Goal: Task Accomplishment & Management: Manage account settings

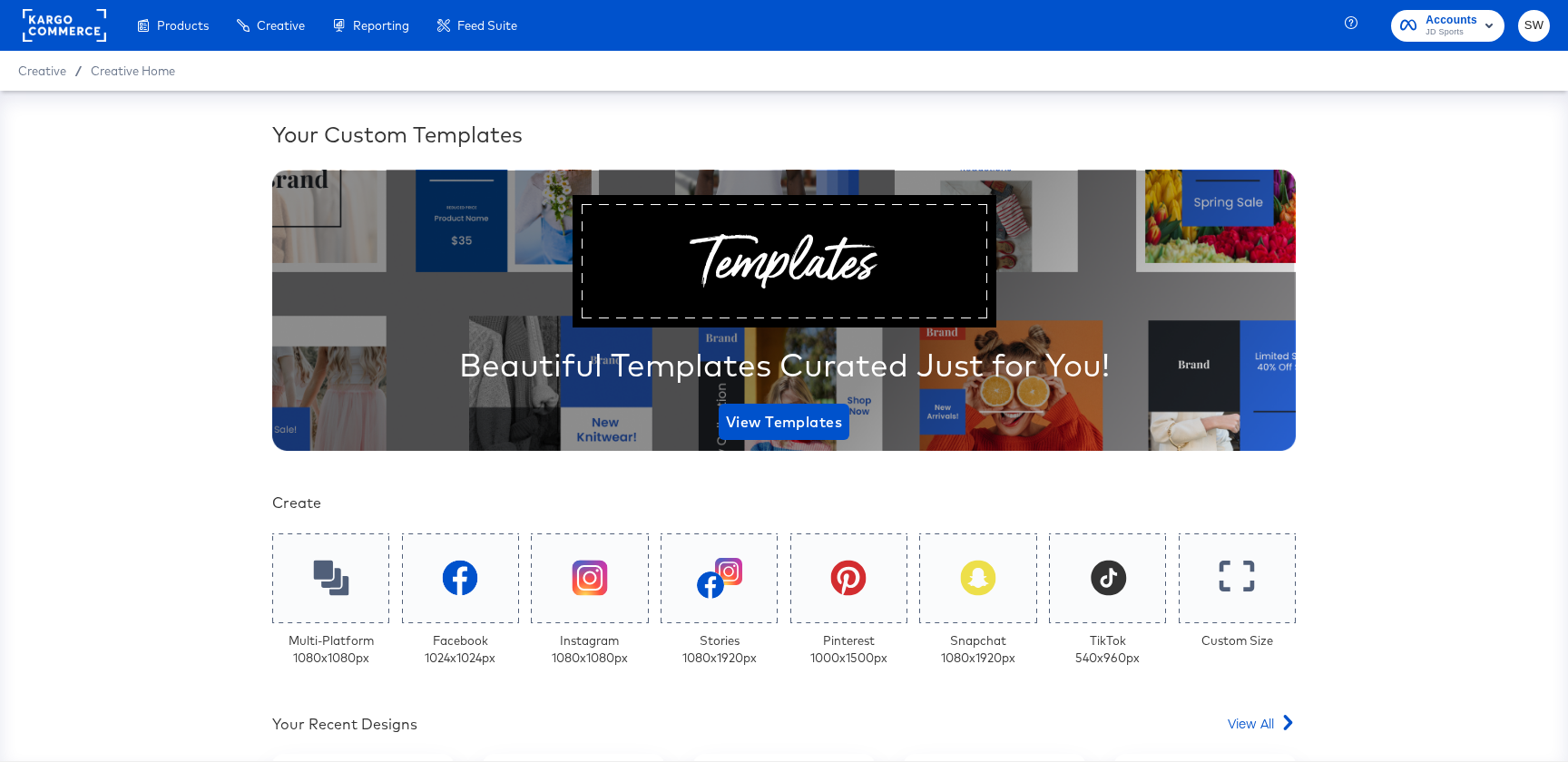
click at [1462, 39] on span "JD Sports" at bounding box center [1451, 32] width 52 height 15
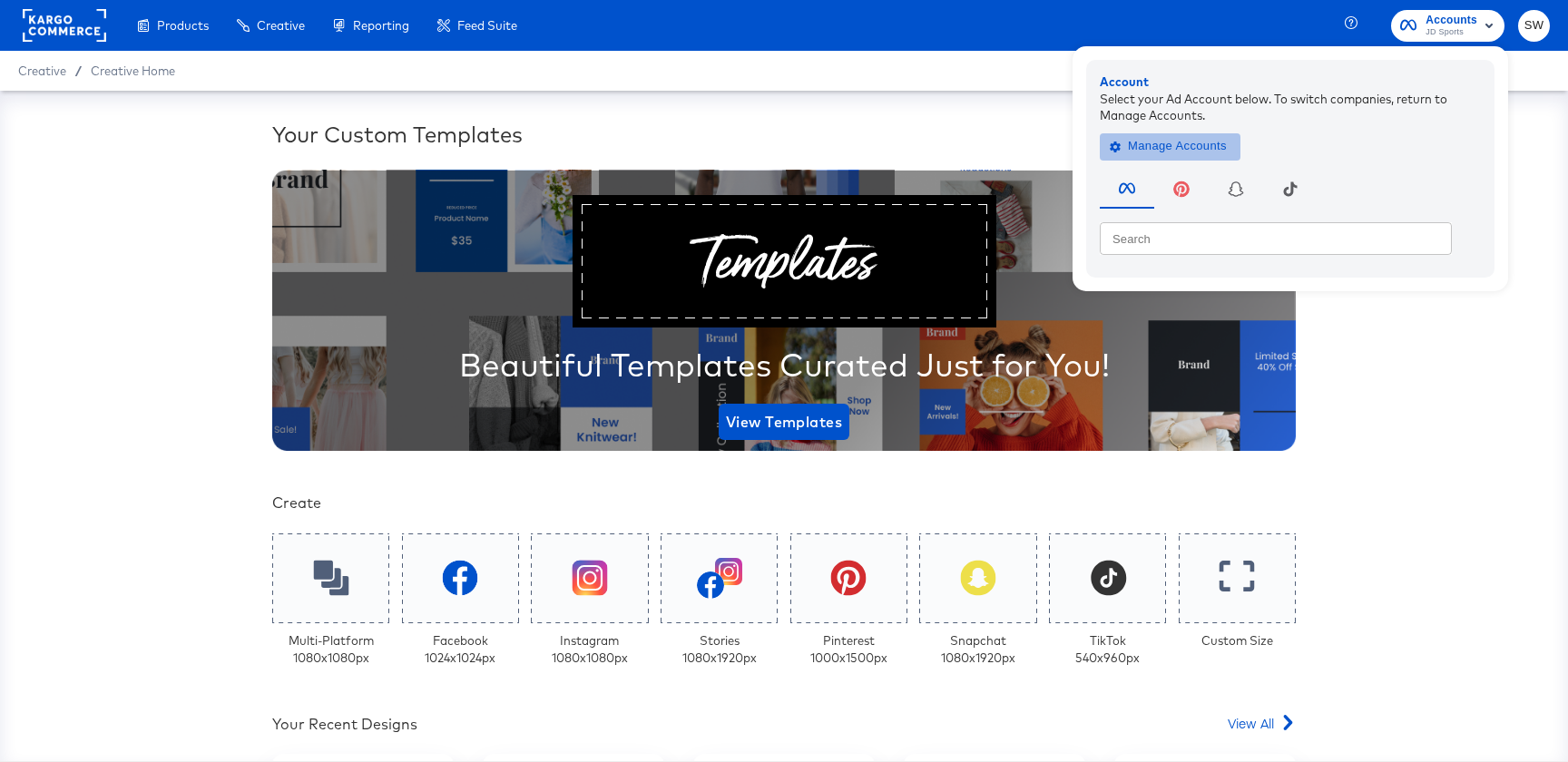
click at [1226, 147] on span "Manage Accounts" at bounding box center [1170, 146] width 113 height 21
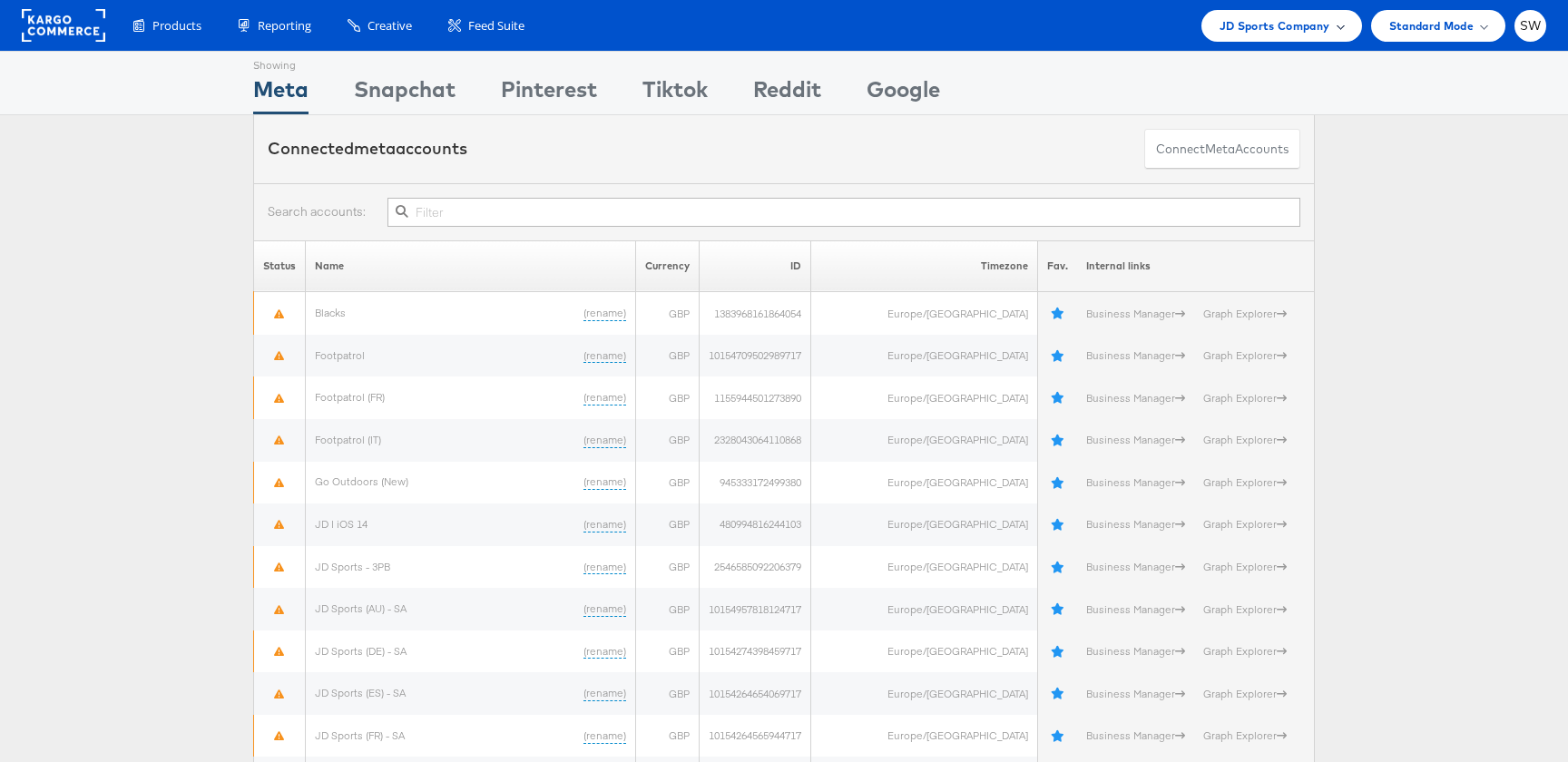
click at [1275, 26] on span "JD Sports Company" at bounding box center [1275, 26] width 111 height 19
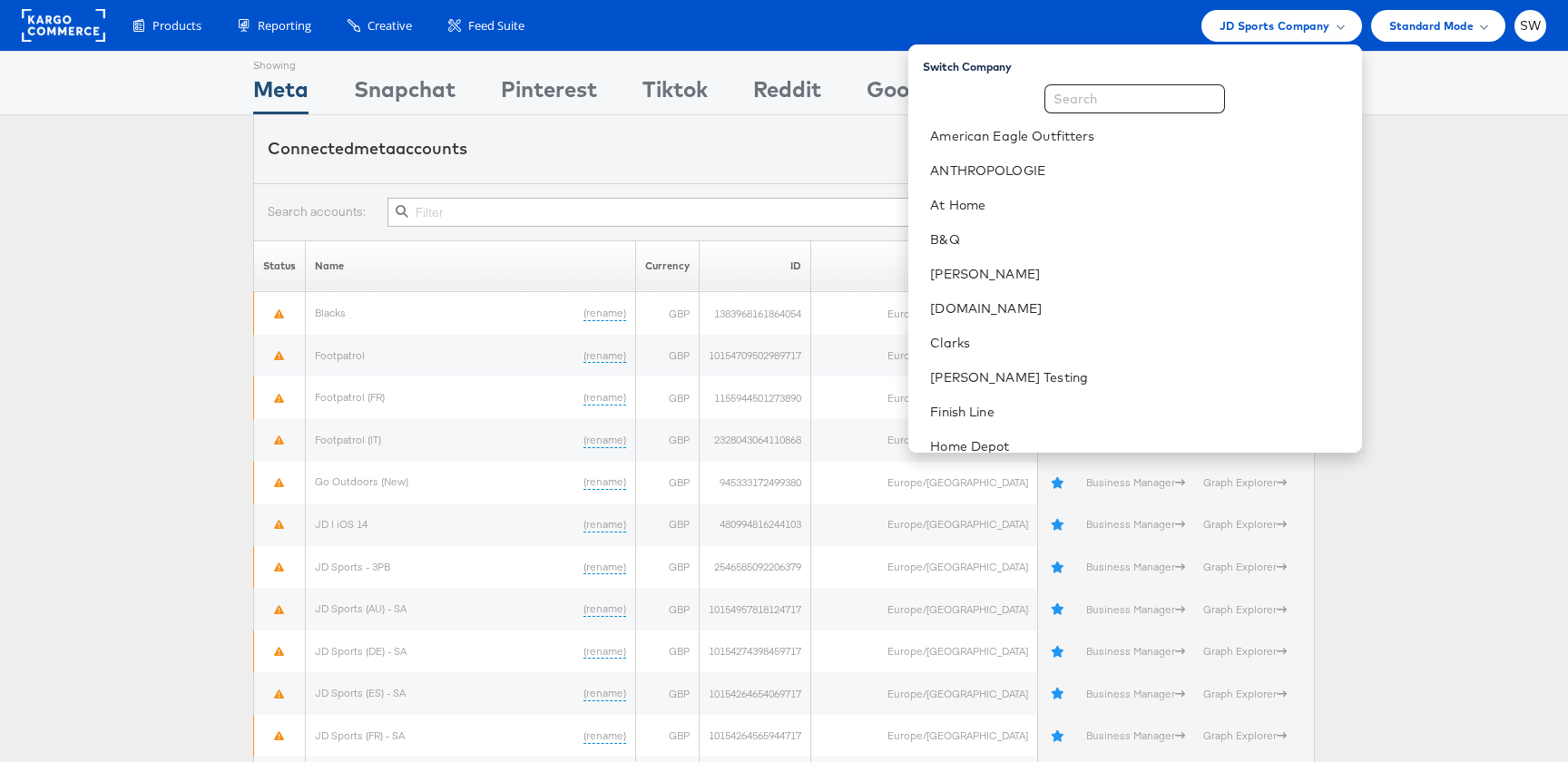
click at [1520, 38] on li "SW Account and Teammates Subscription and Billing Advice and Answers Internal D…" at bounding box center [1530, 26] width 31 height 31
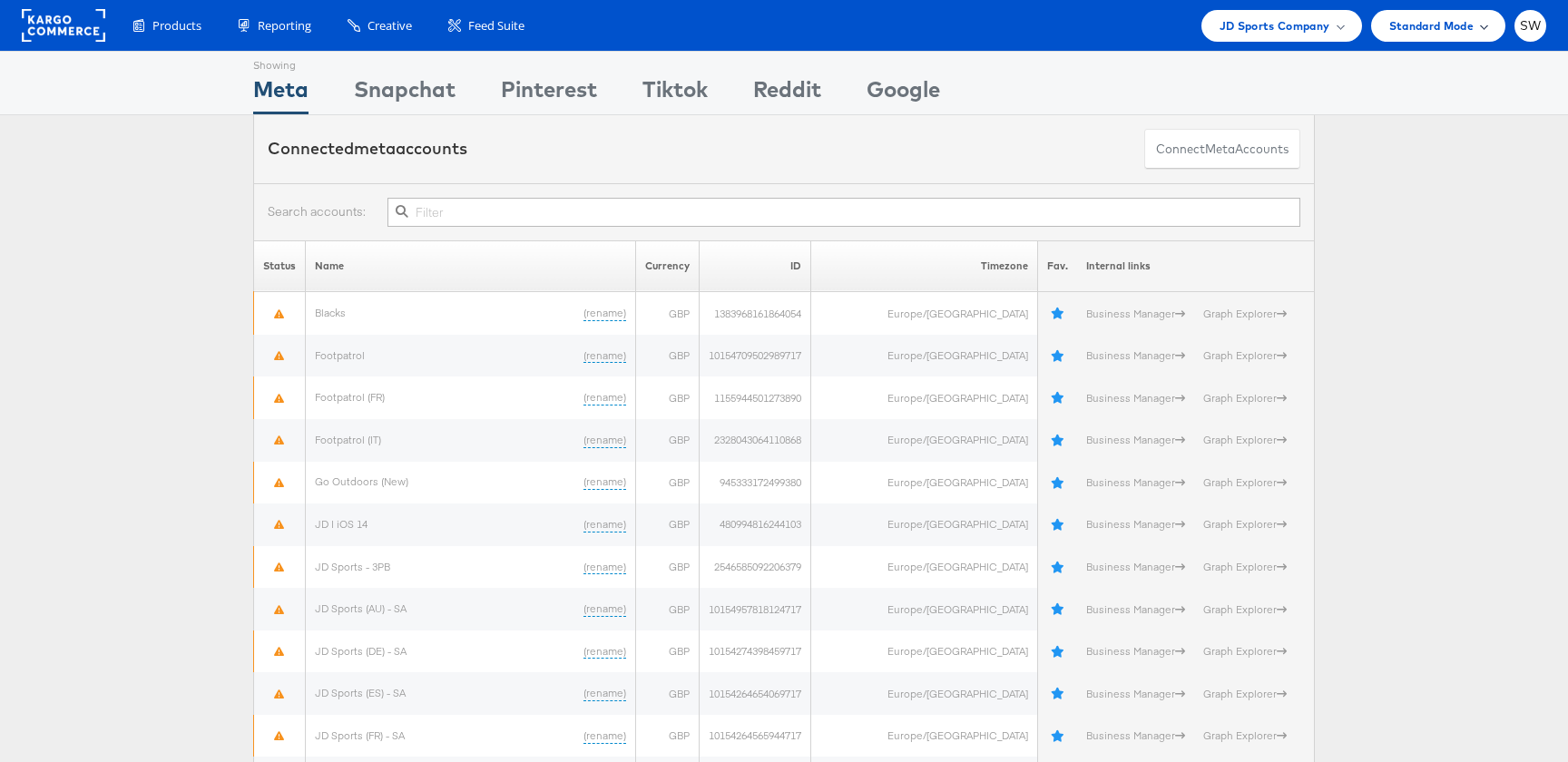
click at [1454, 38] on div "Standard Mode" at bounding box center [1437, 26] width 134 height 31
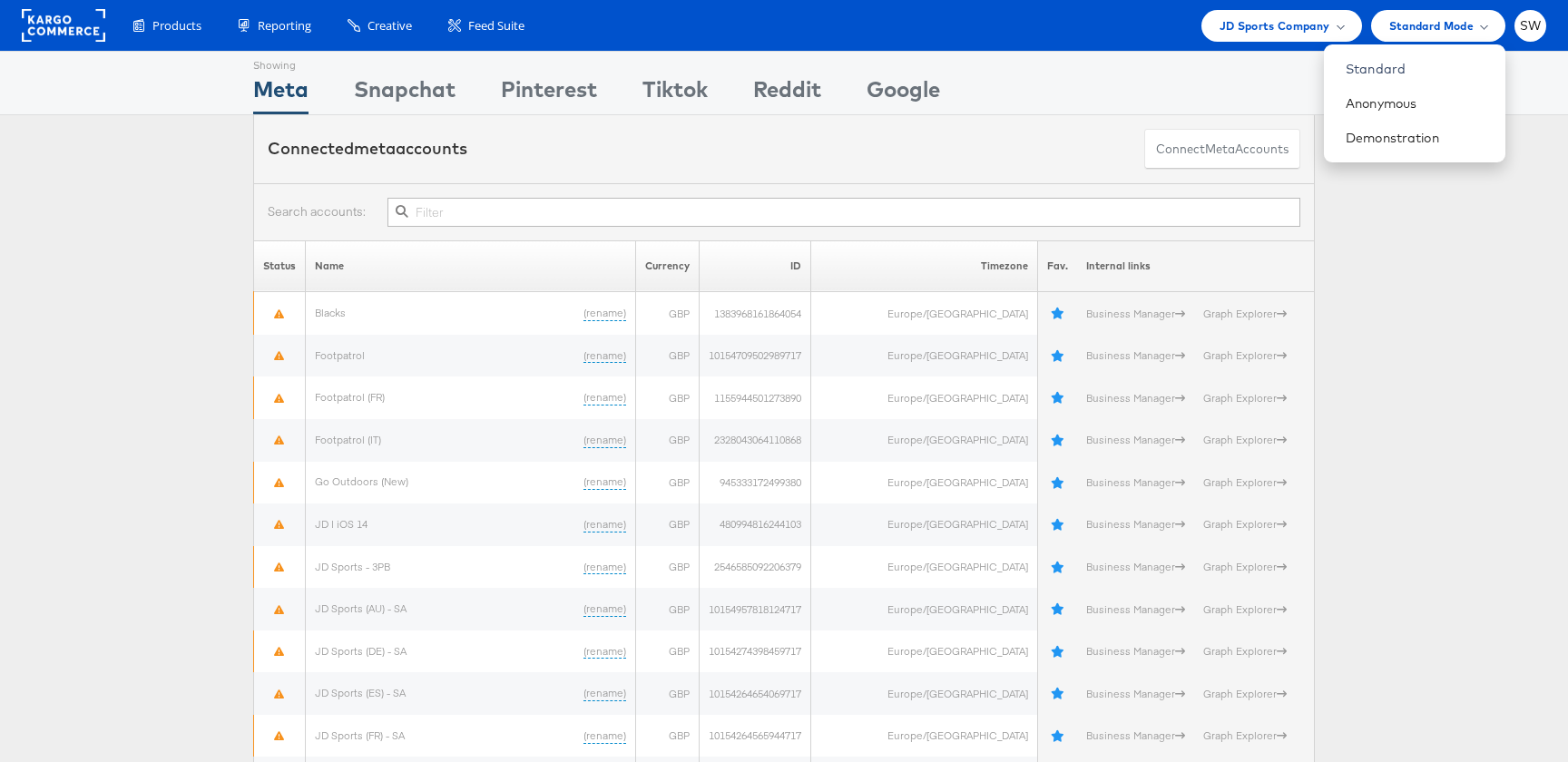
click at [1550, 31] on div "Products Product Catalogs Enhance Your Product Catalog, Map Them to Publishers,…" at bounding box center [784, 25] width 1568 height 51
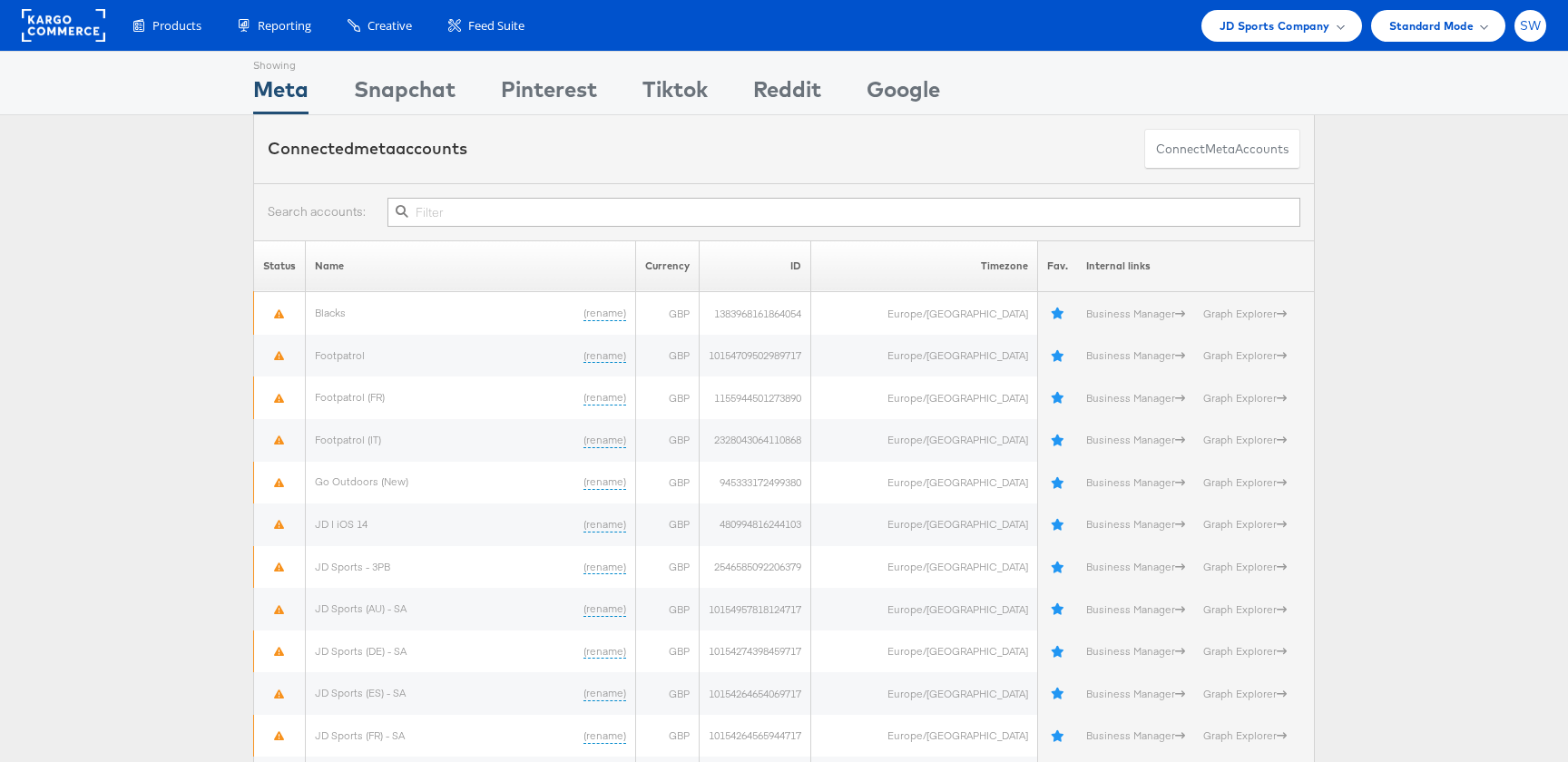
click at [1532, 31] on span "SW" at bounding box center [1531, 26] width 22 height 12
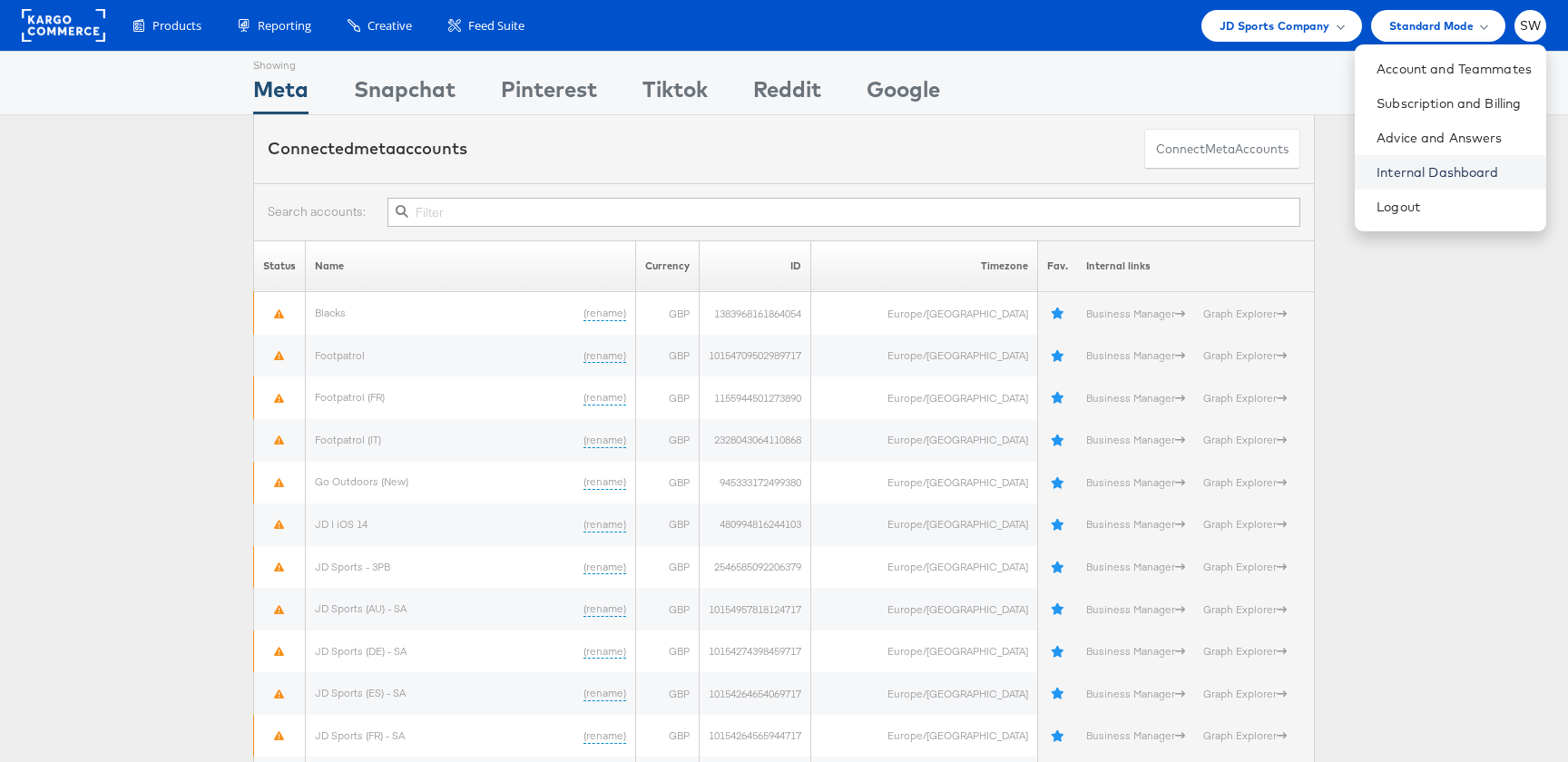
click at [1495, 168] on link "Internal Dashboard" at bounding box center [1454, 172] width 156 height 19
click at [1323, 22] on span "JD Sports Company" at bounding box center [1275, 26] width 111 height 19
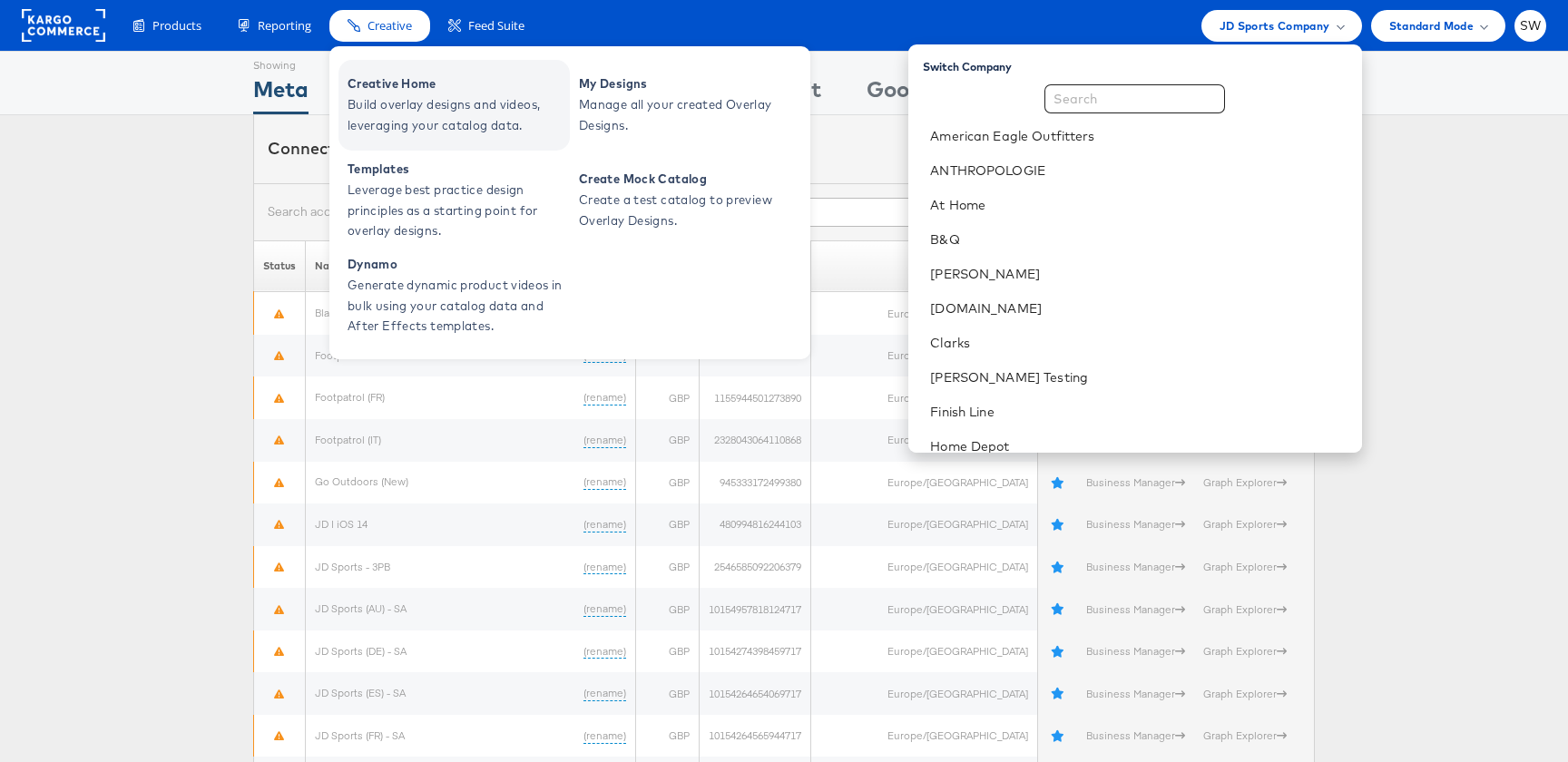
click at [397, 118] on span "Build overlay designs and videos, leveraging your catalog data." at bounding box center [456, 115] width 218 height 42
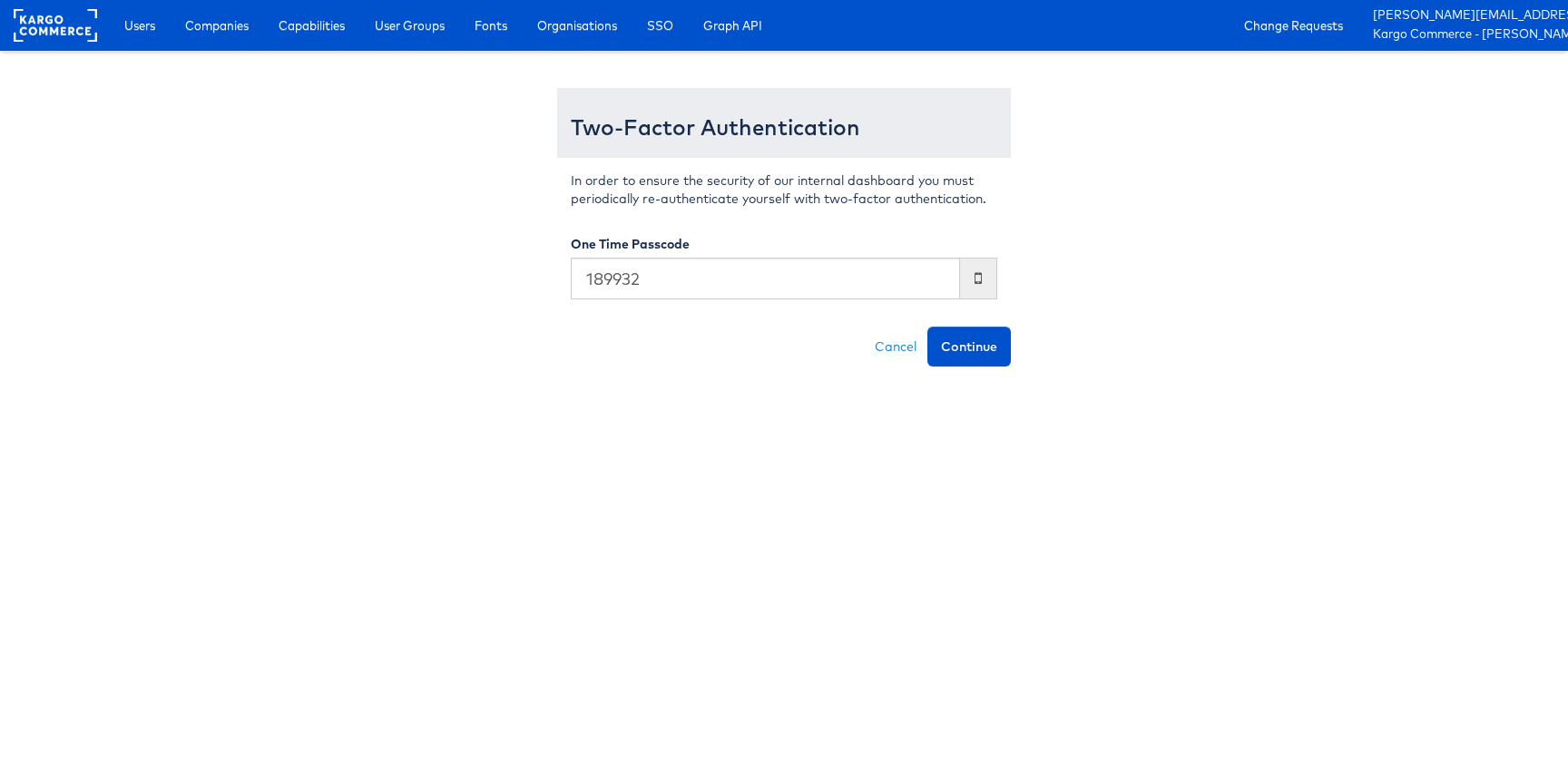
type input "189932"
click at [927, 327] on button "Continue" at bounding box center [969, 346] width 83 height 40
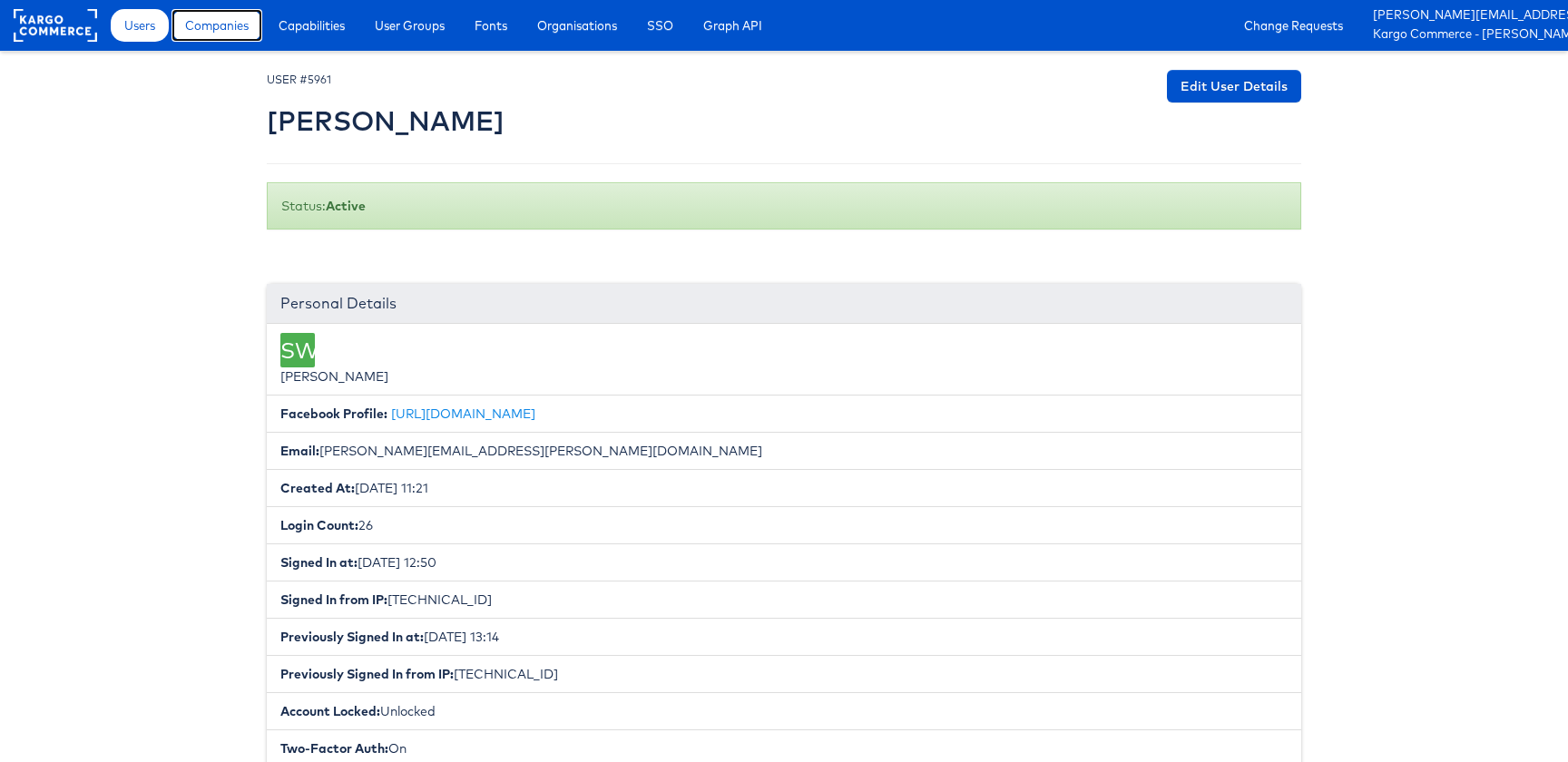
click at [241, 31] on span "Companies" at bounding box center [217, 26] width 64 height 19
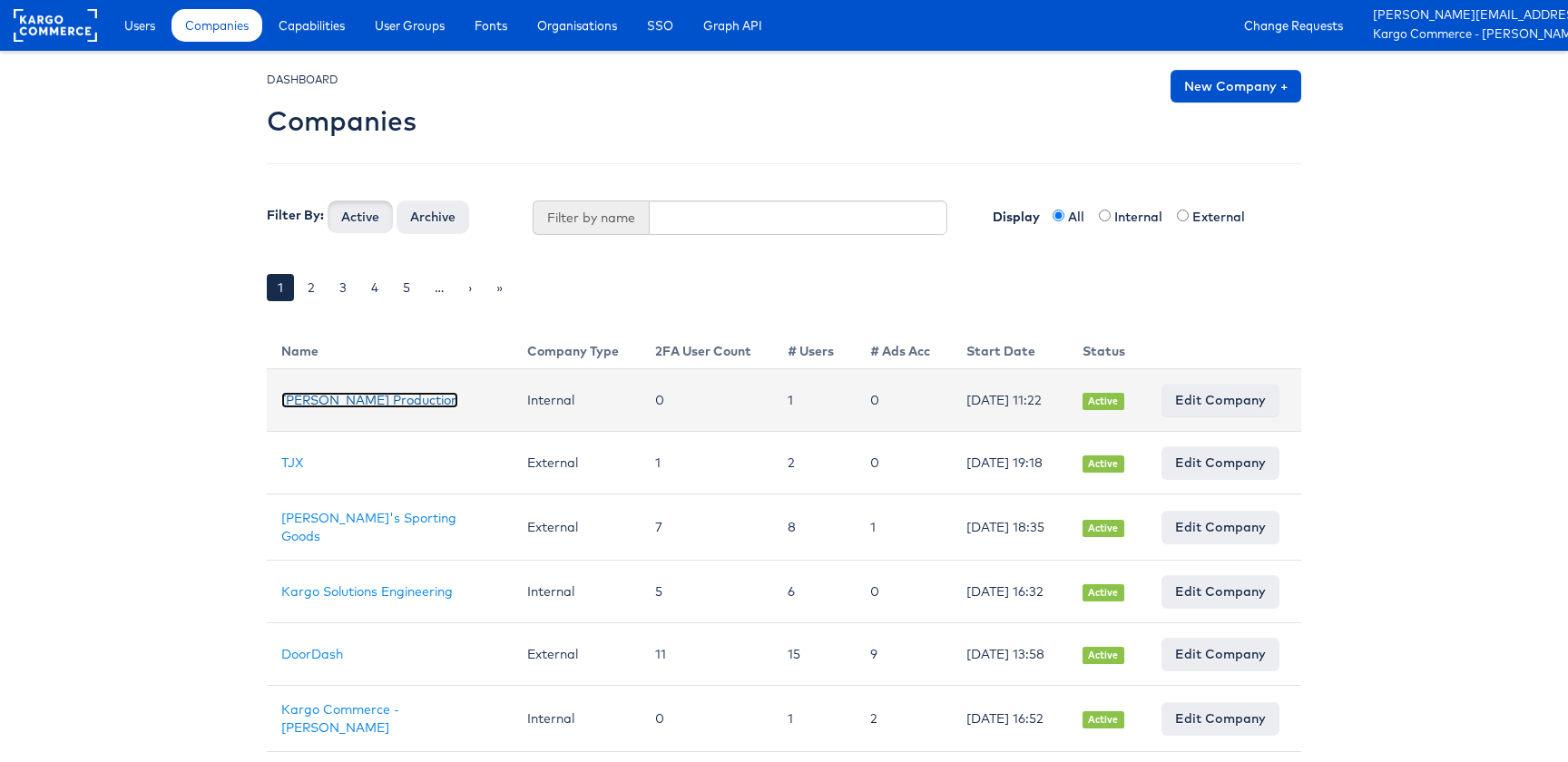
click at [372, 403] on link "[PERSON_NAME] Production" at bounding box center [370, 400] width 177 height 17
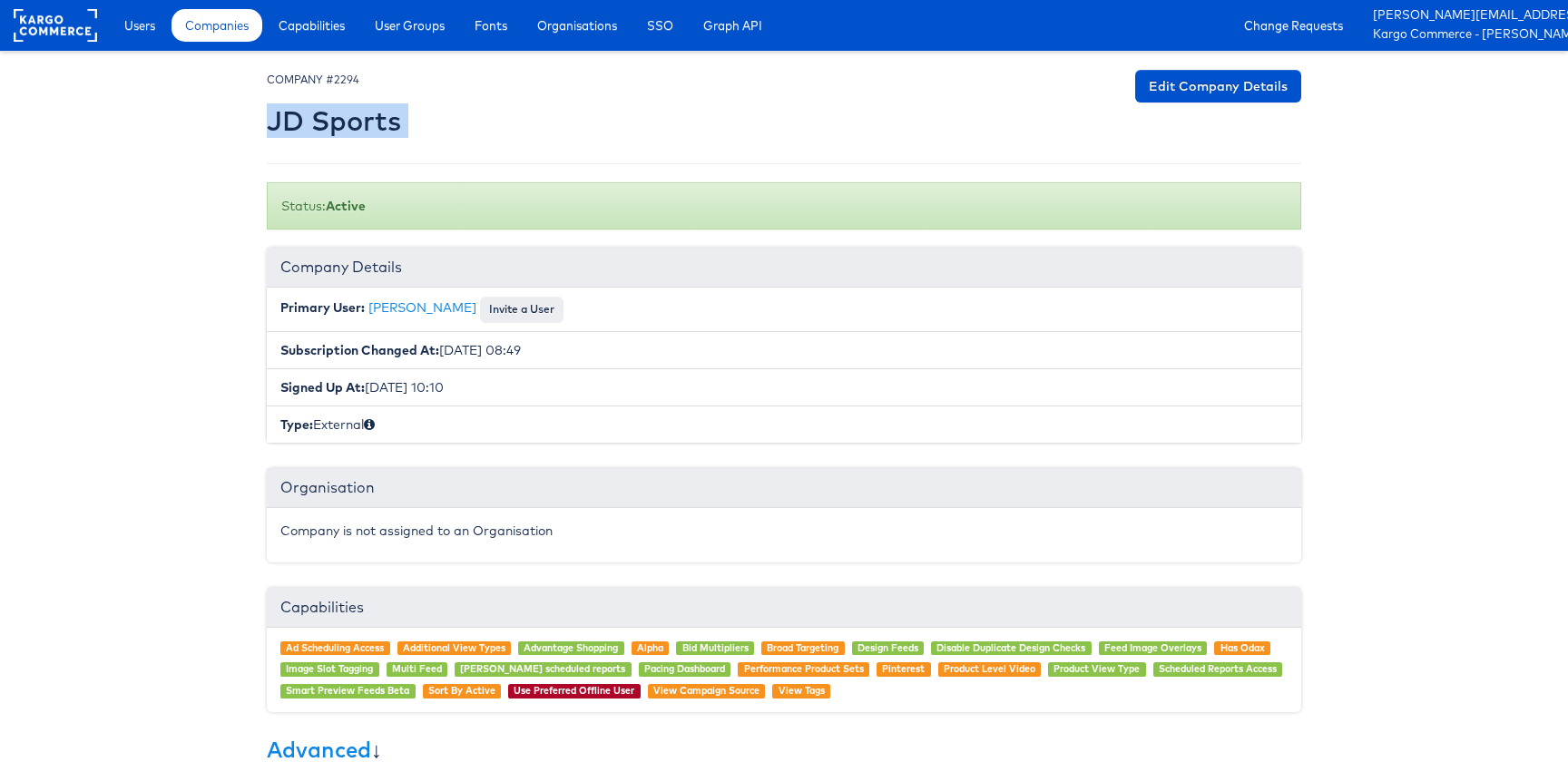
drag, startPoint x: 394, startPoint y: 152, endPoint x: 273, endPoint y: 123, distance: 124.4
click at [273, 123] on div "× Set primary user The current primary user will be reverted back to their orig…" at bounding box center [784, 577] width 1035 height 1016
copy div "JD Sports Edit Company Details"
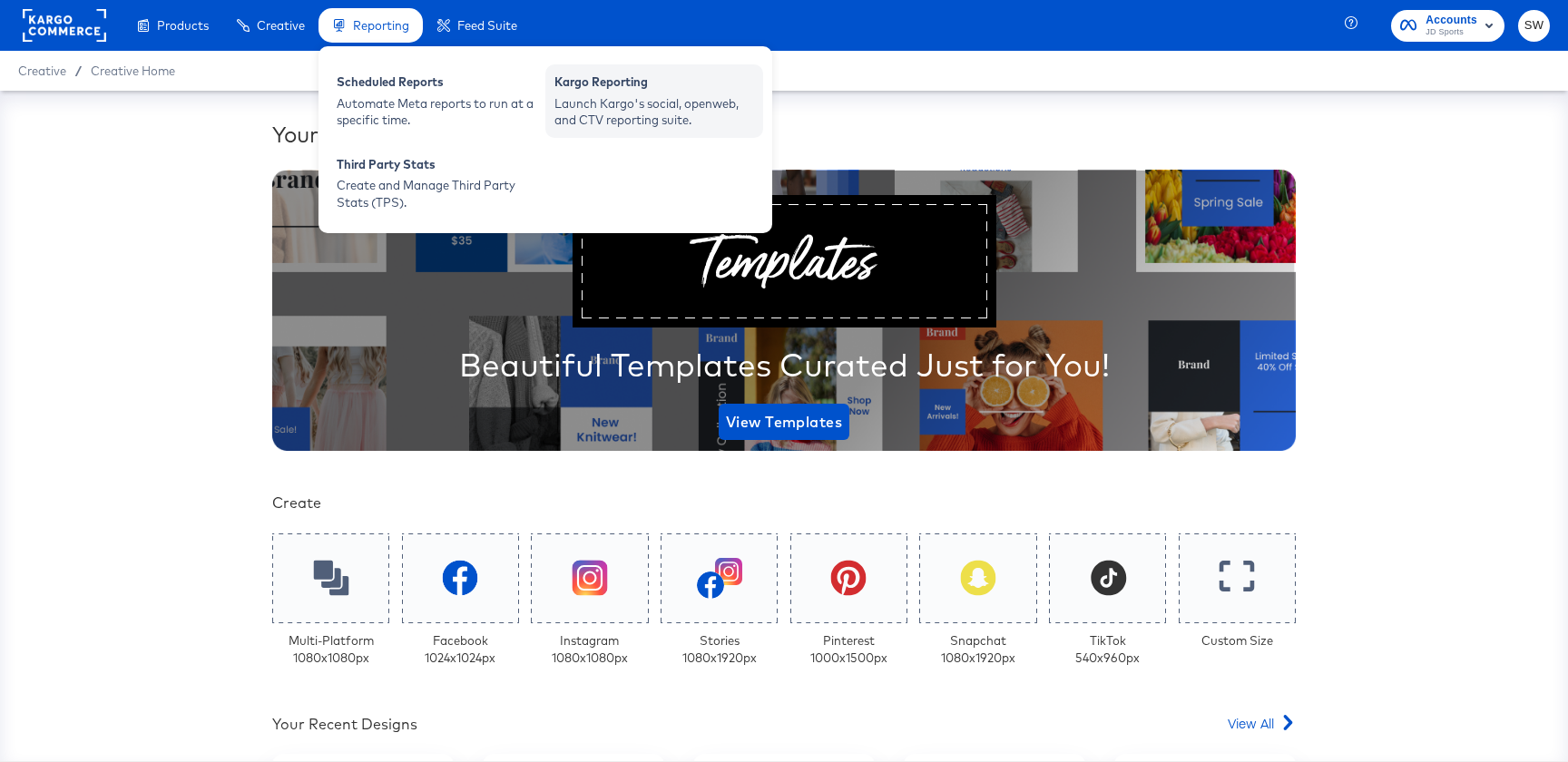
click at [620, 126] on div "Launch Kargo's social, openweb, and CTV reporting suite." at bounding box center [655, 112] width 200 height 33
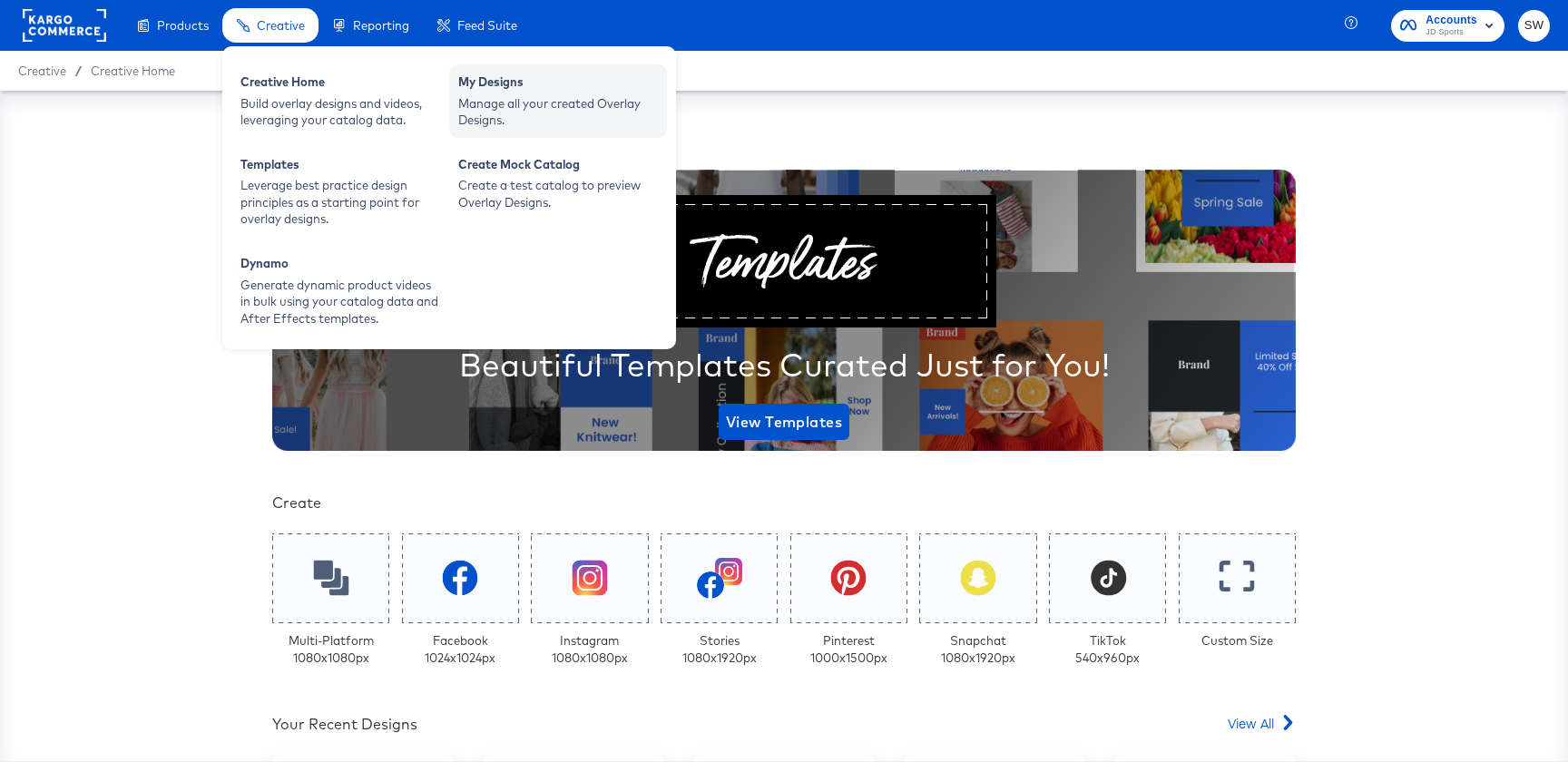
click at [604, 116] on div "Manage all your created Overlay Designs." at bounding box center [558, 112] width 200 height 33
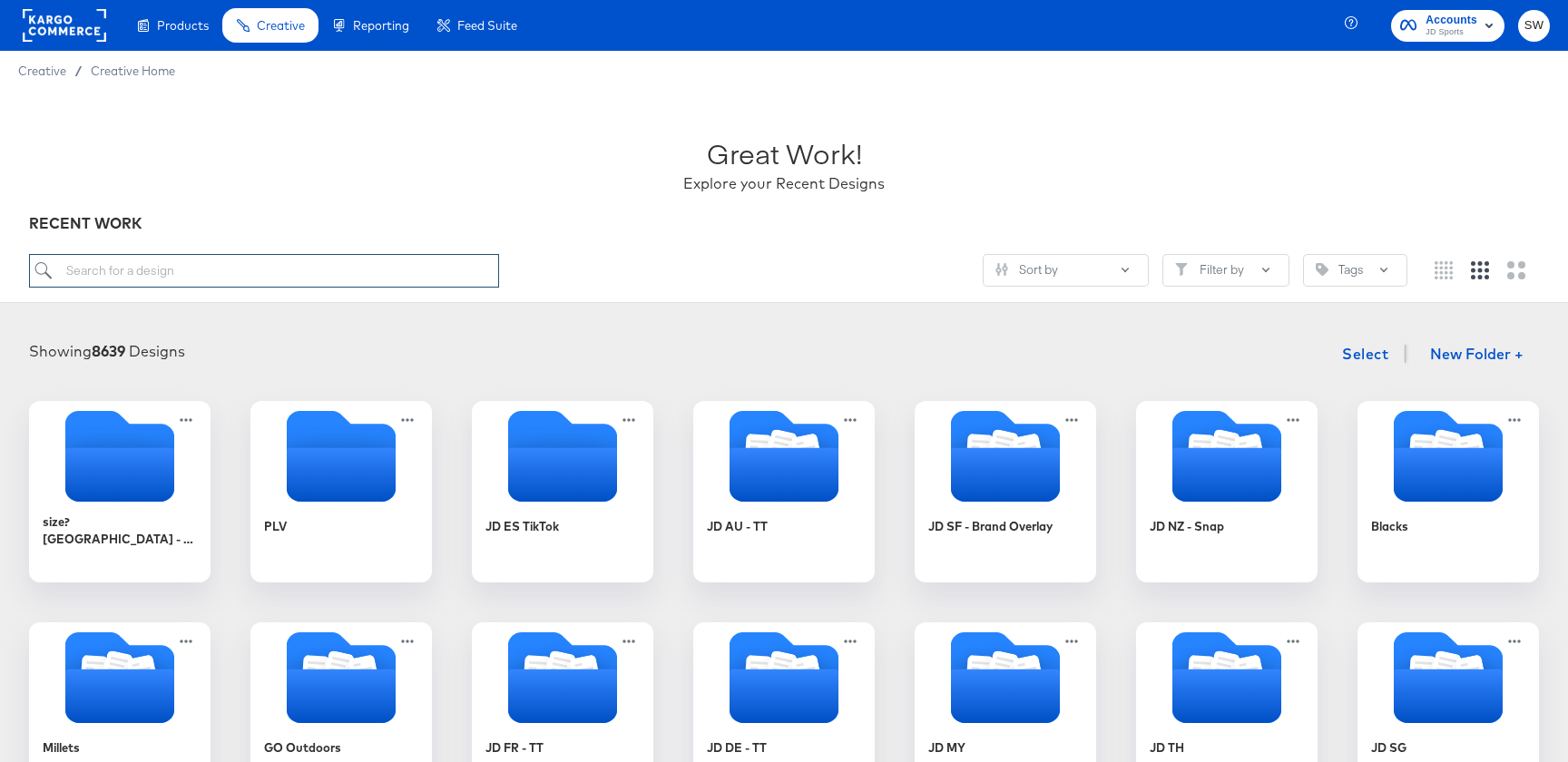
click at [380, 277] on input "search" at bounding box center [263, 270] width 470 height 33
paste input "Copy - undefined text layer issue"
type input "Copy - undefined text layer issue"
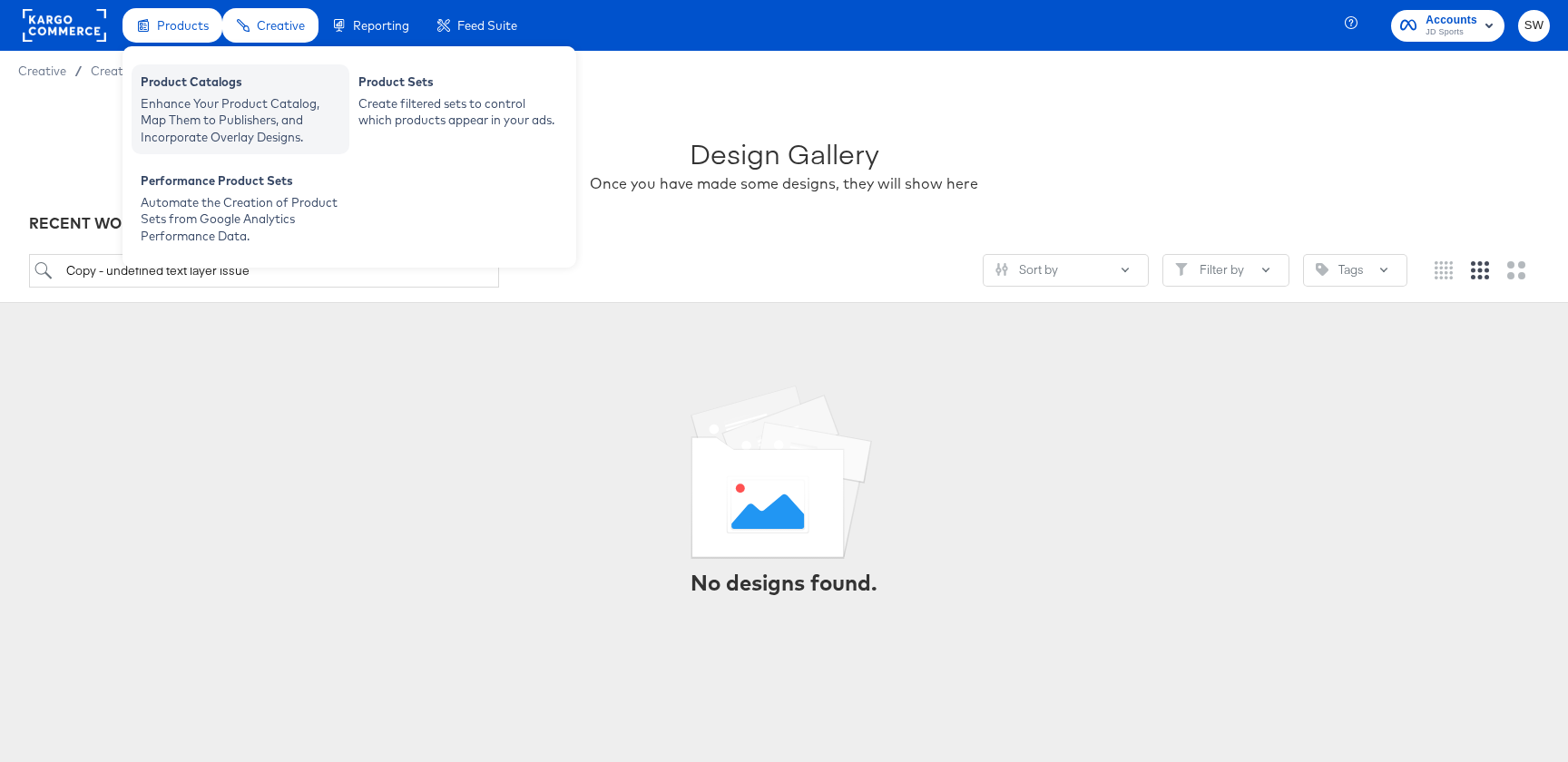
click at [190, 109] on div "Enhance Your Product Catalog, Map Them to Publishers, and Incorporate Overlay D…" at bounding box center [241, 120] width 200 height 51
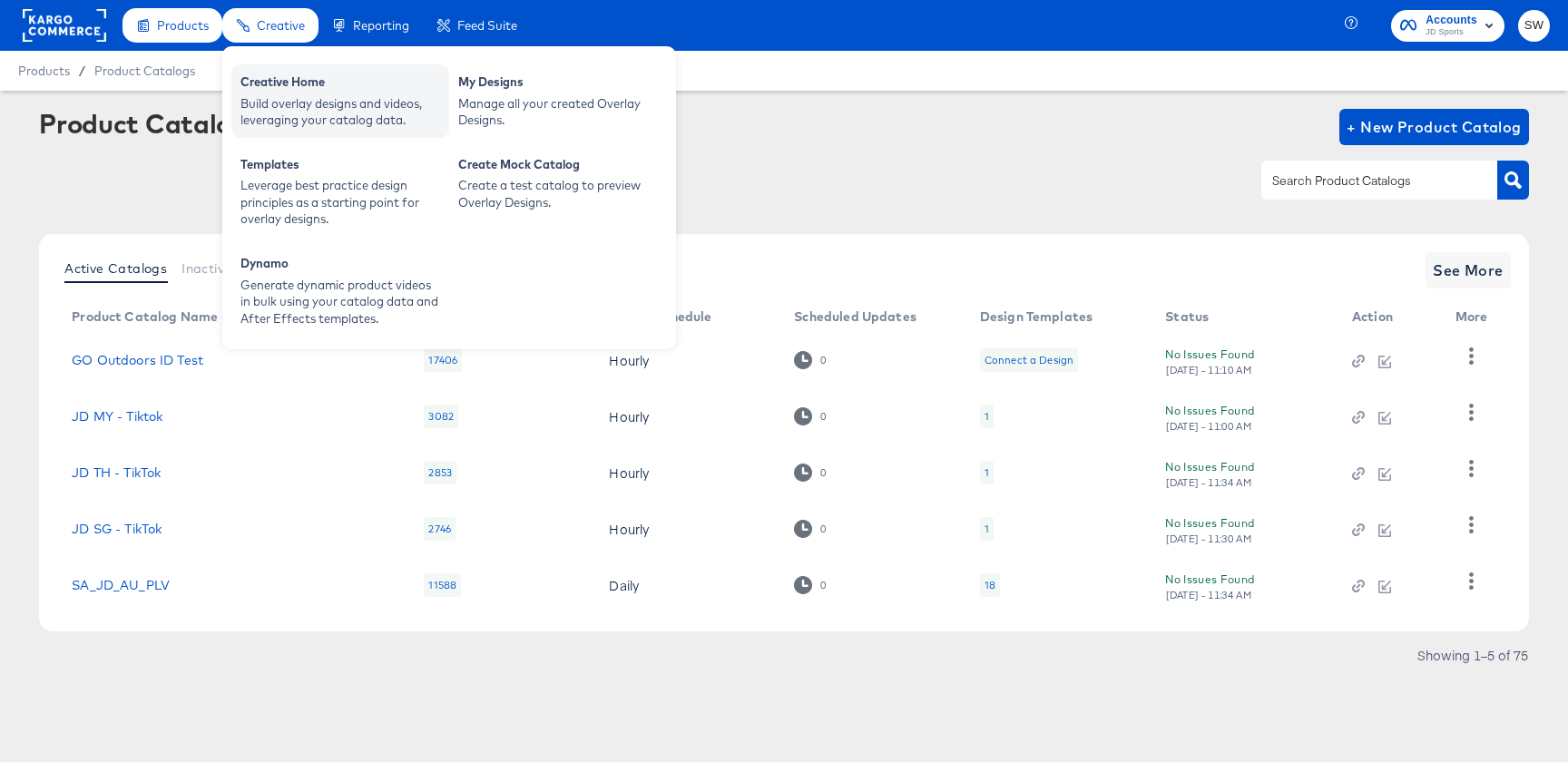
click at [279, 68] on div "Creative Home Build overlay designs and videos, leveraging your catalog data." at bounding box center [340, 101] width 218 height 73
click at [287, 99] on div "Build overlay designs and videos, leveraging your catalog data." at bounding box center [341, 112] width 200 height 33
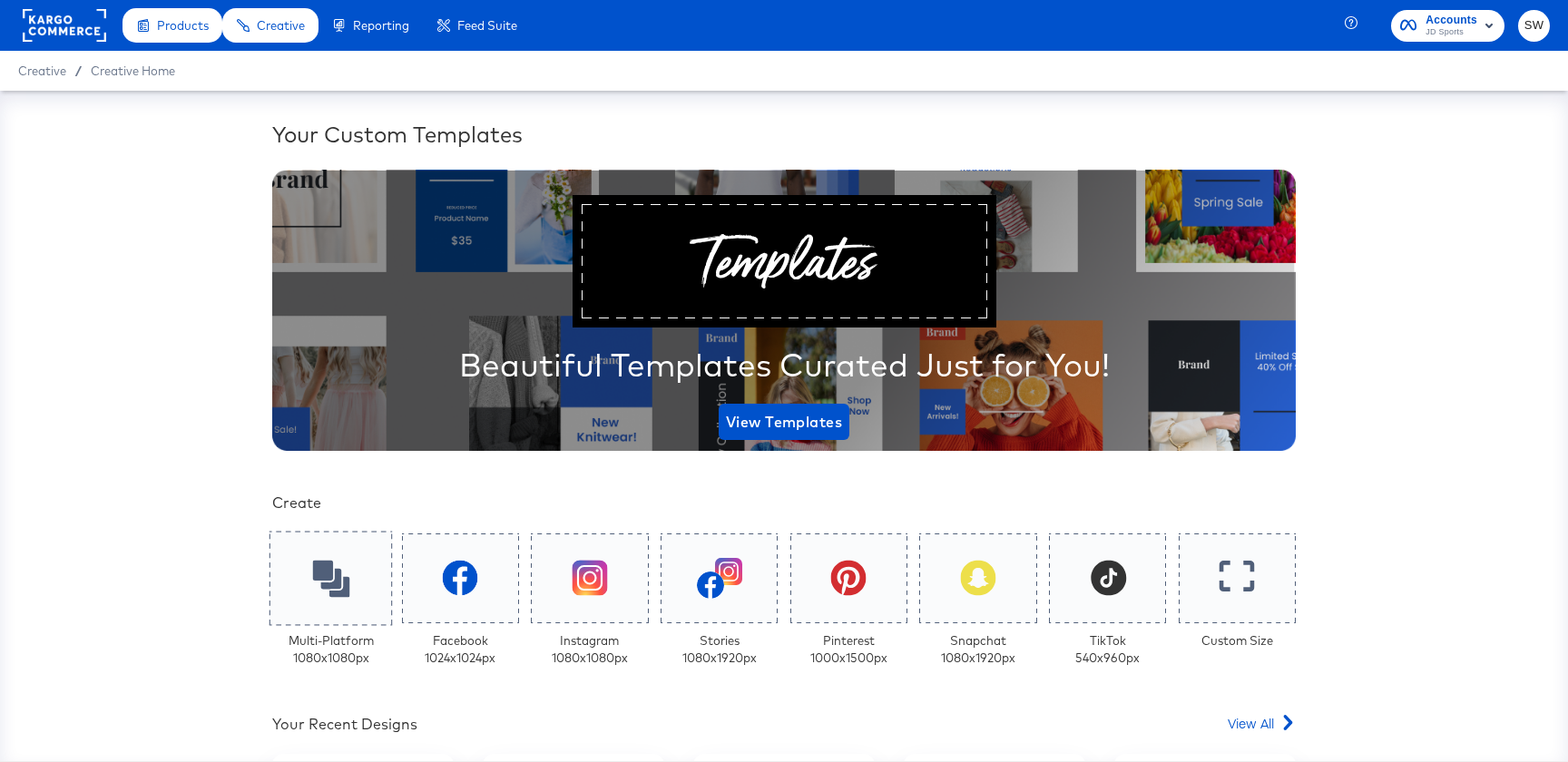
click at [332, 549] on div at bounding box center [331, 578] width 123 height 94
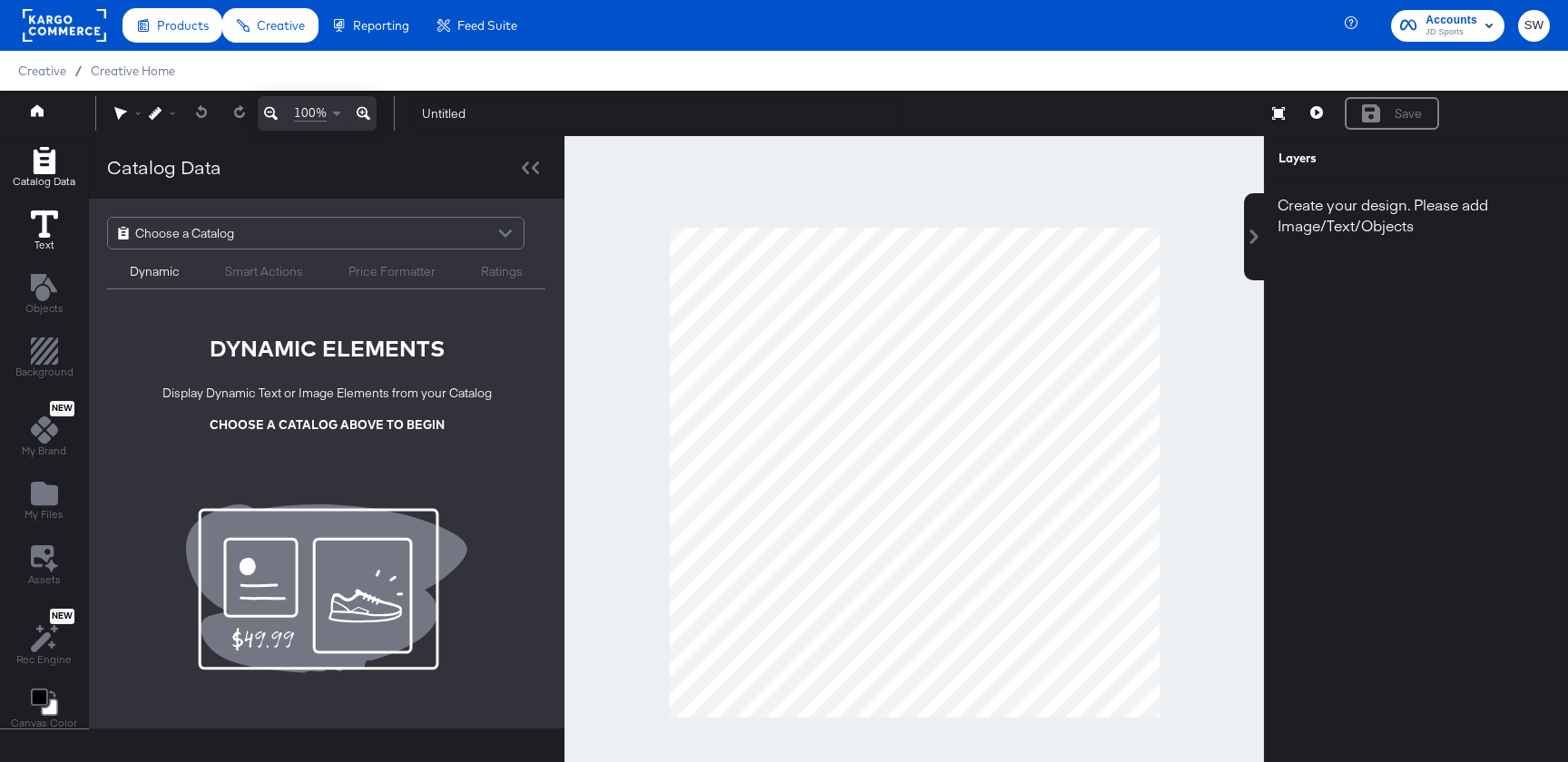
click at [38, 223] on icon at bounding box center [44, 223] width 27 height 27
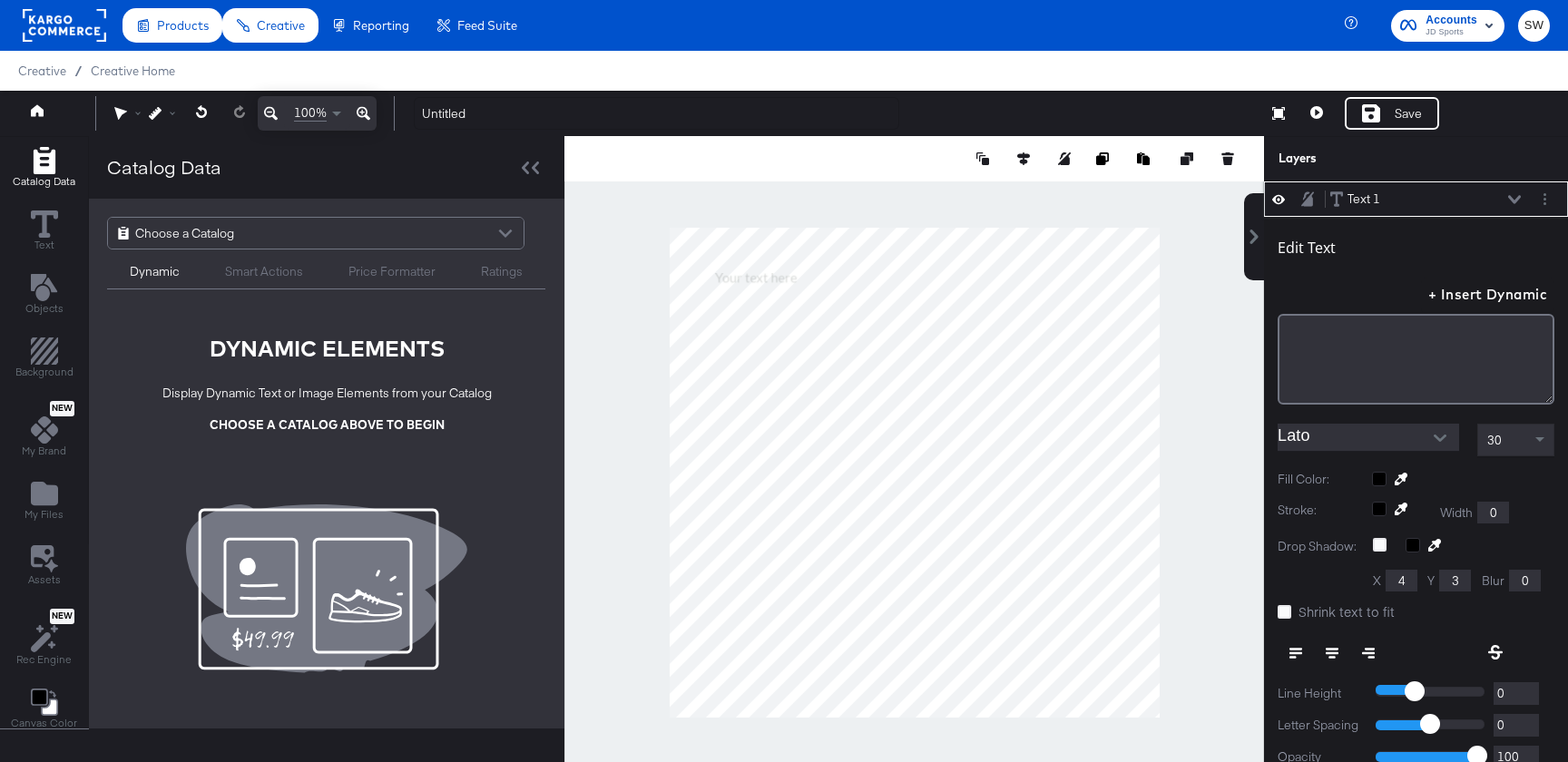
click at [1323, 443] on input "Lato" at bounding box center [1354, 437] width 155 height 27
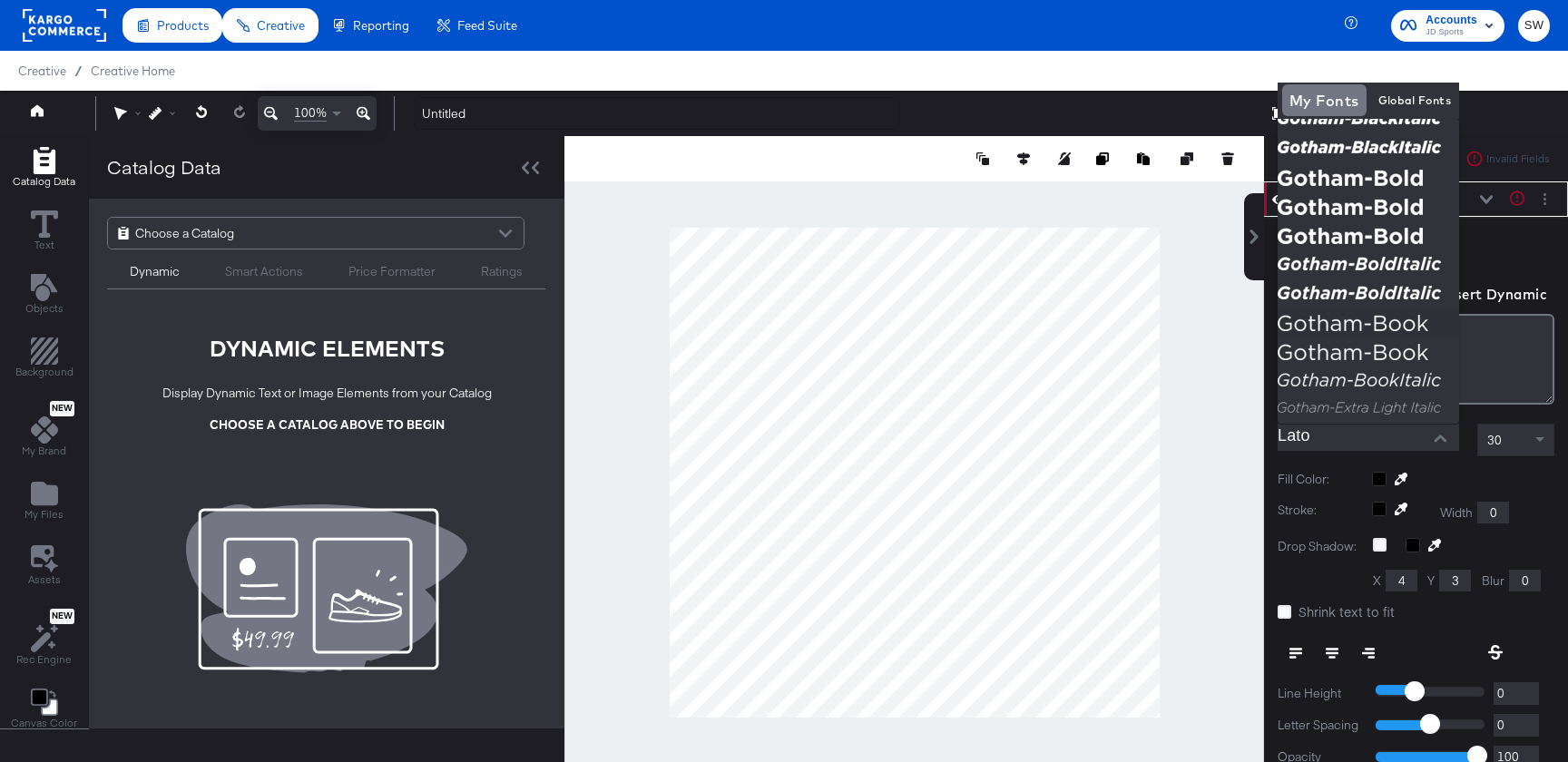
scroll to position [544, 0]
click at [1454, 29] on span "JD Sports" at bounding box center [1451, 32] width 52 height 15
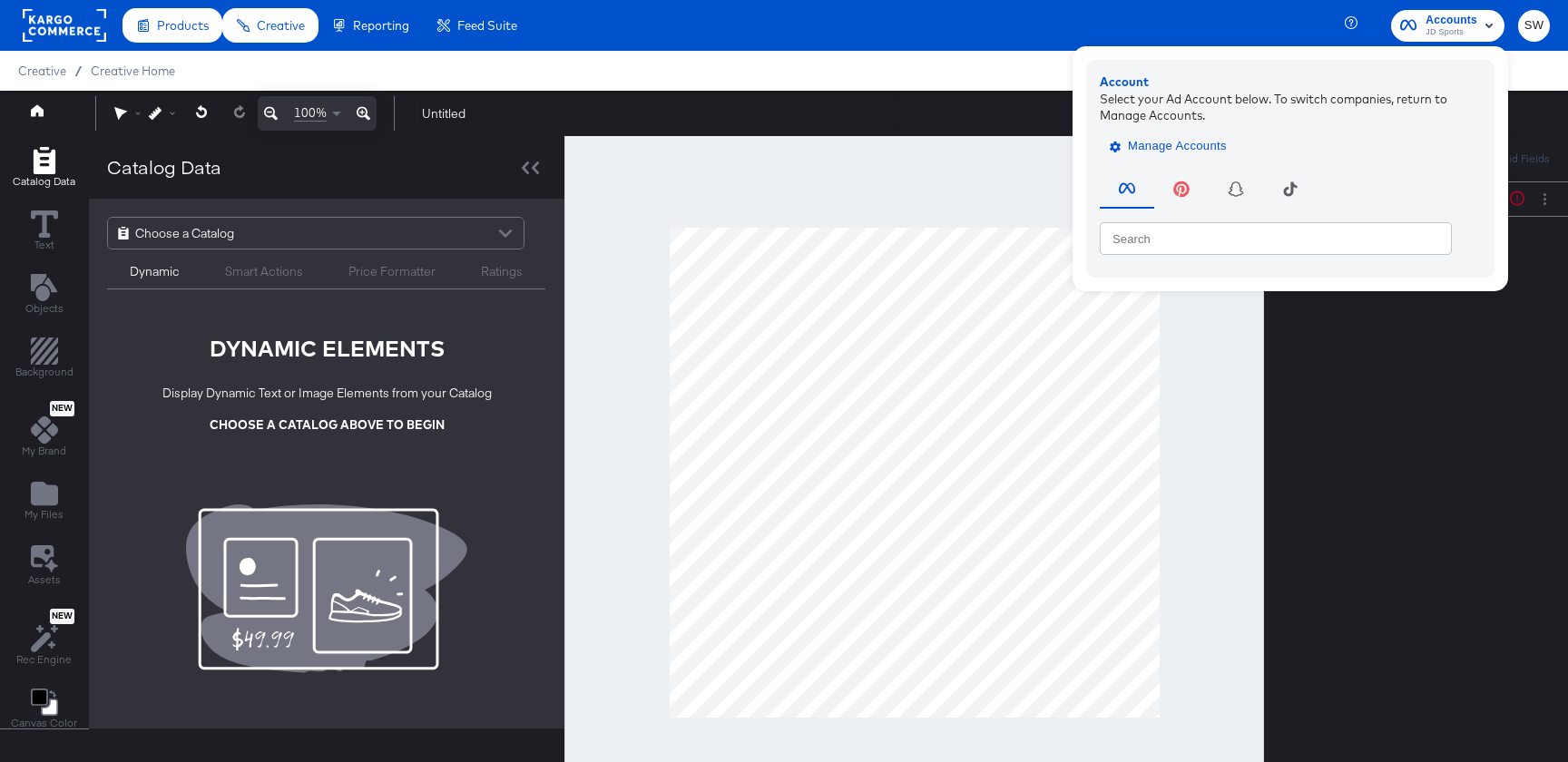
click at [1188, 145] on span "Manage Accounts" at bounding box center [1170, 146] width 113 height 21
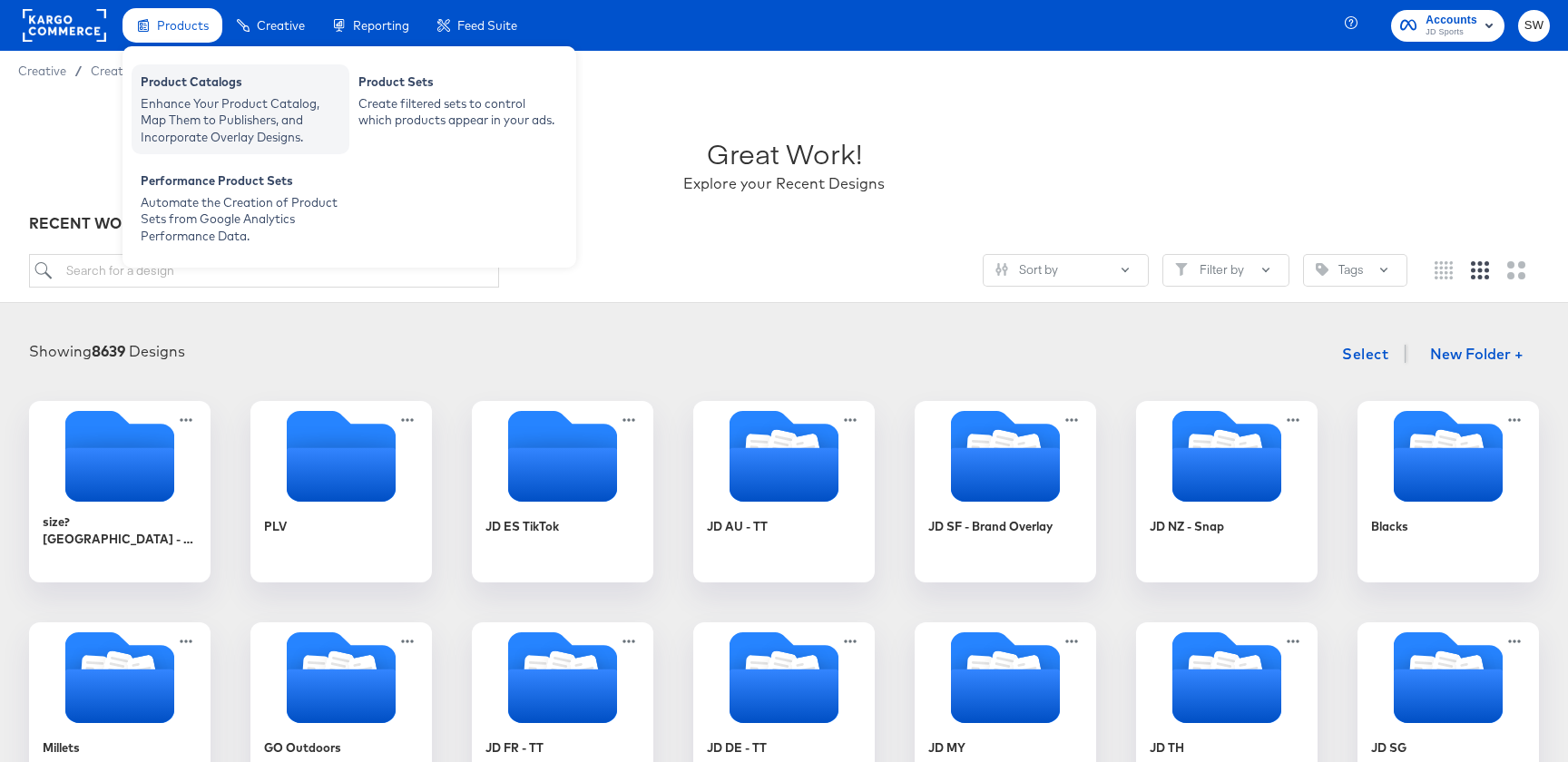
click at [189, 85] on div "Product Catalogs" at bounding box center [241, 84] width 200 height 22
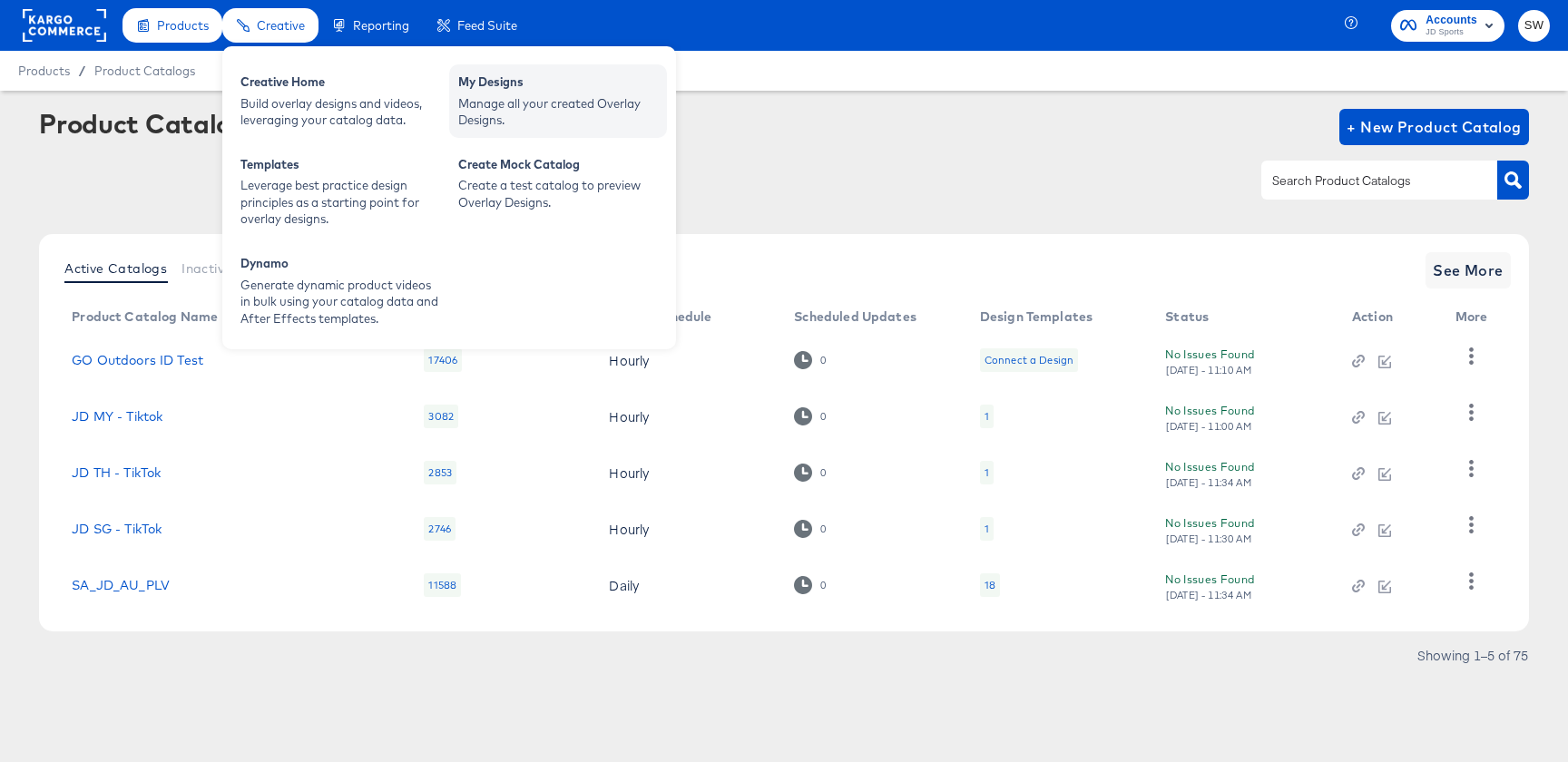
click at [568, 102] on div "Manage all your created Overlay Designs." at bounding box center [558, 112] width 200 height 33
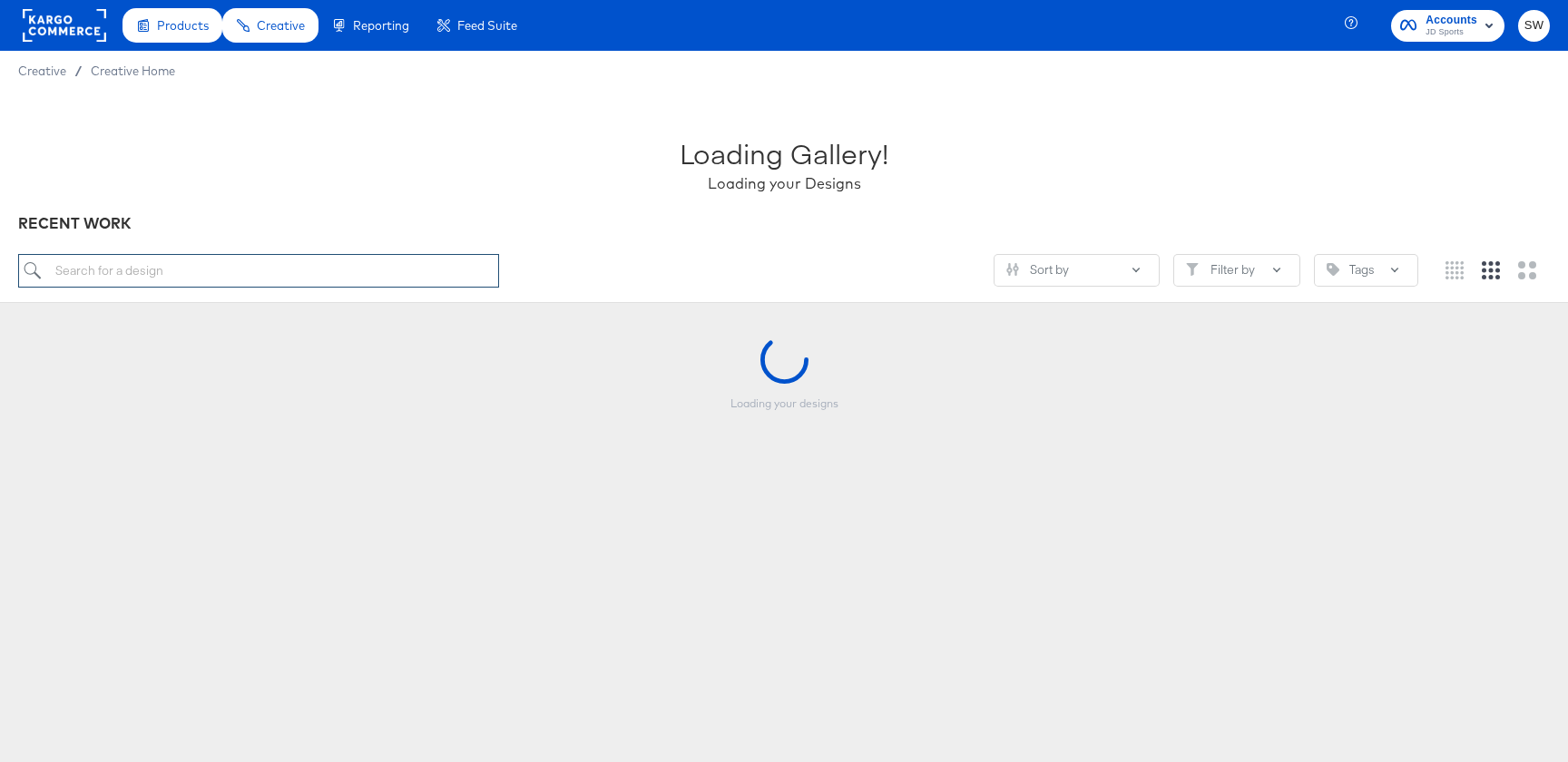
click at [401, 266] on input "search" at bounding box center [258, 270] width 481 height 33
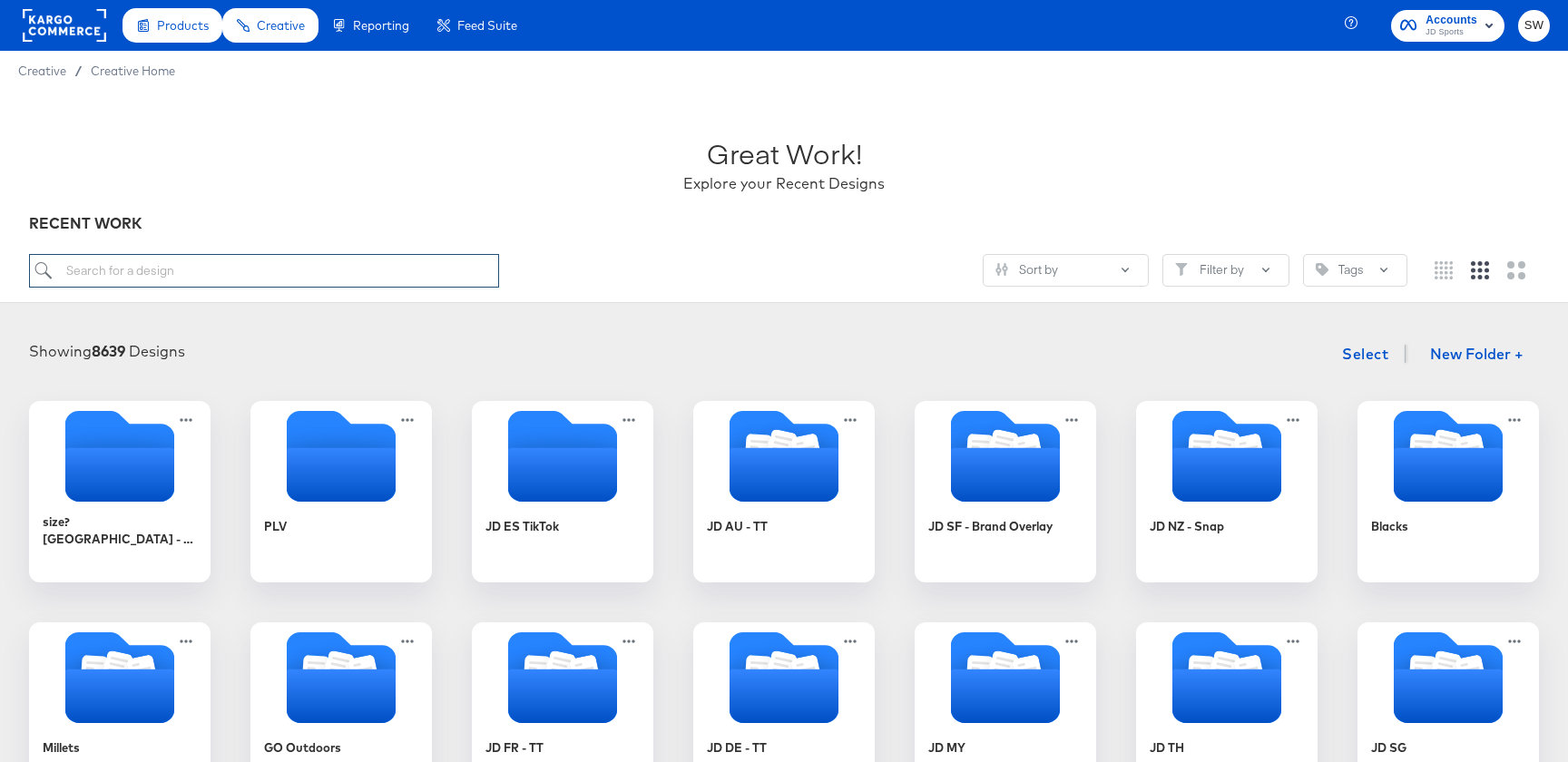
paste input "Copy - undefined text layer issue"
type input "Copy - undefined text layer issue"
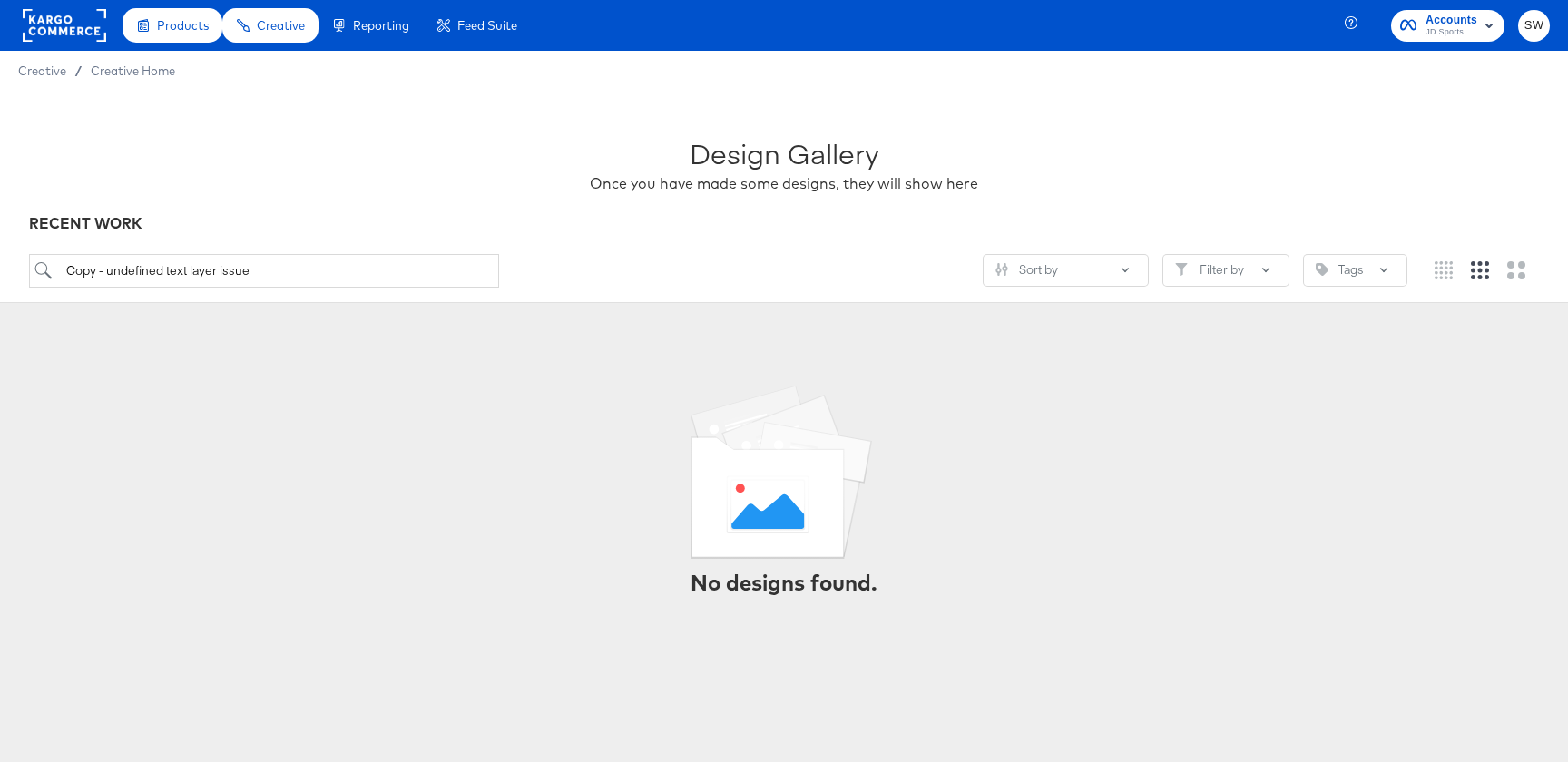
click at [1412, 26] on icon "button" at bounding box center [1409, 25] width 17 height 18
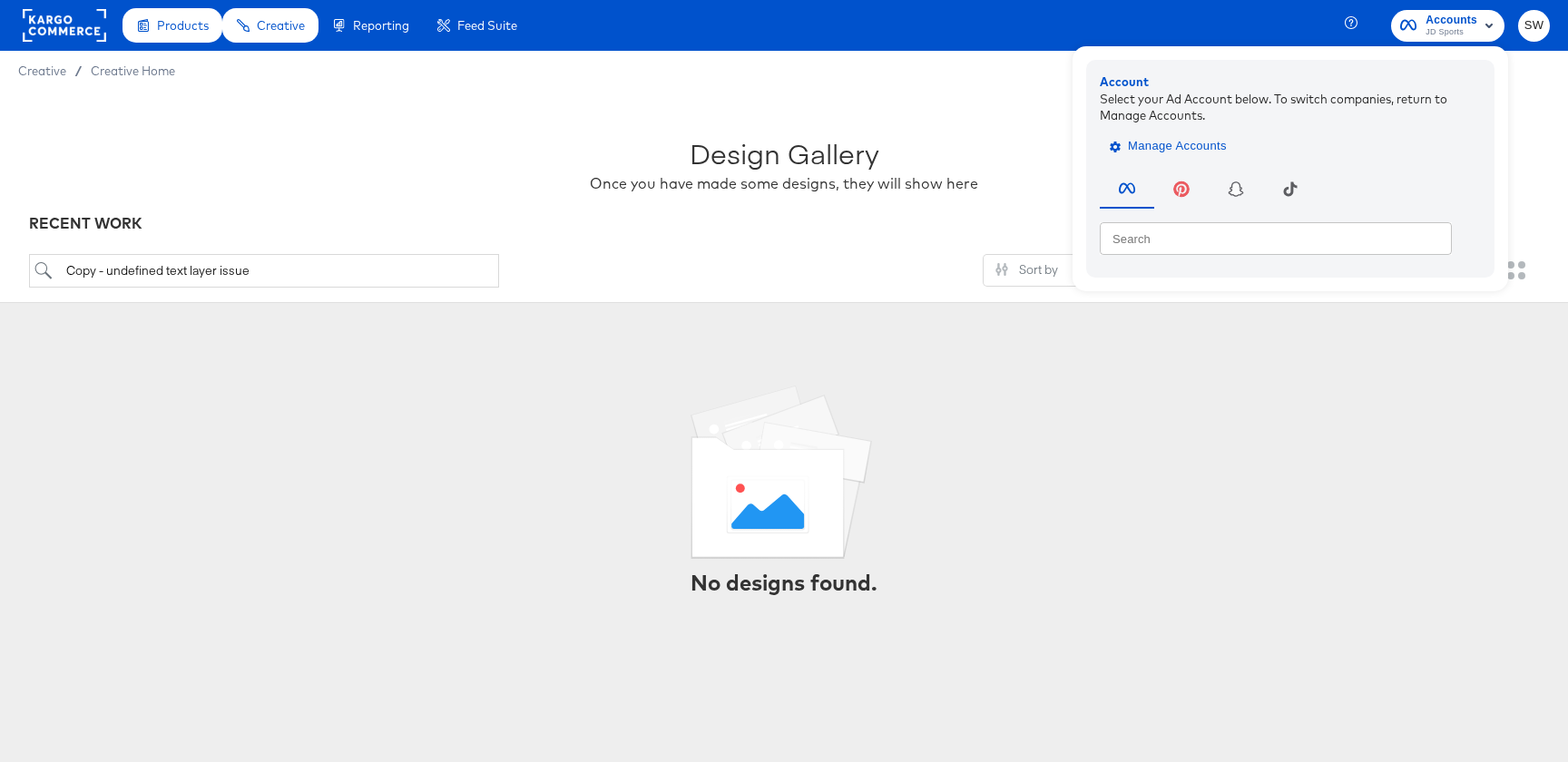
click at [1177, 152] on span "Manage Accounts" at bounding box center [1170, 146] width 113 height 21
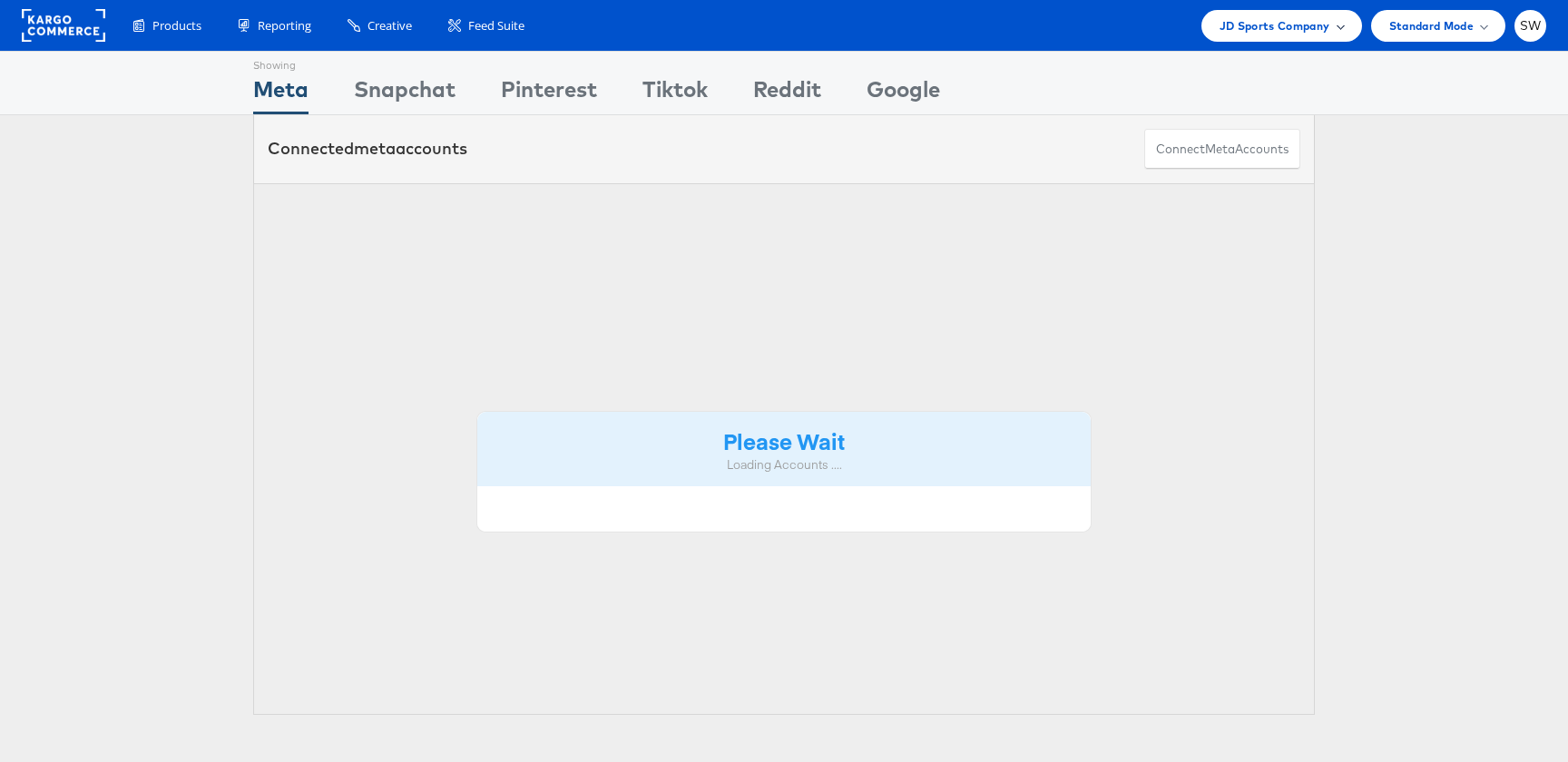
click at [1318, 36] on div "JD Sports Company" at bounding box center [1281, 26] width 160 height 31
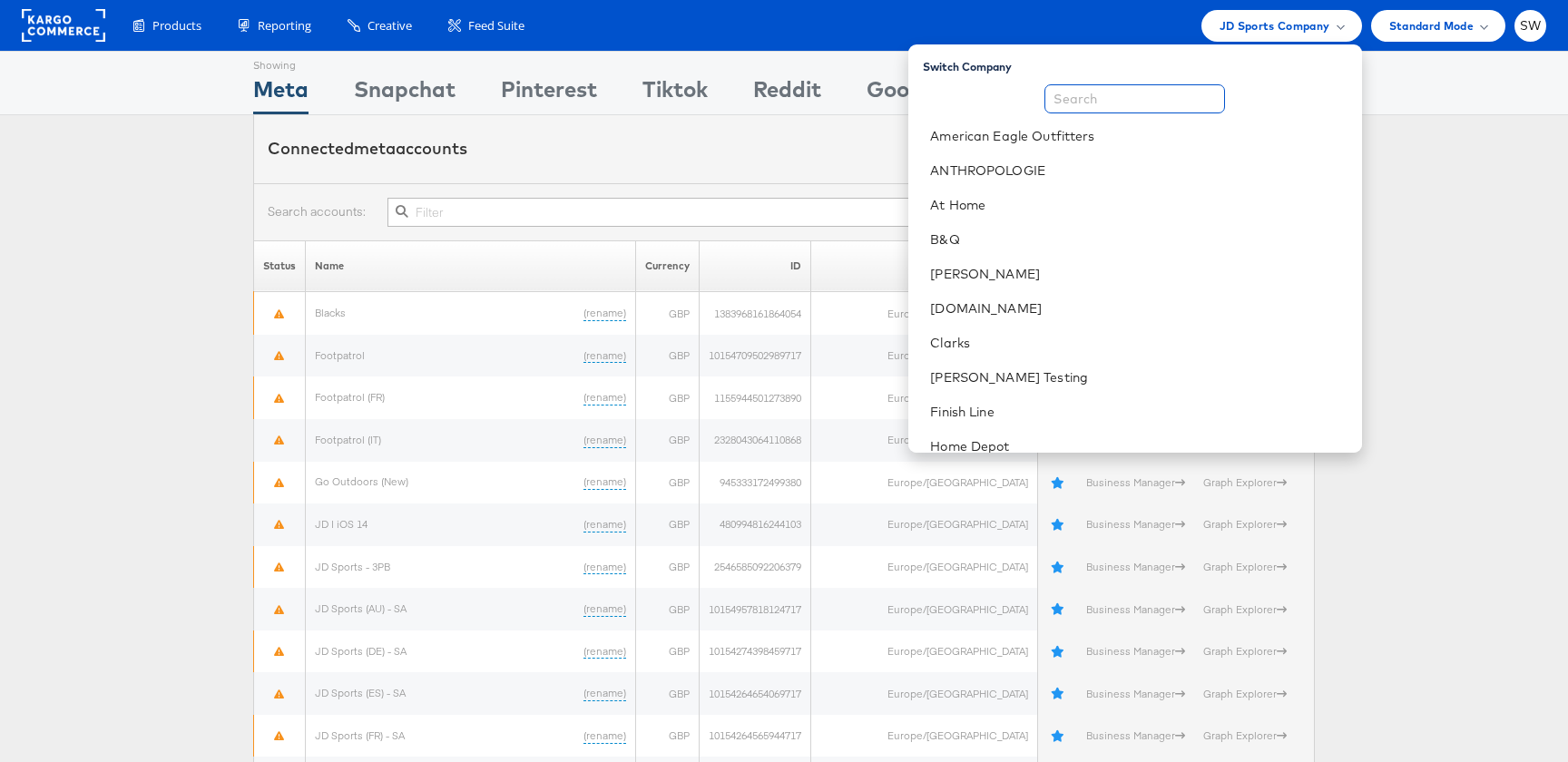
click at [1167, 105] on input "text" at bounding box center [1135, 98] width 181 height 29
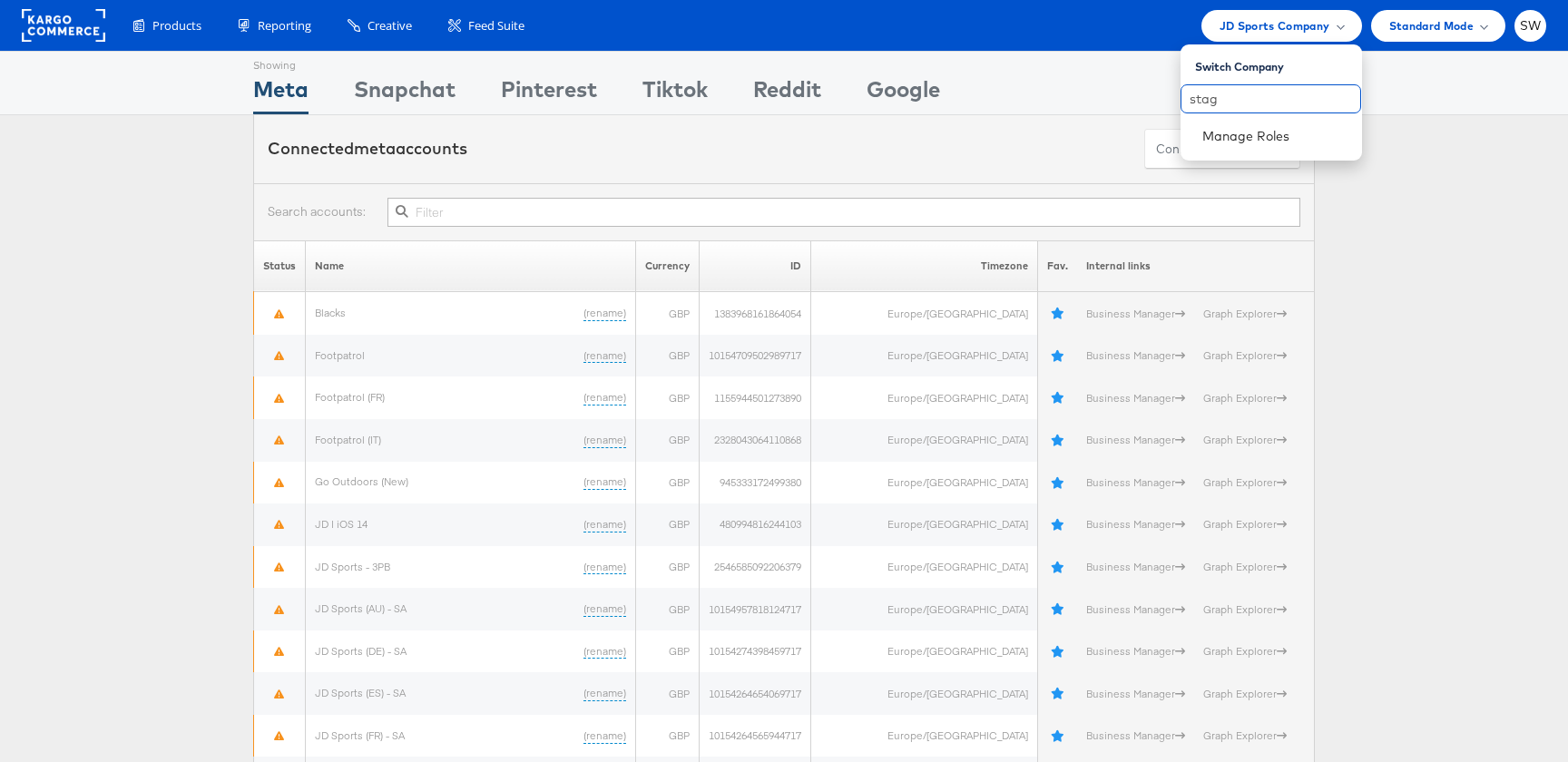
type input "sta"
click at [1286, 20] on span "JD Sports Company" at bounding box center [1275, 26] width 111 height 19
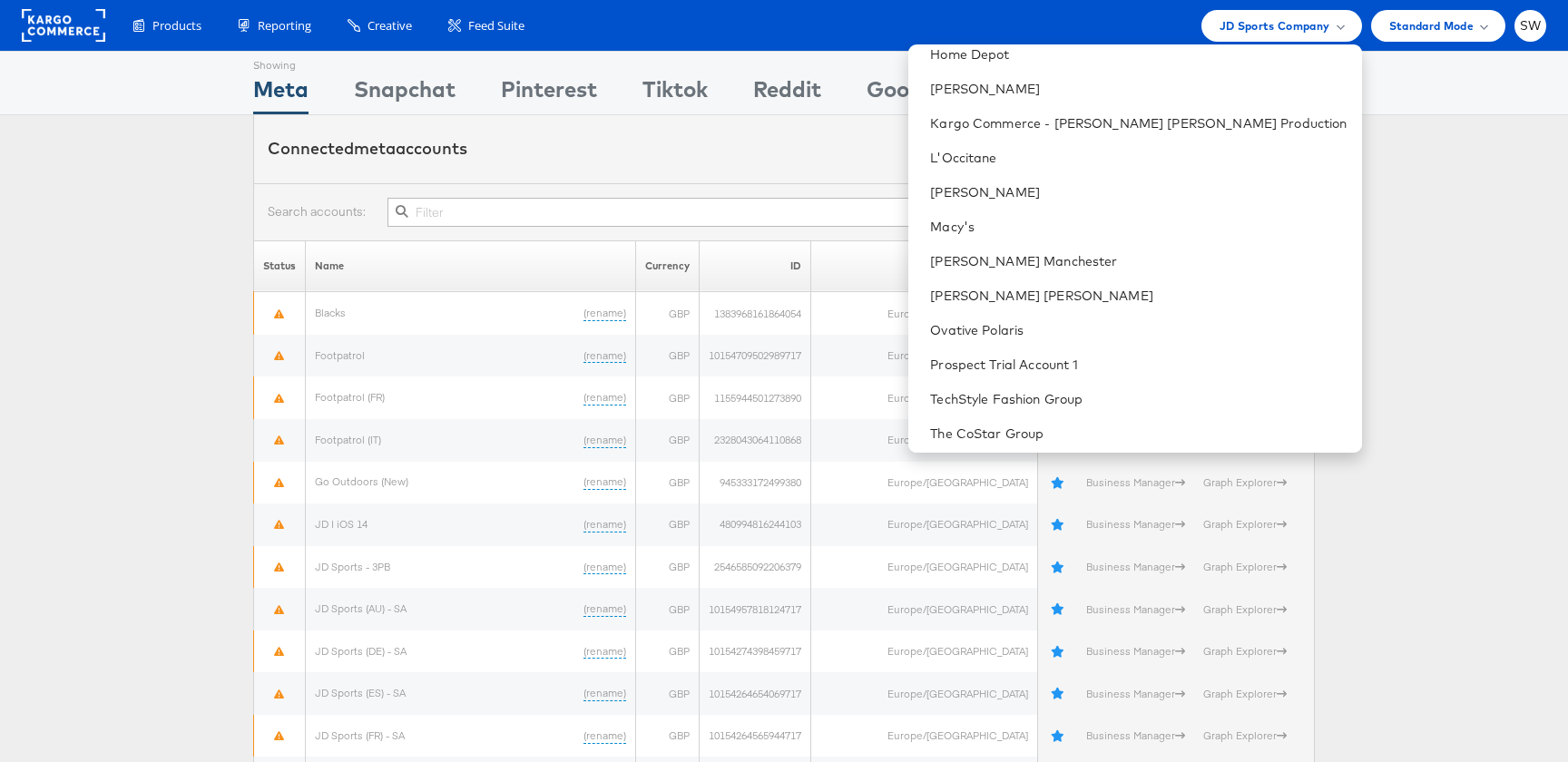
scroll to position [496, 0]
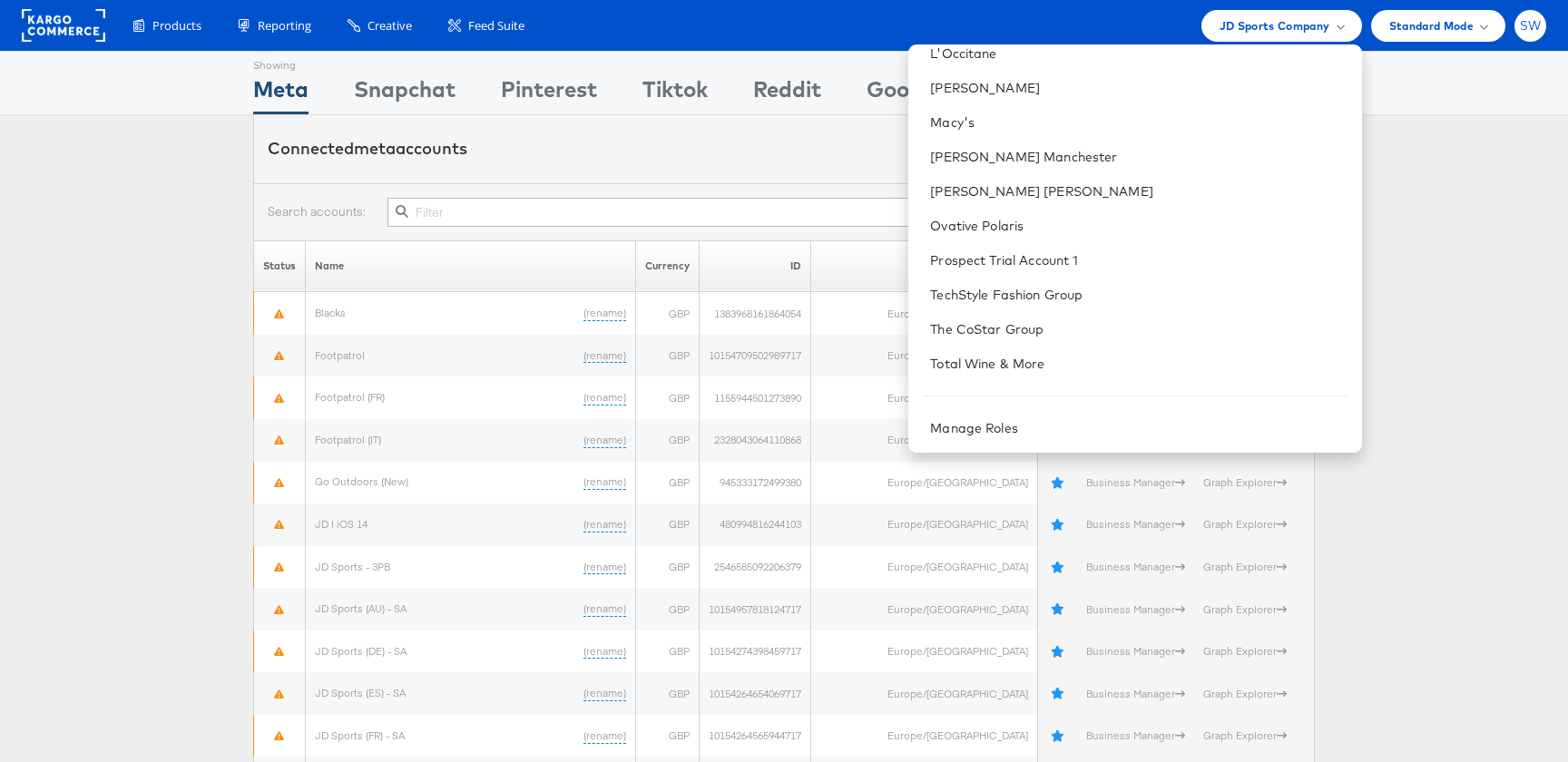
click at [1537, 33] on div "SW" at bounding box center [1530, 26] width 31 height 31
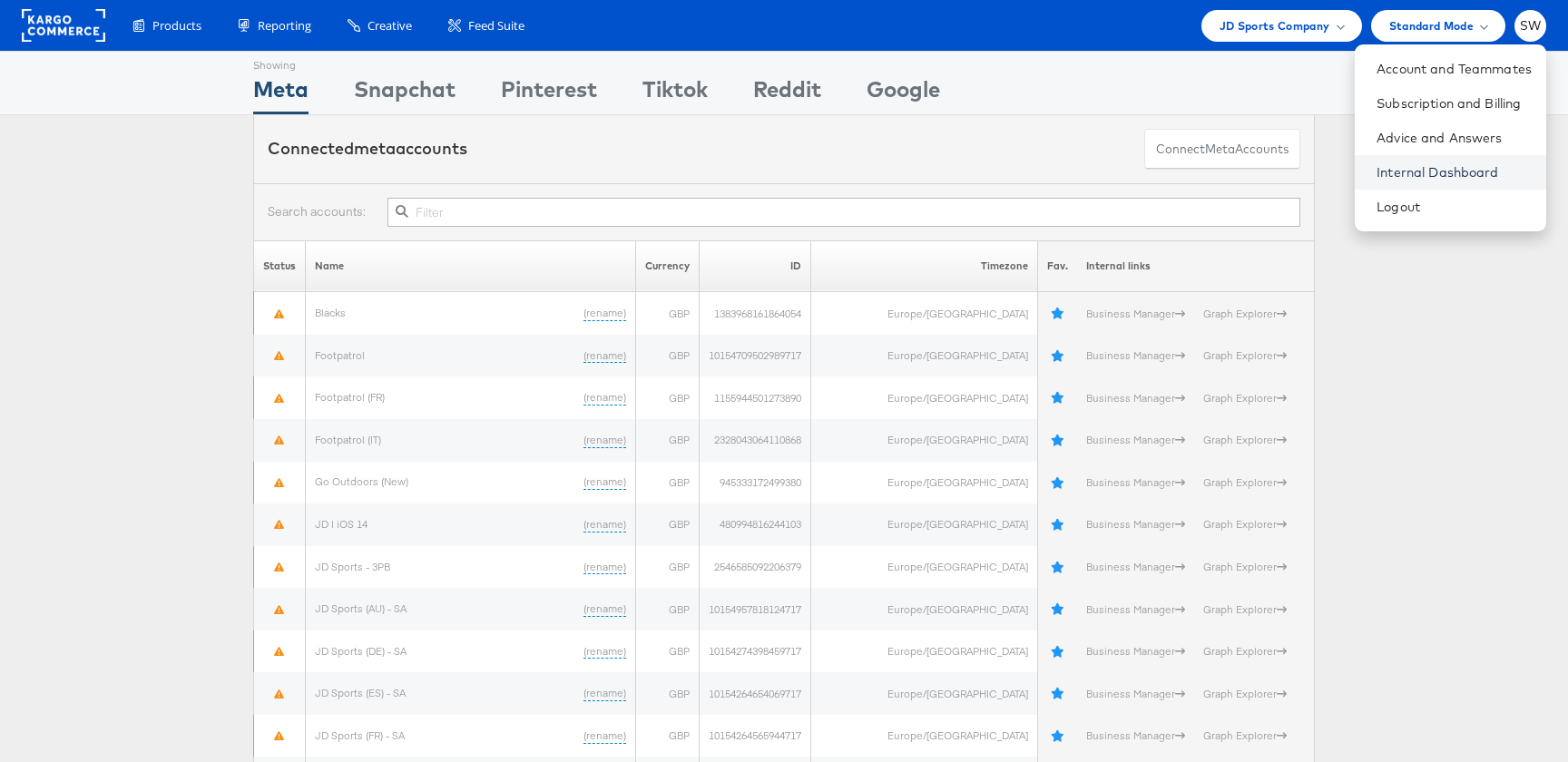
click at [1411, 166] on link "Internal Dashboard" at bounding box center [1454, 172] width 156 height 19
click at [1262, 28] on span "JD Sports Company" at bounding box center [1275, 26] width 111 height 19
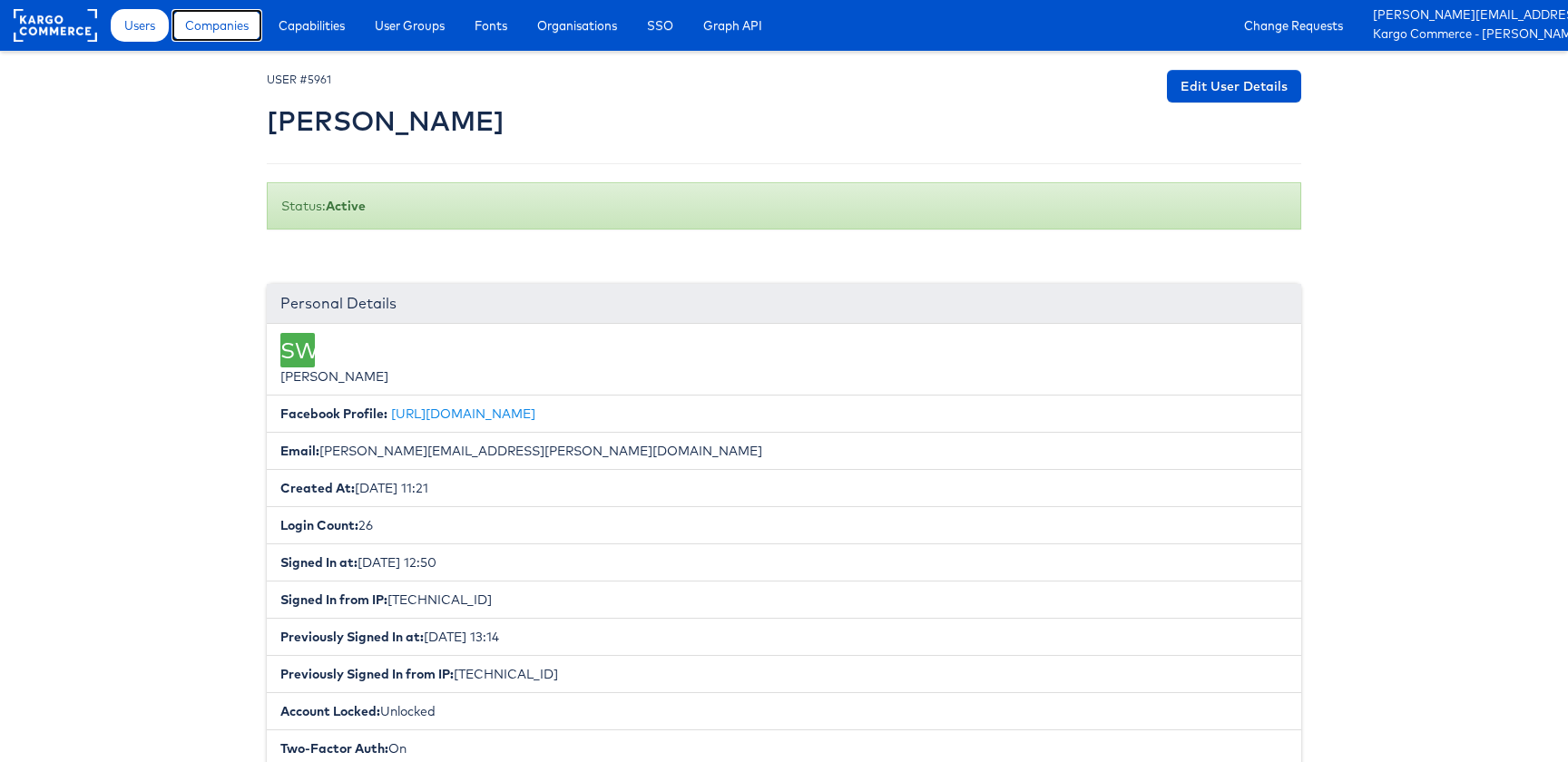
click at [220, 16] on link "Companies" at bounding box center [217, 25] width 91 height 32
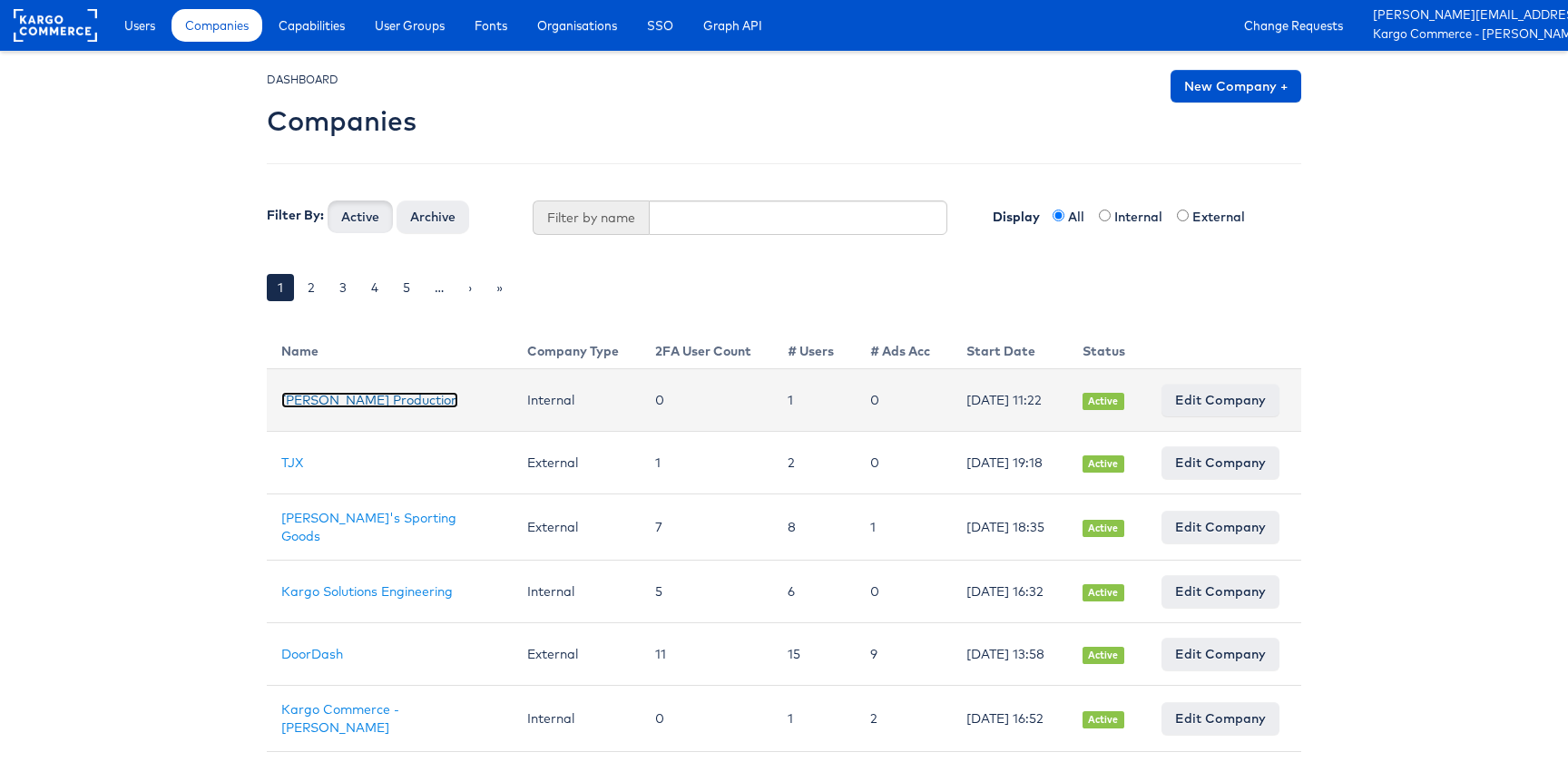
click at [325, 402] on link "[PERSON_NAME] Production" at bounding box center [370, 400] width 177 height 17
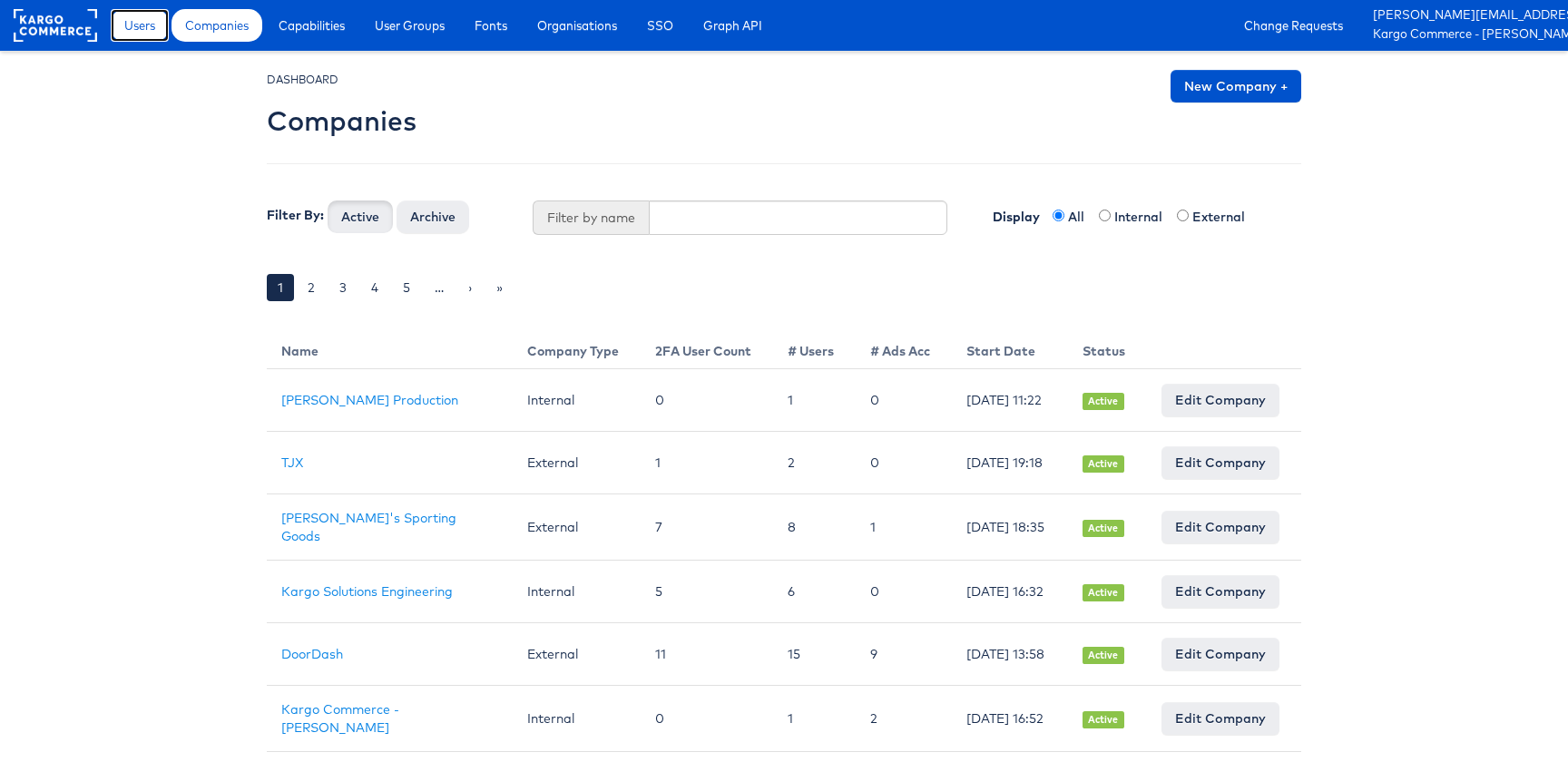
click at [149, 33] on span "Users" at bounding box center [139, 26] width 31 height 19
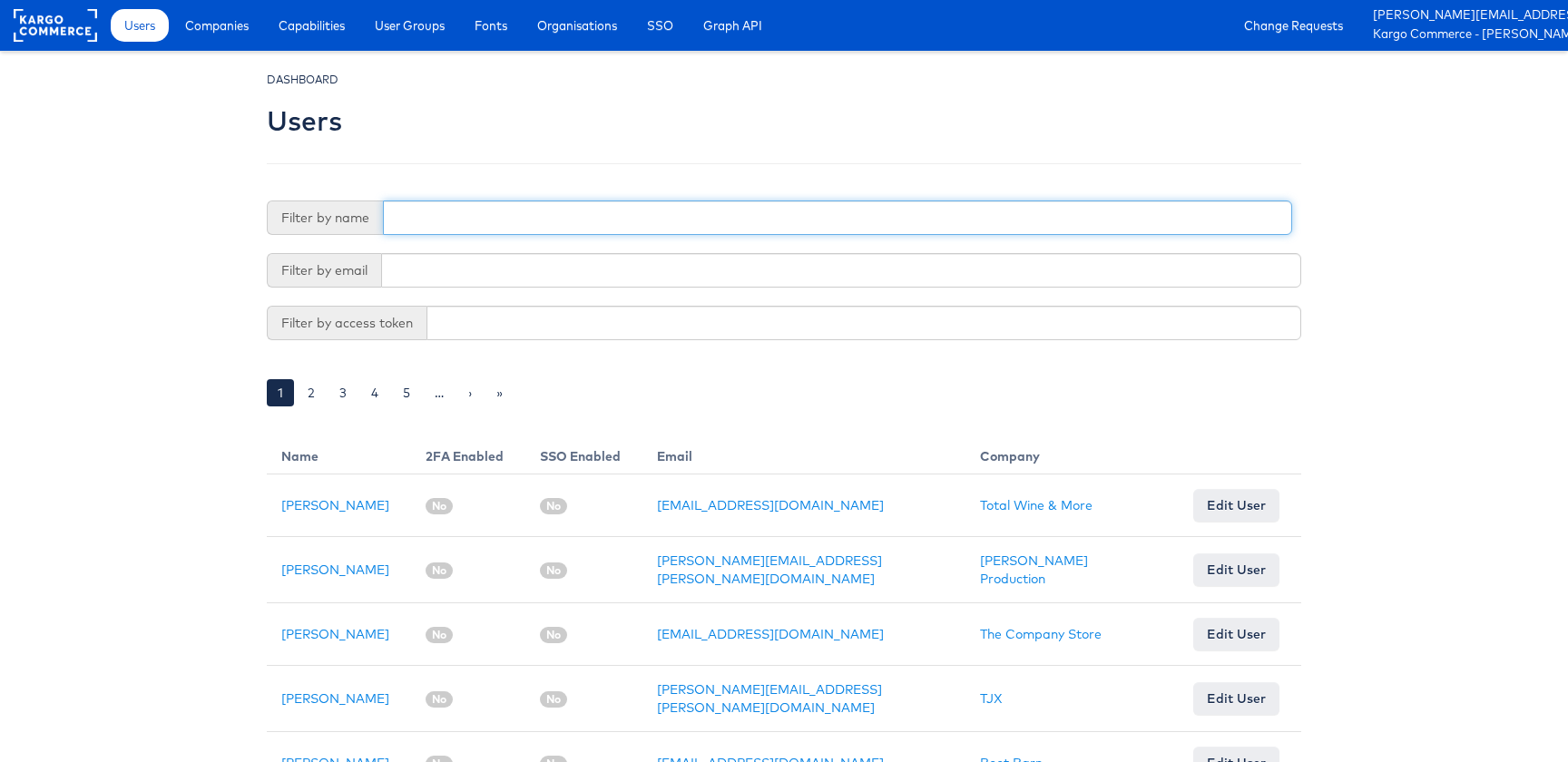
click at [673, 214] on input "text" at bounding box center [837, 218] width 909 height 34
type input "stephen"
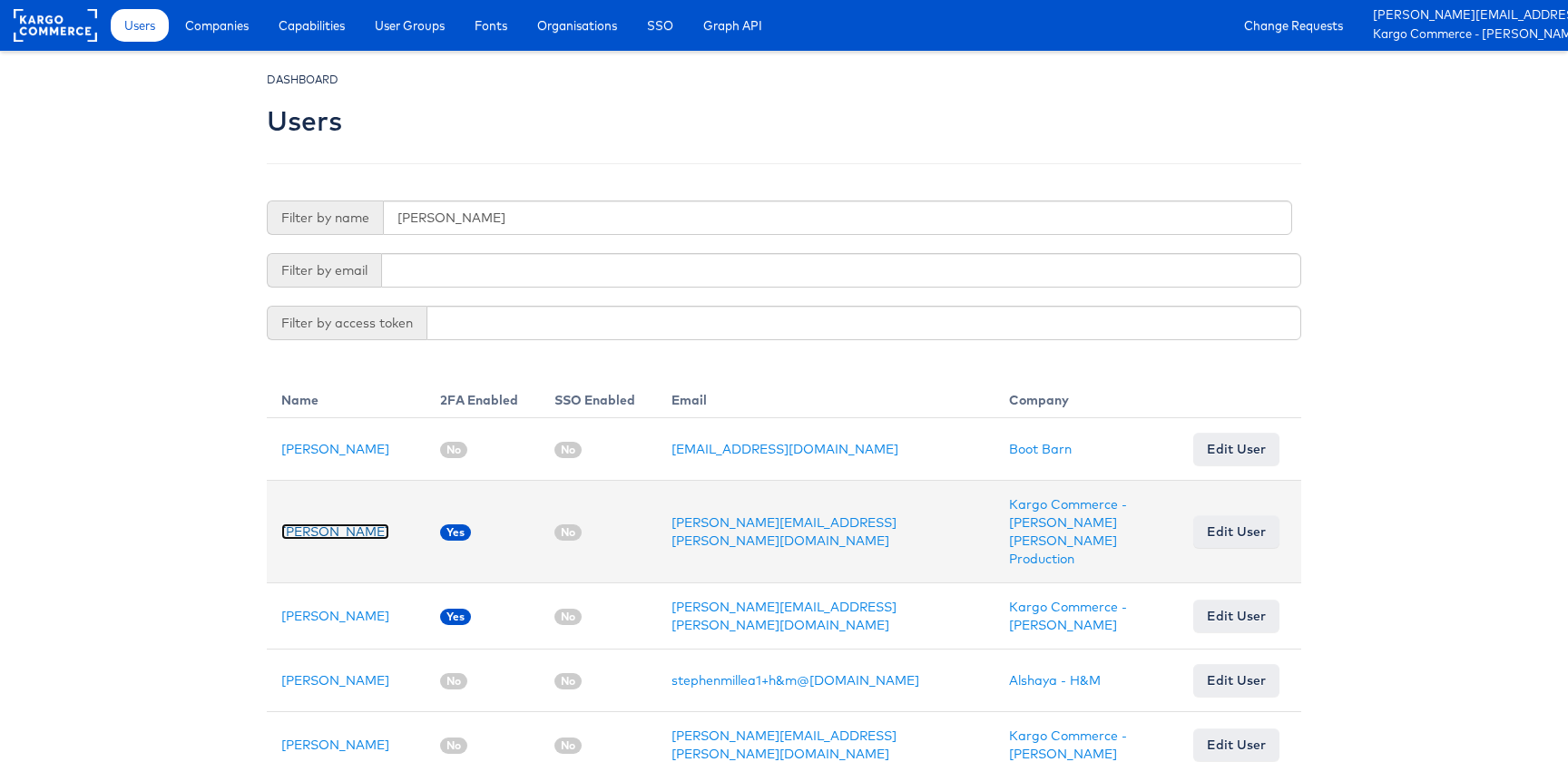
click at [307, 531] on link "[PERSON_NAME]" at bounding box center [335, 531] width 108 height 17
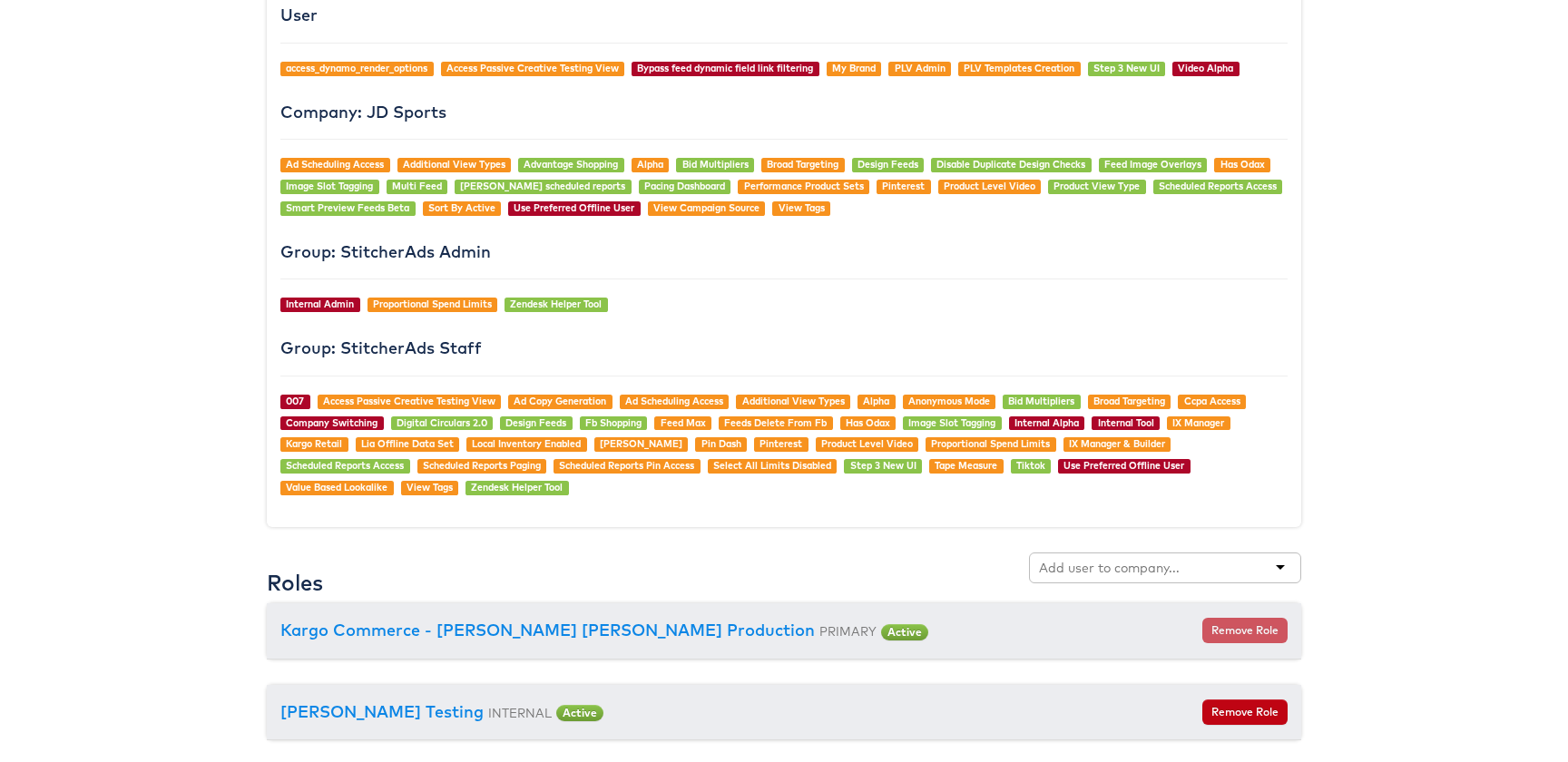
scroll to position [1694, 0]
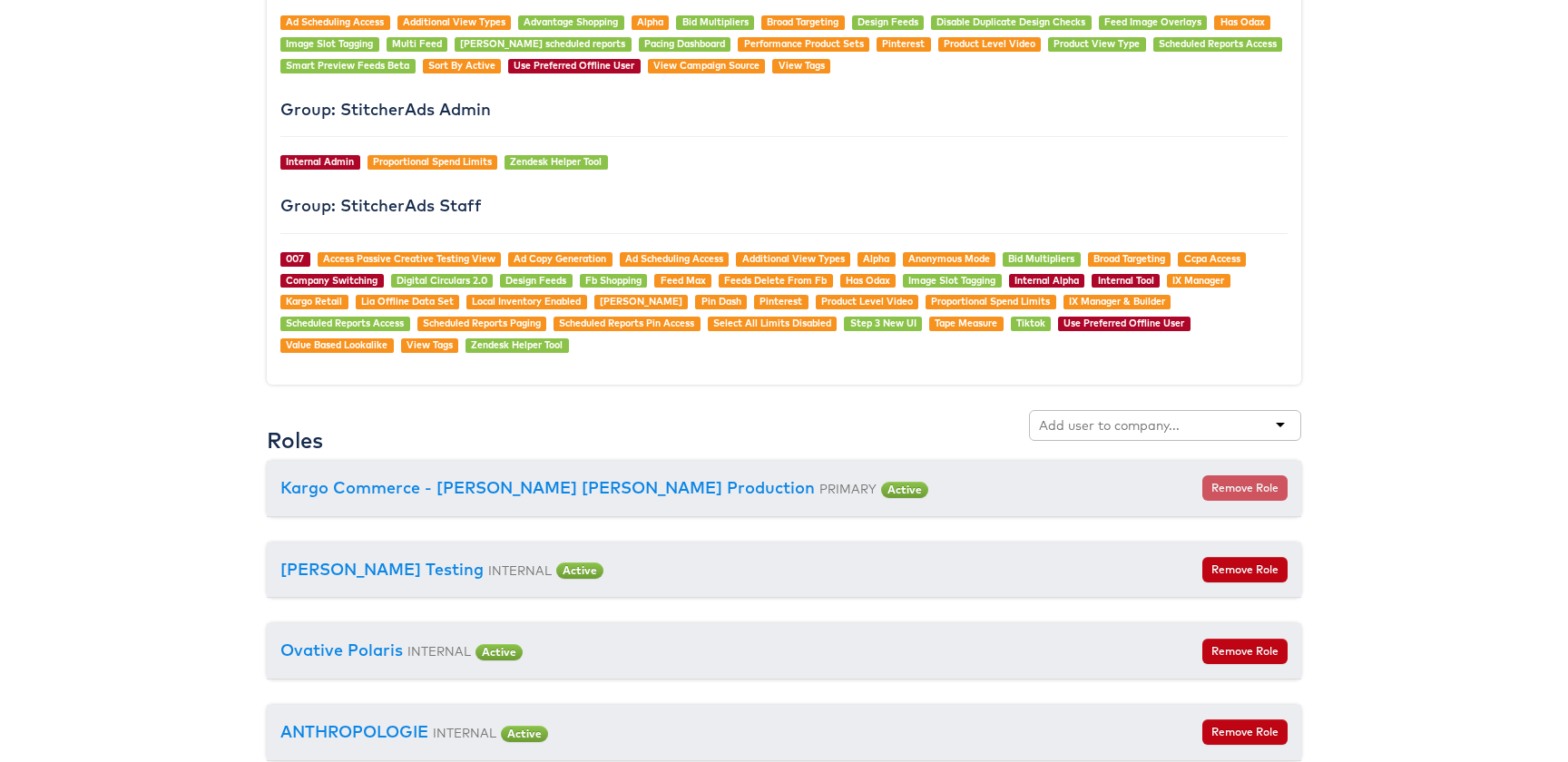
click at [1153, 425] on input "text" at bounding box center [1110, 426] width 144 height 19
paste input "3989"
type input "3989"
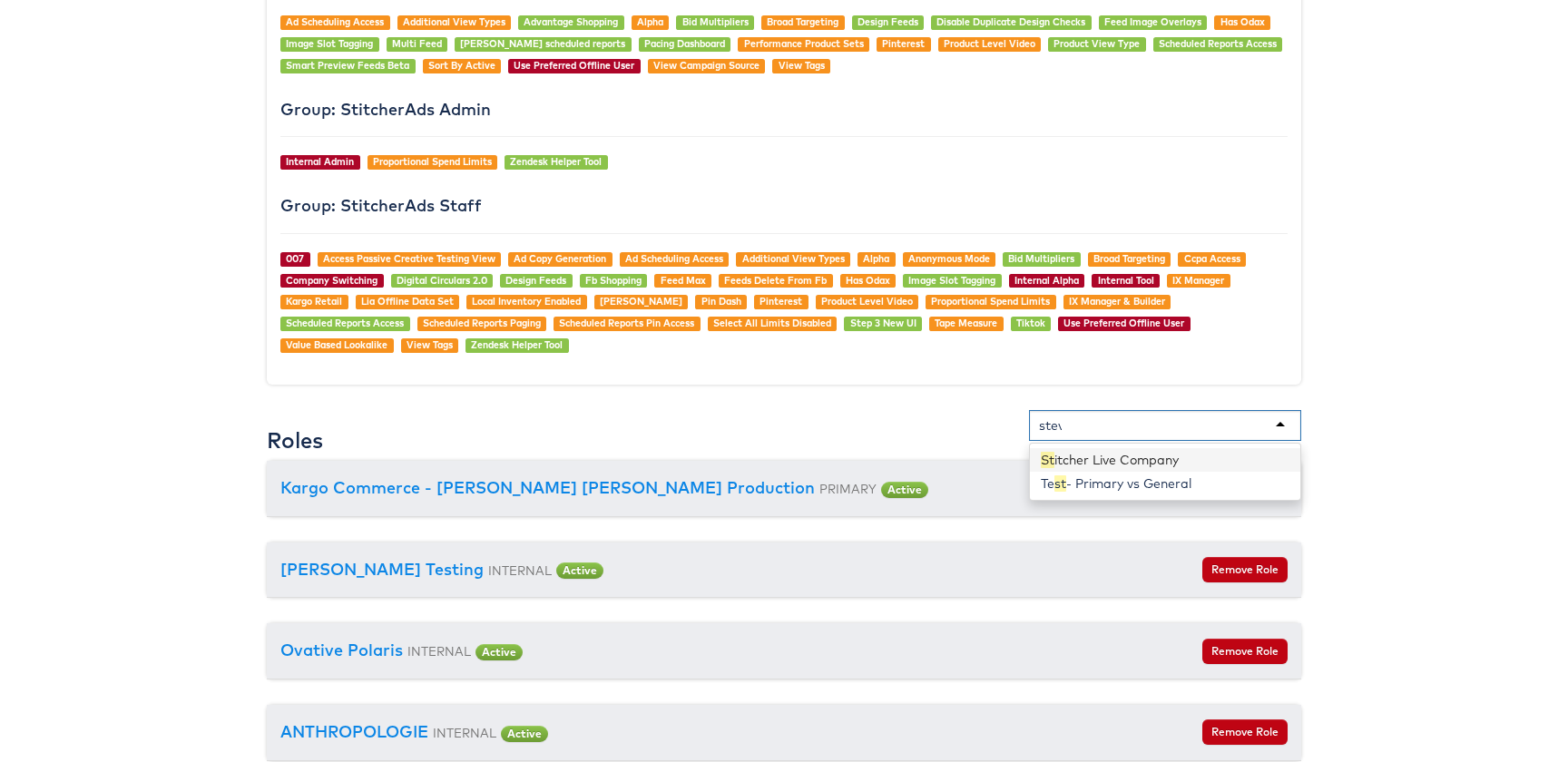
type input "[PERSON_NAME]"
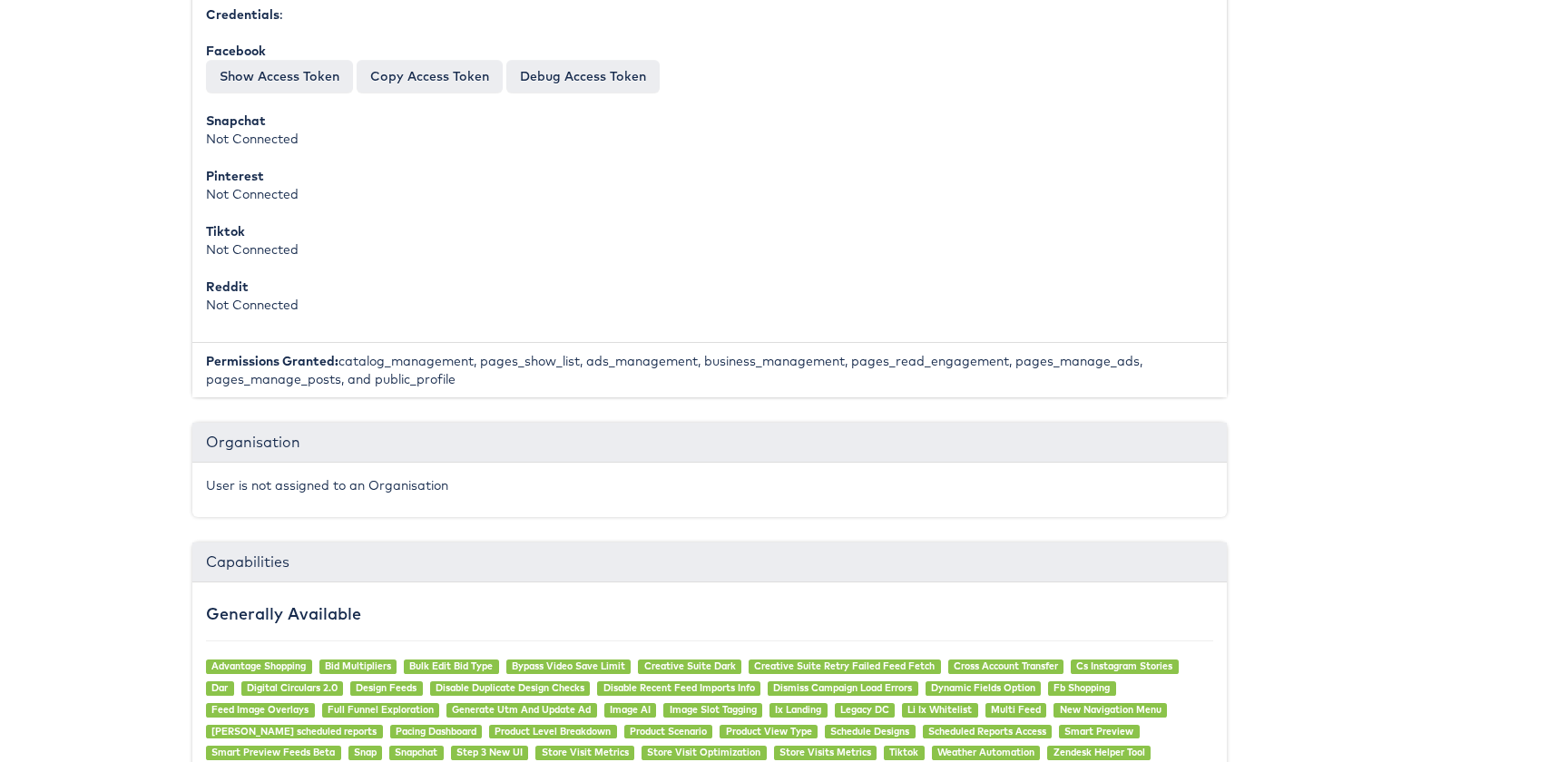
scroll to position [681, 74]
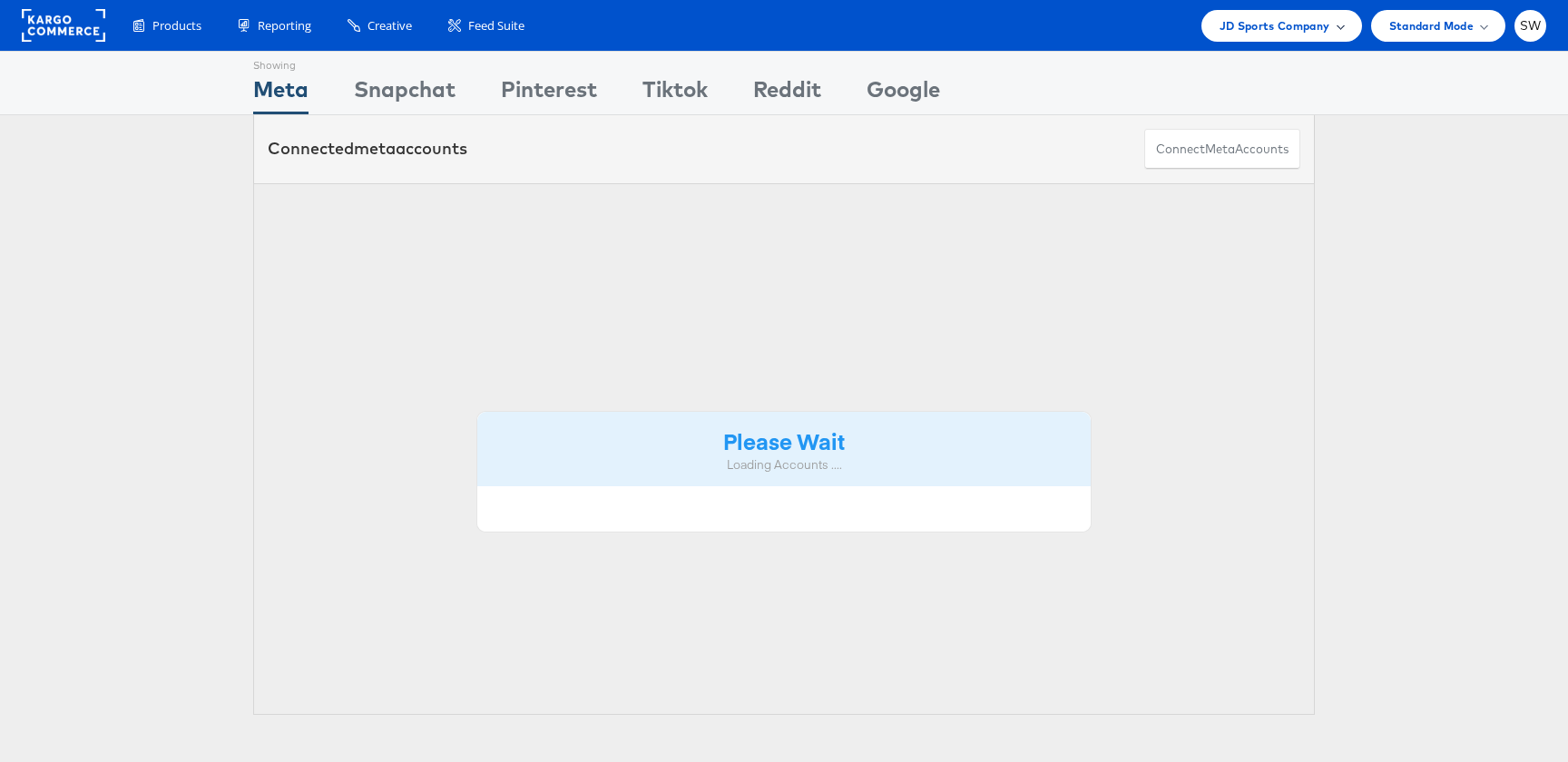
click at [1282, 23] on span "JD Sports Company" at bounding box center [1275, 26] width 111 height 19
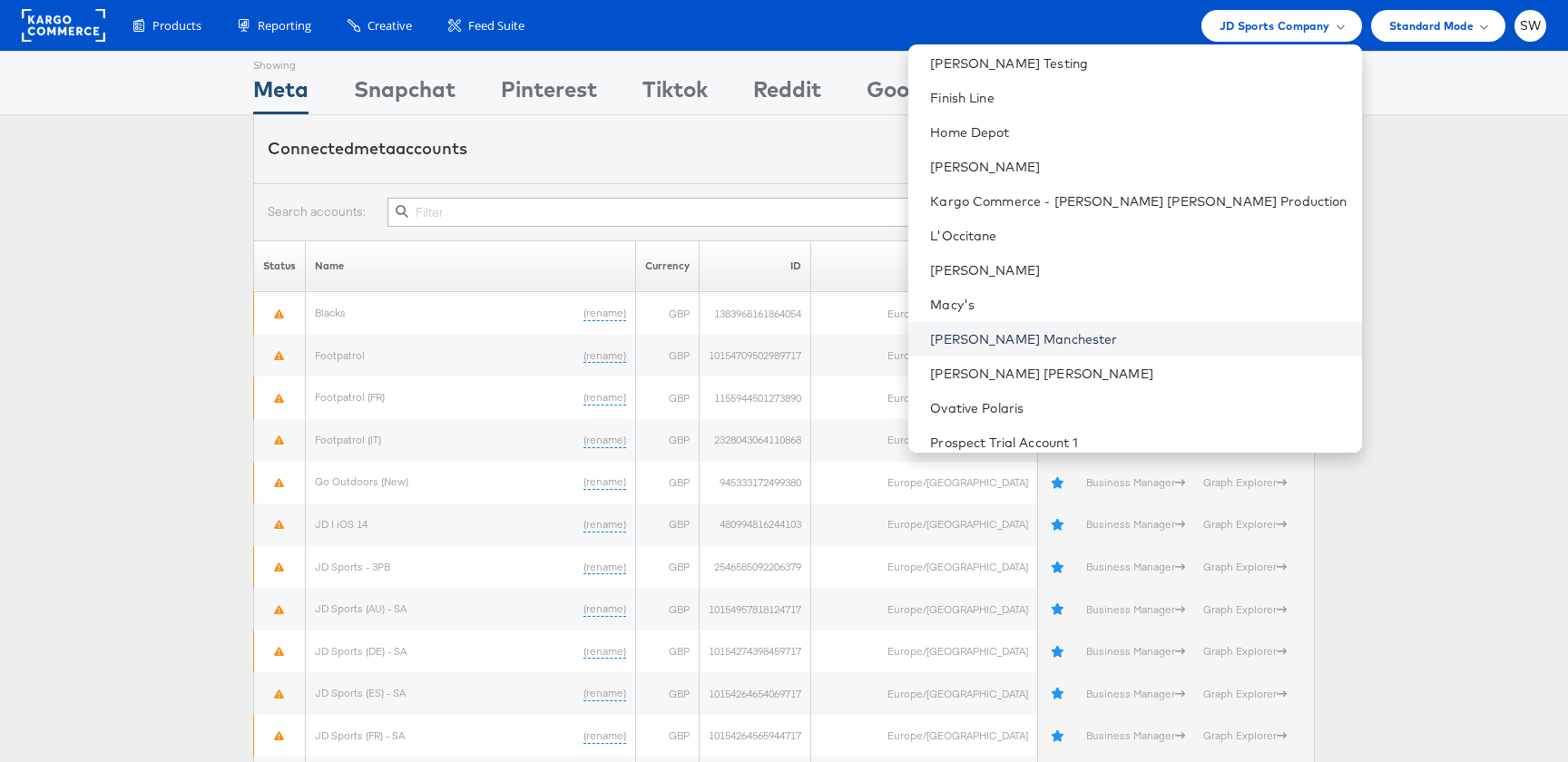
scroll to position [342, 0]
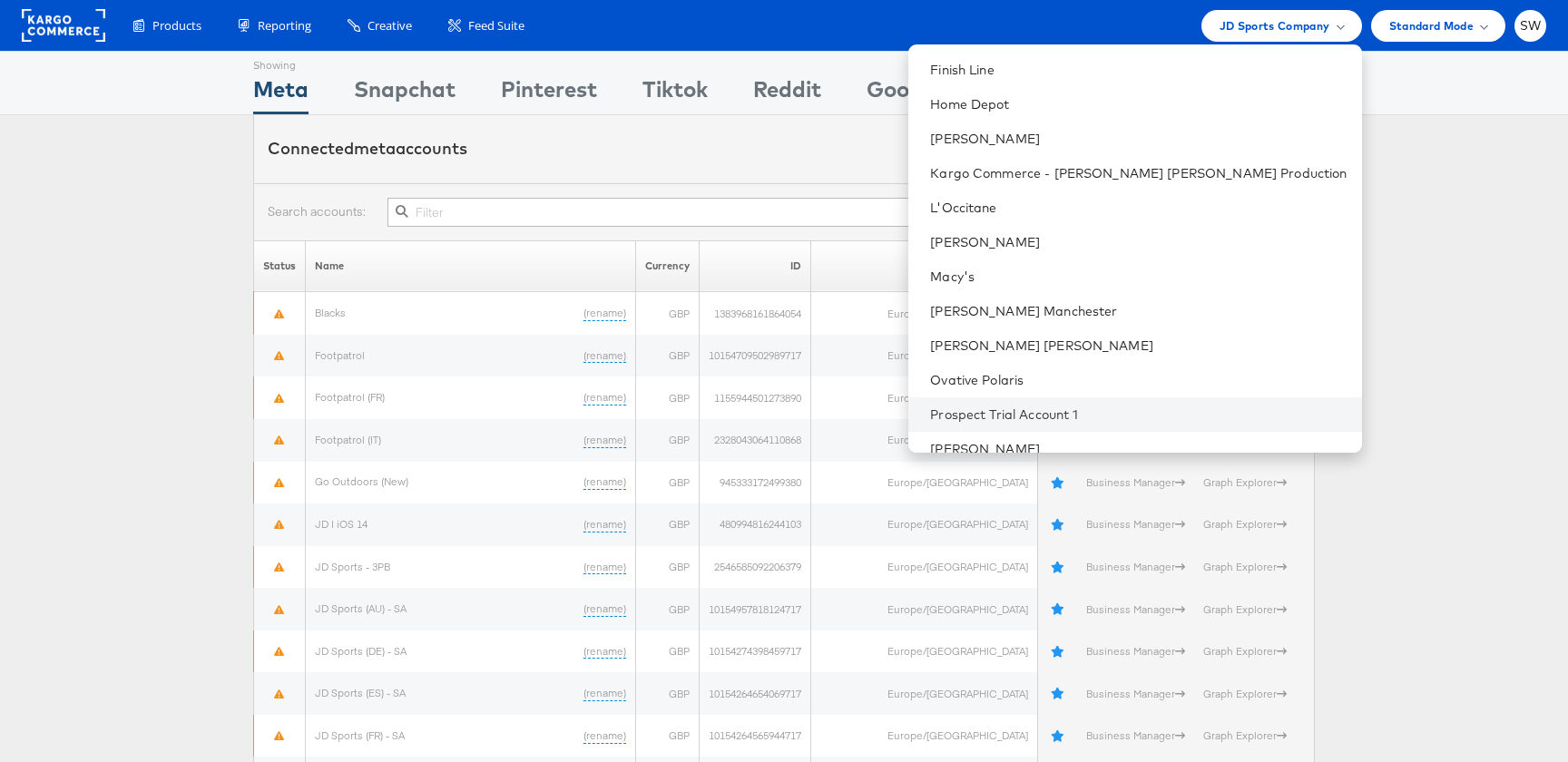
click at [1199, 429] on li "Prospect Trial Account 1" at bounding box center [1135, 414] width 453 height 34
click at [1198, 440] on link "[PERSON_NAME]" at bounding box center [1138, 449] width 417 height 19
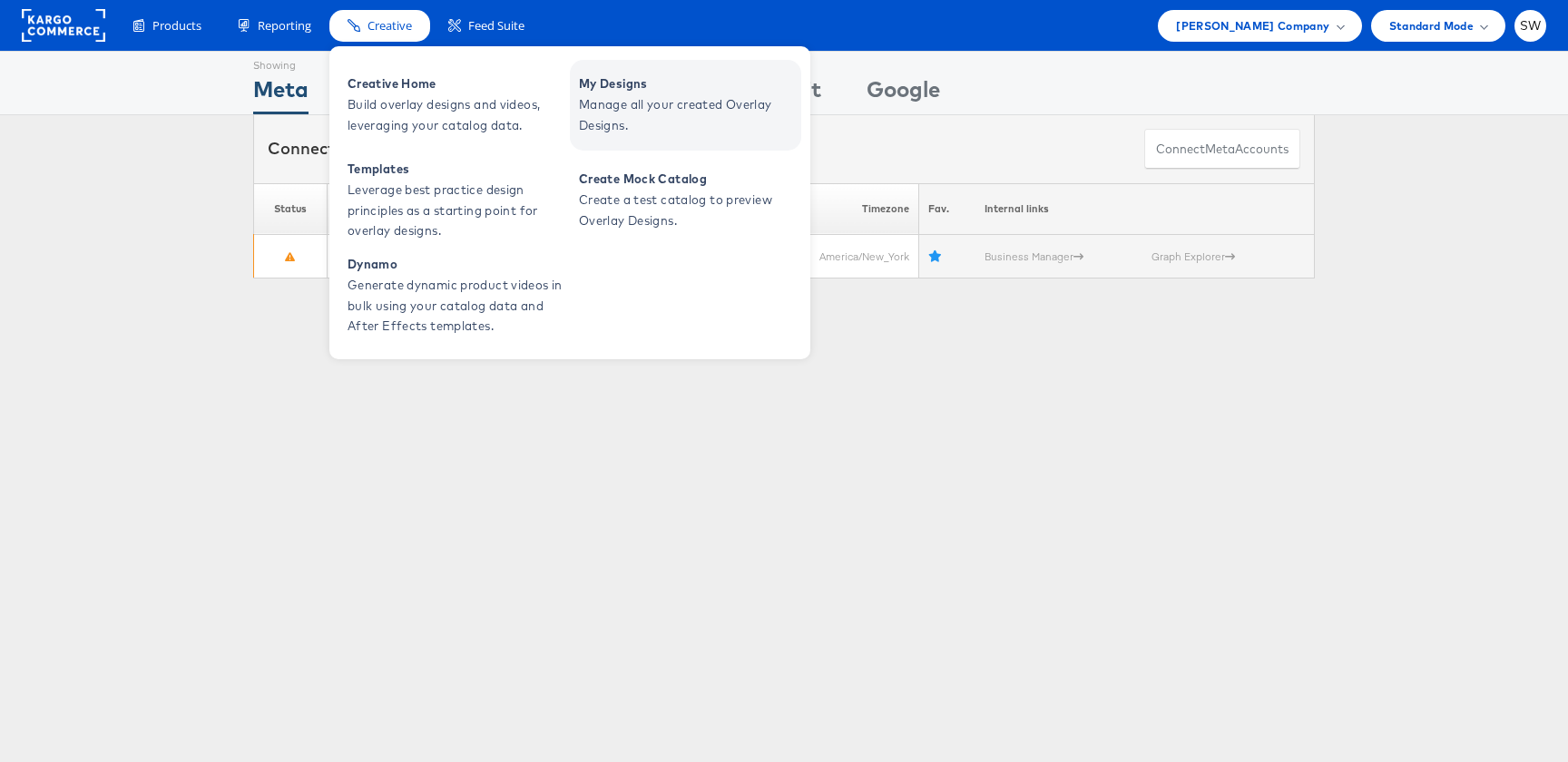
click at [624, 124] on span "Manage all your created Overlay Designs." at bounding box center [687, 115] width 218 height 42
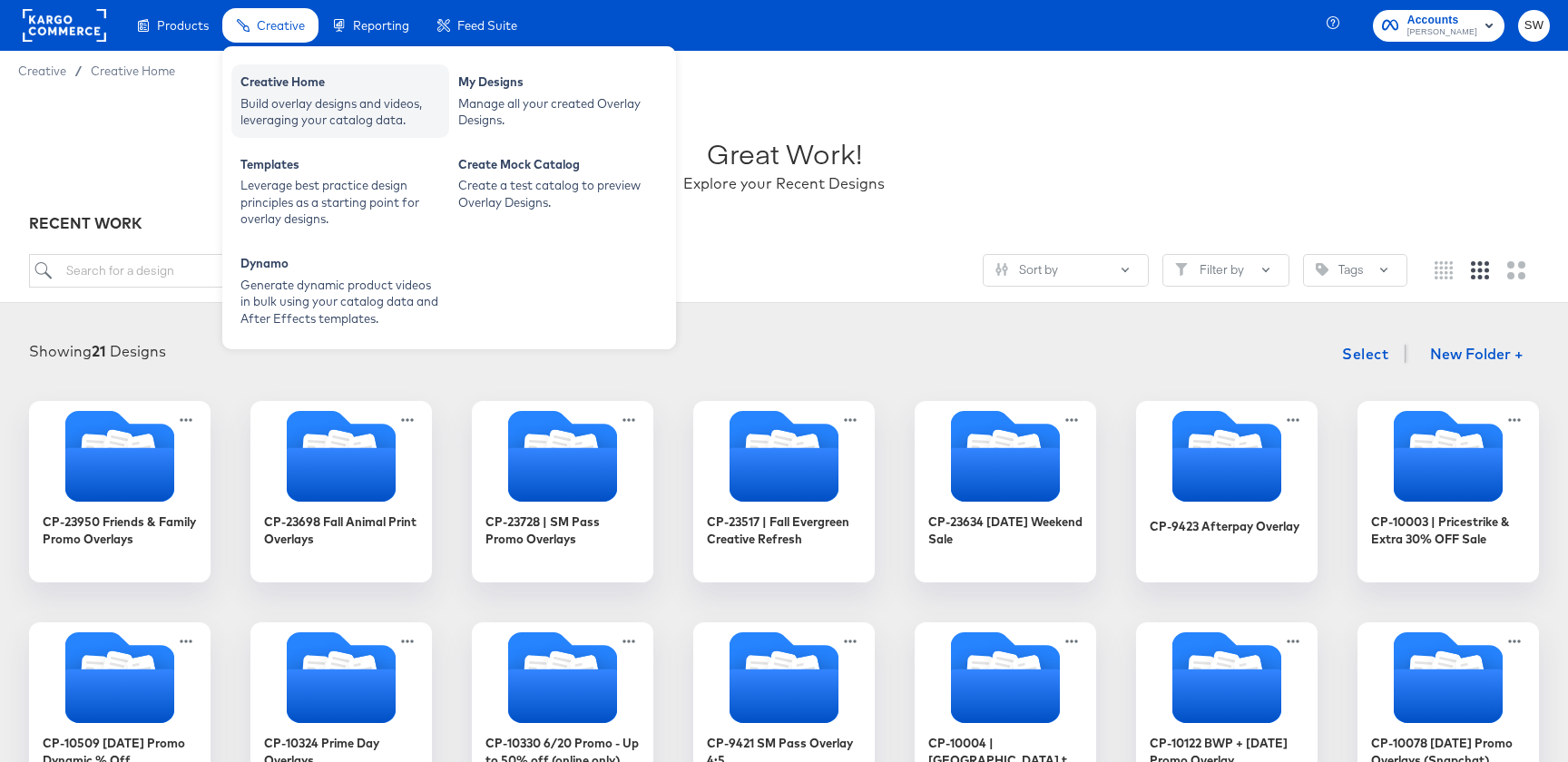
click at [307, 119] on div "Build overlay designs and videos, leveraging your catalog data." at bounding box center [341, 112] width 200 height 33
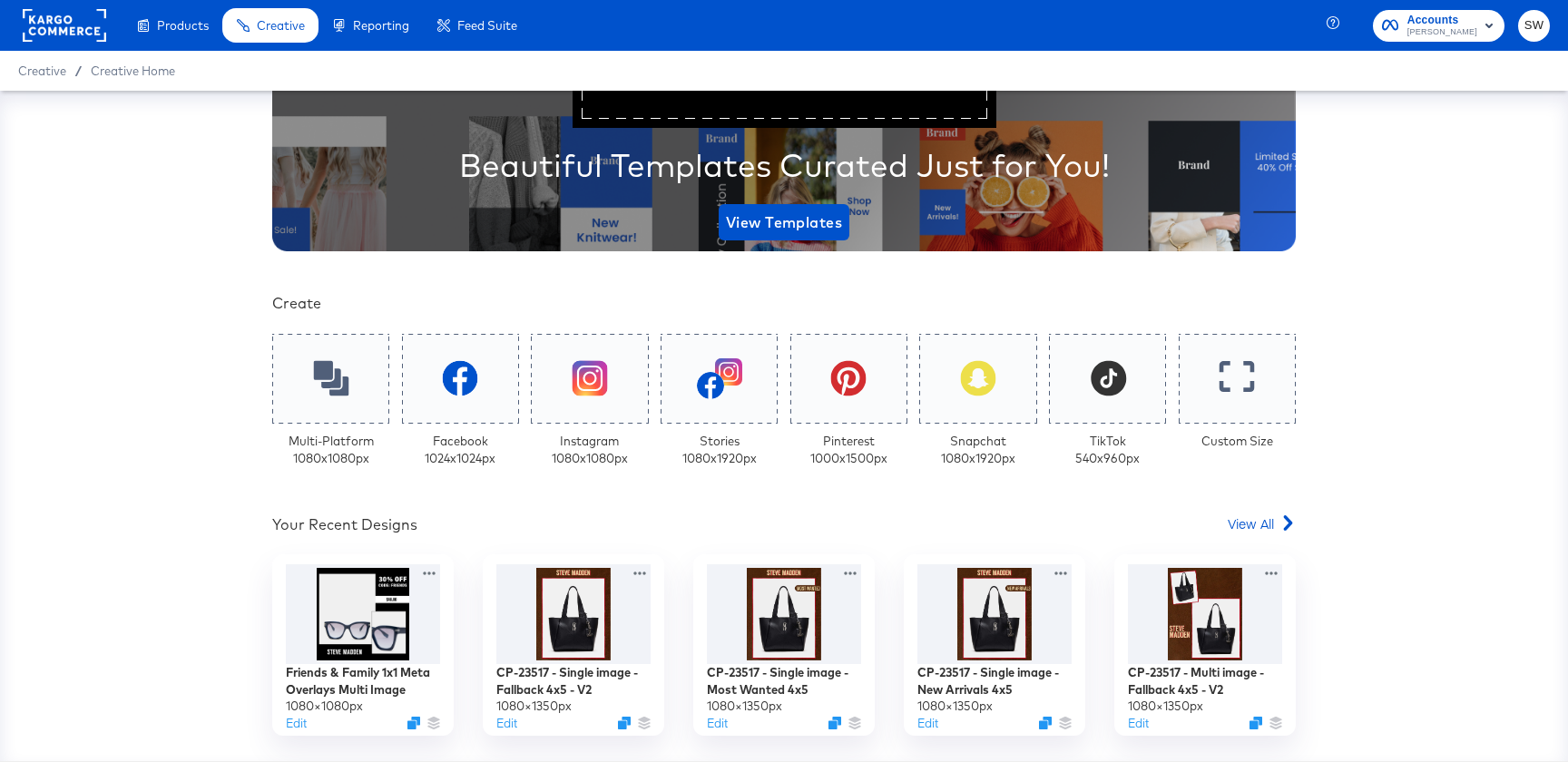
scroll to position [194, 0]
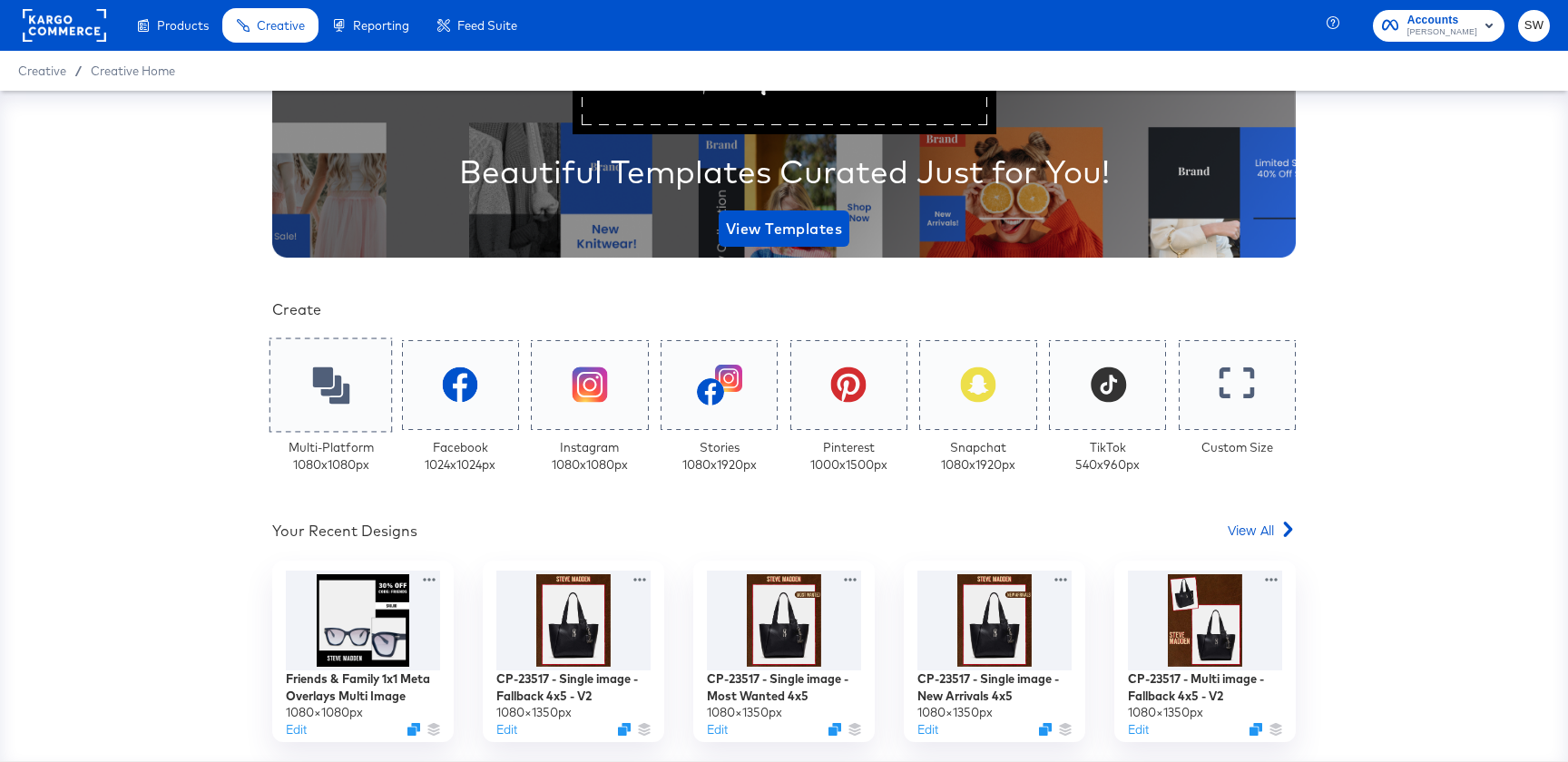
click at [323, 371] on icon at bounding box center [331, 385] width 37 height 37
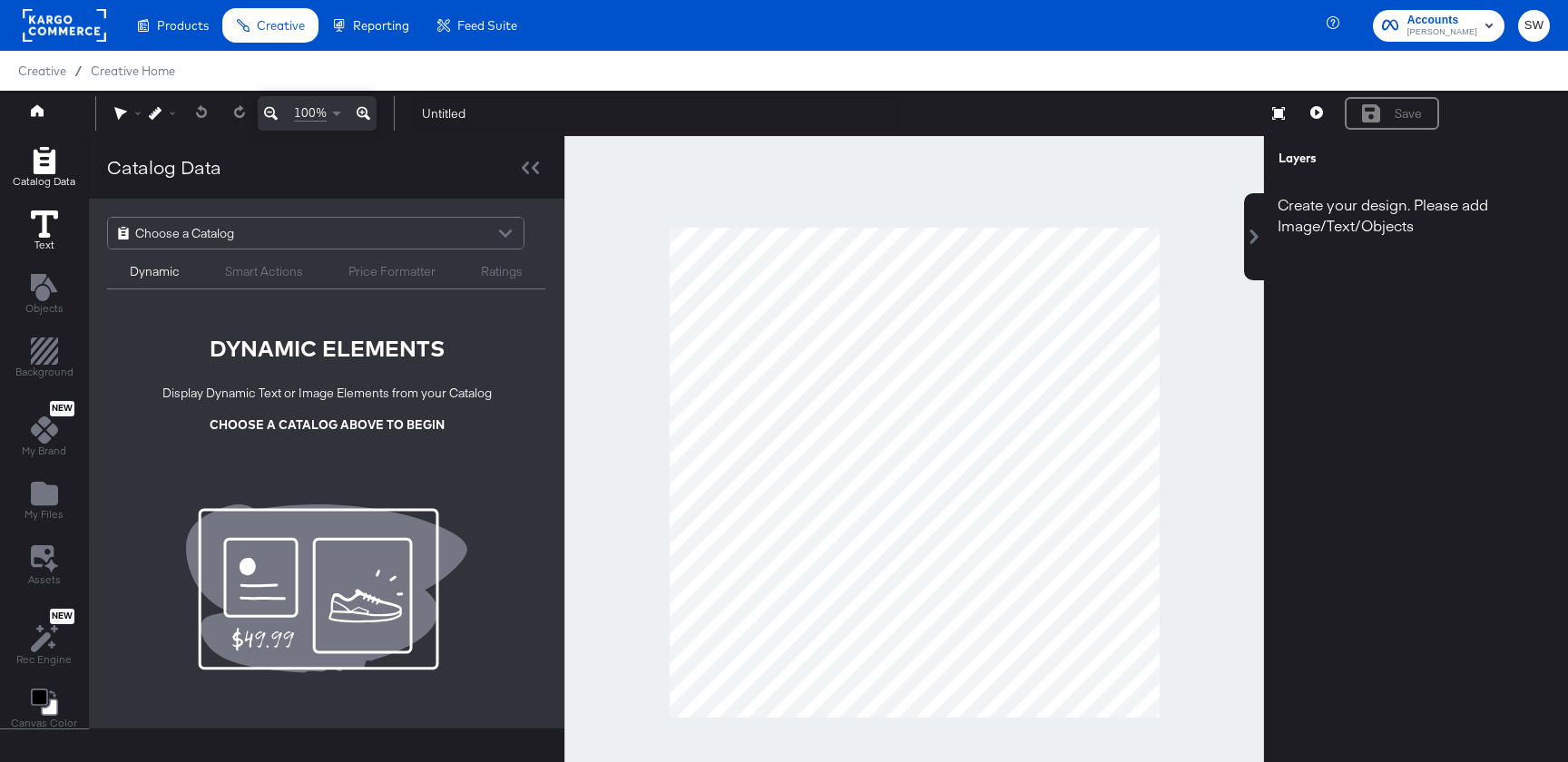
click at [40, 210] on icon at bounding box center [44, 223] width 27 height 27
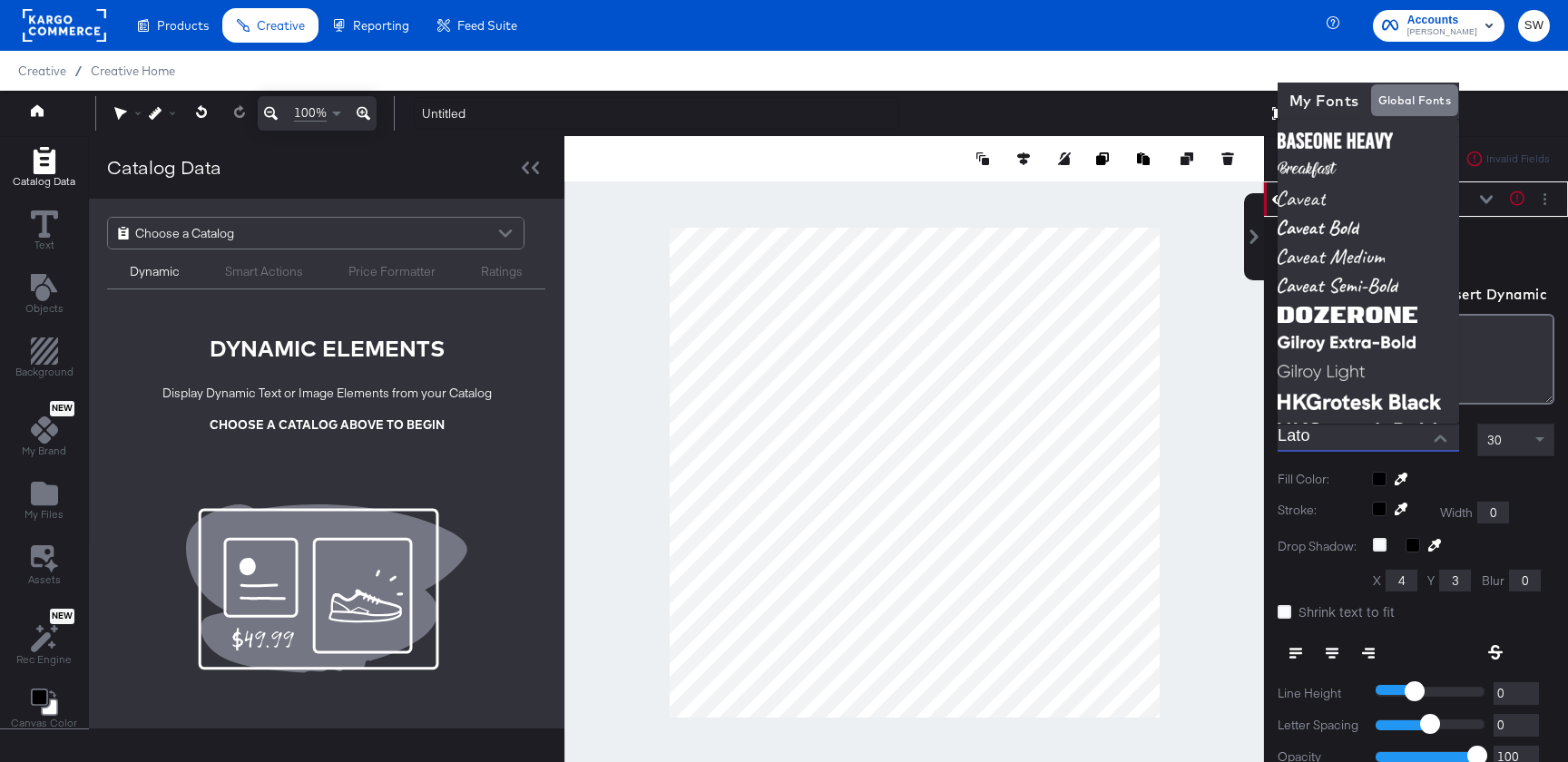
click at [1340, 443] on input "Lato" at bounding box center [1354, 437] width 155 height 27
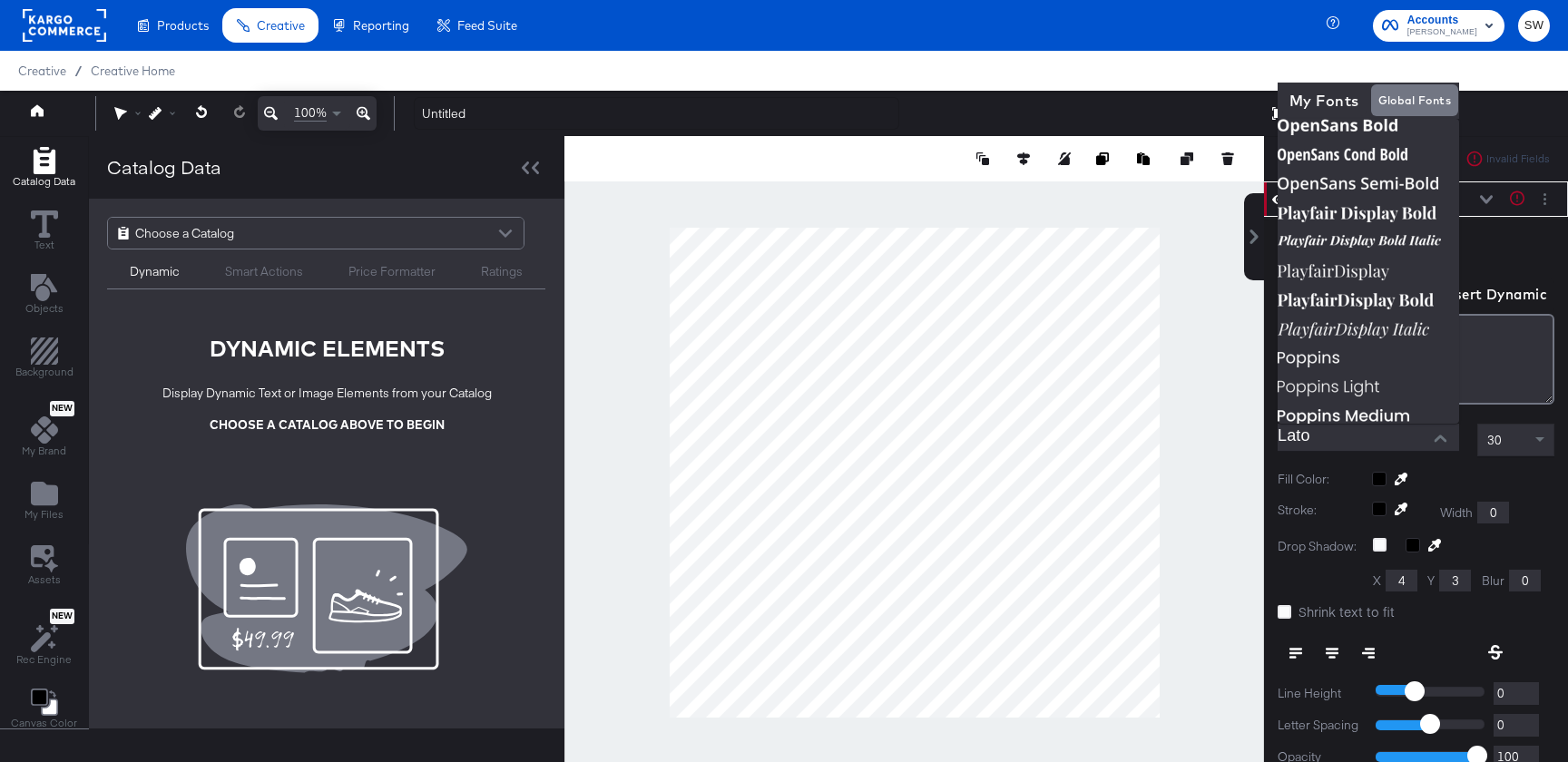
scroll to position [1393, 0]
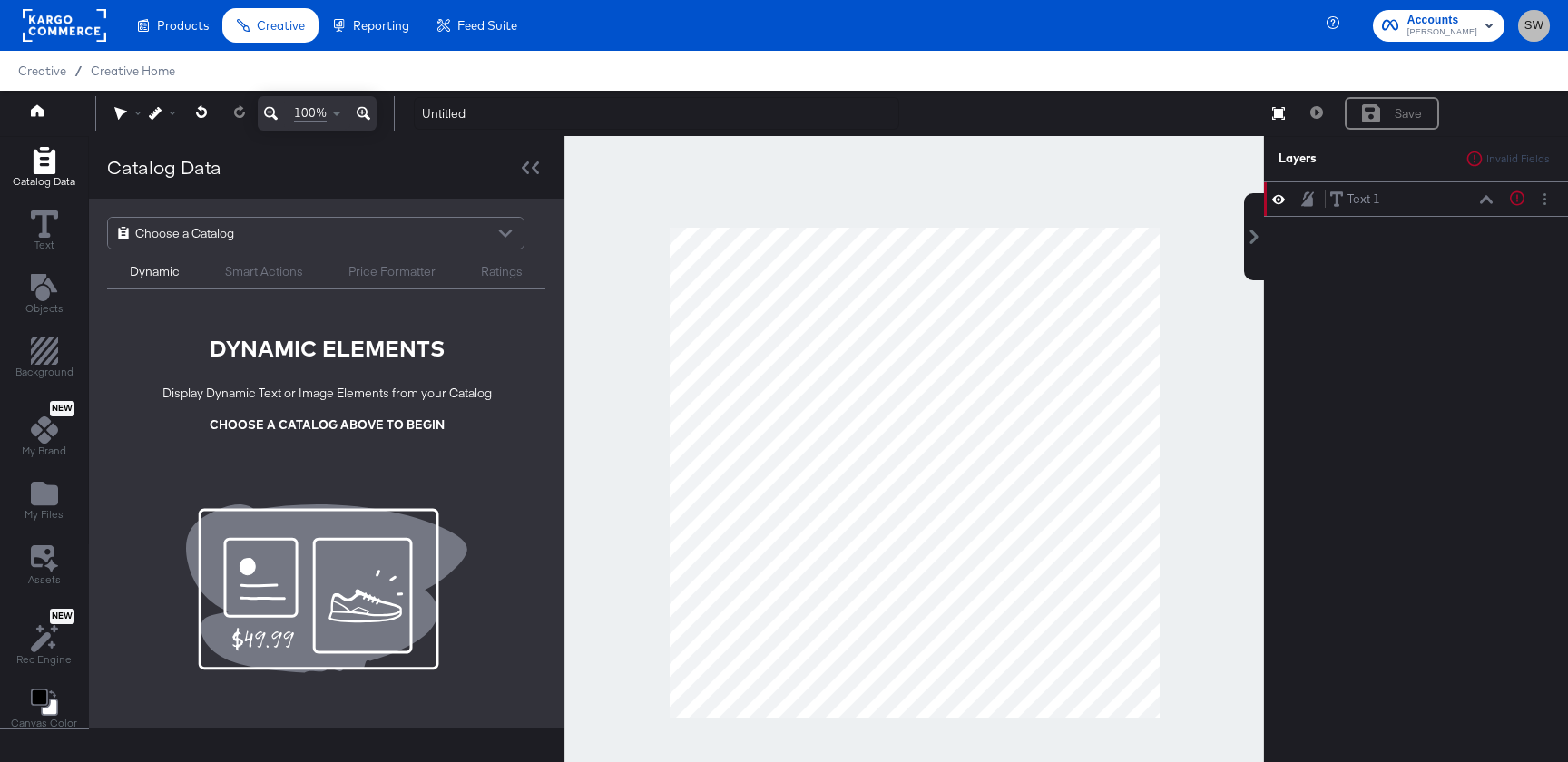
click at [1528, 25] on span "SW" at bounding box center [1534, 26] width 18 height 21
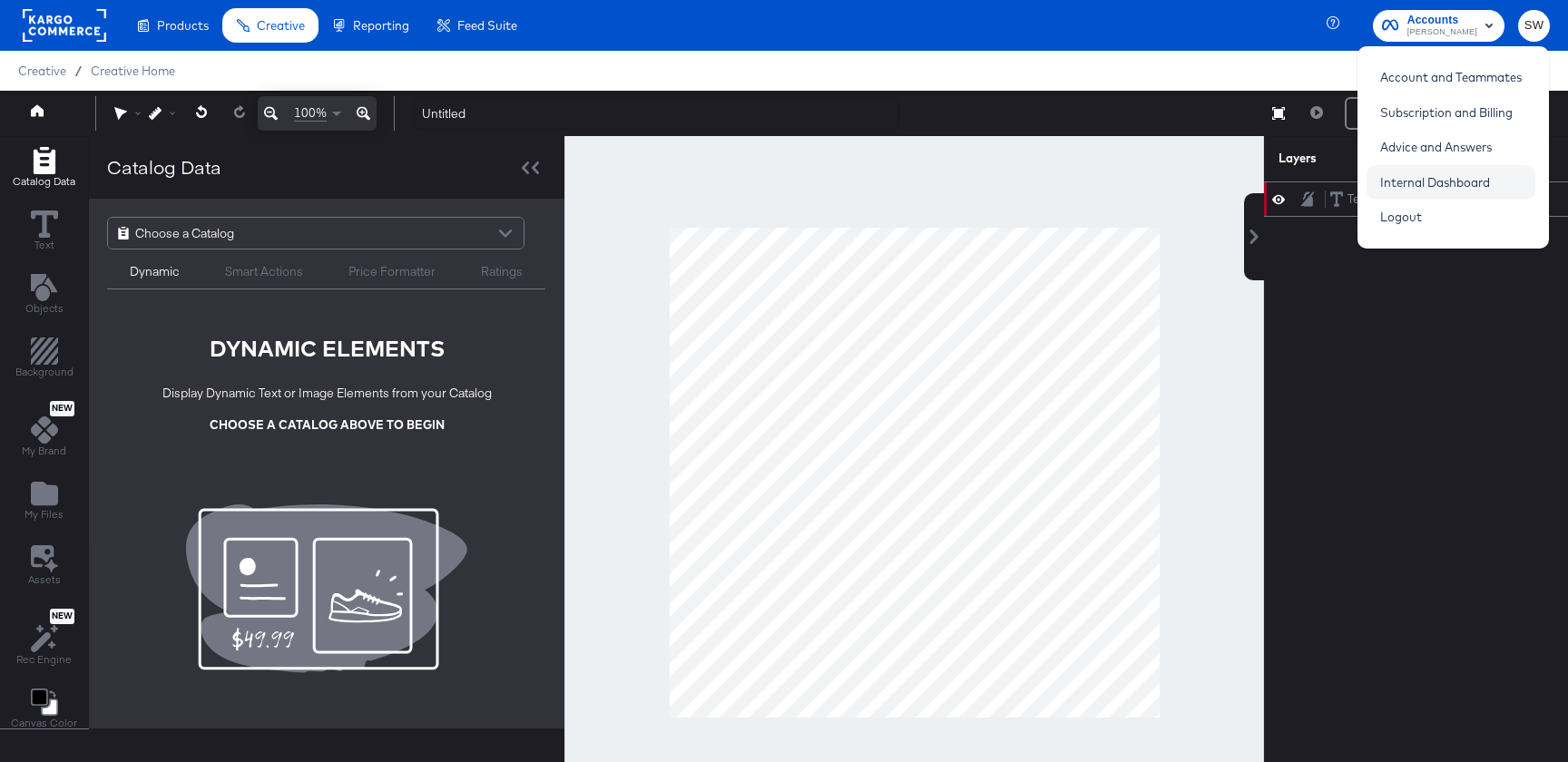
click at [1425, 176] on link "Internal Dashboard" at bounding box center [1435, 181] width 137 height 32
click at [184, 44] on ul "Products Products Product Catalogs Enhance Your Product Catalog, Map Them to Pu…" at bounding box center [326, 25] width 408 height 51
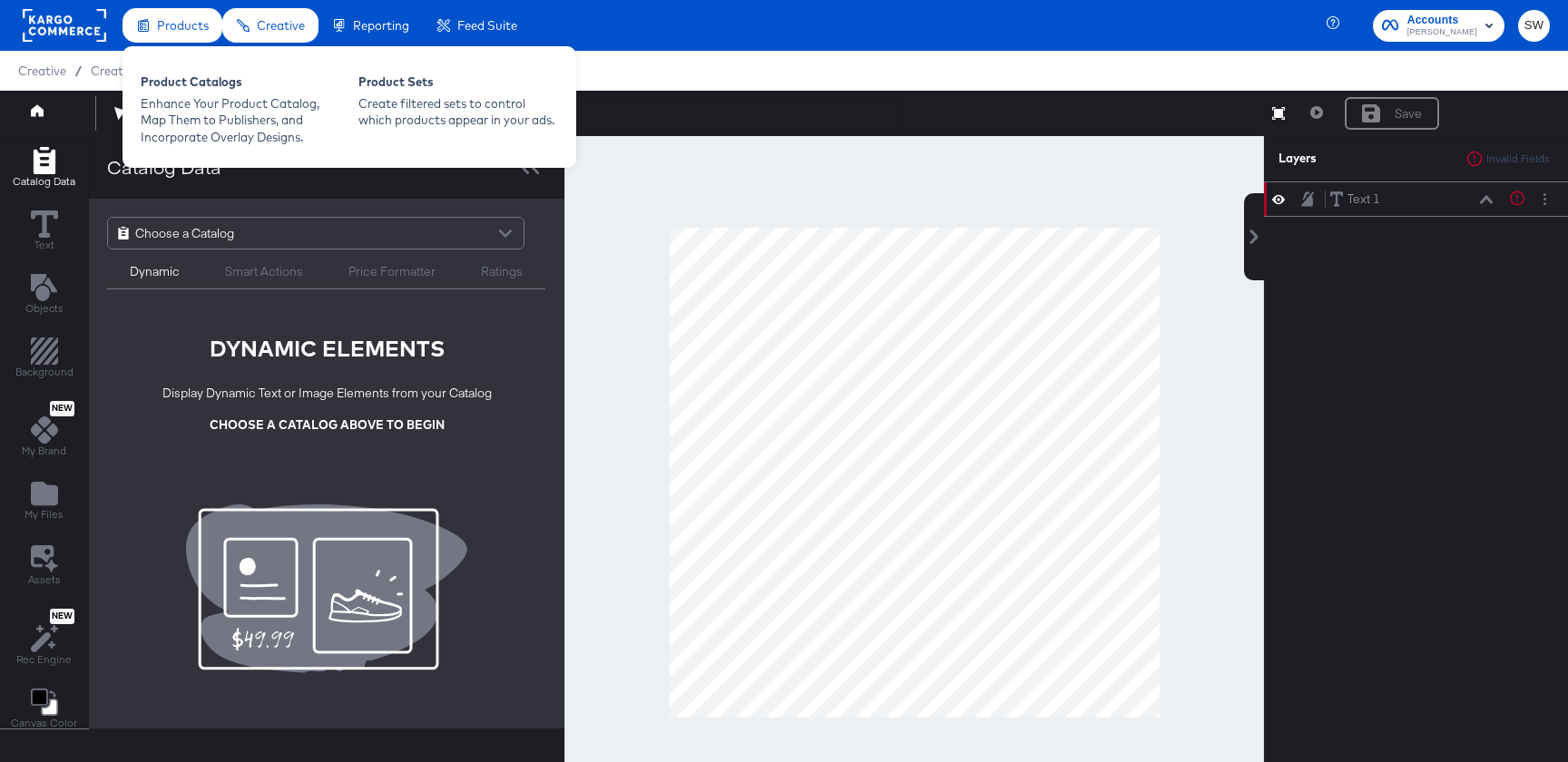
click at [183, 35] on div "Products" at bounding box center [172, 26] width 100 height 35
click at [183, 88] on div "Product Catalogs" at bounding box center [241, 84] width 200 height 22
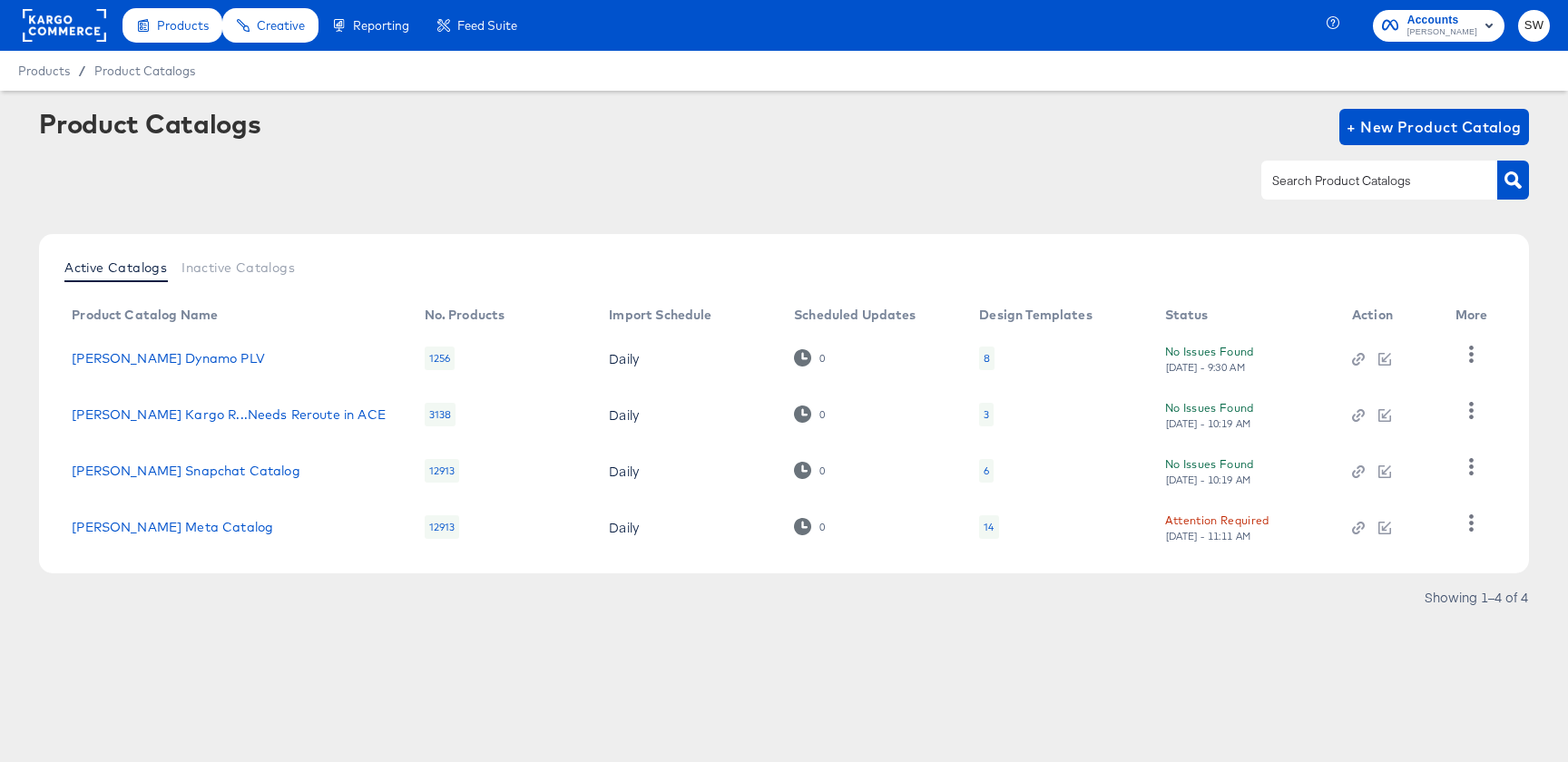
click at [1527, 24] on span "SW" at bounding box center [1534, 26] width 18 height 21
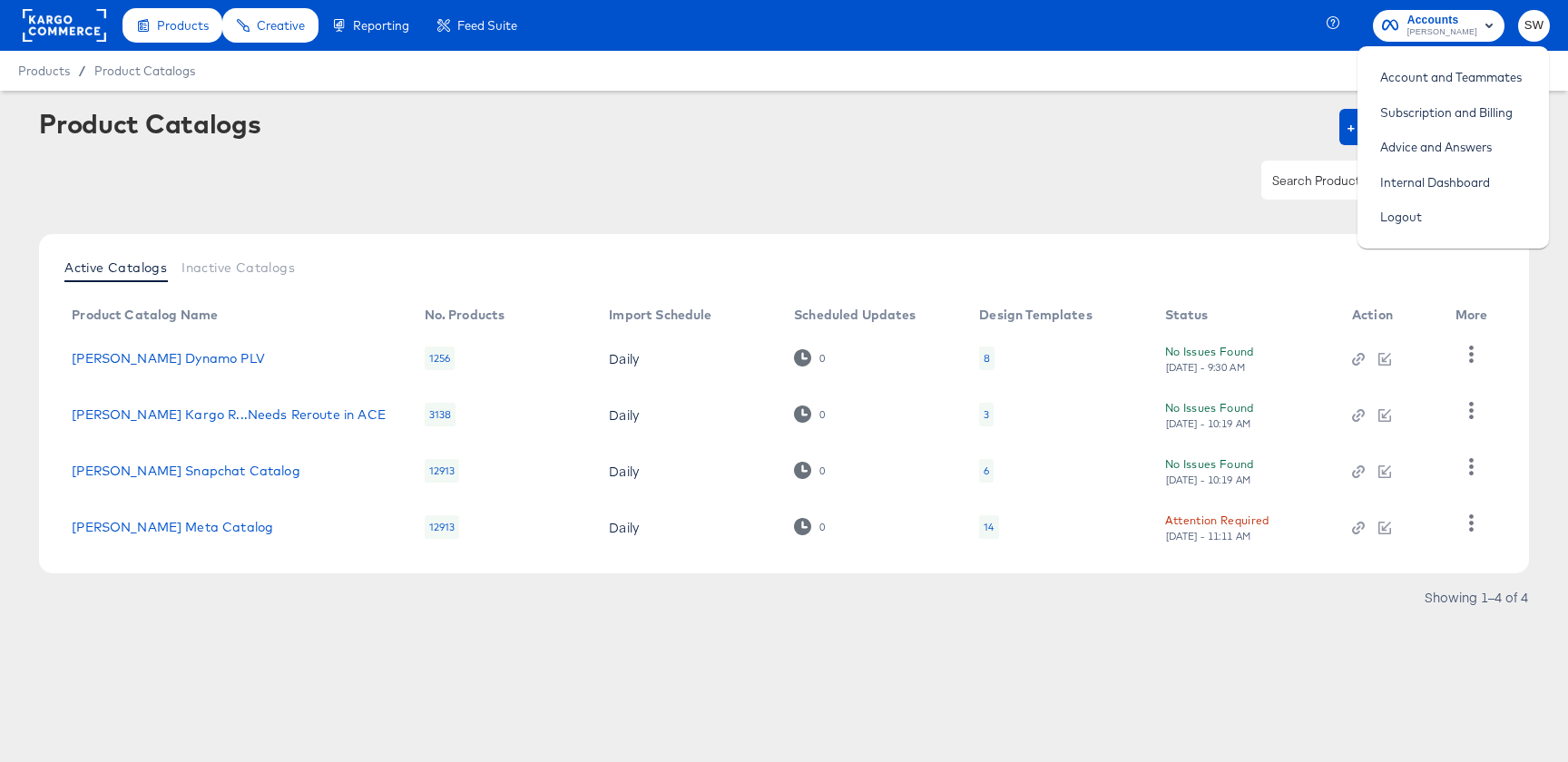
click at [1444, 33] on span "[PERSON_NAME]" at bounding box center [1442, 32] width 69 height 15
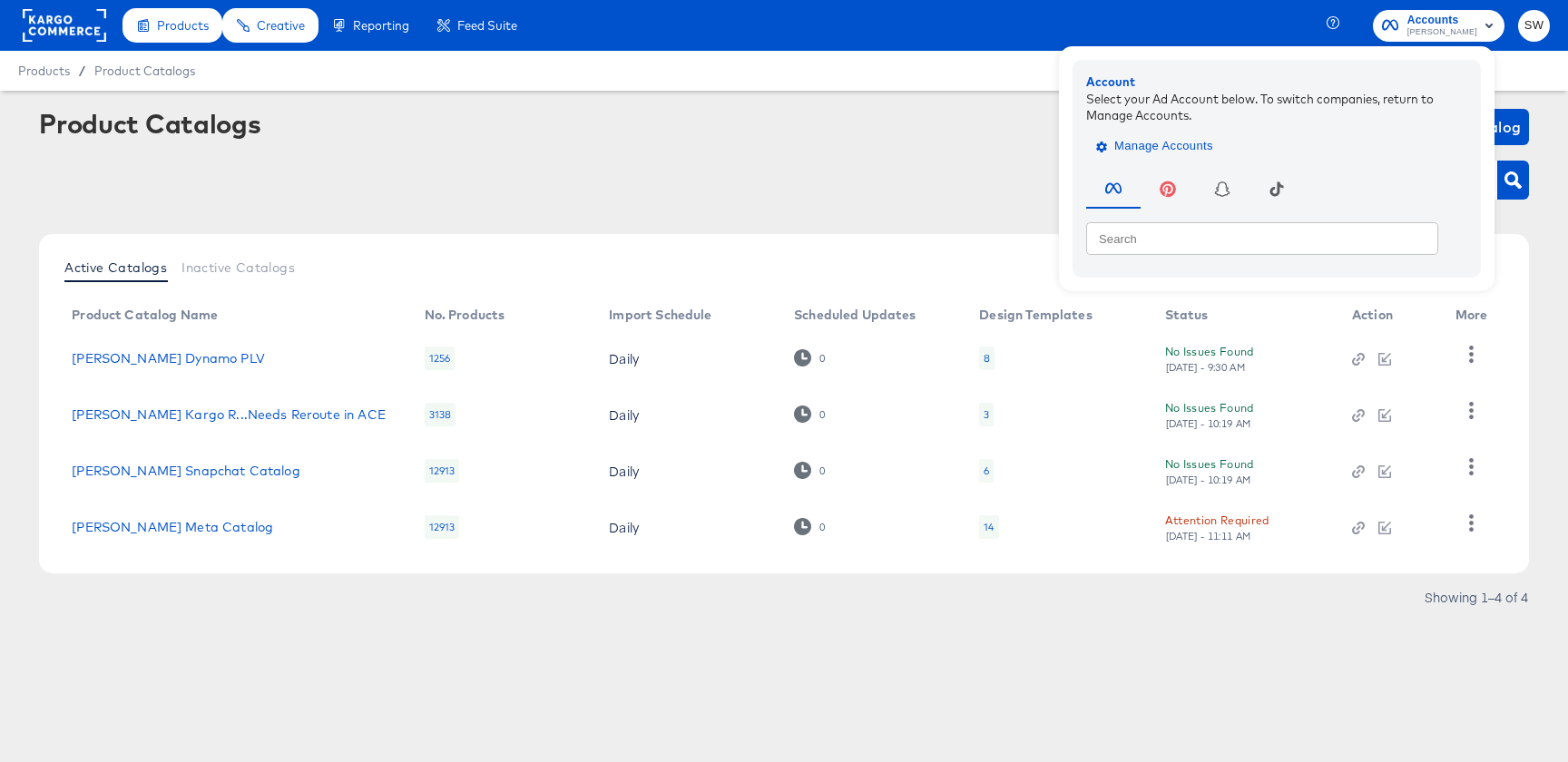
click at [1173, 150] on span "Manage Accounts" at bounding box center [1156, 146] width 113 height 21
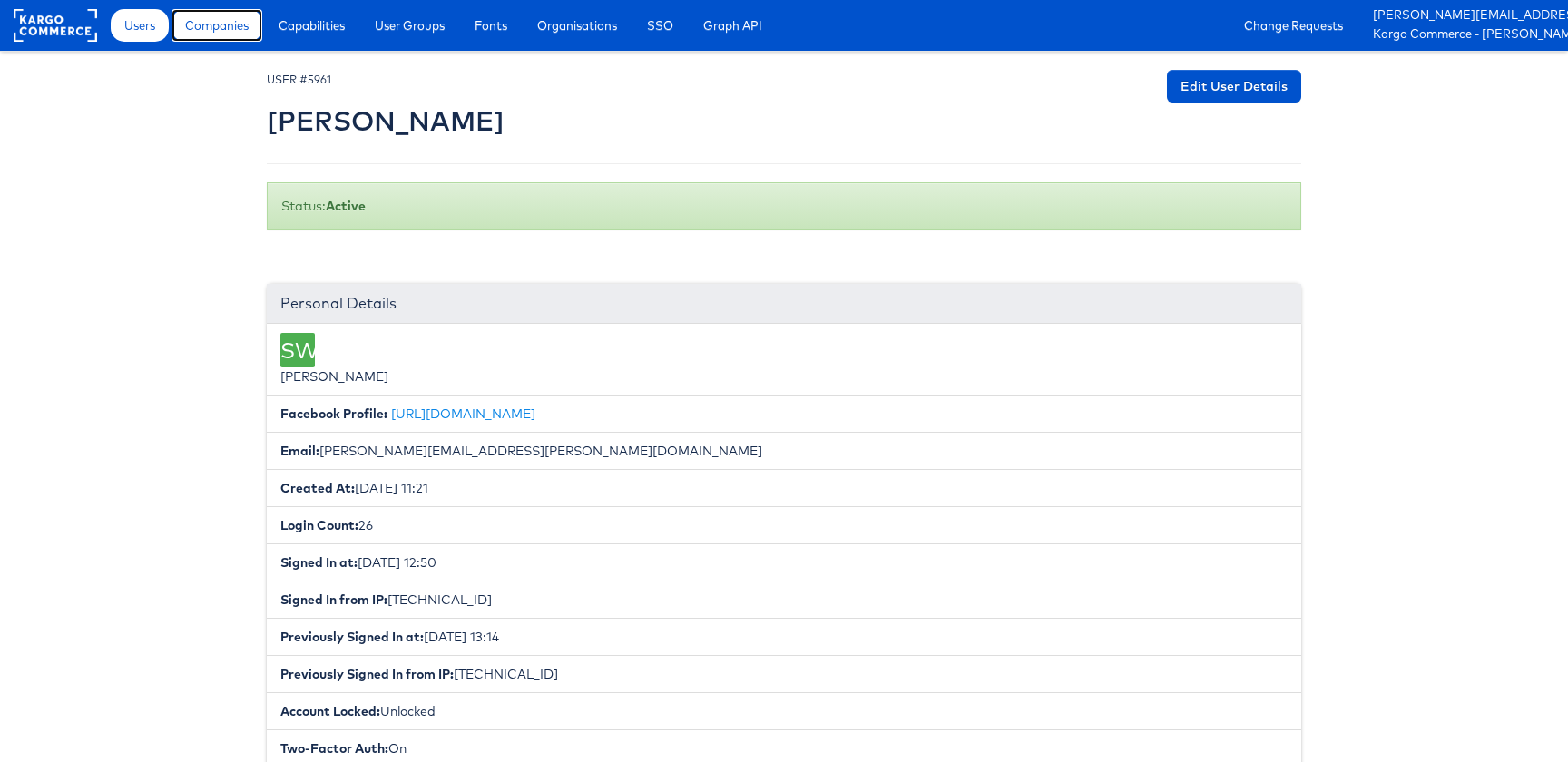
click at [225, 21] on span "Companies" at bounding box center [217, 26] width 64 height 19
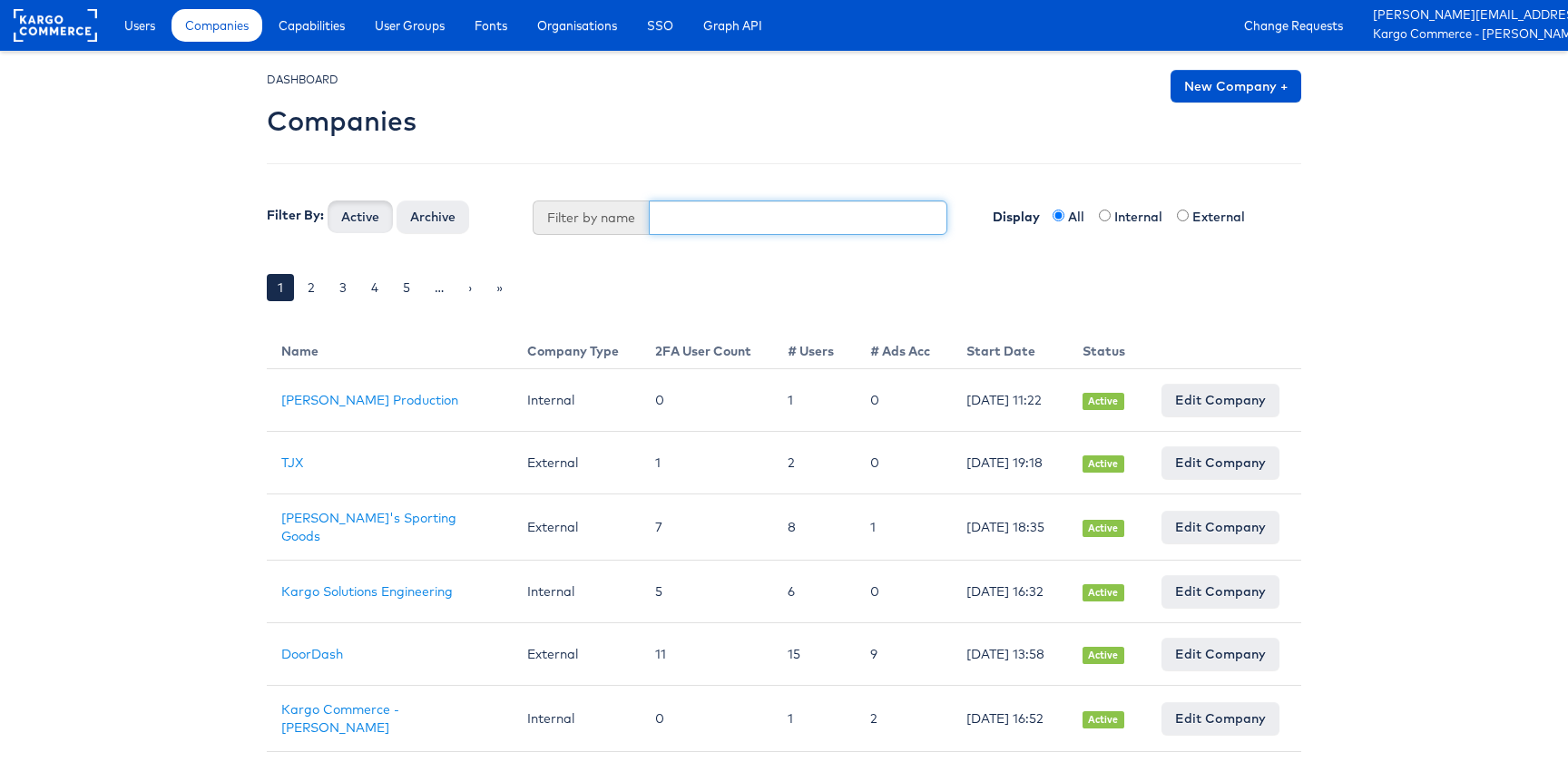
click at [694, 220] on input "text" at bounding box center [797, 218] width 299 height 34
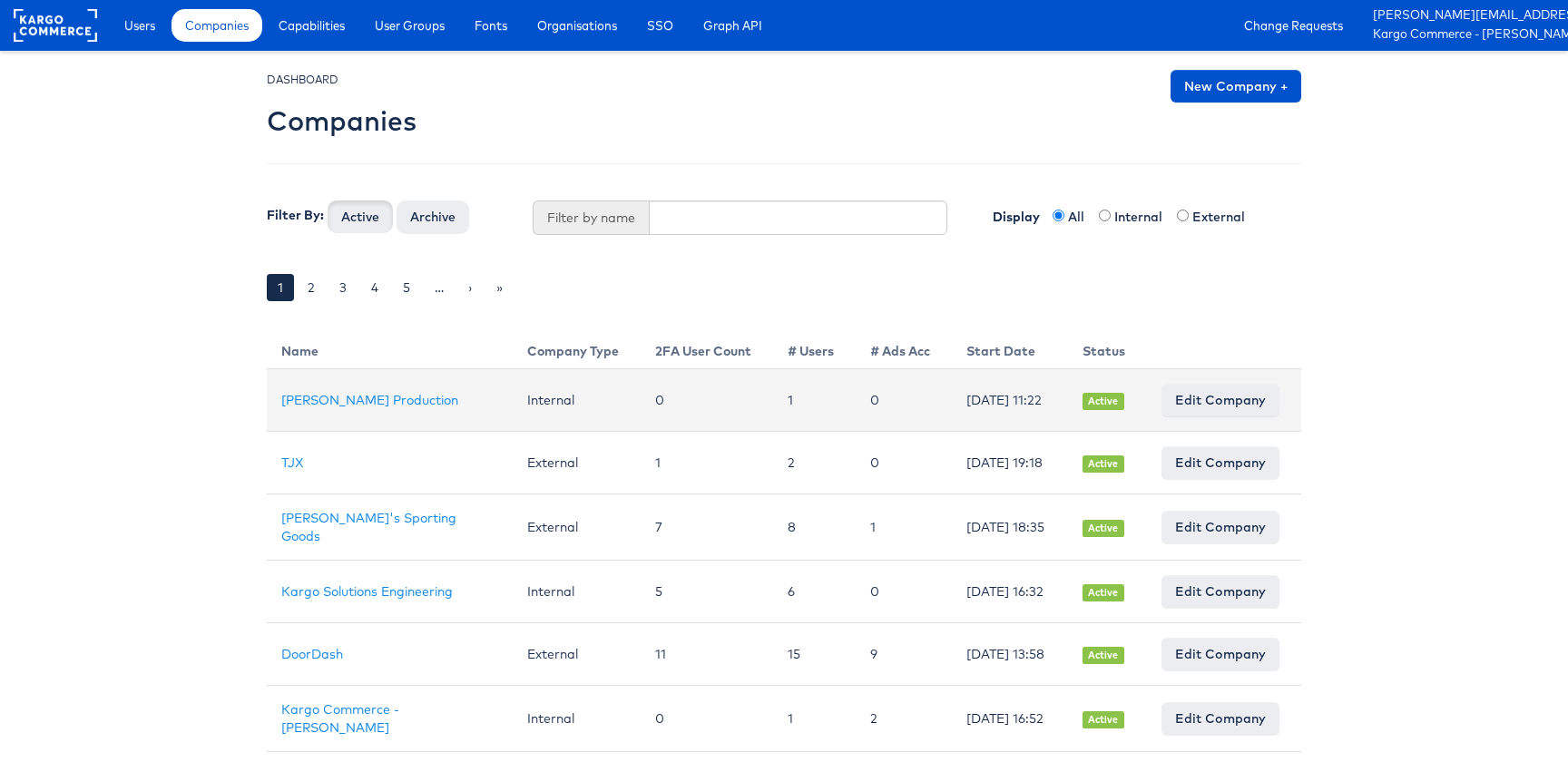
click at [451, 389] on td "Julie Shanahan Production" at bounding box center [390, 401] width 246 height 63
click at [412, 396] on link "Julie Shanahan Production" at bounding box center [370, 400] width 177 height 17
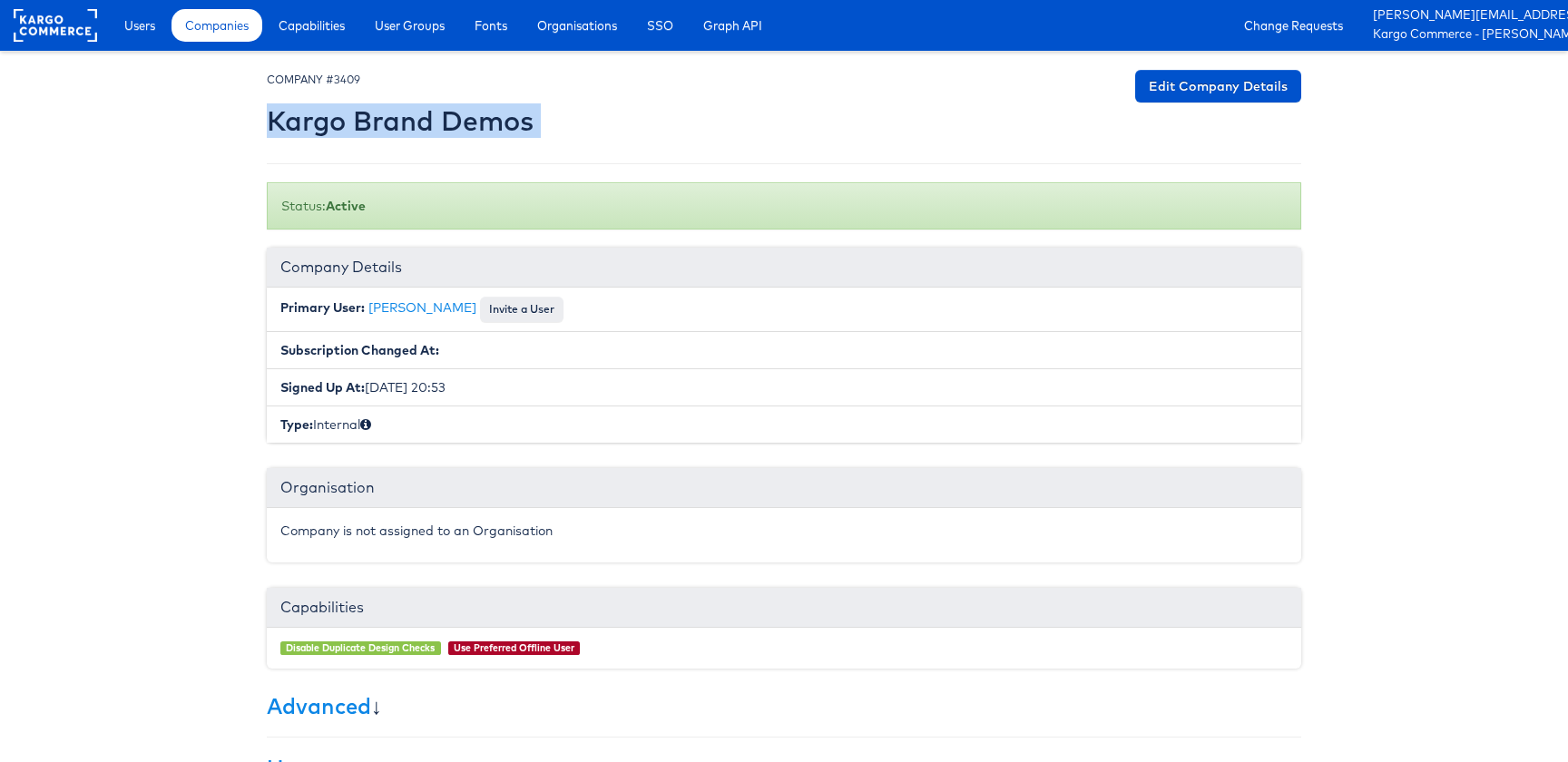
drag, startPoint x: 551, startPoint y: 123, endPoint x: 272, endPoint y: 130, distance: 279.1
click at [272, 130] on div "COMPANY #3409 Kargo Brand Demos Edit Company Details" at bounding box center [784, 106] width 1035 height 75
copy div "Kargo Brand Demos Edit Company Details"
click at [135, 20] on span "Users" at bounding box center [139, 26] width 31 height 19
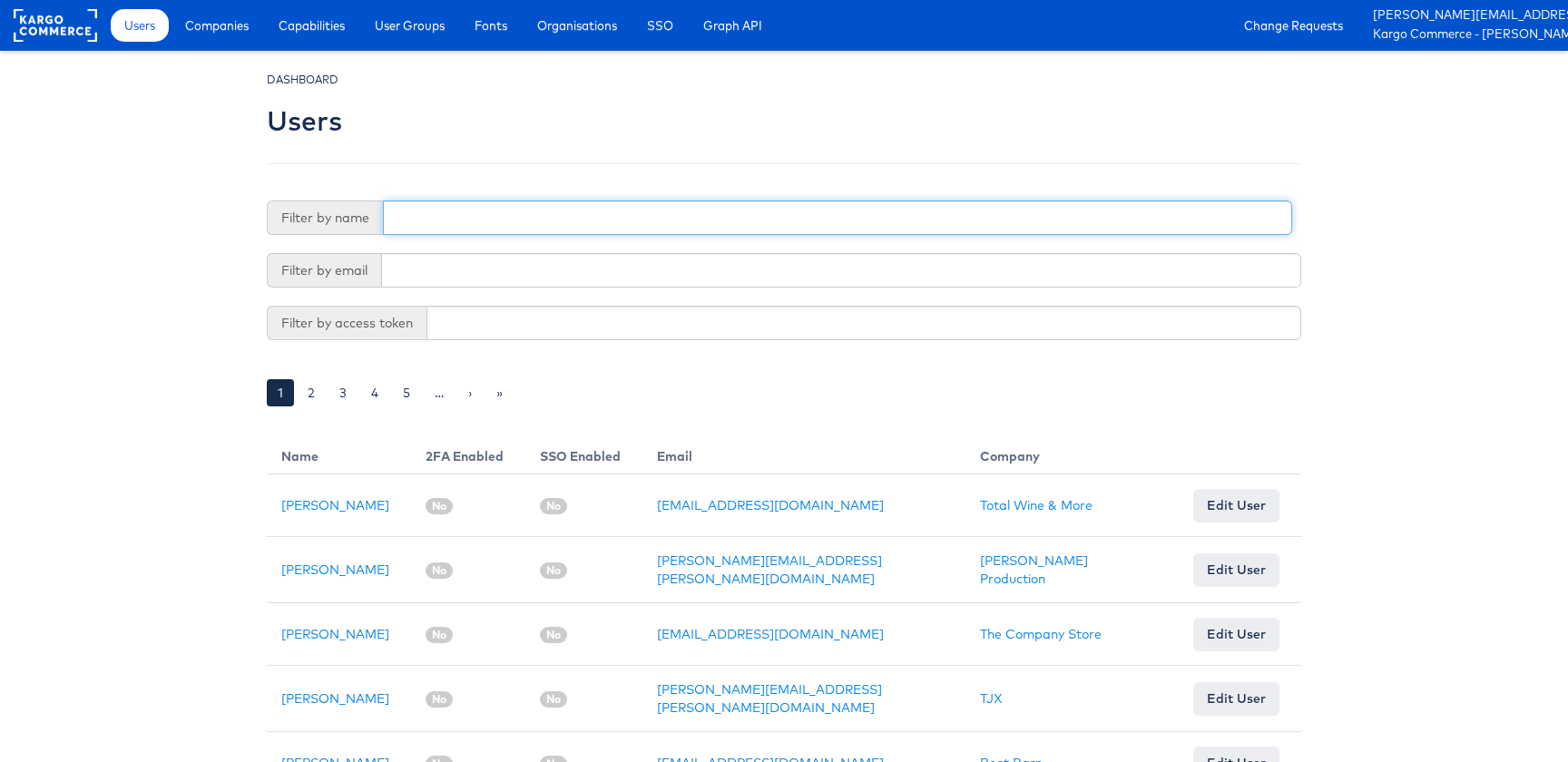
click at [470, 213] on input "text" at bounding box center [837, 218] width 909 height 34
type input "[PERSON_NAME]"
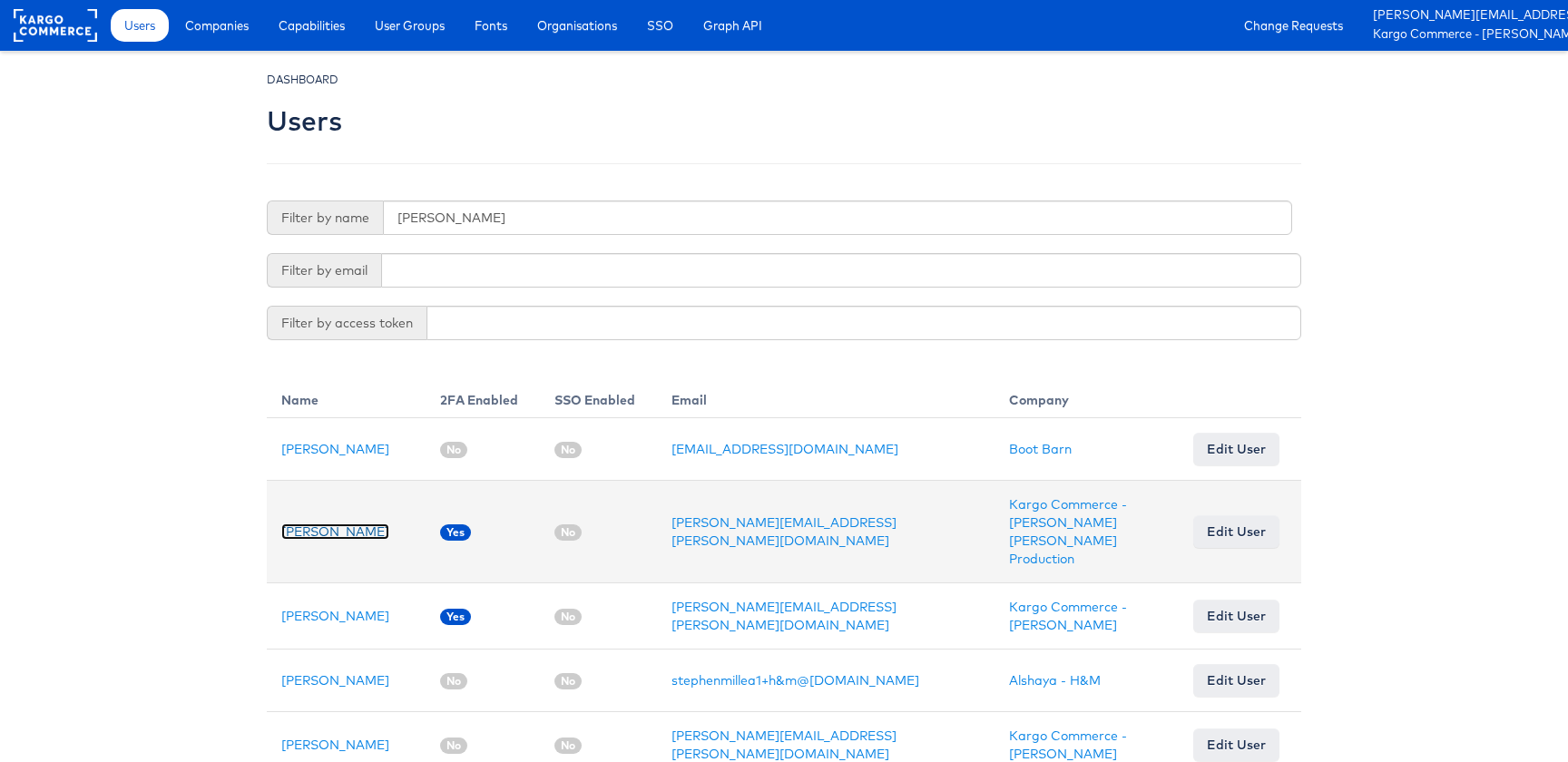
click at [300, 523] on link "[PERSON_NAME]" at bounding box center [335, 531] width 108 height 17
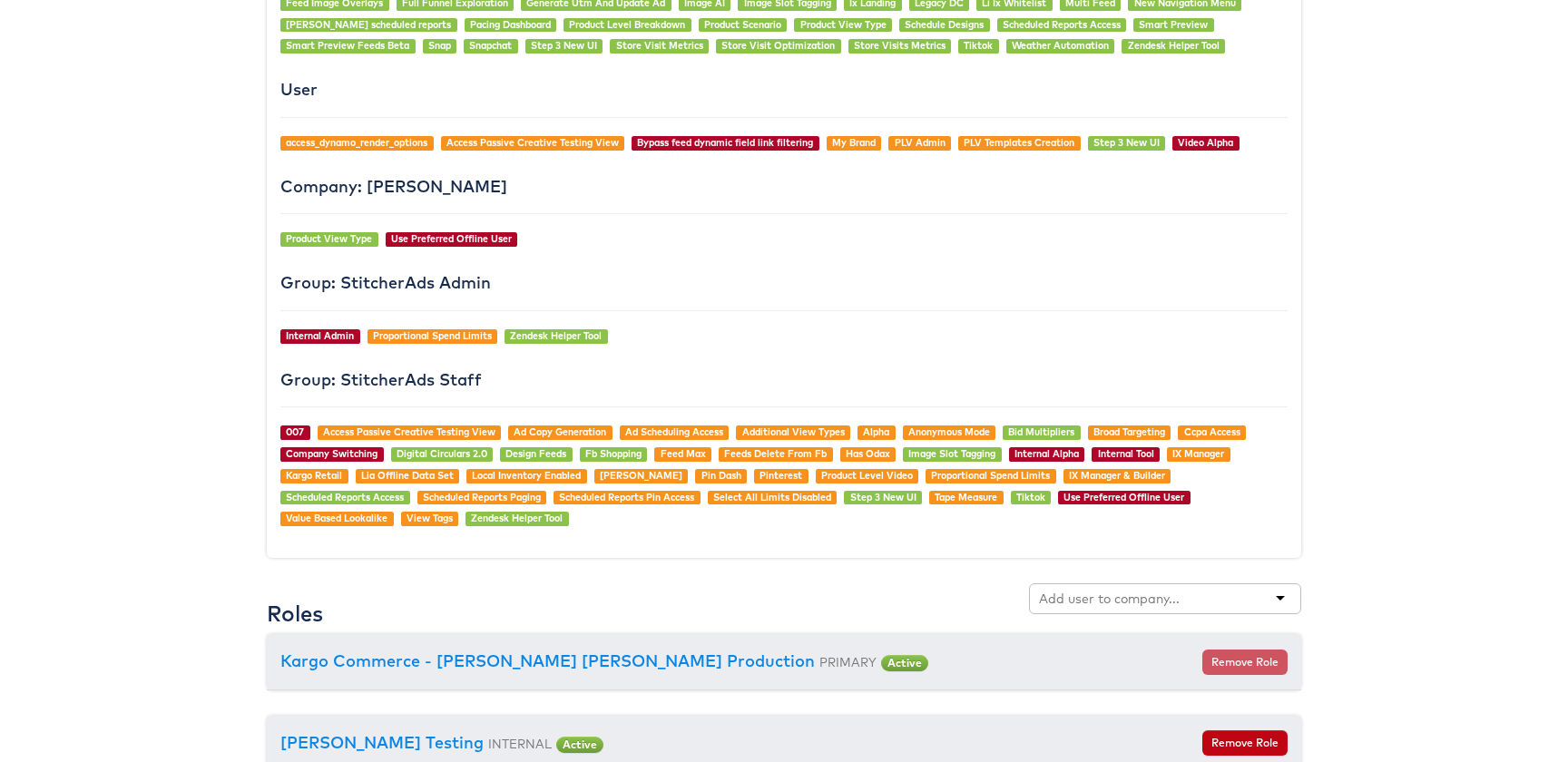
scroll to position [1482, 0]
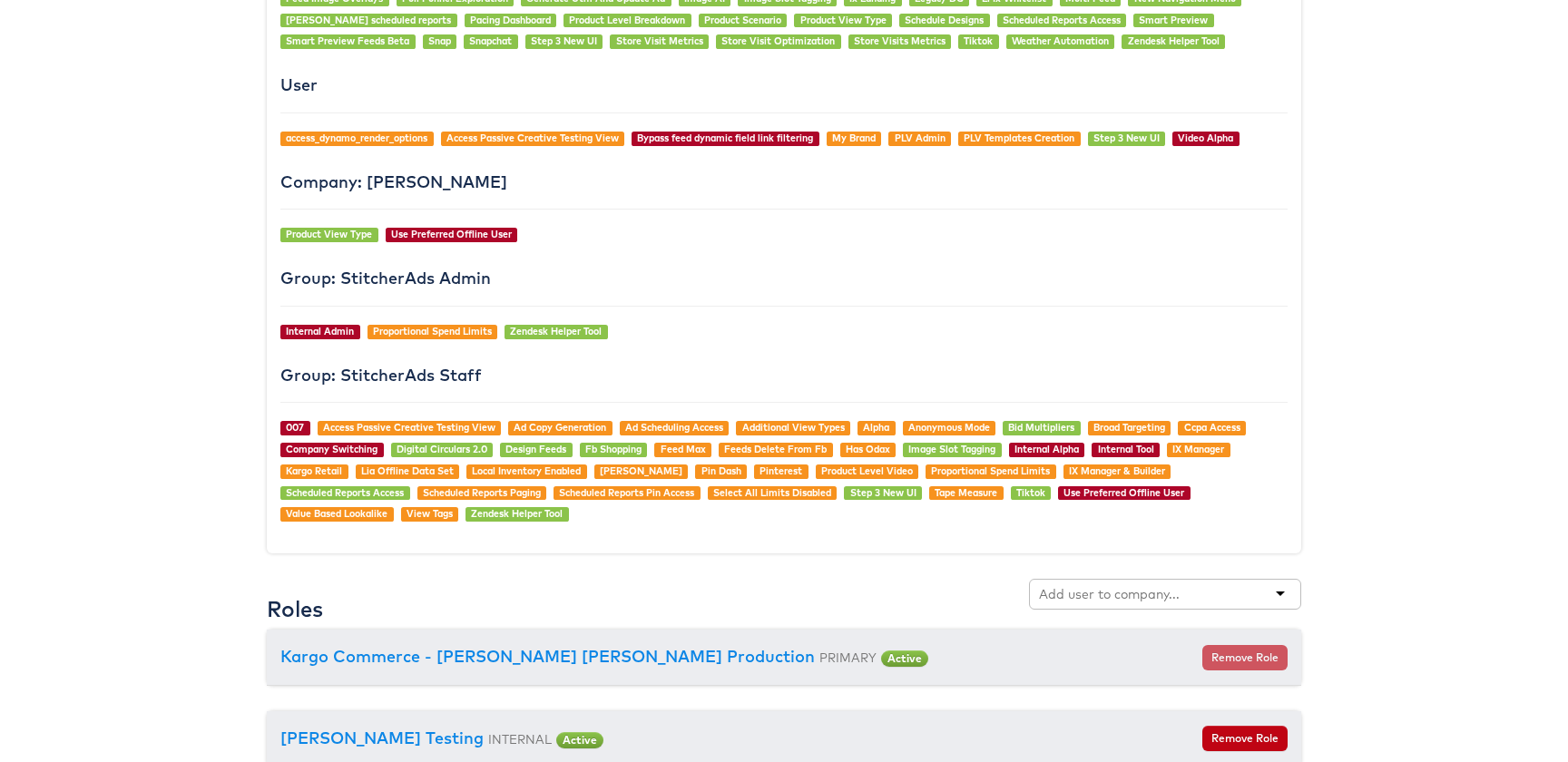
click at [1161, 593] on input "text" at bounding box center [1110, 594] width 144 height 19
type input "a"
type input "kargo brand"
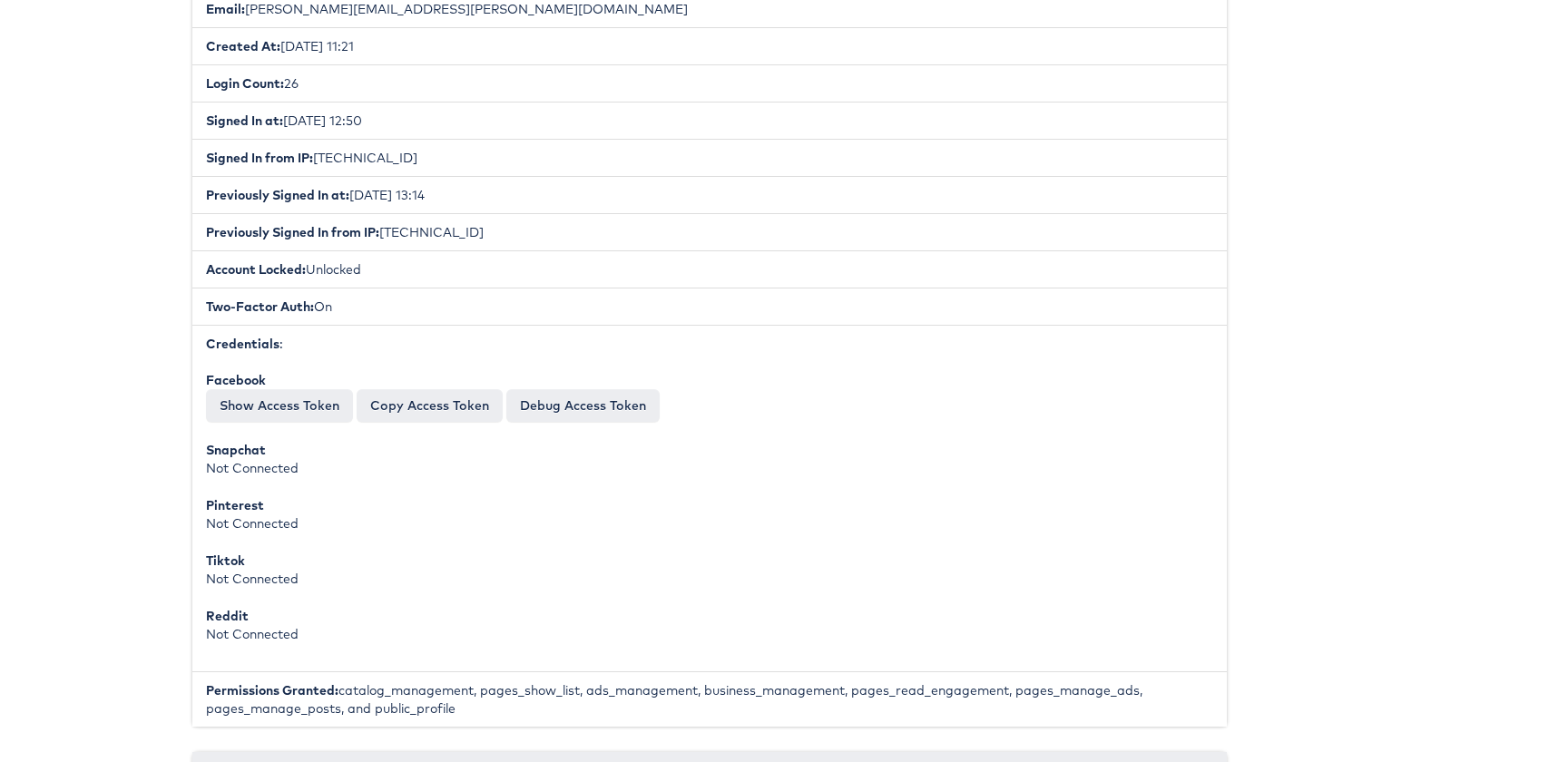
scroll to position [0, 74]
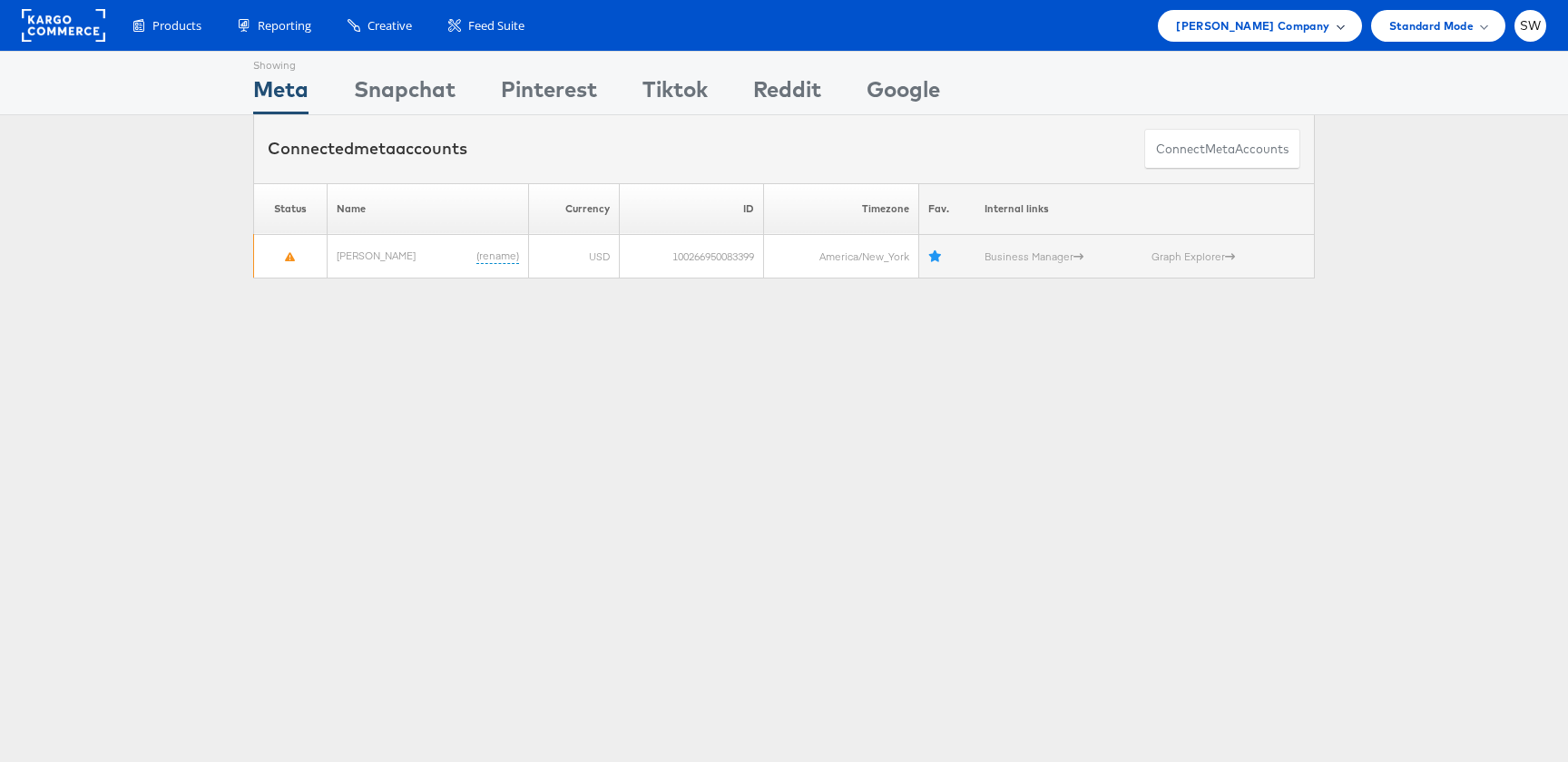
click at [1231, 36] on div "[PERSON_NAME] Company" at bounding box center [1259, 26] width 203 height 31
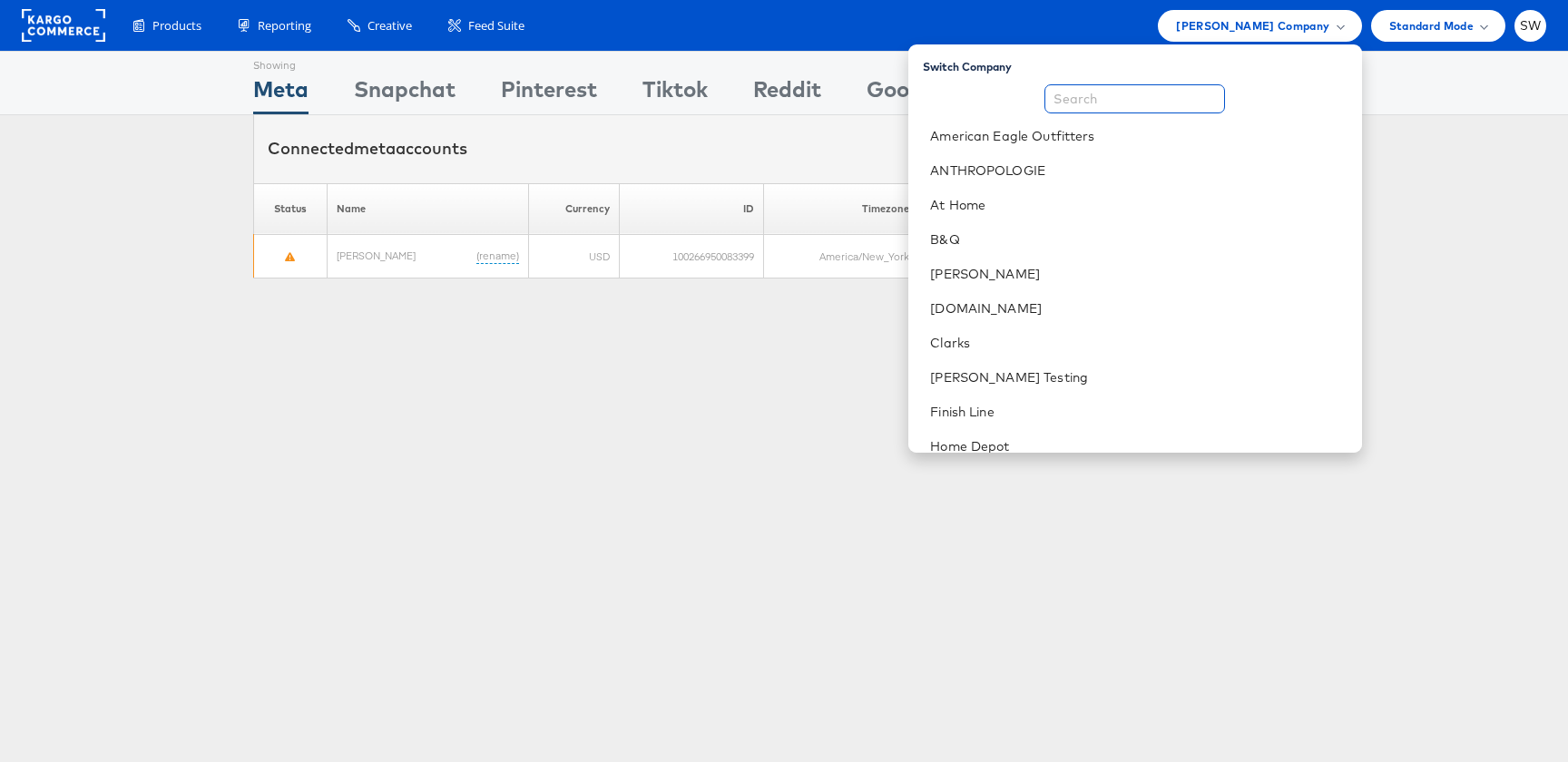
click at [1173, 108] on input "text" at bounding box center [1135, 98] width 181 height 29
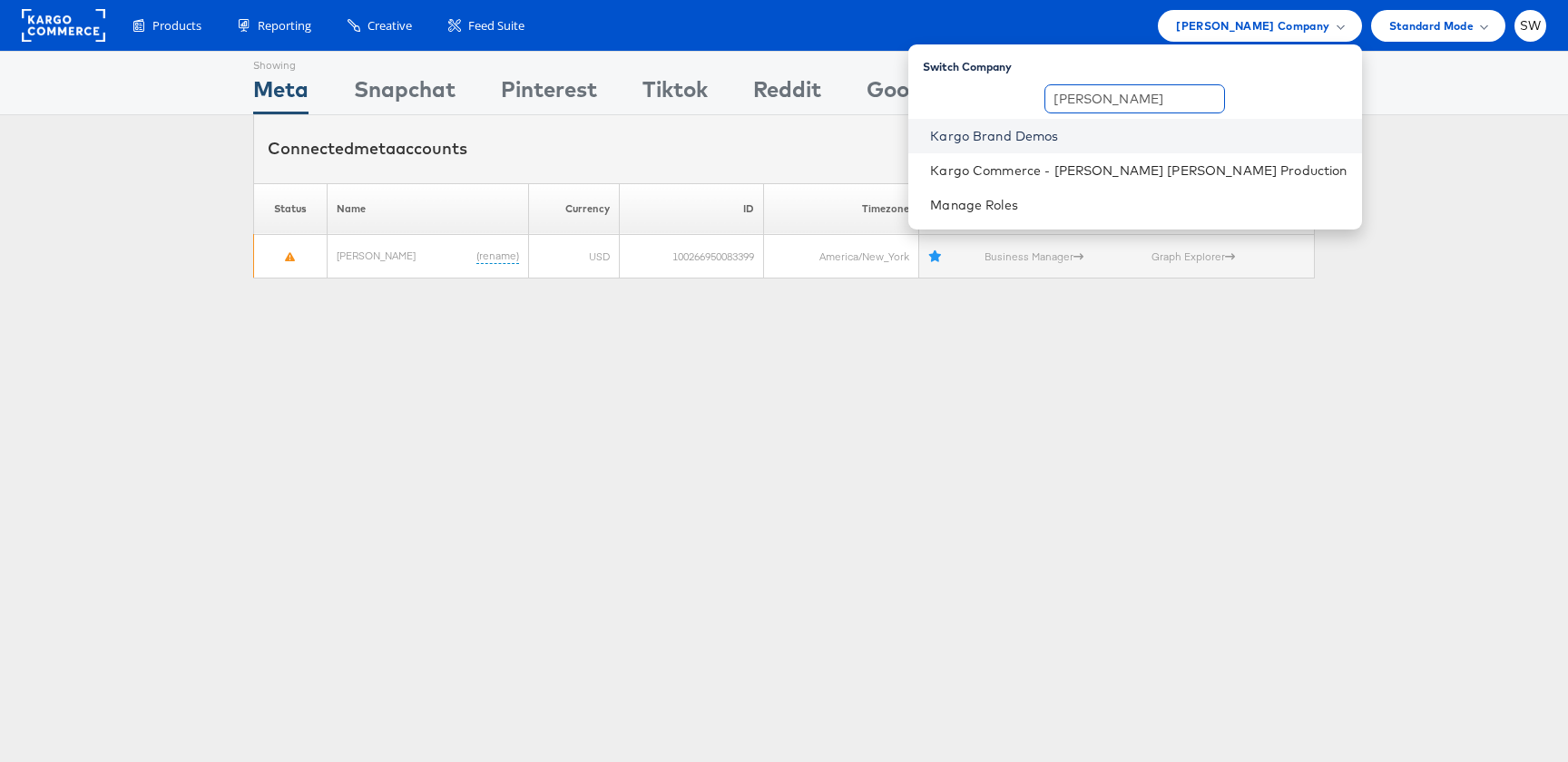
type input "[PERSON_NAME]"
click at [1144, 131] on link "Kargo Brand Demos" at bounding box center [1138, 136] width 417 height 19
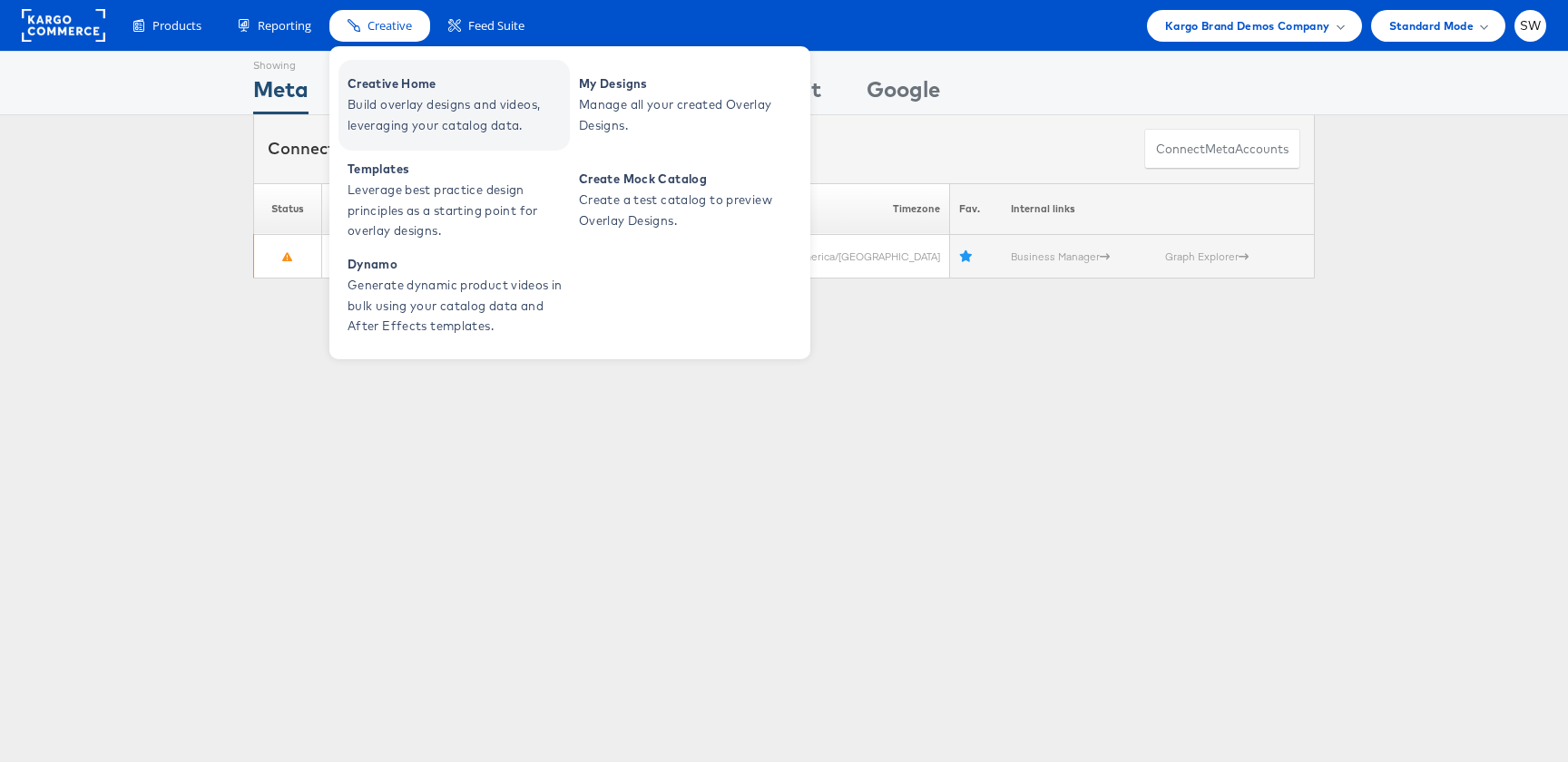
click at [380, 116] on span "Build overlay designs and videos, leveraging your catalog data." at bounding box center [456, 115] width 218 height 42
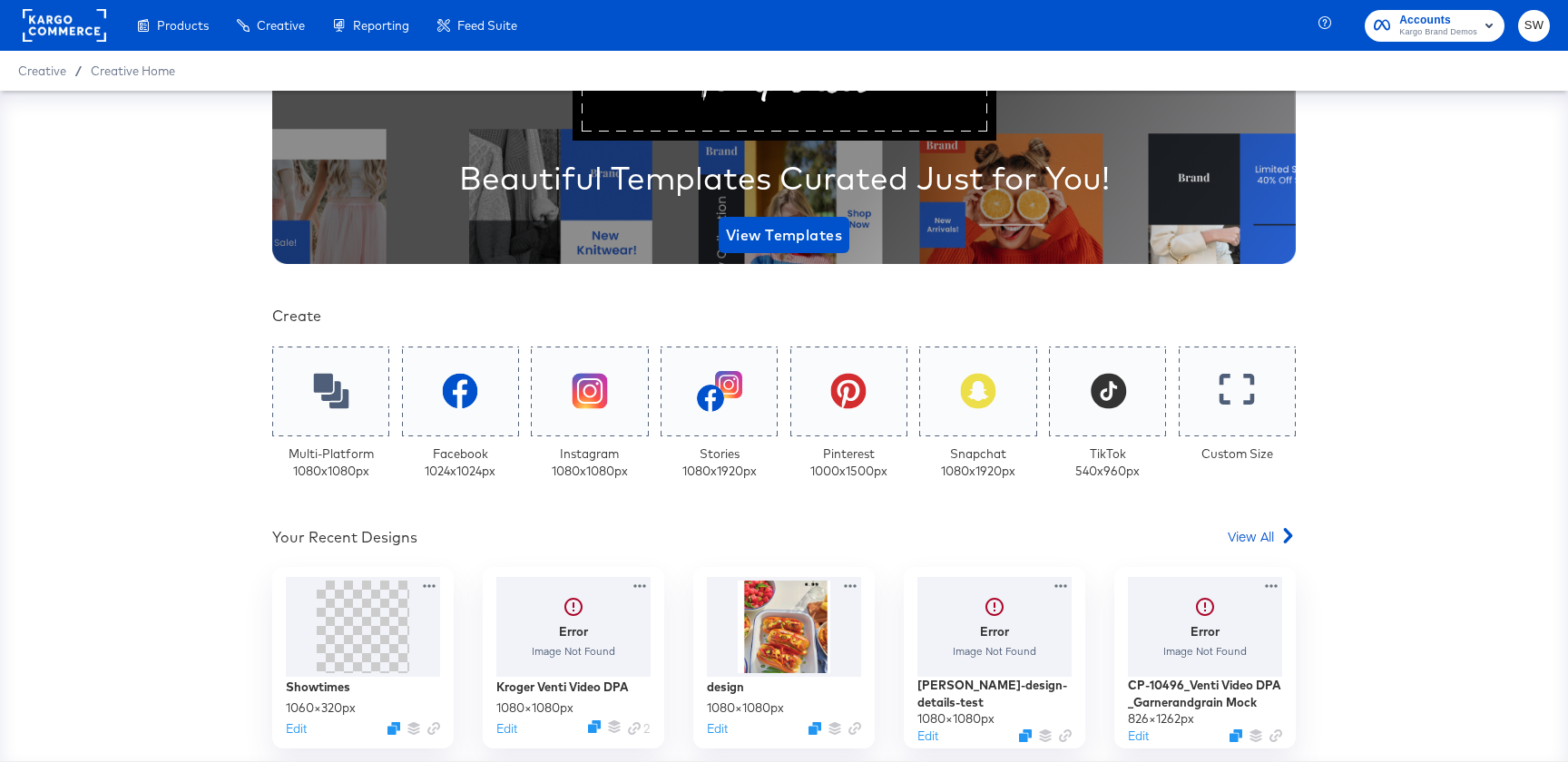
scroll to position [150, 0]
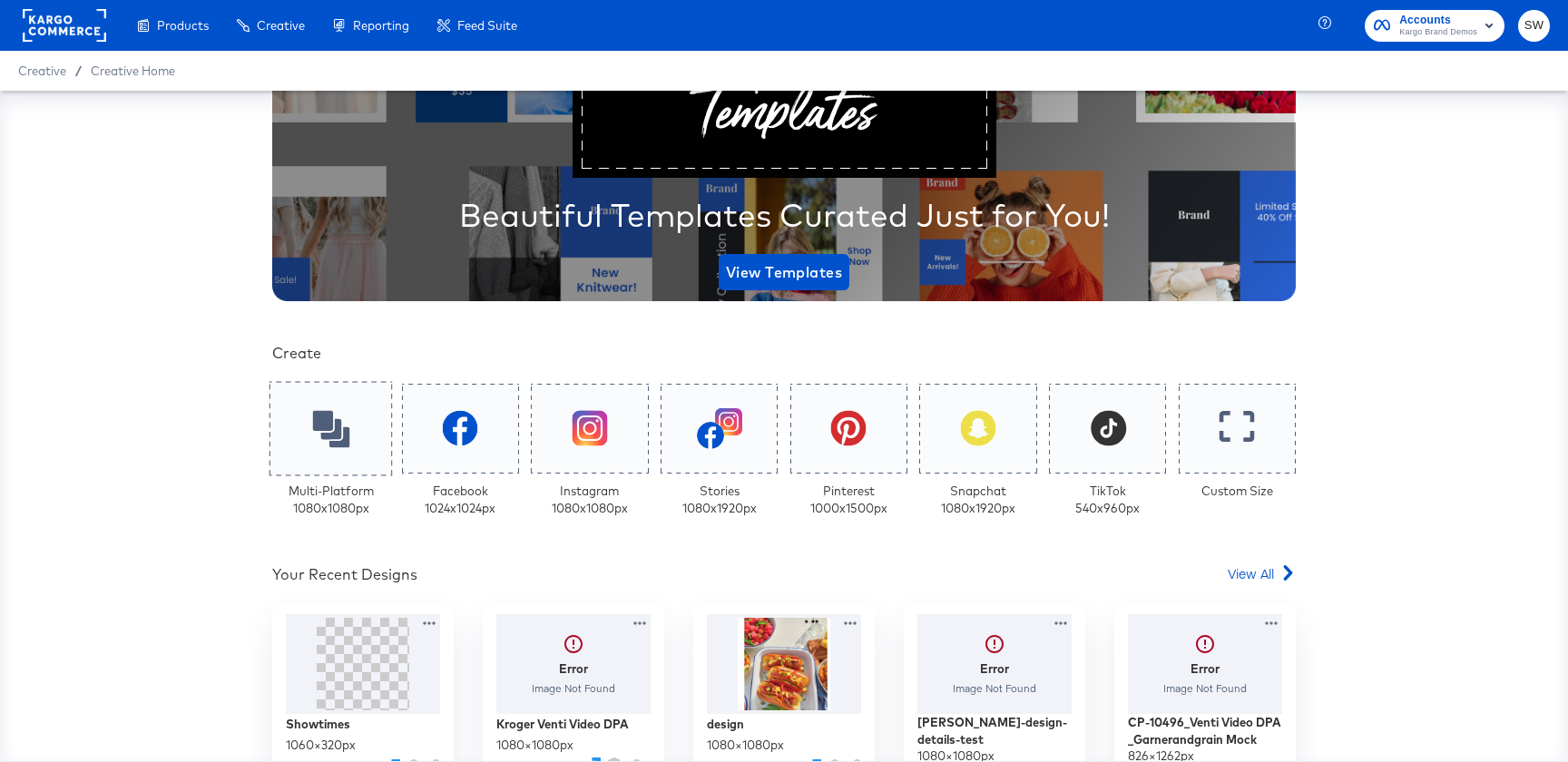
click at [339, 458] on div at bounding box center [331, 428] width 123 height 94
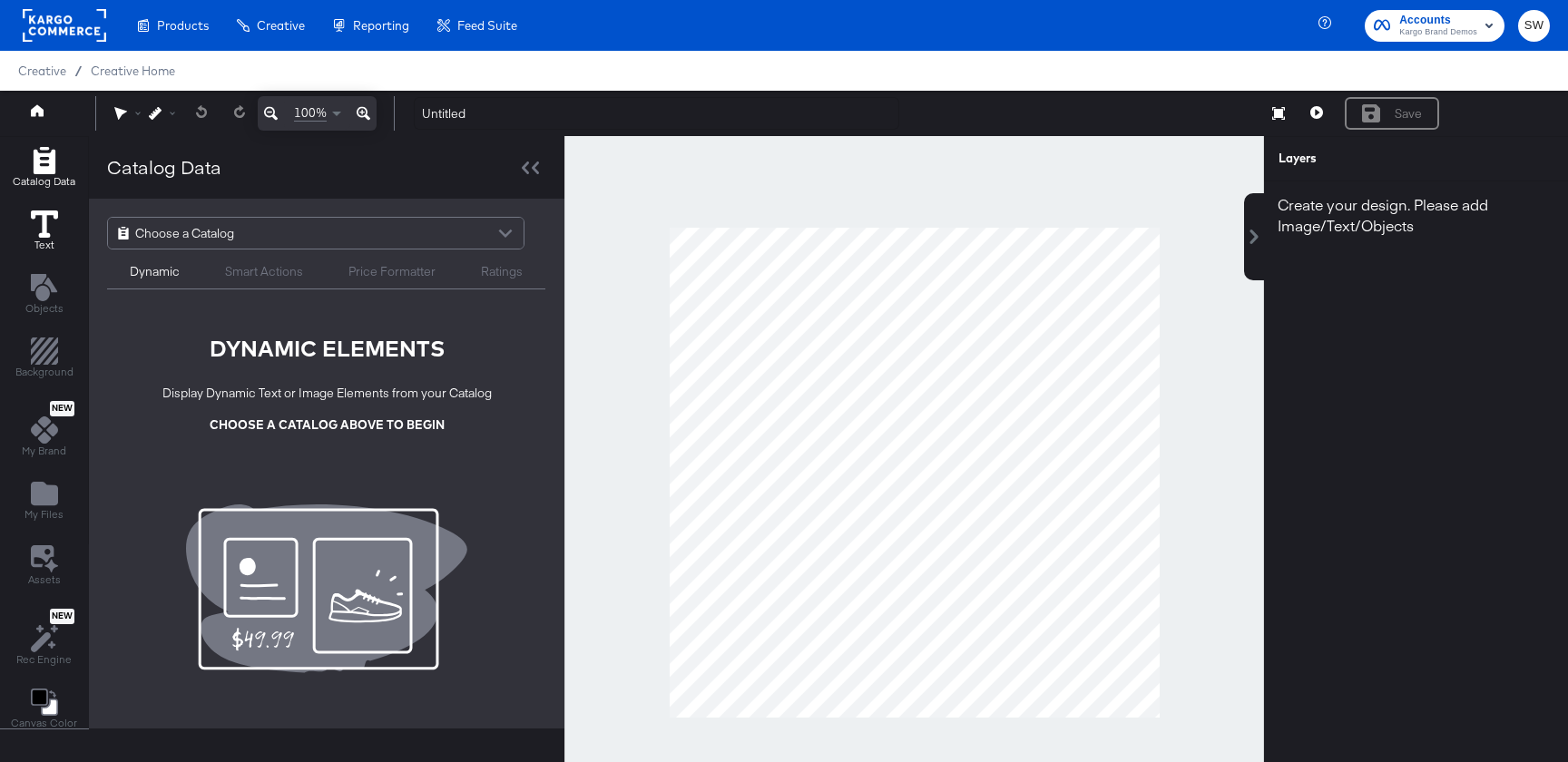
click at [64, 238] on button "Text" at bounding box center [44, 231] width 49 height 52
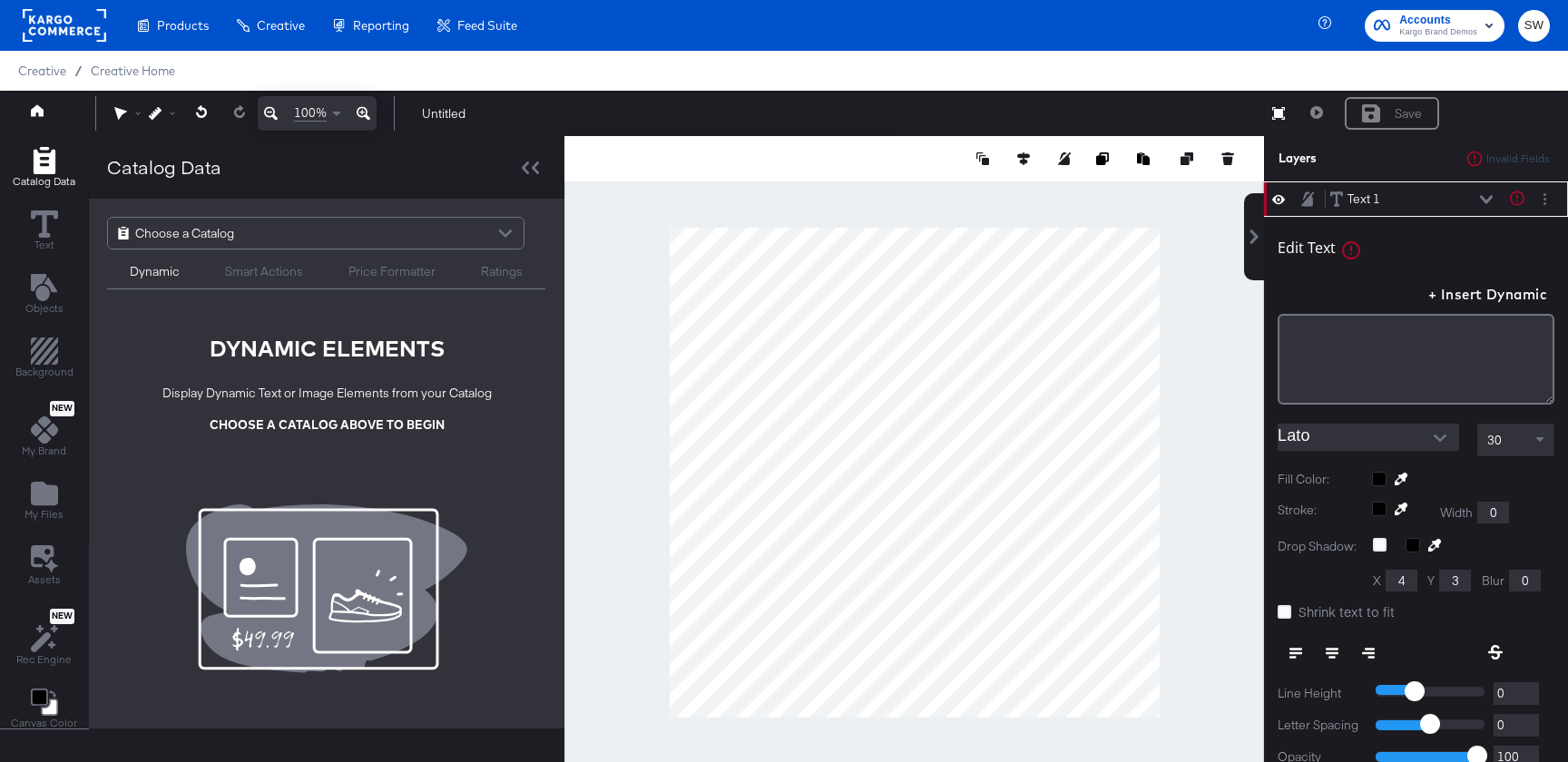
click at [1357, 441] on input "Lato" at bounding box center [1354, 437] width 155 height 27
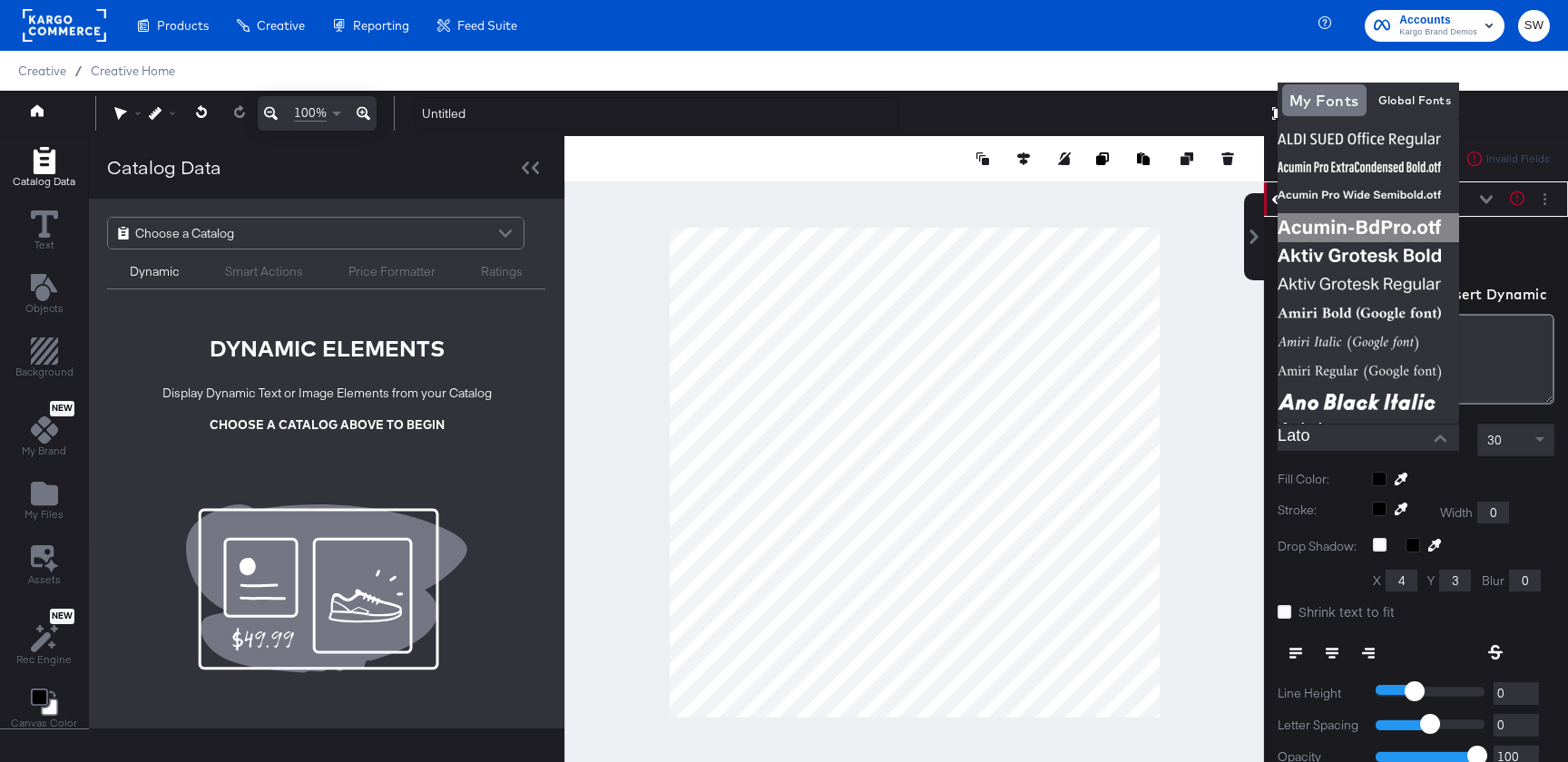
click at [1426, 219] on img at bounding box center [1368, 227] width 182 height 29
type input "Acumin-BdPro.otf"
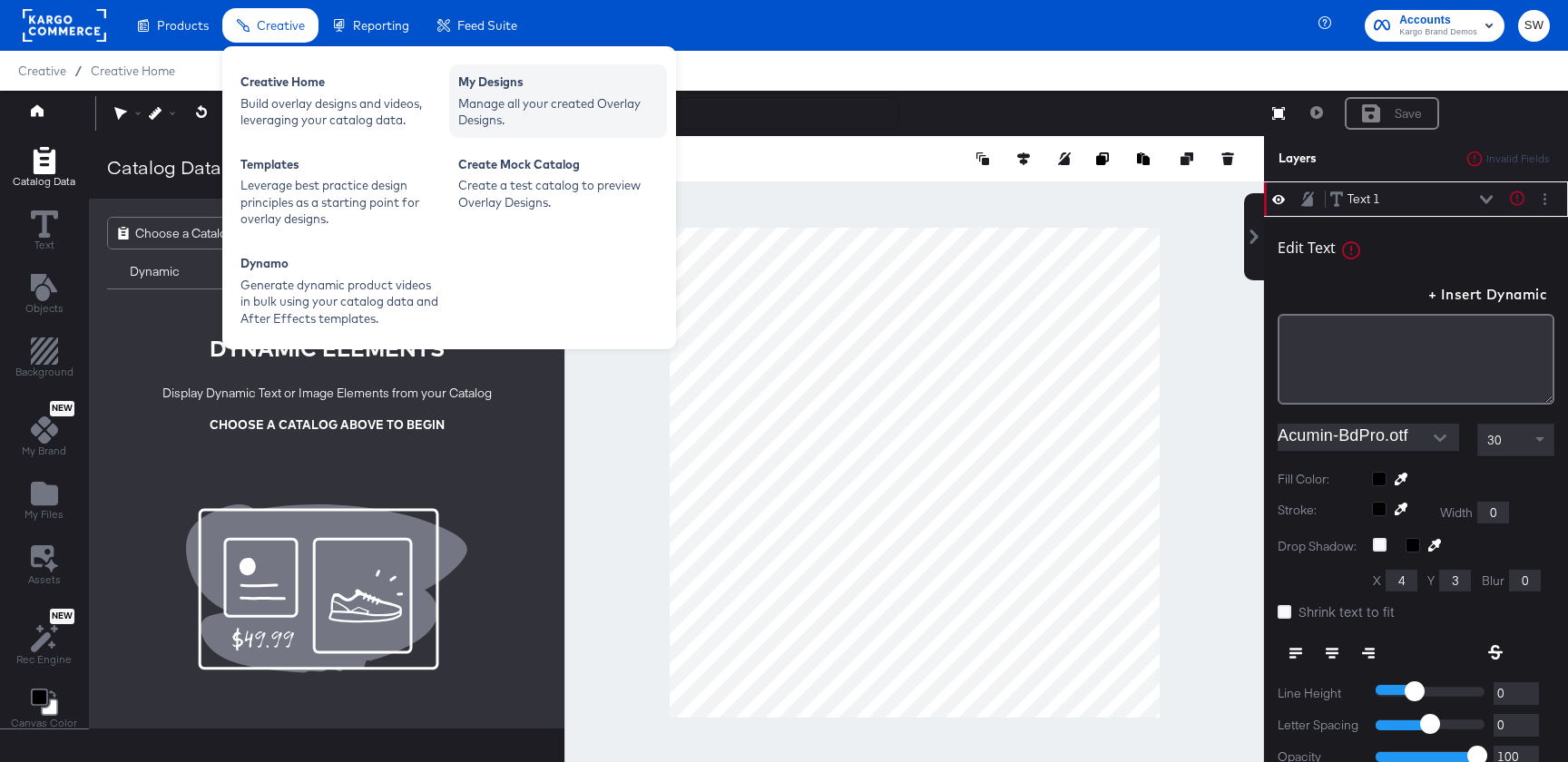
click at [523, 126] on div "Manage all your created Overlay Designs." at bounding box center [558, 112] width 200 height 33
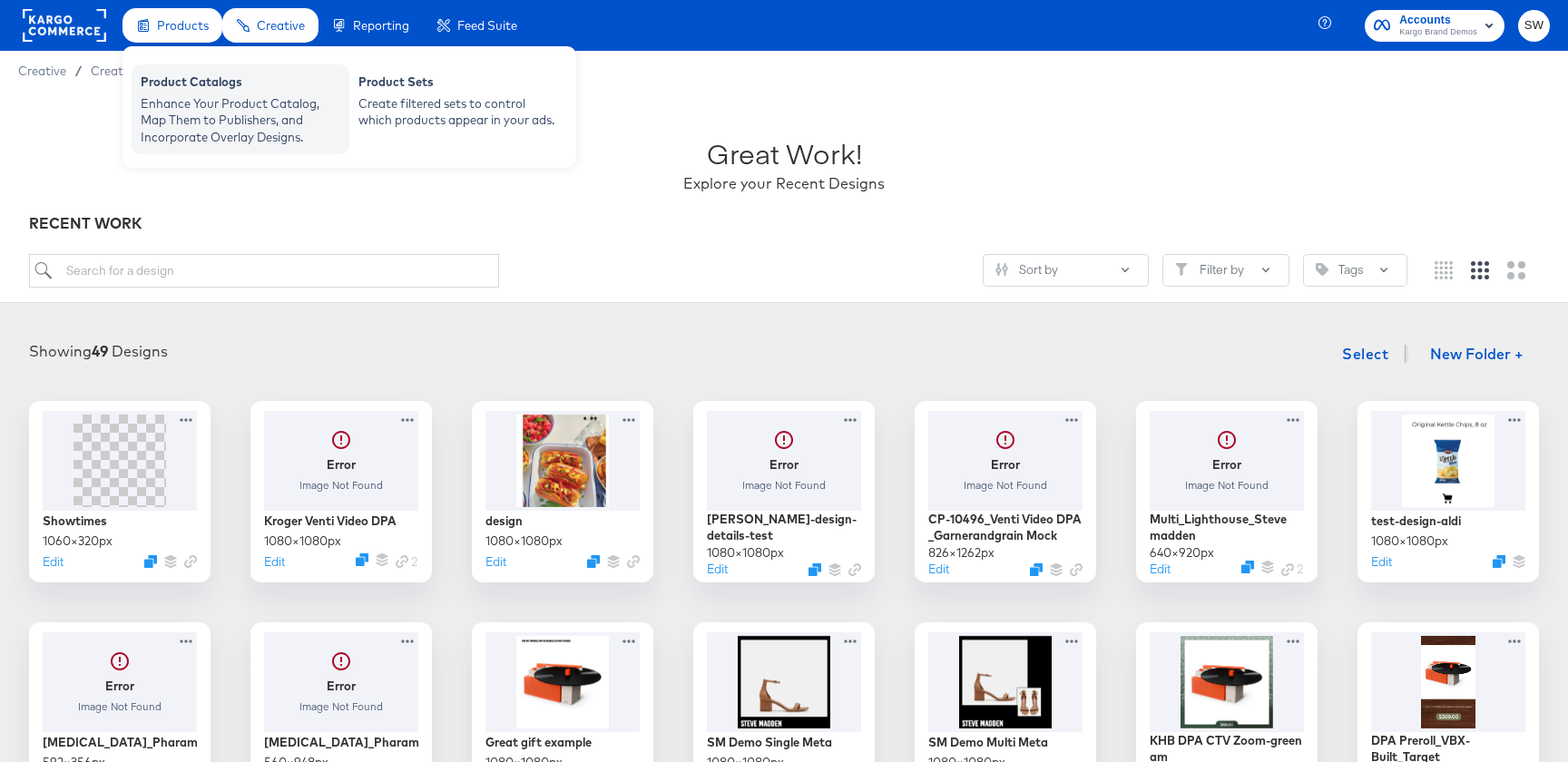
click at [175, 104] on div "Enhance Your Product Catalog, Map Them to Publishers, and Incorporate Overlay D…" at bounding box center [241, 120] width 200 height 51
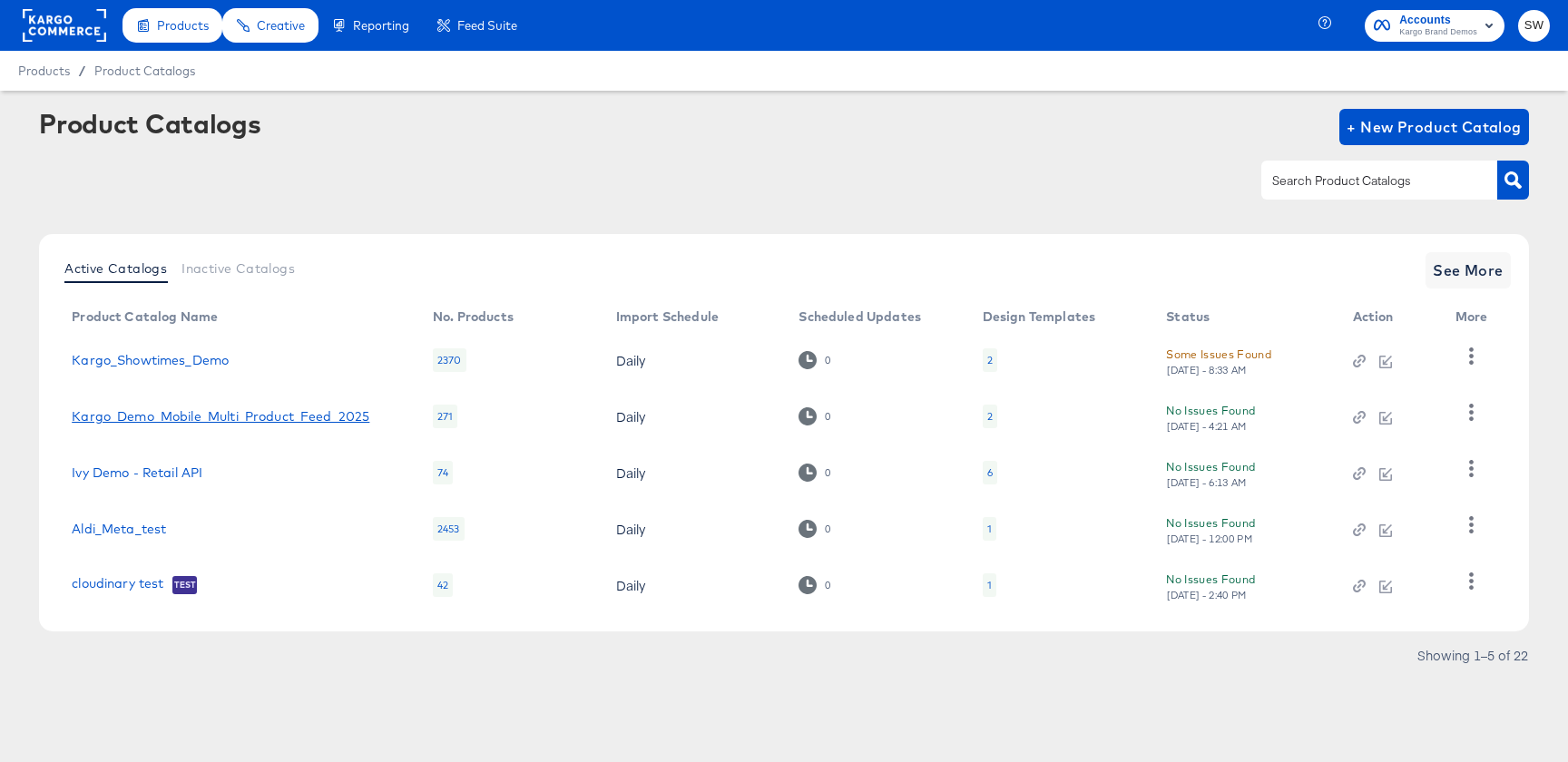
click at [157, 415] on link "Kargo_Demo_Mobile_Multi_Product_Feed_2025" at bounding box center [220, 417] width 297 height 15
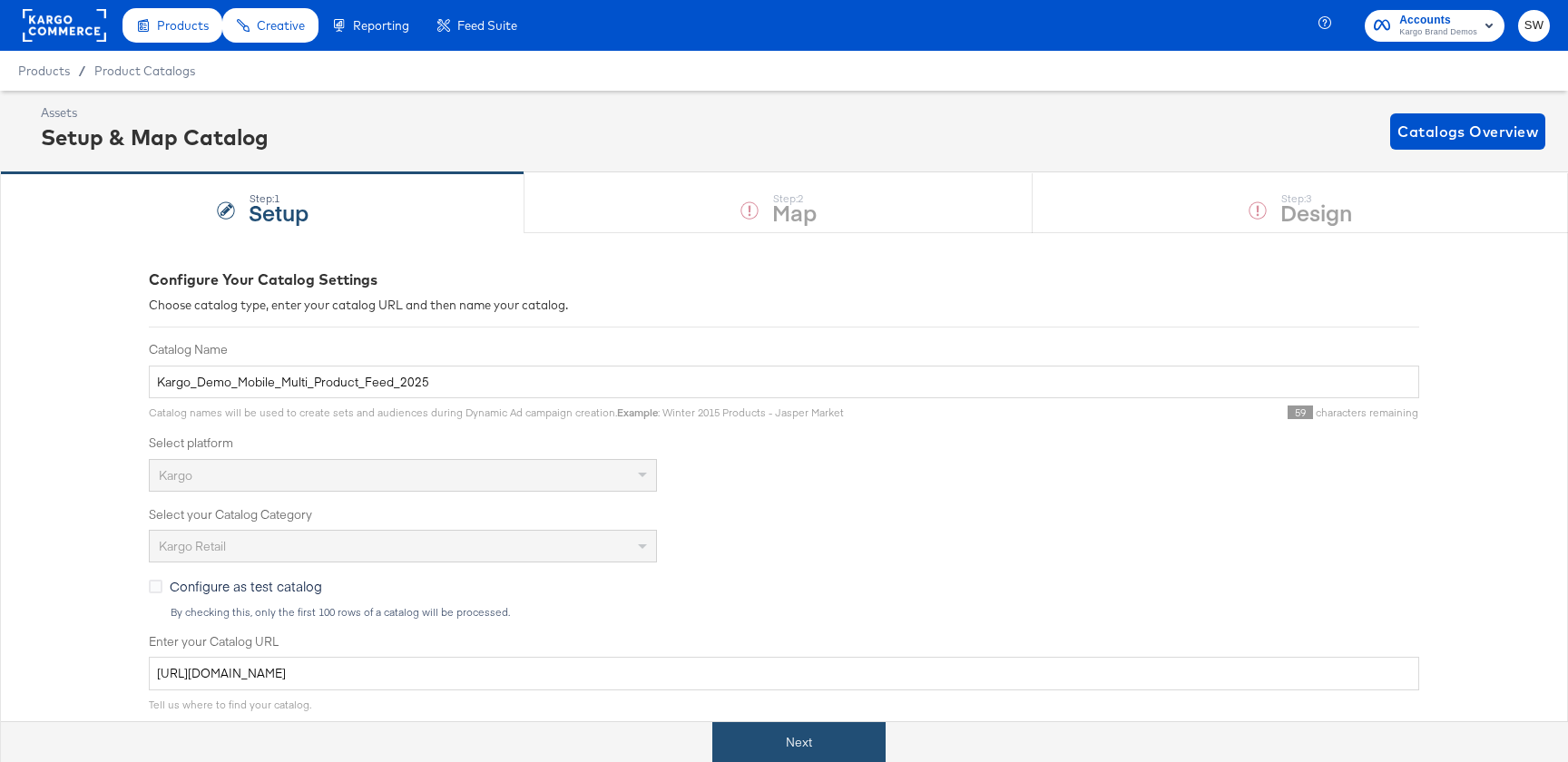
click at [784, 749] on button "Next" at bounding box center [798, 743] width 173 height 41
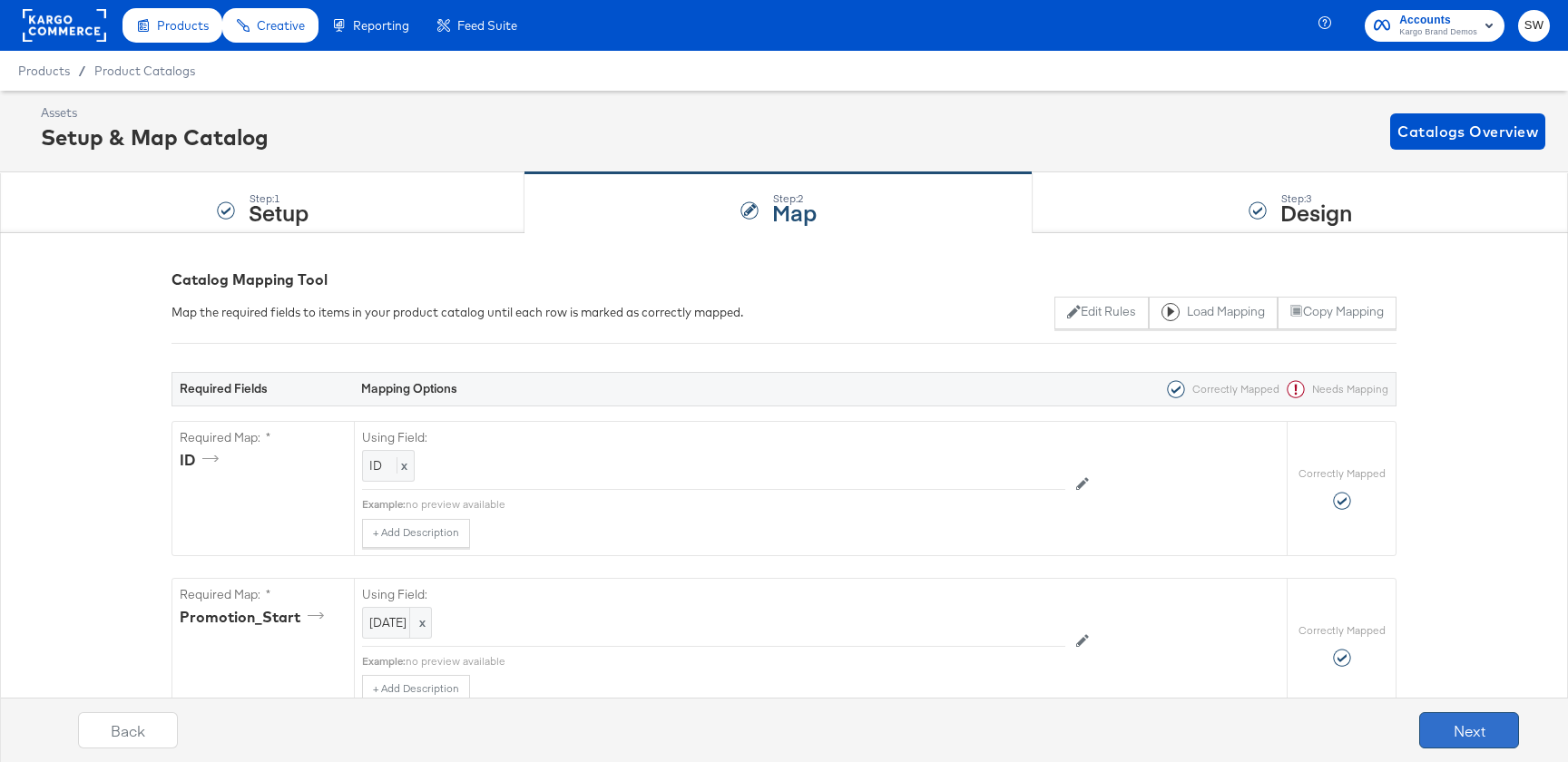
click at [1471, 729] on button "Next" at bounding box center [1469, 730] width 100 height 36
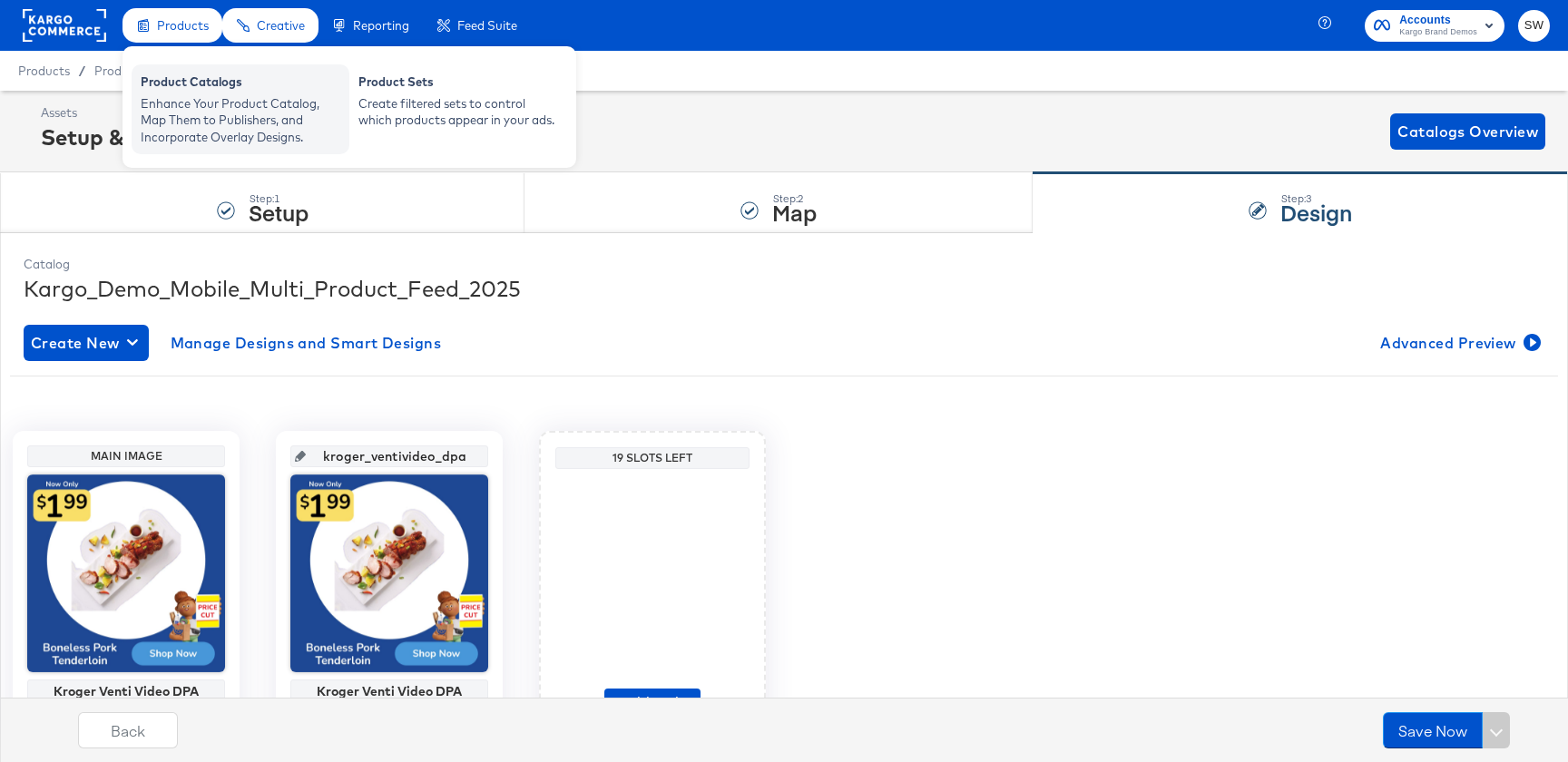
click at [179, 91] on div "Product Catalogs" at bounding box center [241, 84] width 200 height 22
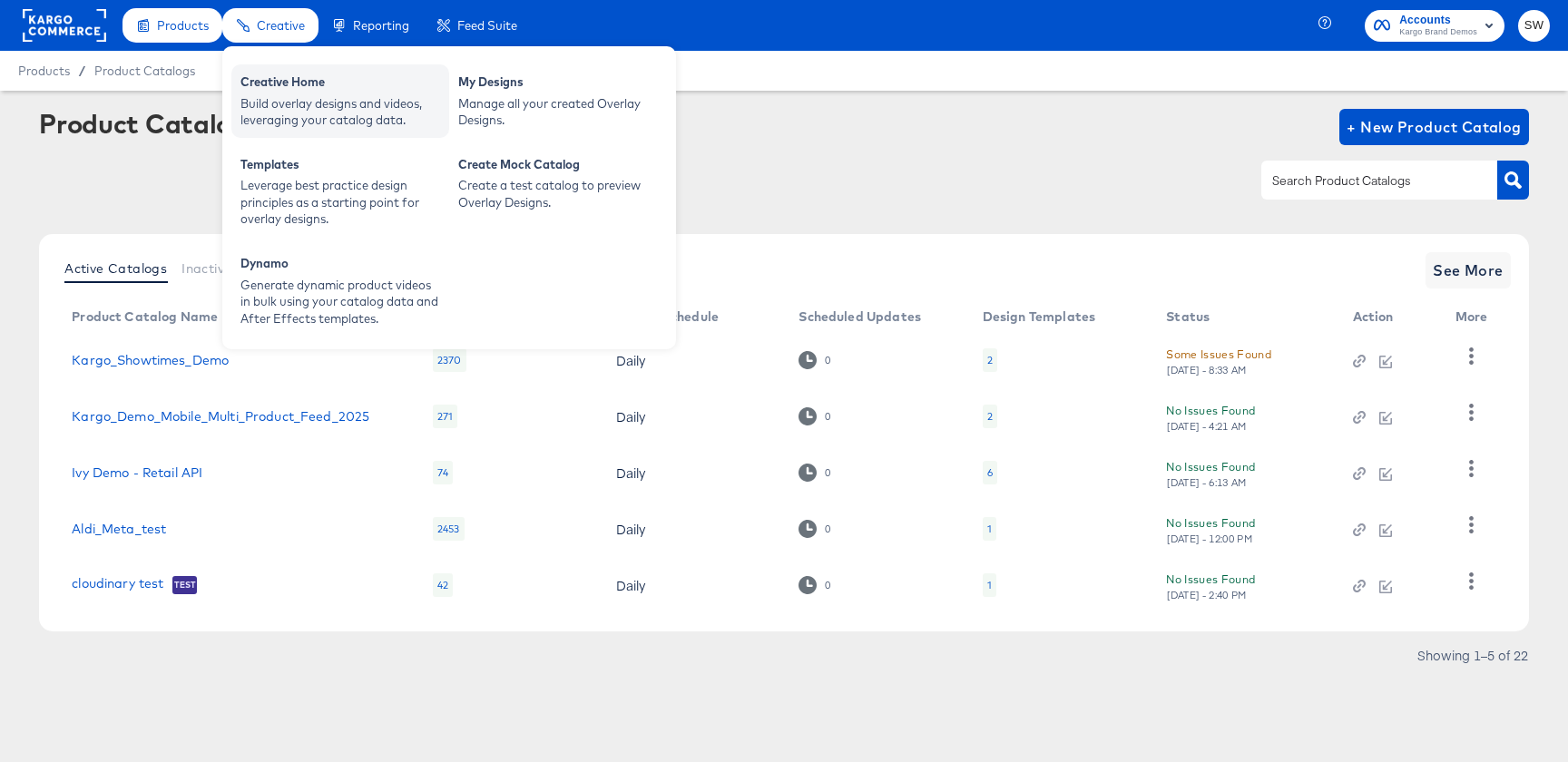
click at [317, 85] on div "Creative Home" at bounding box center [341, 84] width 200 height 22
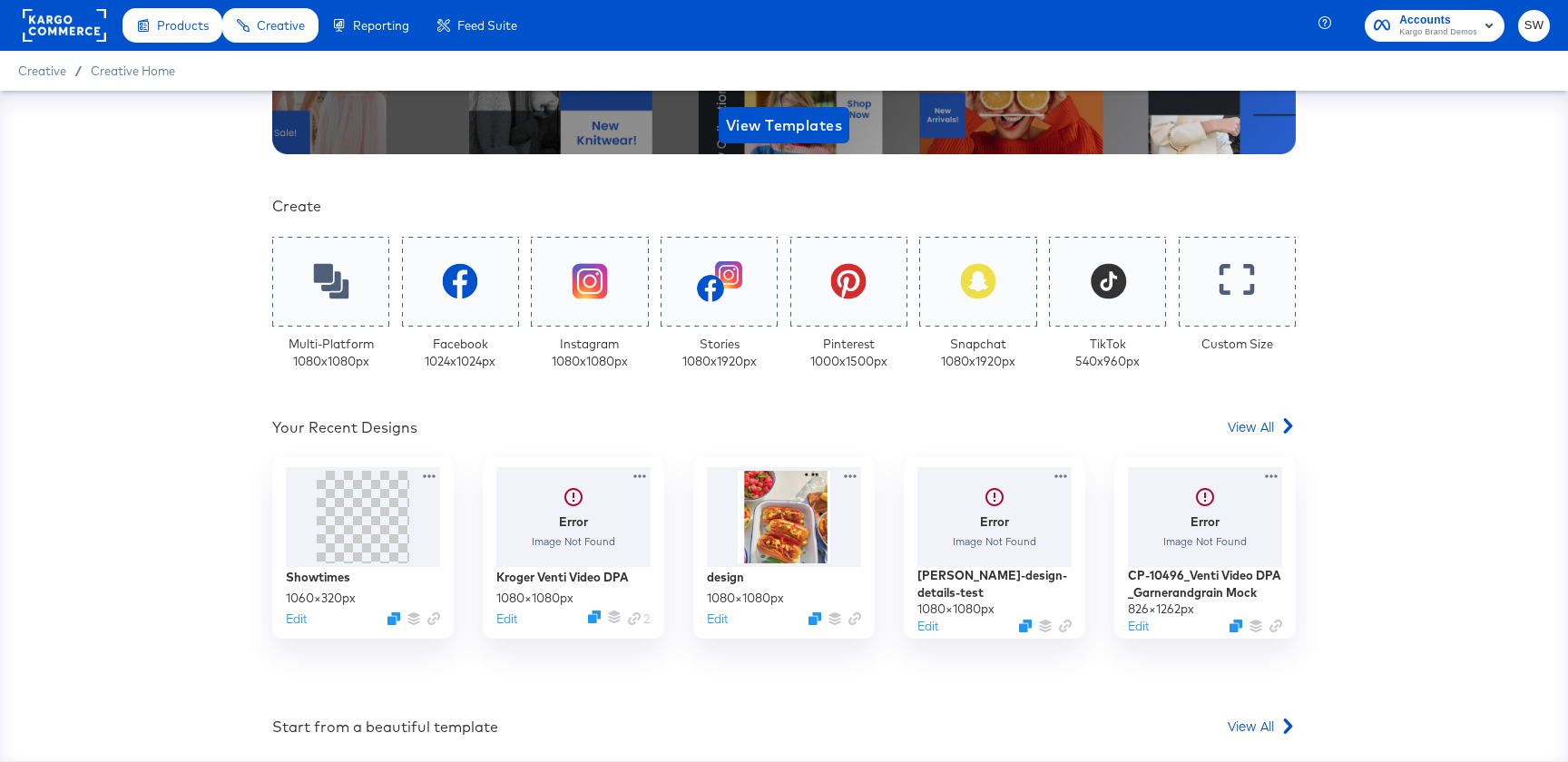
scroll to position [304, 0]
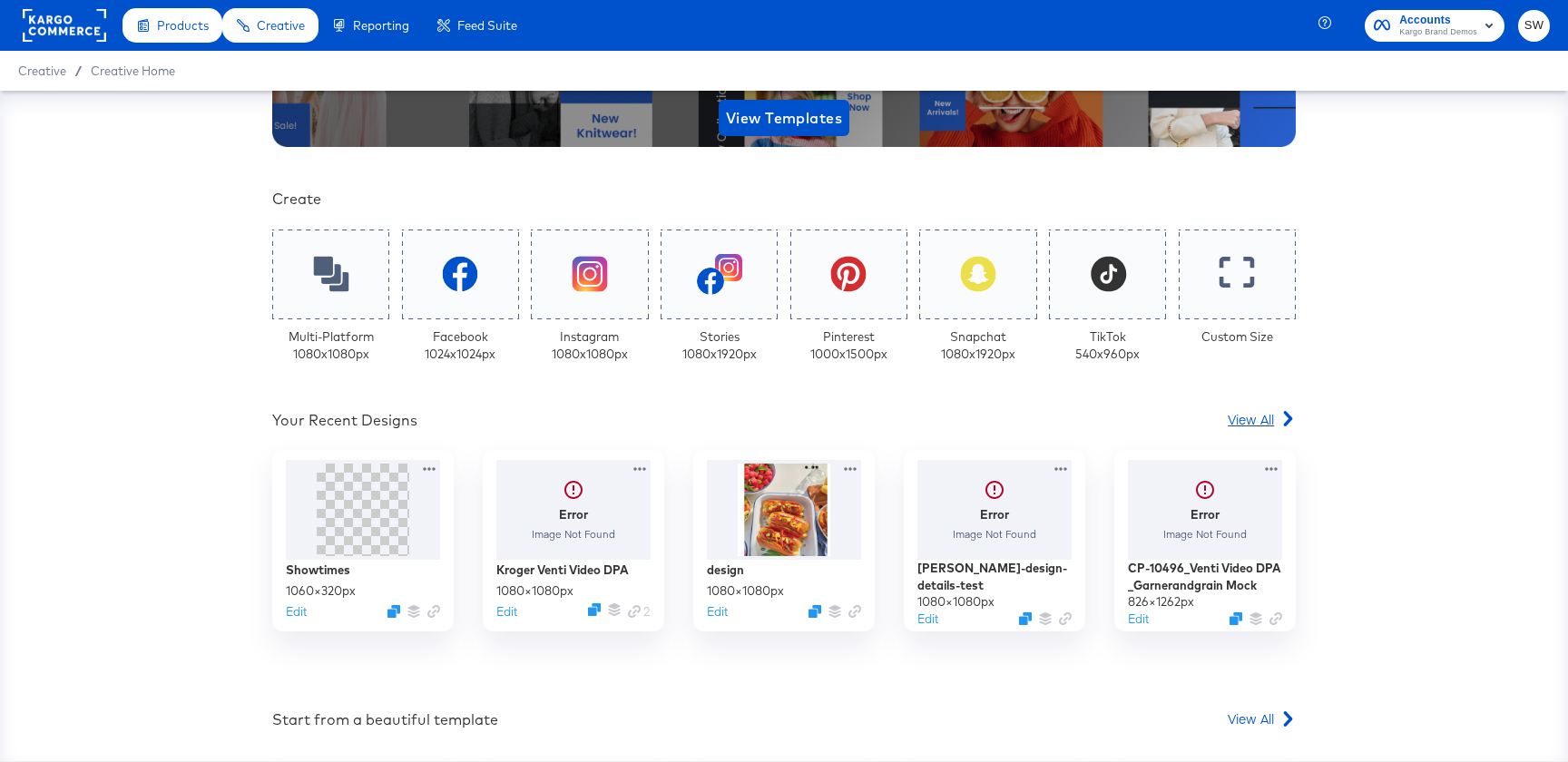
click at [1252, 410] on span "View All" at bounding box center [1251, 419] width 46 height 19
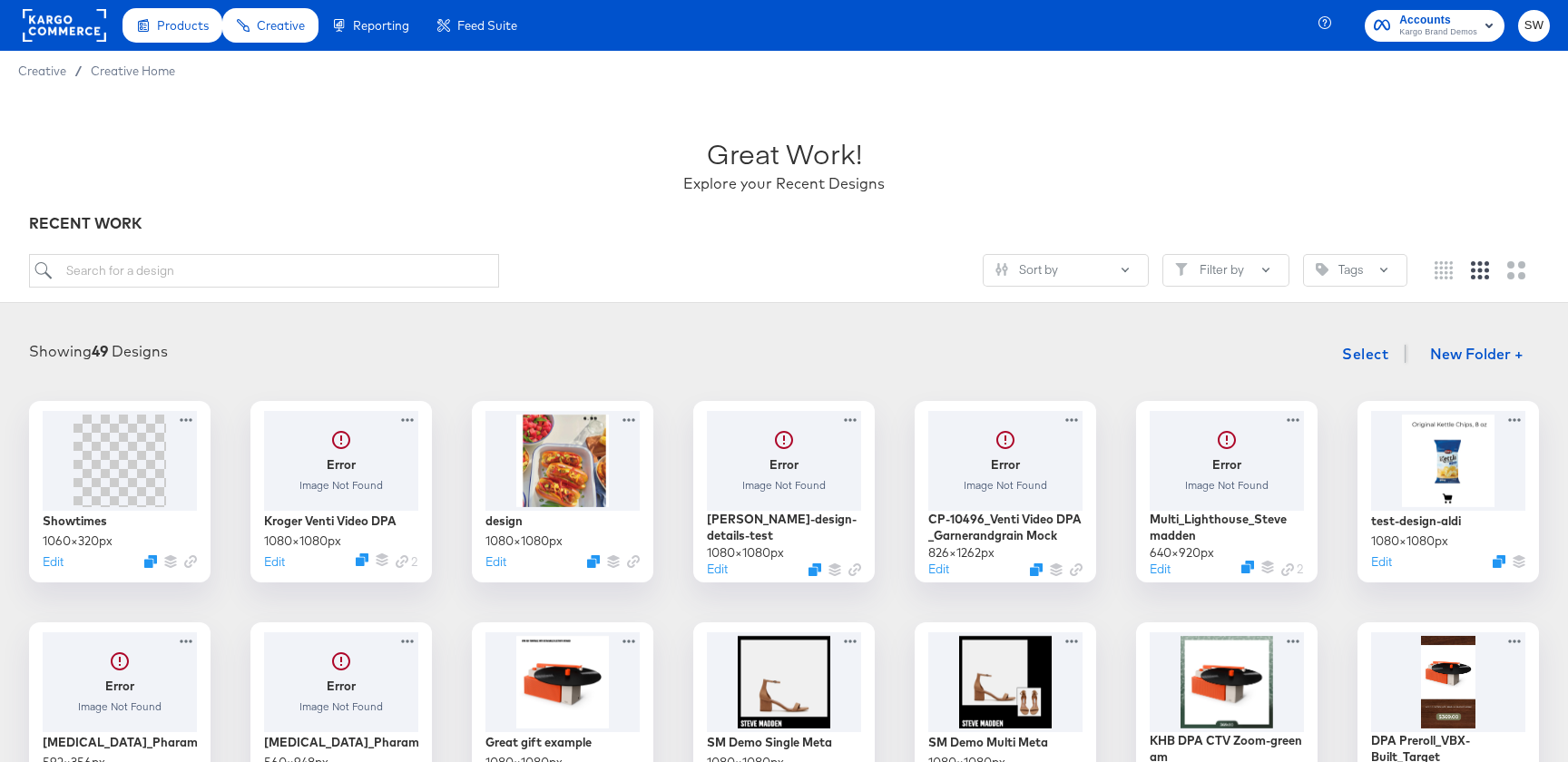
click at [320, 290] on div "Sort by Filter by Tags" at bounding box center [784, 278] width 1510 height 48
click at [320, 276] on input "search" at bounding box center [263, 270] width 470 height 33
paste input "Friends & Family Sale_Price Strike_Multi"
type input "Friends & Family Sale_Price Strike_Multi"
click at [355, 283] on input "search" at bounding box center [263, 270] width 470 height 33
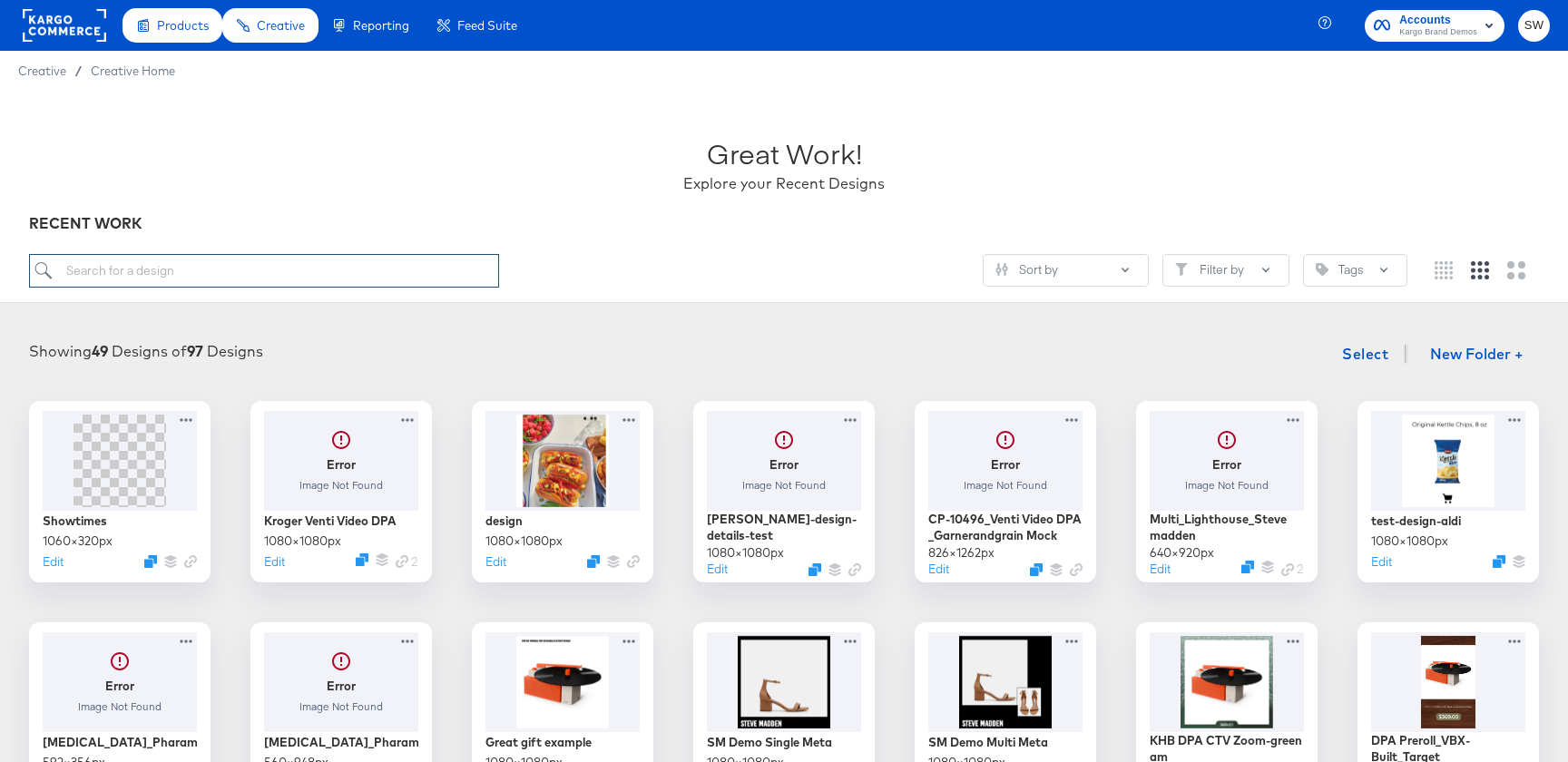
paste input "Price Strikethrough - Single Image - V1"
type input "Price Strikethrough - Single Image - V1"
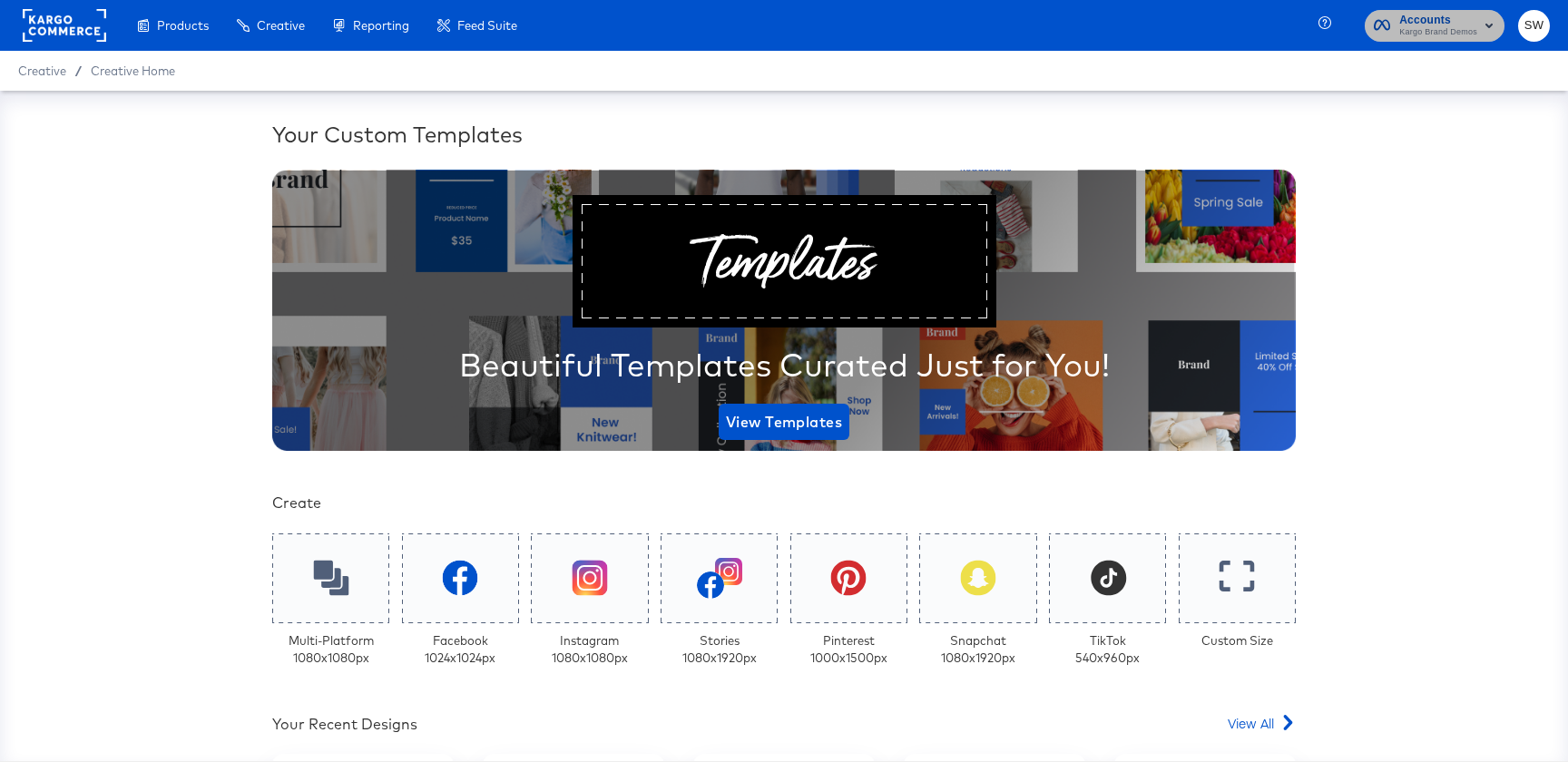
click at [1437, 31] on span "Kargo Brand Demos" at bounding box center [1438, 32] width 78 height 15
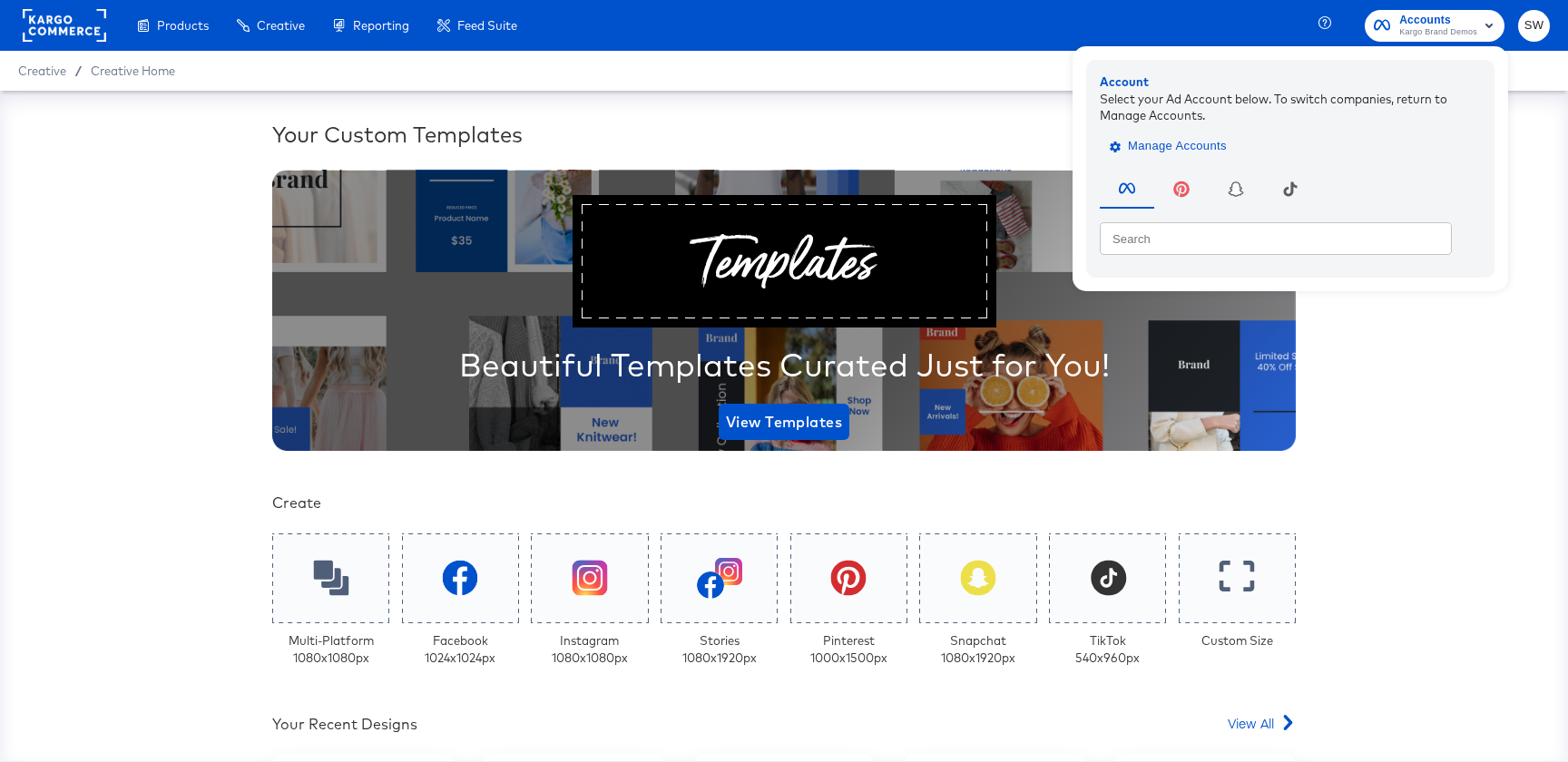
click at [1194, 145] on span "Manage Accounts" at bounding box center [1170, 146] width 113 height 21
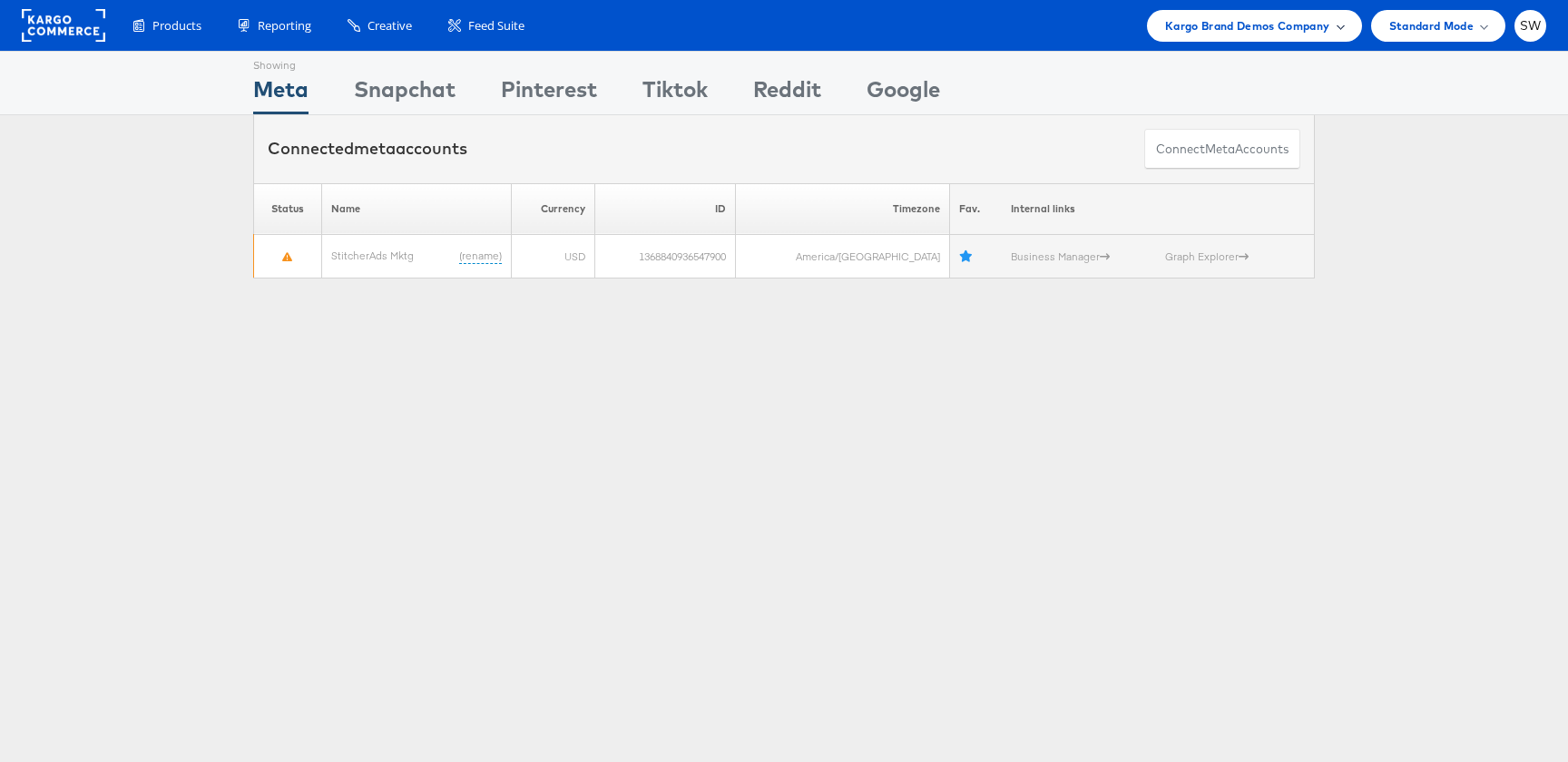
click at [1216, 39] on div "Kargo Brand Demos Company" at bounding box center [1254, 26] width 215 height 31
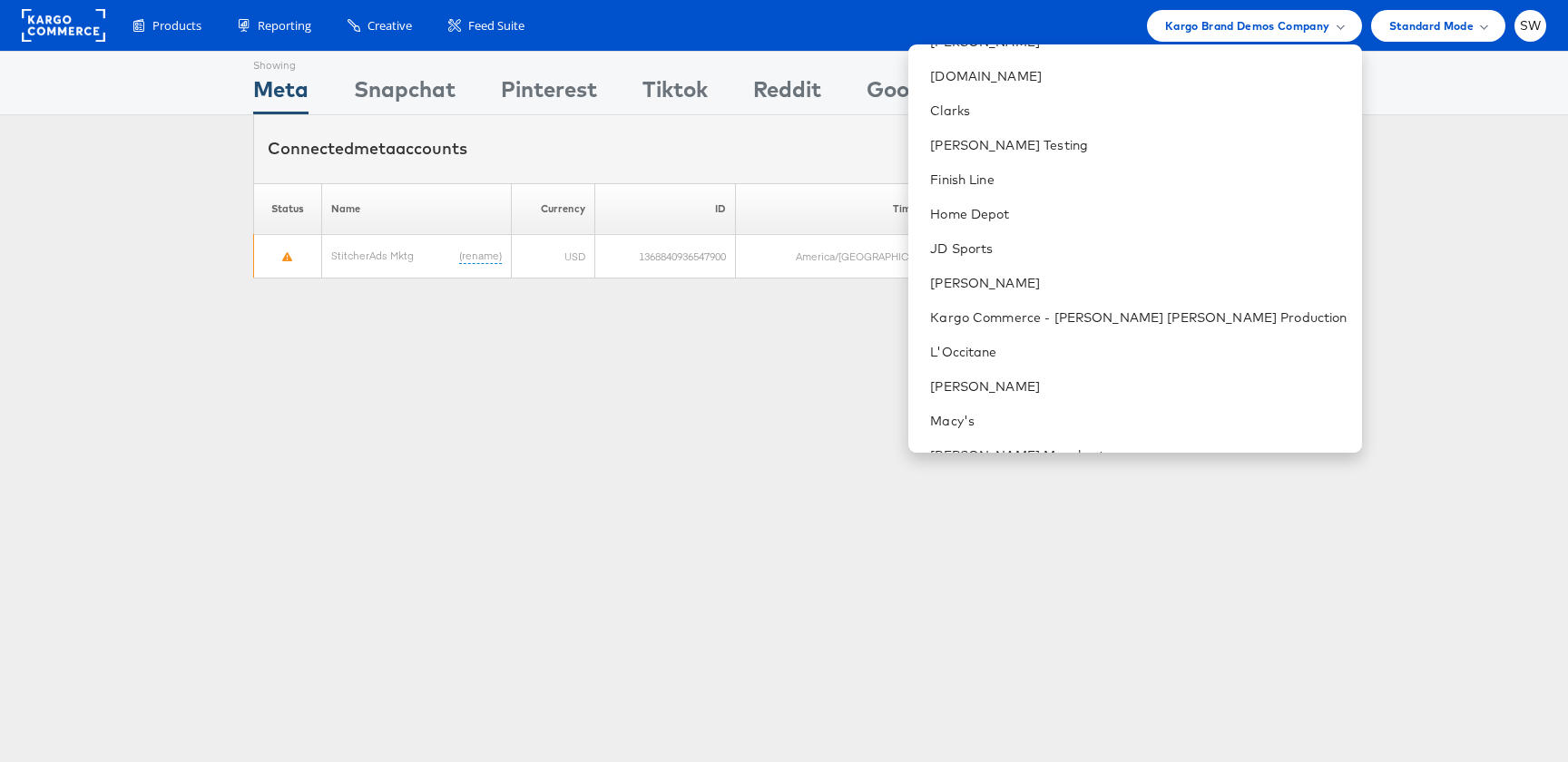
scroll to position [565, 0]
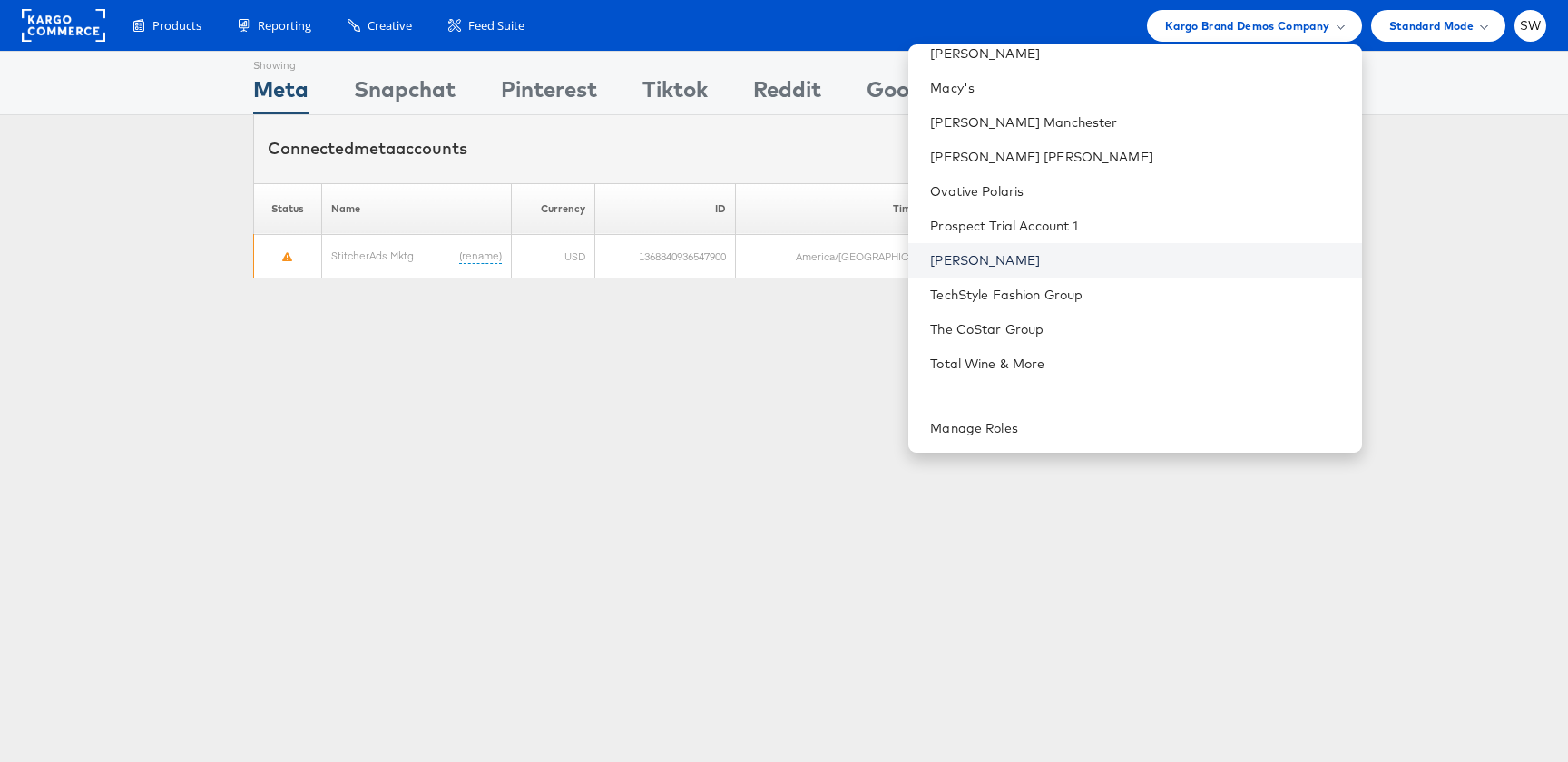
click at [1110, 253] on link "[PERSON_NAME]" at bounding box center [1138, 260] width 417 height 19
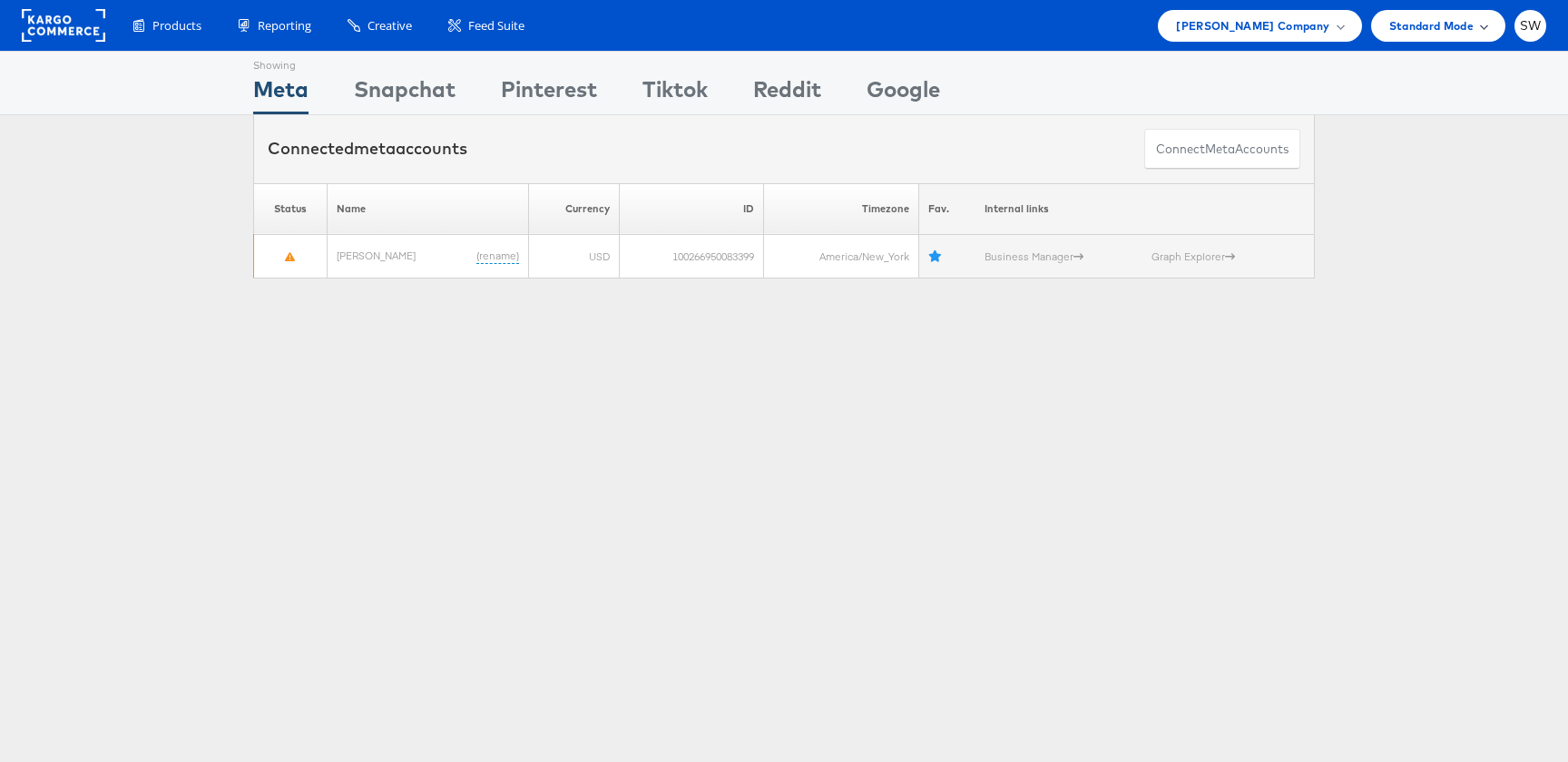
click at [1412, 24] on span "Standard Mode" at bounding box center [1431, 26] width 84 height 19
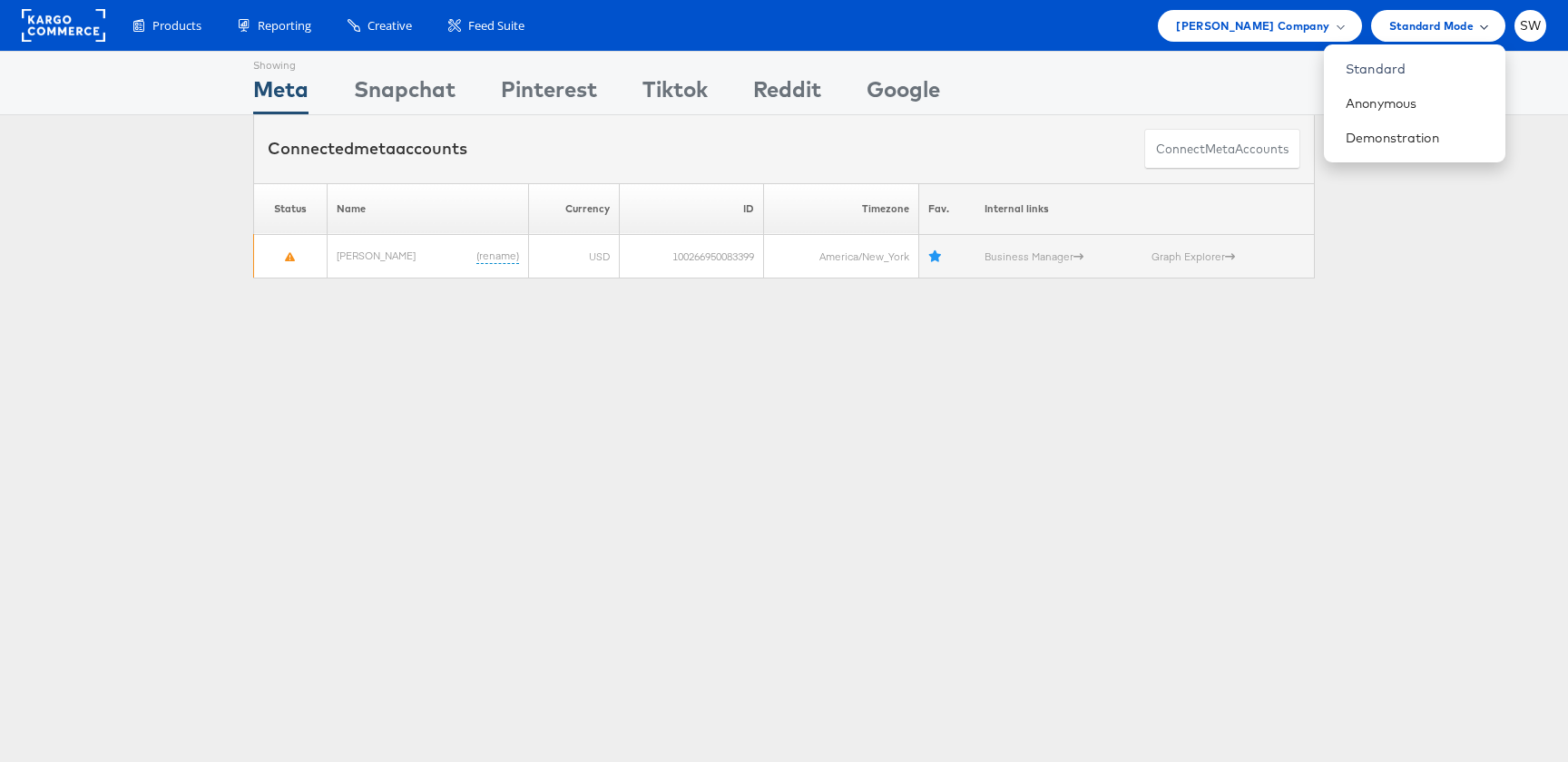
click at [1412, 24] on span "Standard Mode" at bounding box center [1431, 26] width 84 height 19
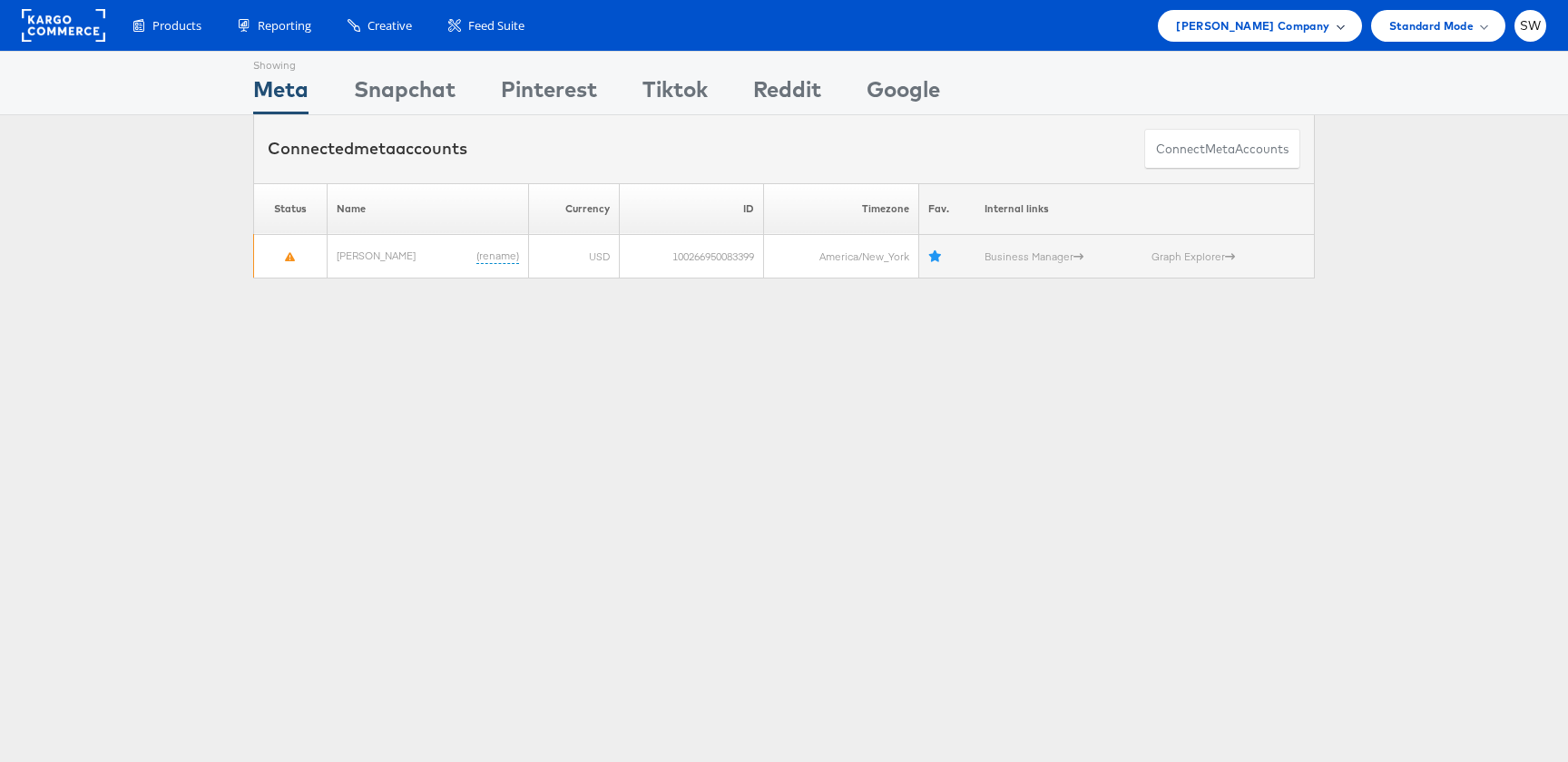
click at [1305, 21] on span "[PERSON_NAME] Company" at bounding box center [1253, 26] width 154 height 19
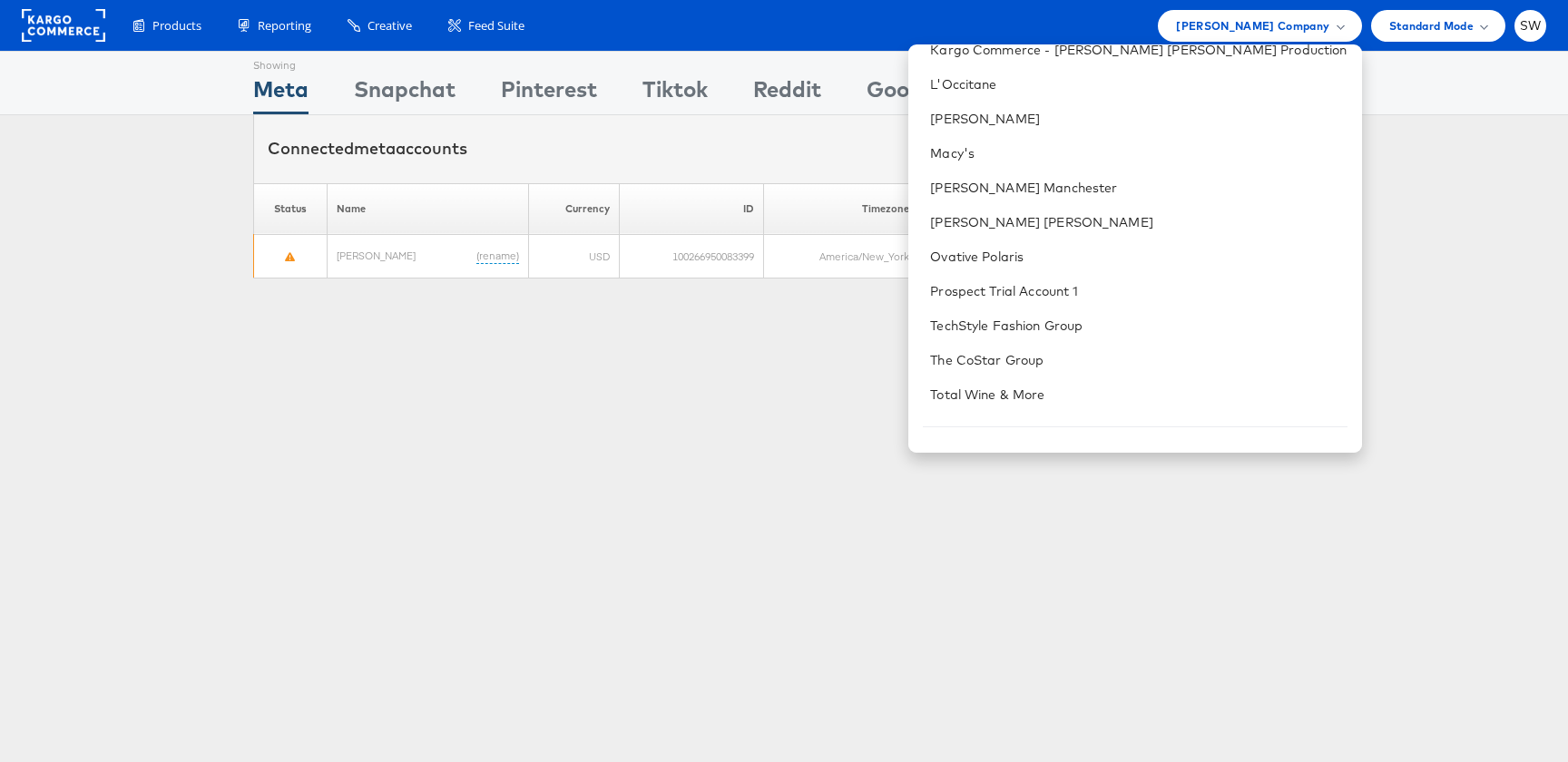
scroll to position [565, 0]
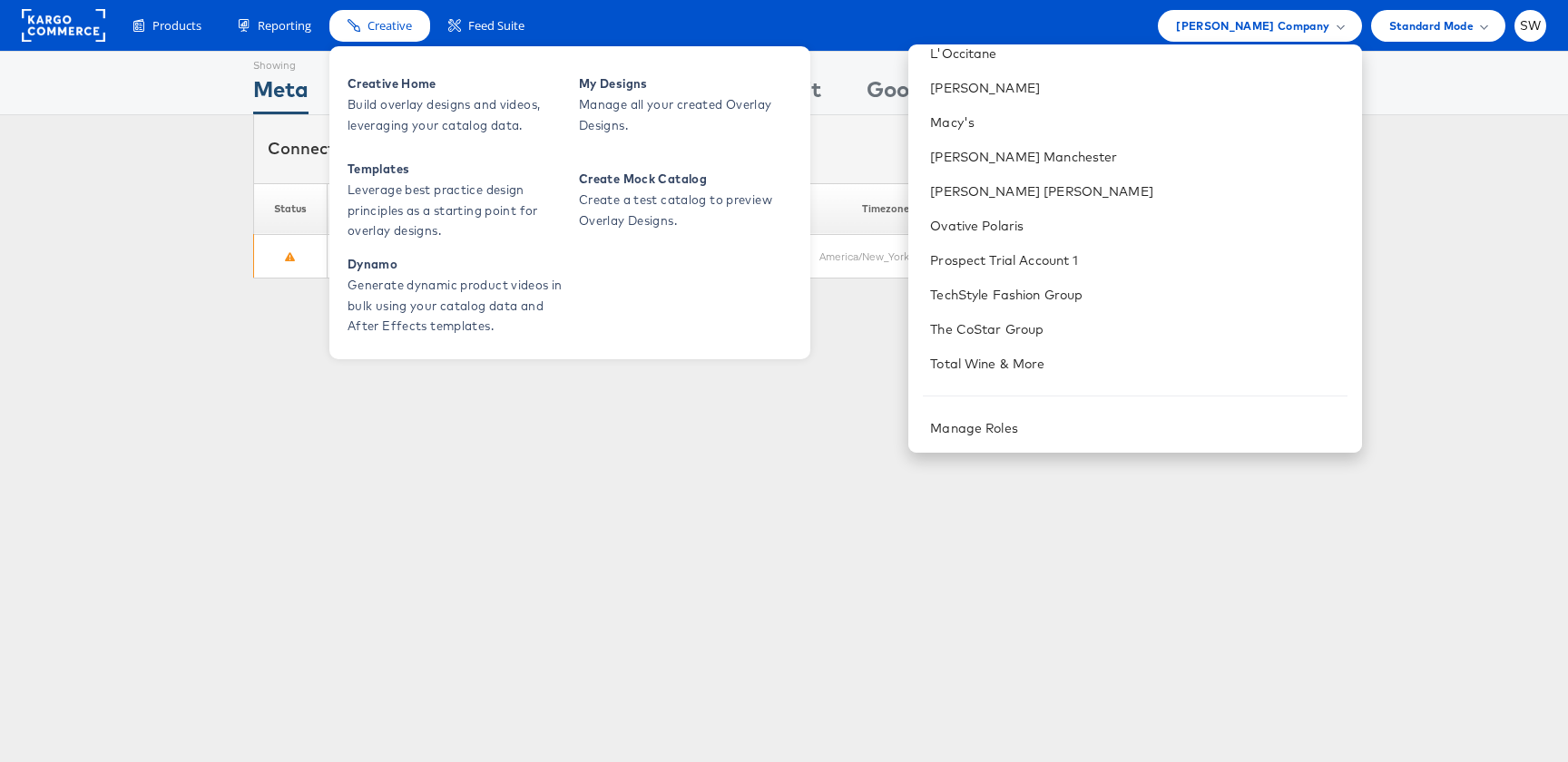
click at [383, 53] on div "Creative Home Build overlay designs and videos, leveraging your catalog data. M…" at bounding box center [570, 203] width 481 height 313
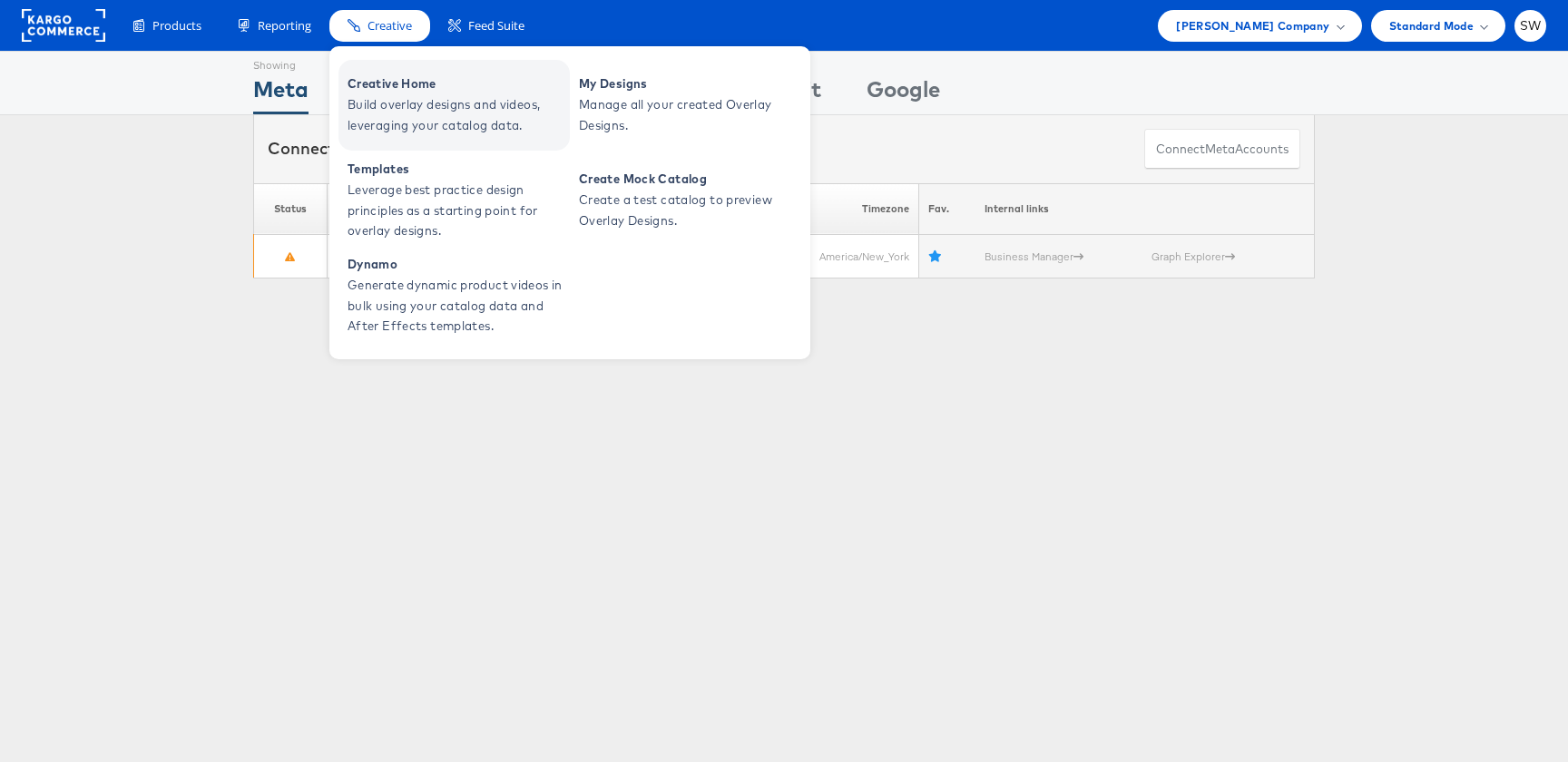
click at [382, 81] on span "Creative Home" at bounding box center [456, 83] width 218 height 21
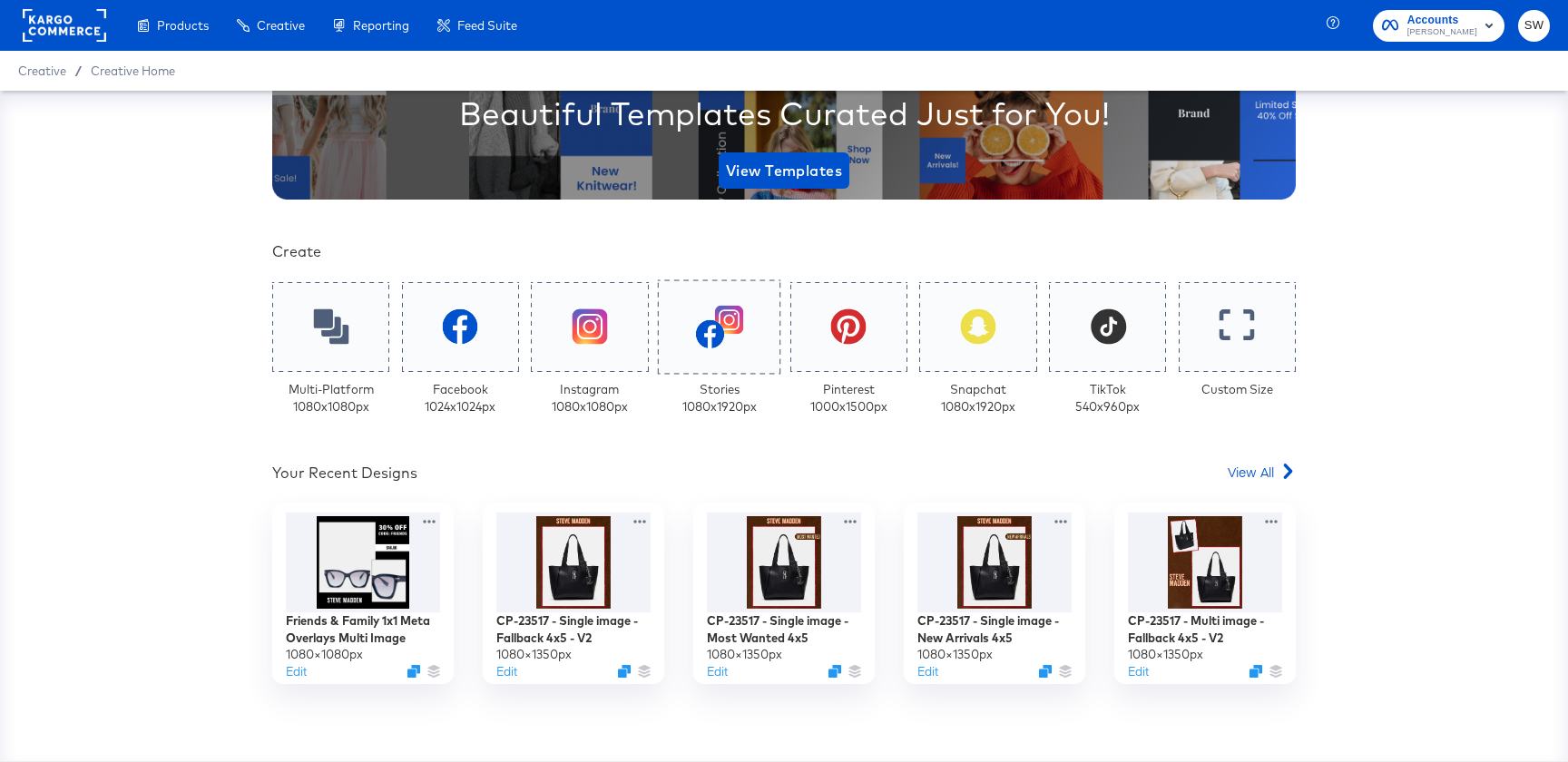
scroll to position [216, 0]
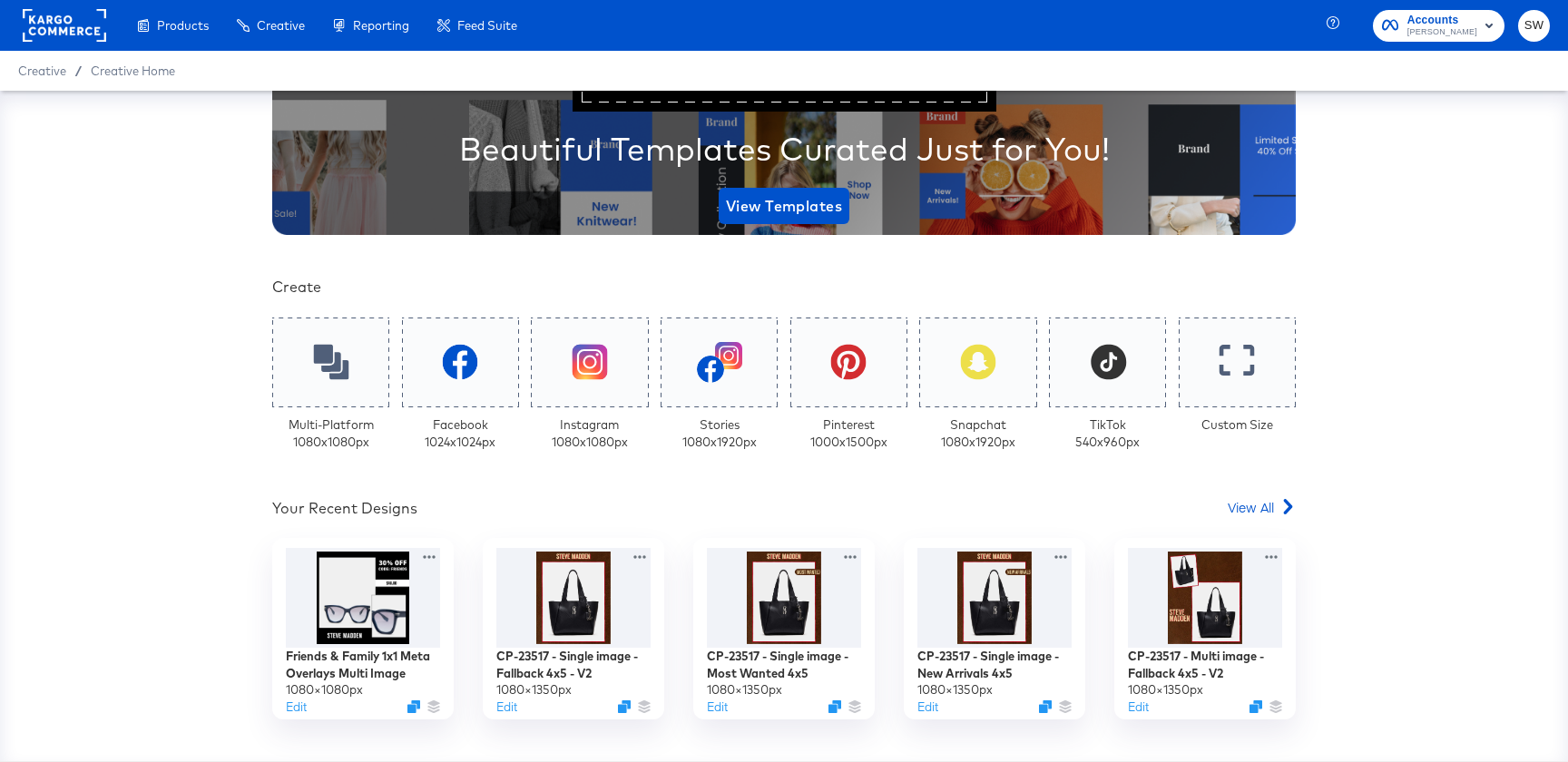
click at [1279, 492] on div "Your Custom Templates Beautiful Templates Curated Just for You! View Templates …" at bounding box center [784, 519] width 1023 height 1234
click at [1271, 502] on span "View All" at bounding box center [1251, 507] width 46 height 19
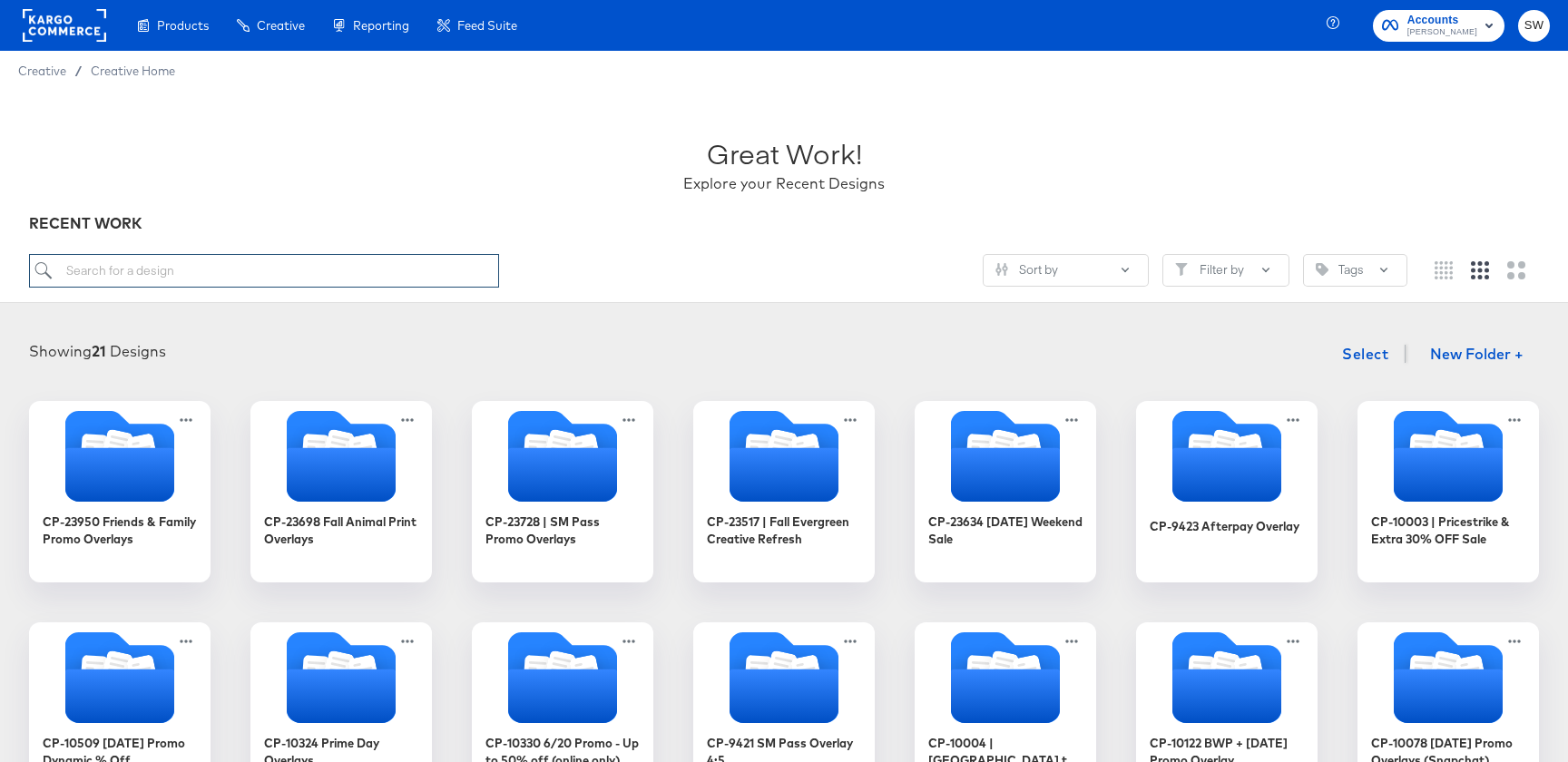
paste input ""Friends & Fam → I[3989, 57589, "Friends & Family Sale_Price"
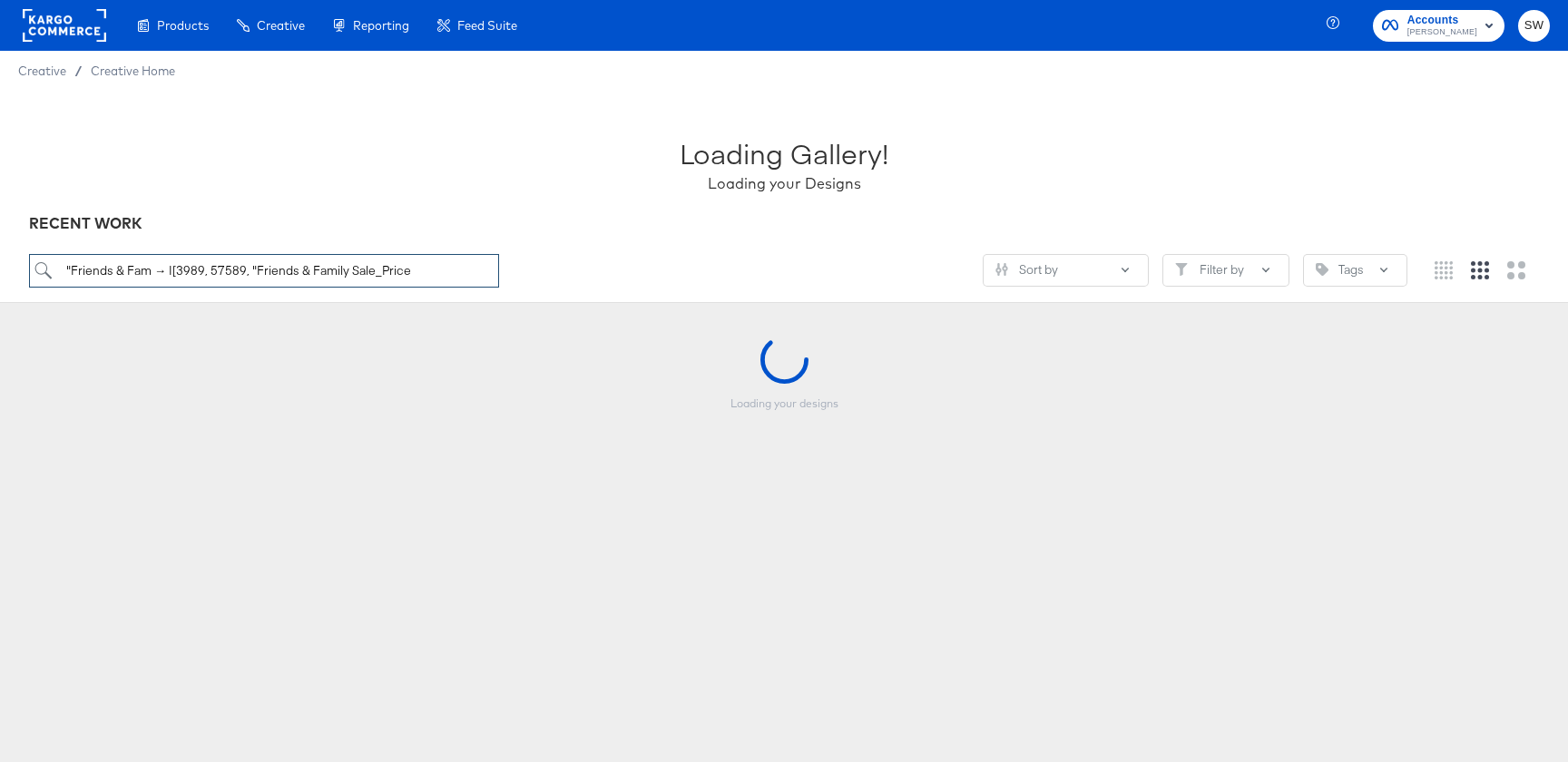
click at [470, 281] on input ""Friends & Fam → I[3989, 57589, "Friends & Family Sale_Price" at bounding box center [263, 270] width 470 height 33
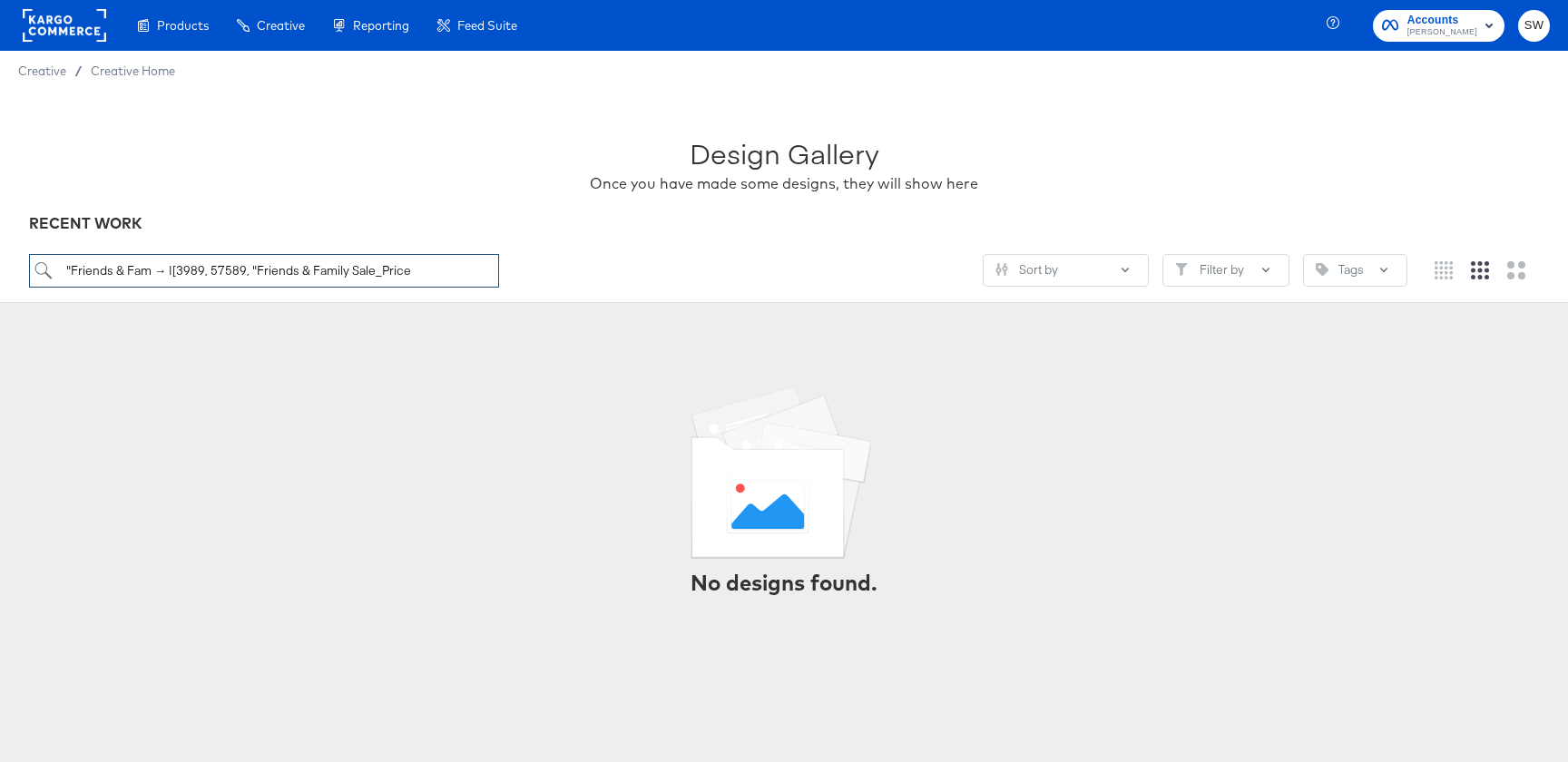
click at [256, 269] on input ""Friends & Fam → I[3989, 57589, "Friends & Family Sale_Price" at bounding box center [263, 270] width 470 height 33
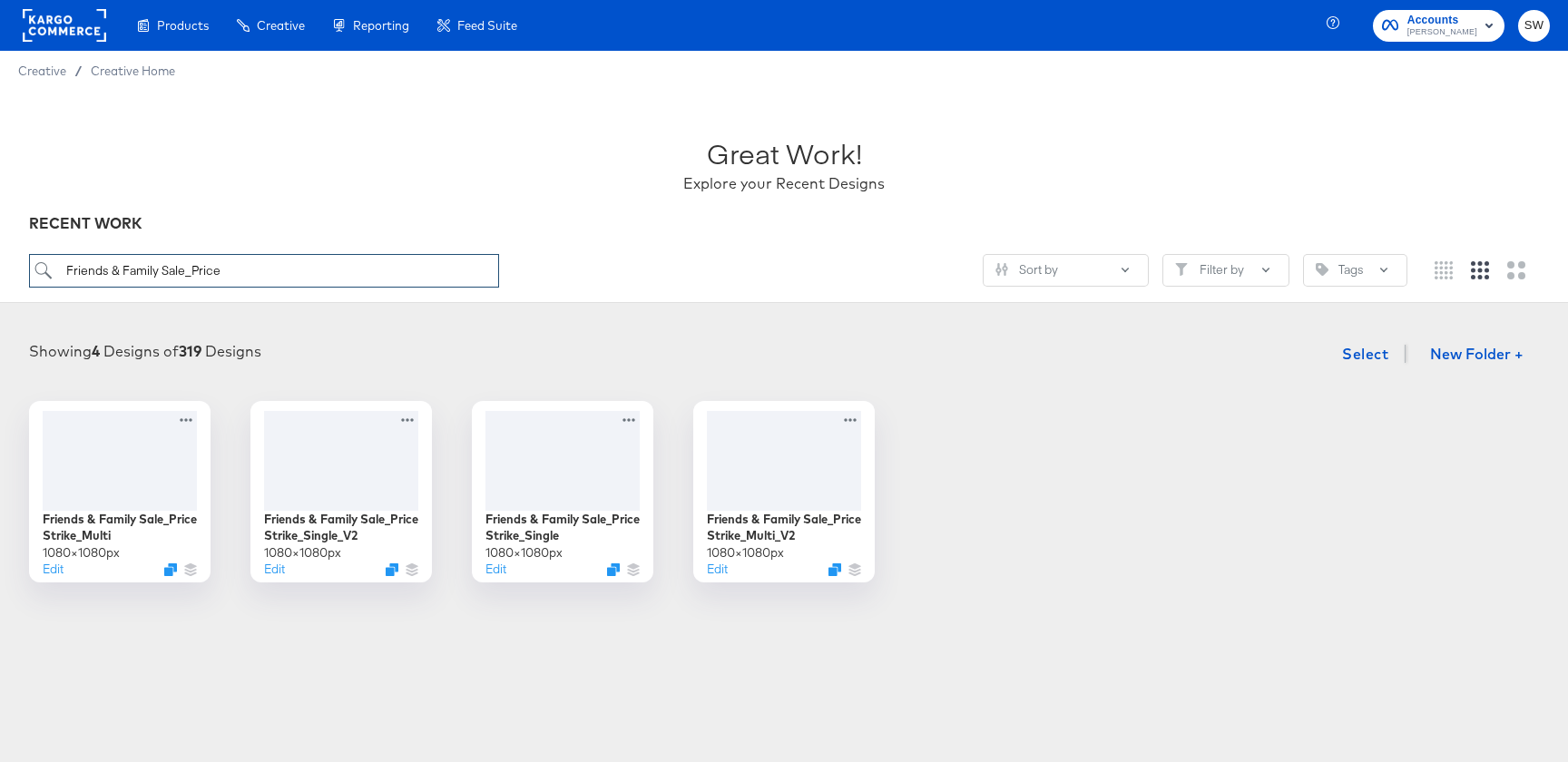
type input "Friends & Family Sale_Price"
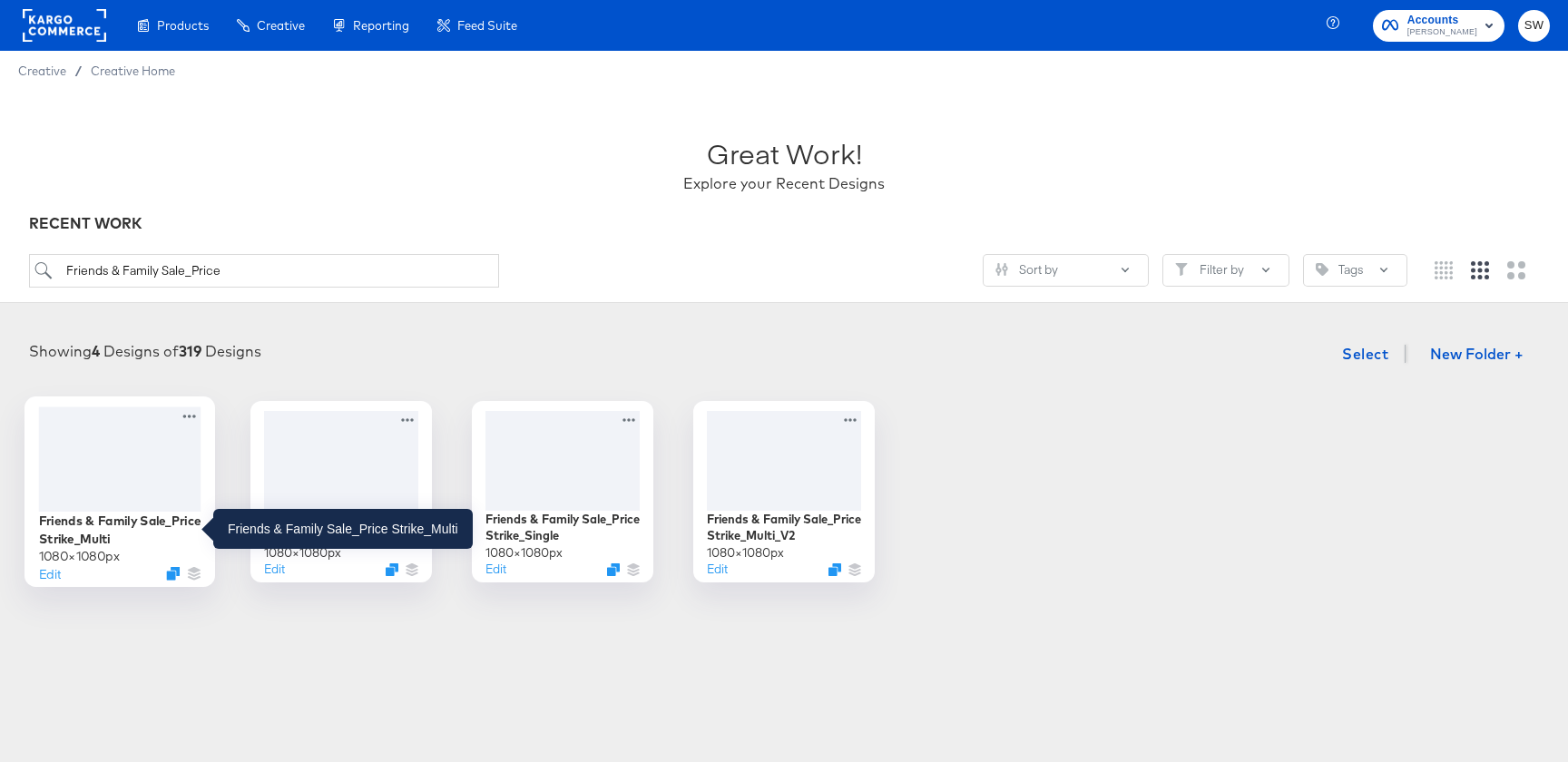
click at [100, 530] on div "Friends & Family Sale_Price Strike_Multi" at bounding box center [119, 530] width 162 height 35
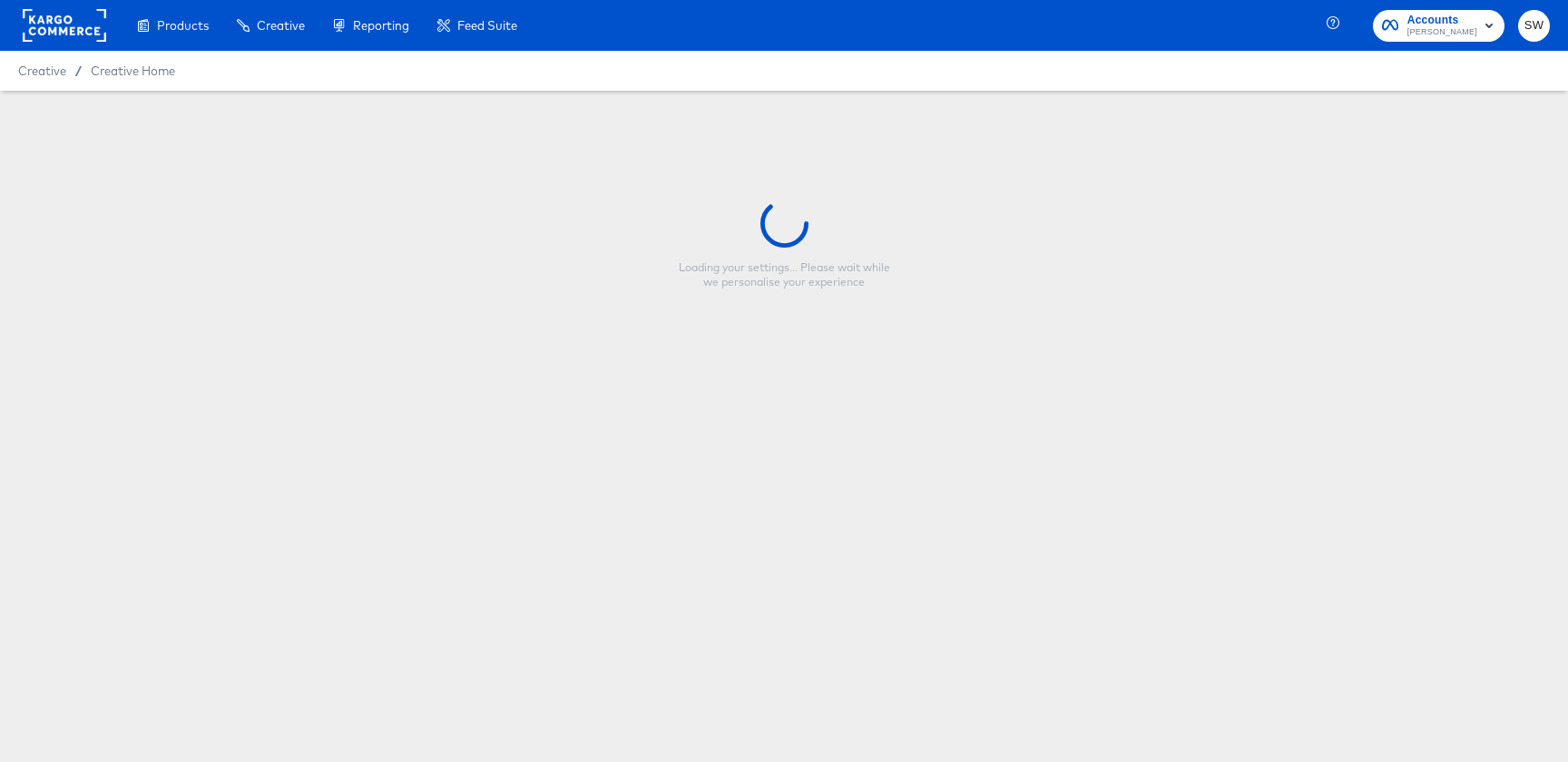
type input "Friends & Family Sale_Price Strike_Multi"
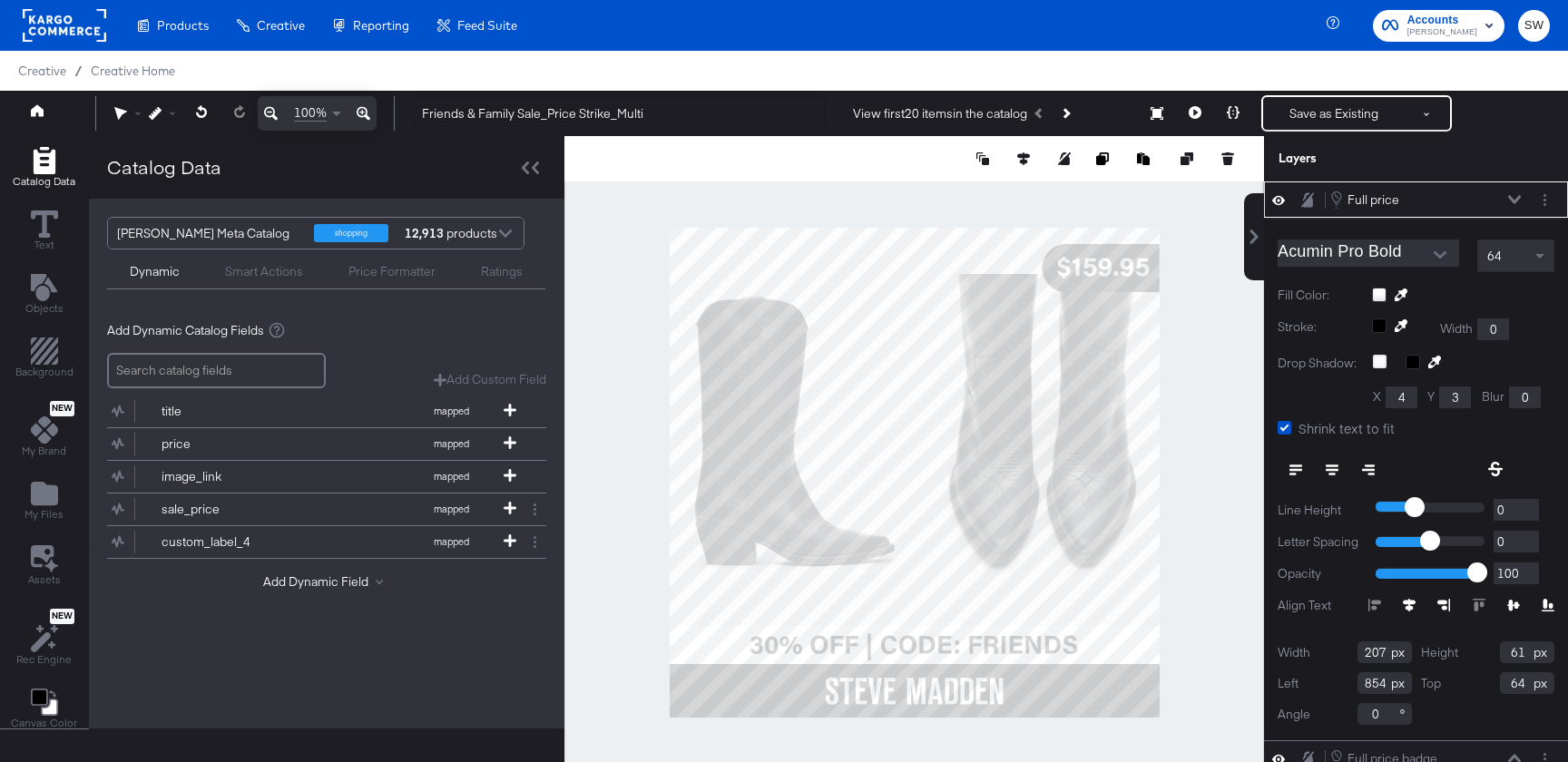
click at [1327, 260] on input "Acumin Pro Bold" at bounding box center [1354, 253] width 155 height 27
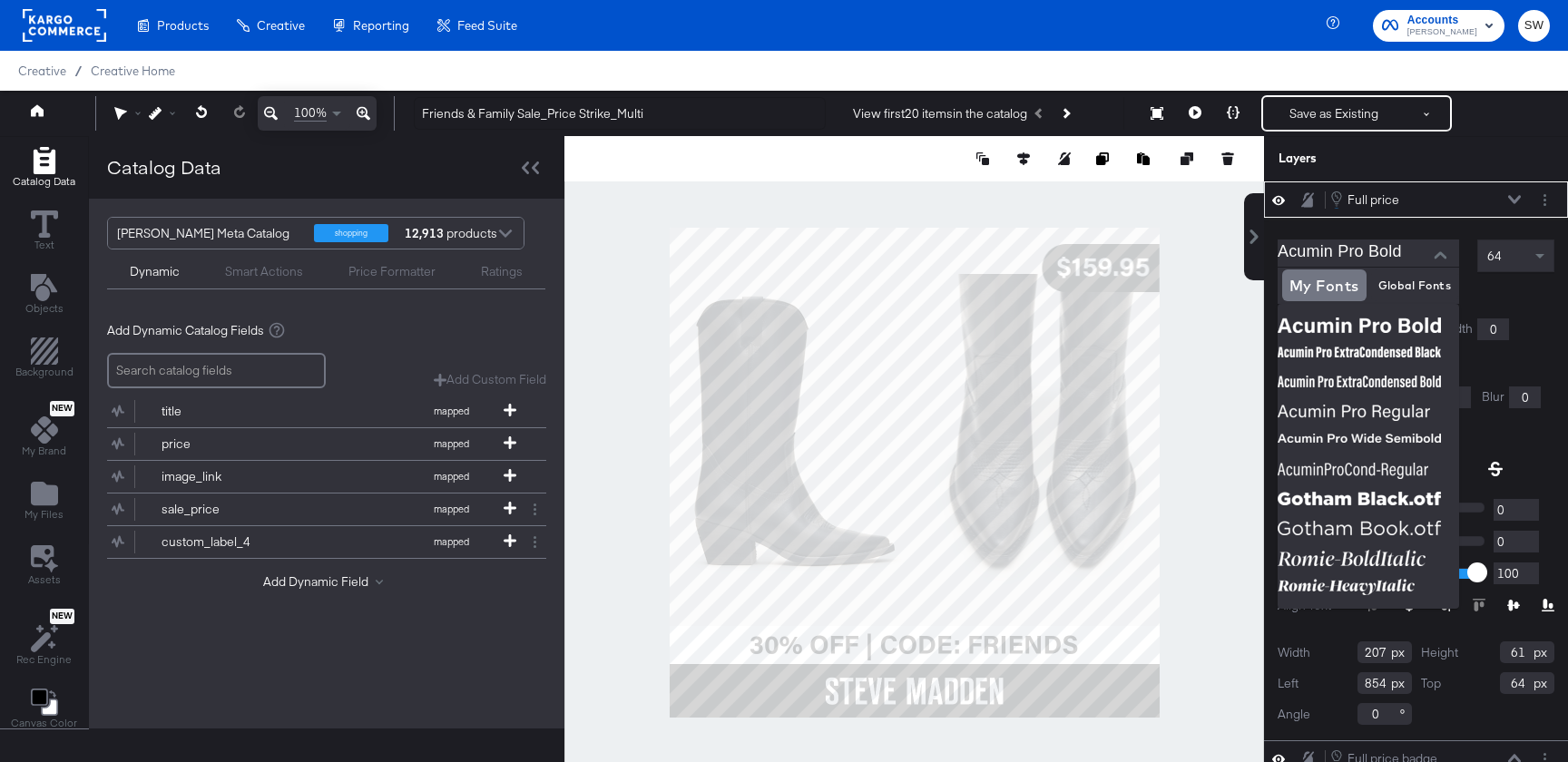
click at [1201, 475] on div at bounding box center [913, 472] width 699 height 672
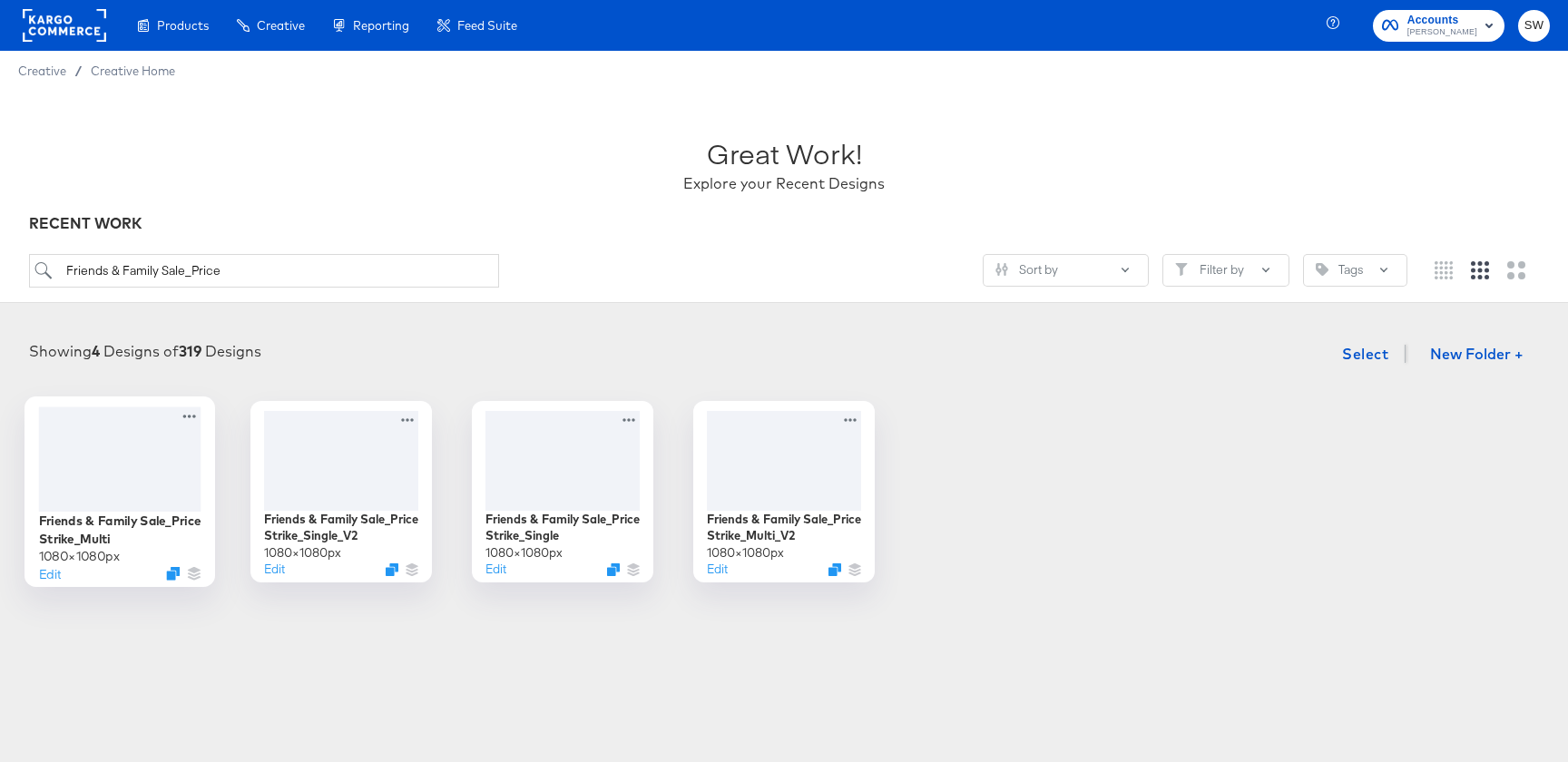
click at [99, 506] on div at bounding box center [119, 458] width 162 height 105
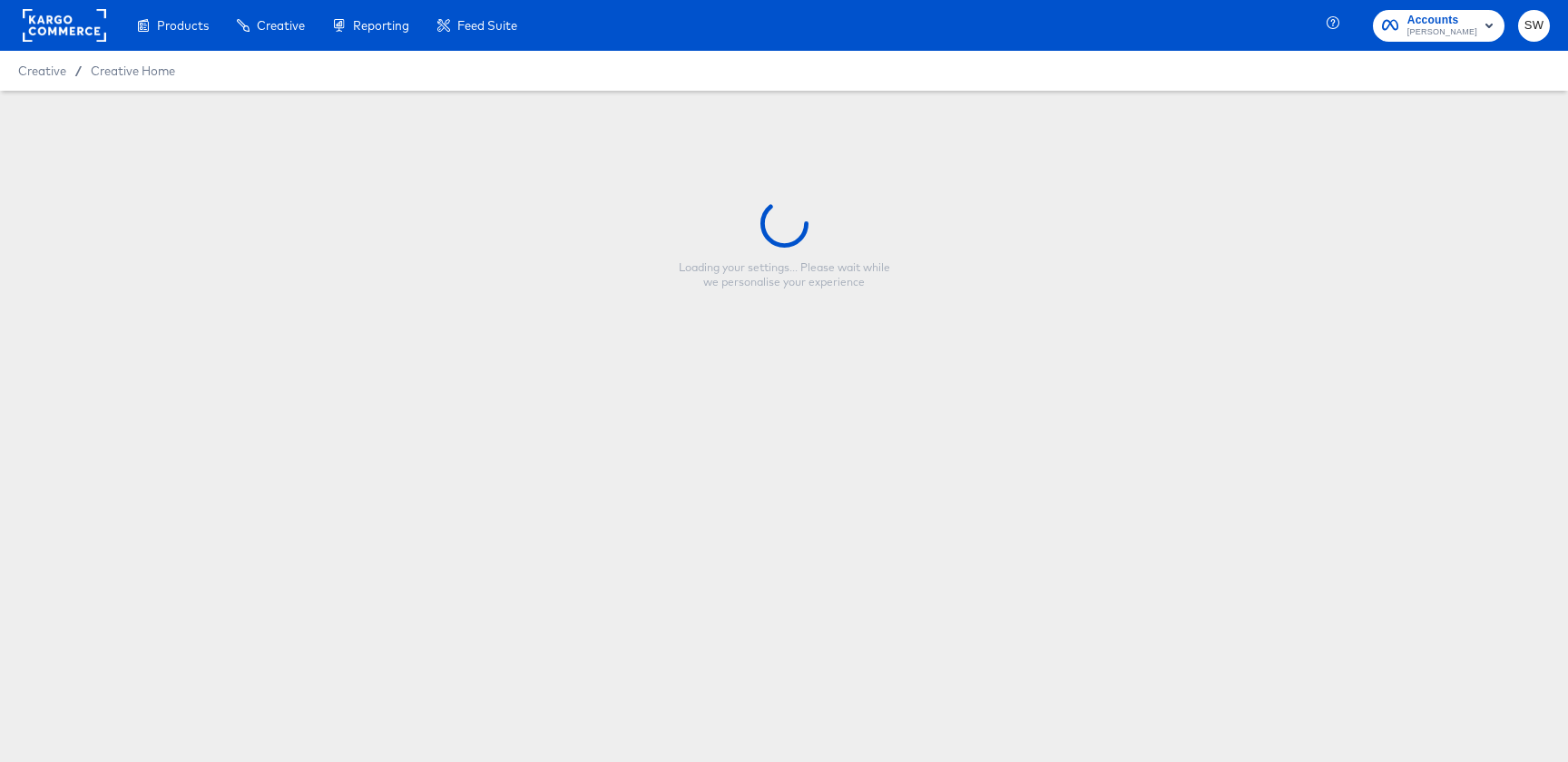
type input "Friends & Family Sale_Price Strike_Multi"
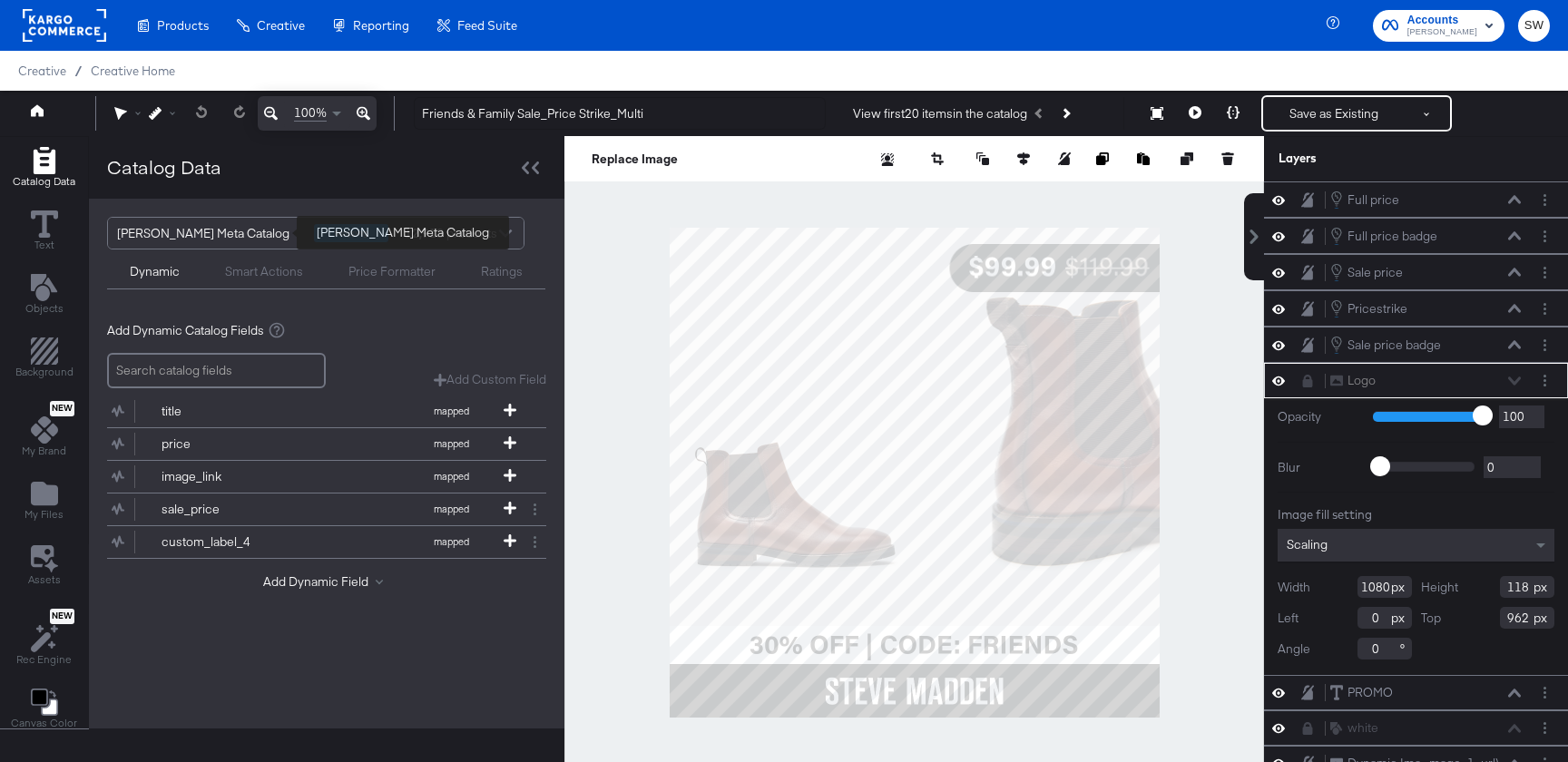
click at [198, 237] on div "[PERSON_NAME] Meta Catalog" at bounding box center [208, 232] width 183 height 31
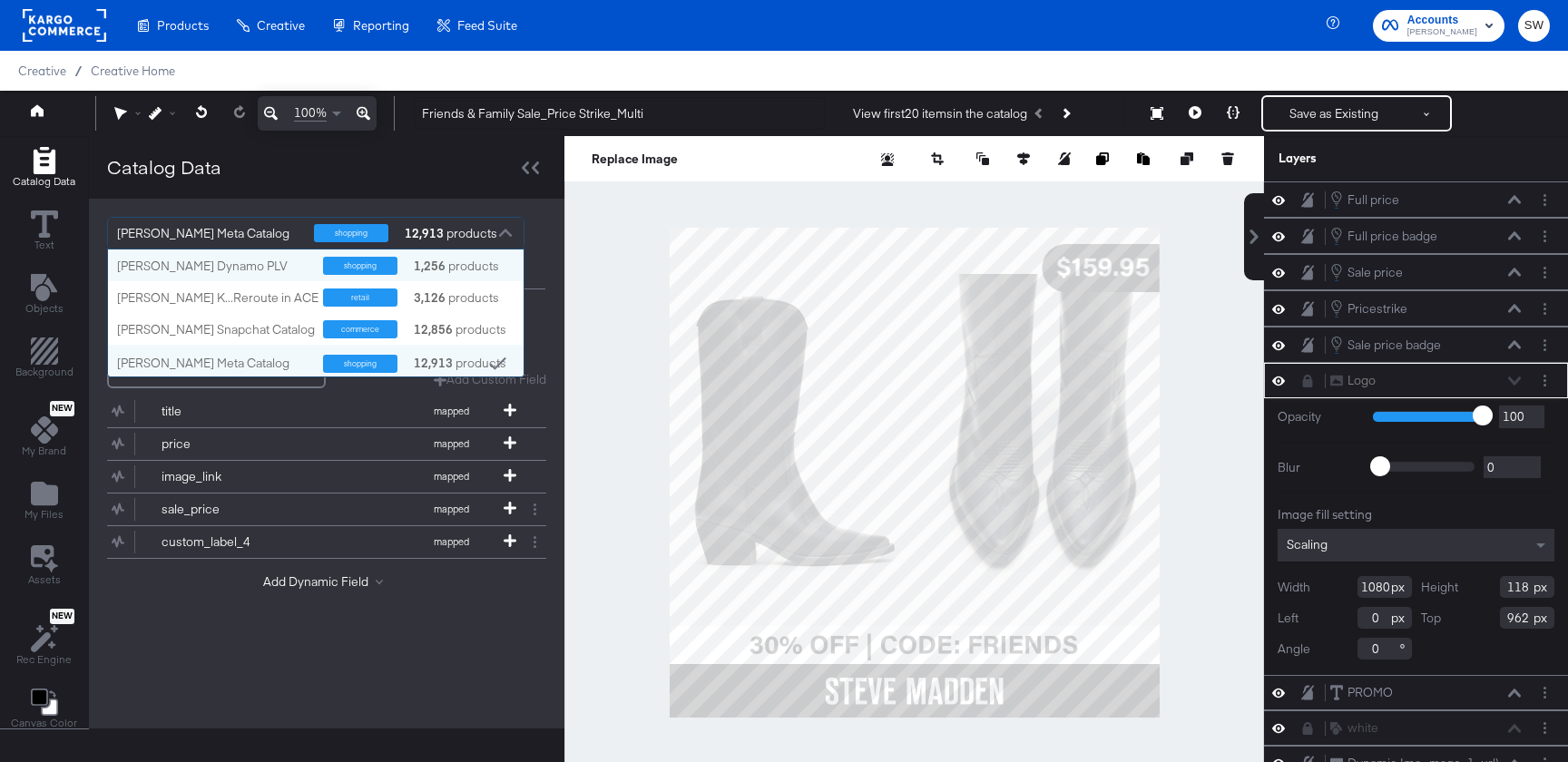
scroll to position [127, 416]
click at [355, 655] on div "[PERSON_NAME] Meta Catalog shopping 12,913 products [PERSON_NAME] Dynamo PLV sh…" at bounding box center [326, 464] width 475 height 530
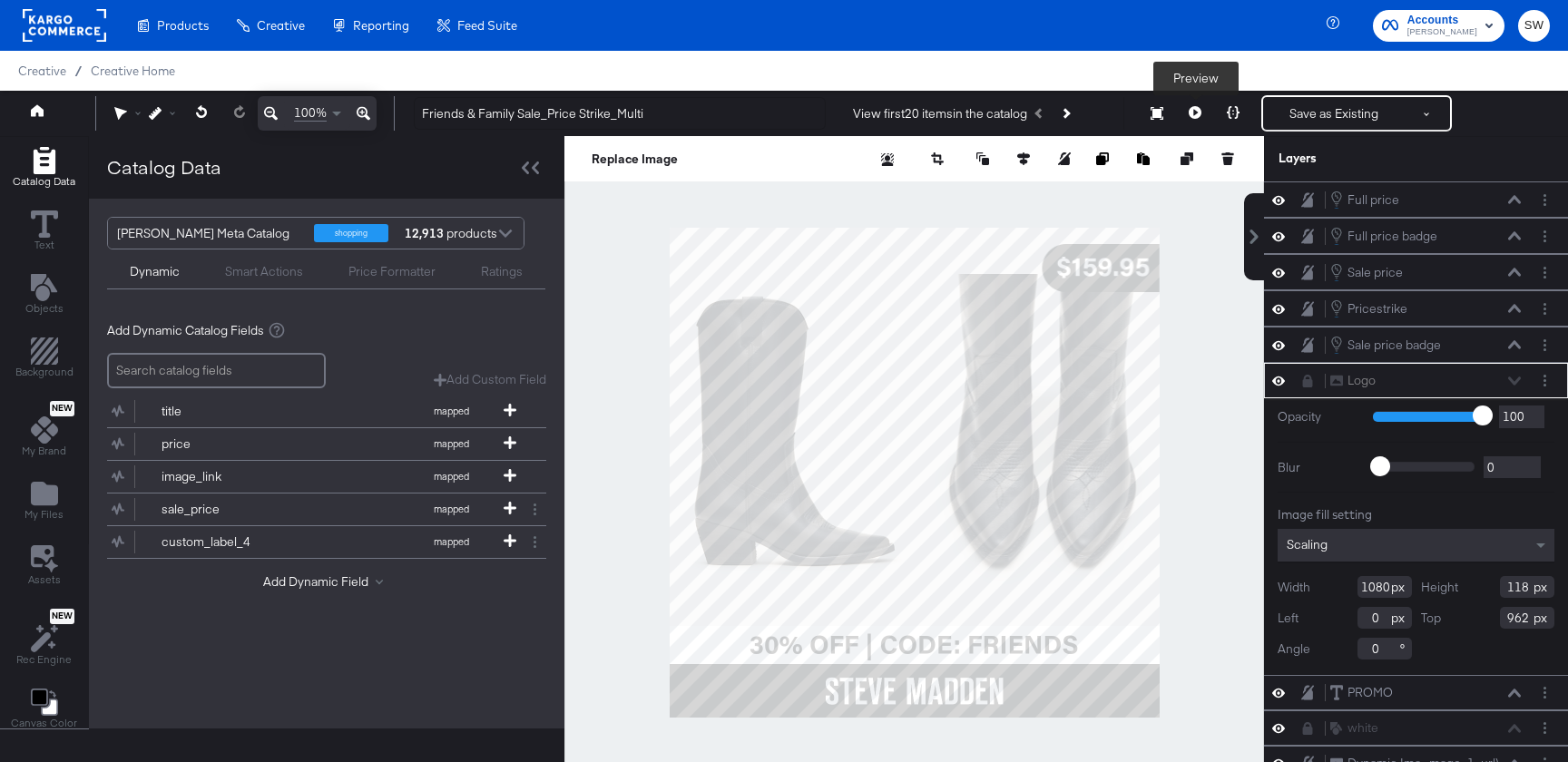
click at [1188, 111] on icon at bounding box center [1195, 113] width 13 height 13
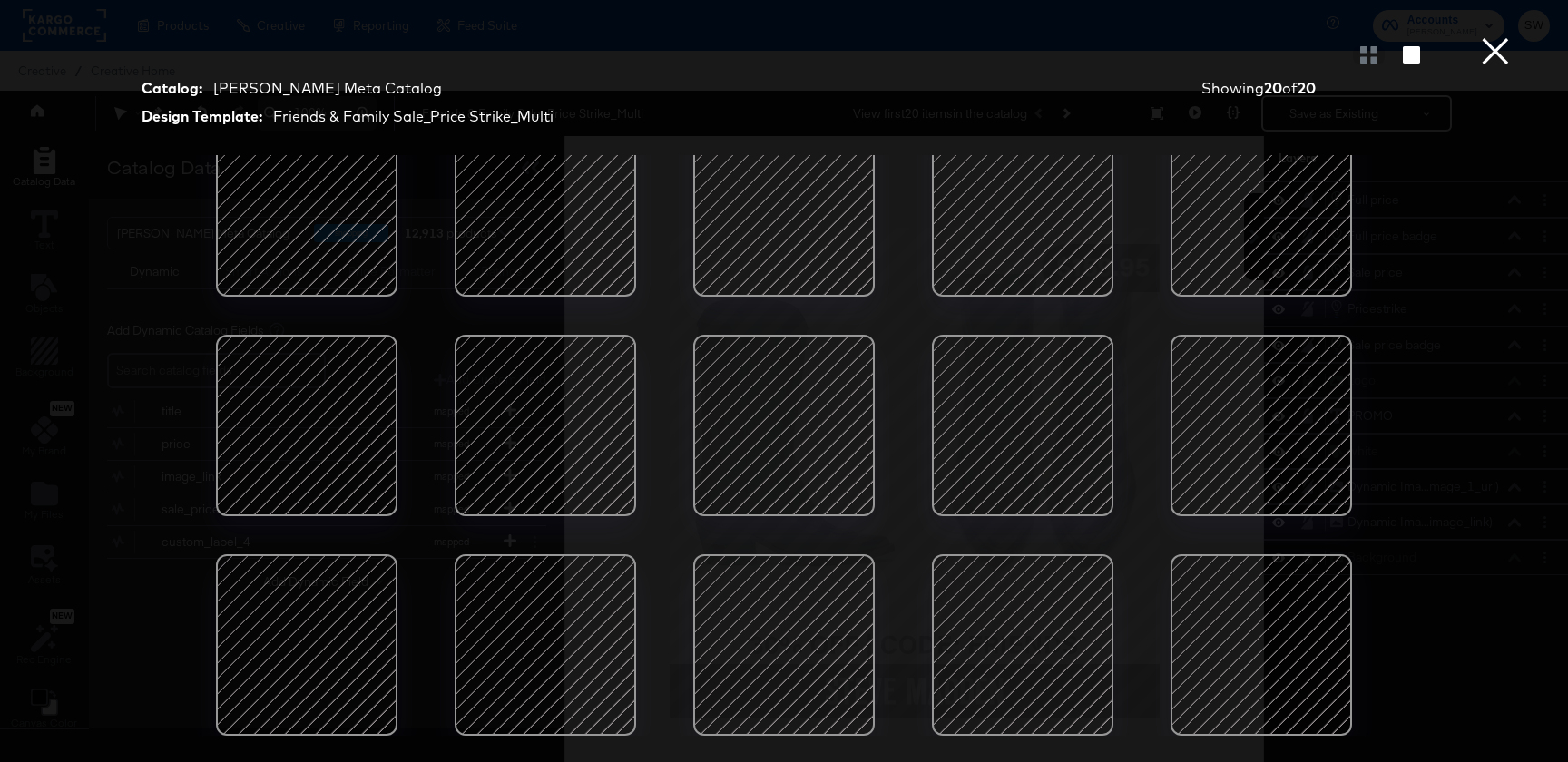
scroll to position [0, 0]
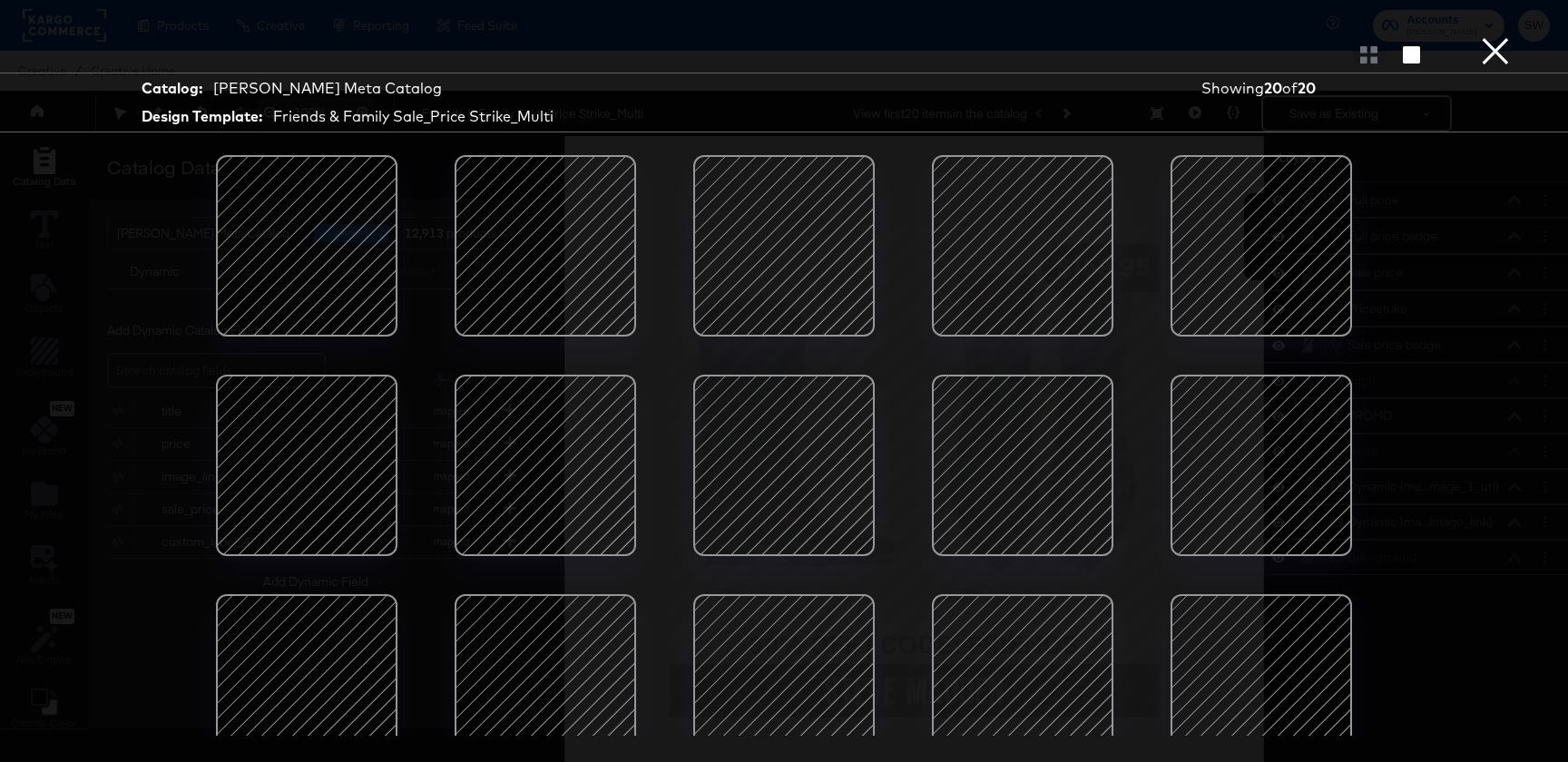
click at [1495, 36] on button "×" at bounding box center [1495, 18] width 36 height 36
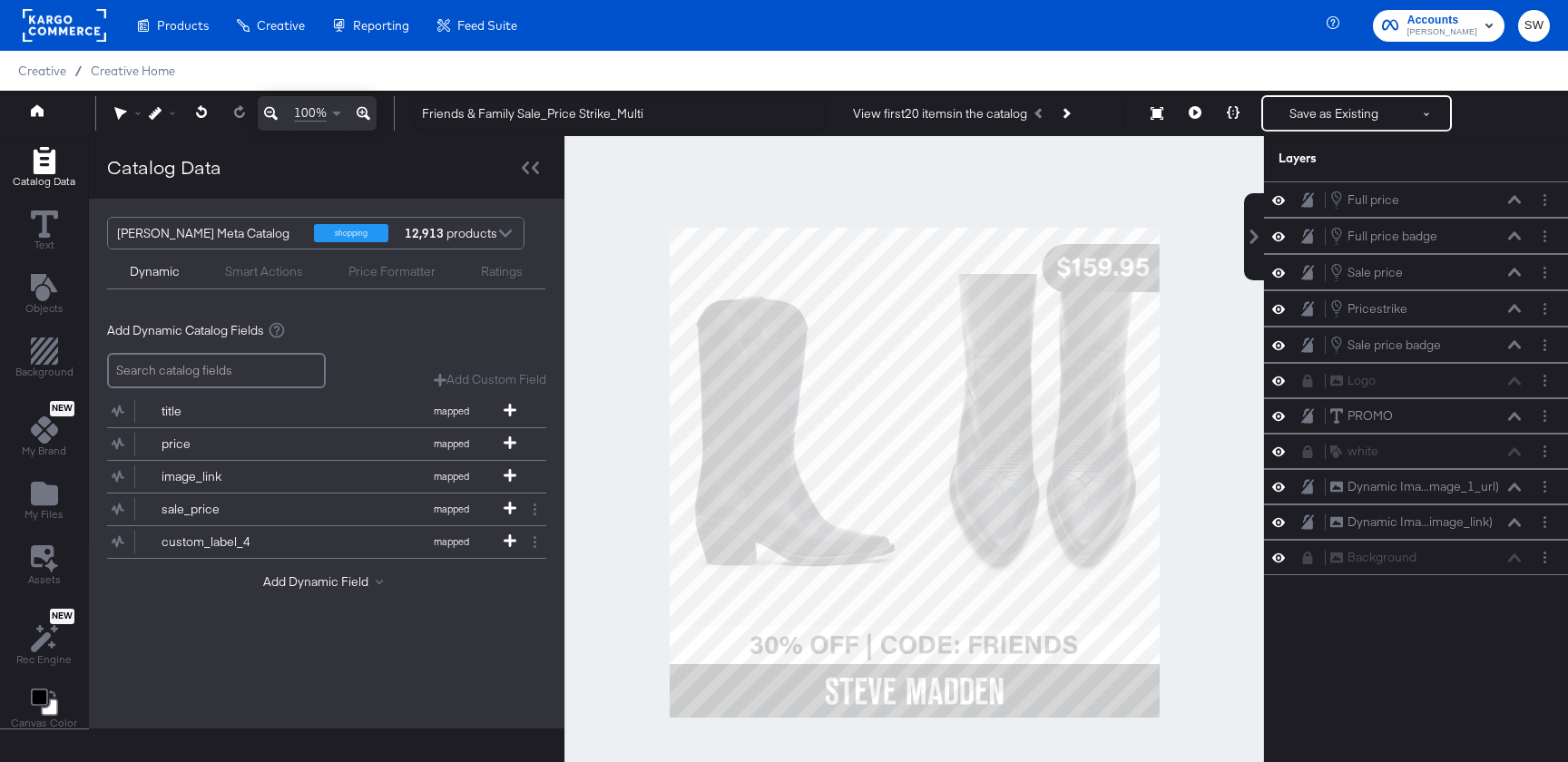
click at [457, 239] on div "12,913 products" at bounding box center [429, 232] width 55 height 31
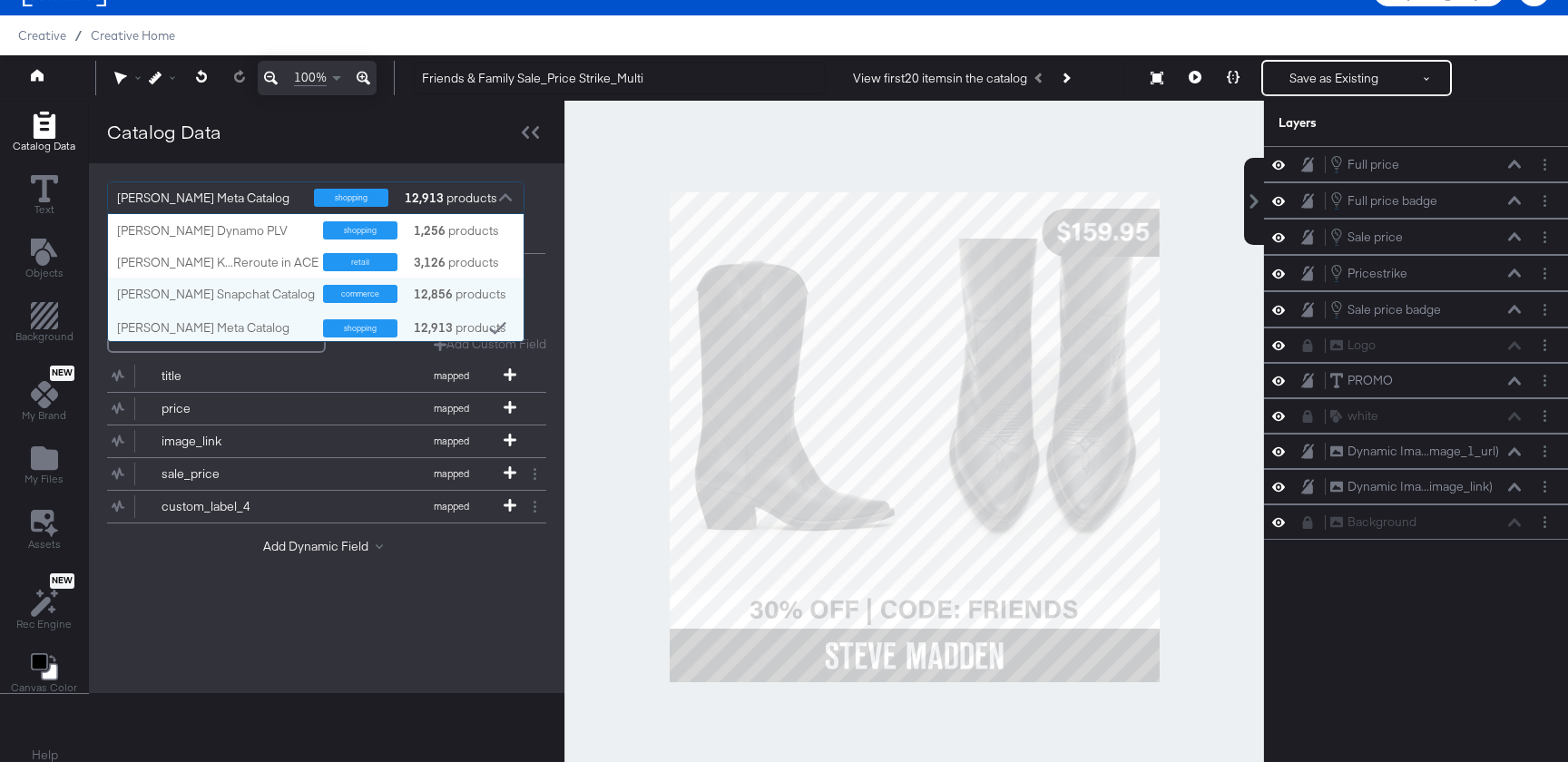
scroll to position [46, 0]
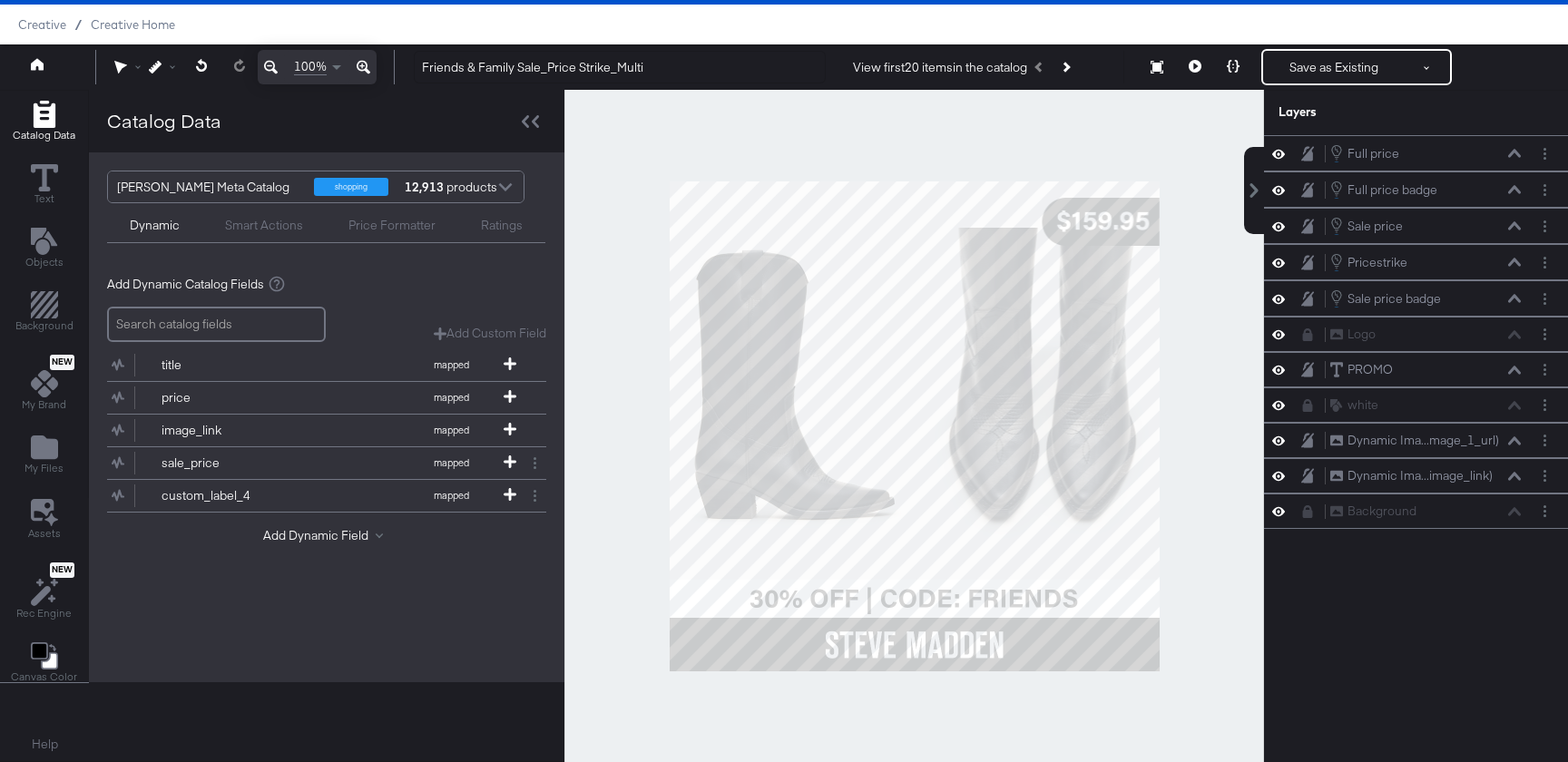
click at [621, 369] on div at bounding box center [913, 426] width 699 height 672
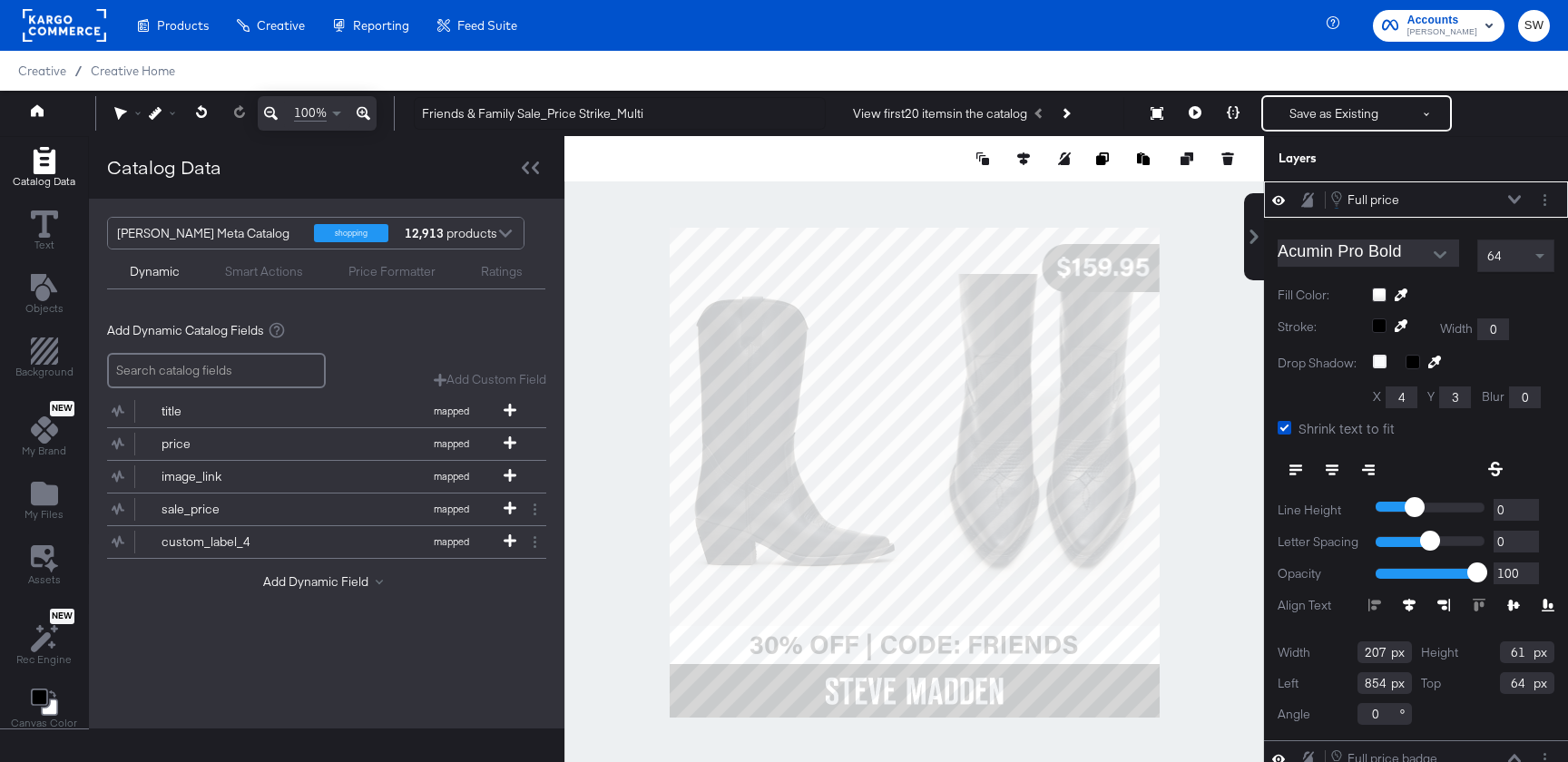
click at [1215, 385] on div at bounding box center [913, 472] width 699 height 672
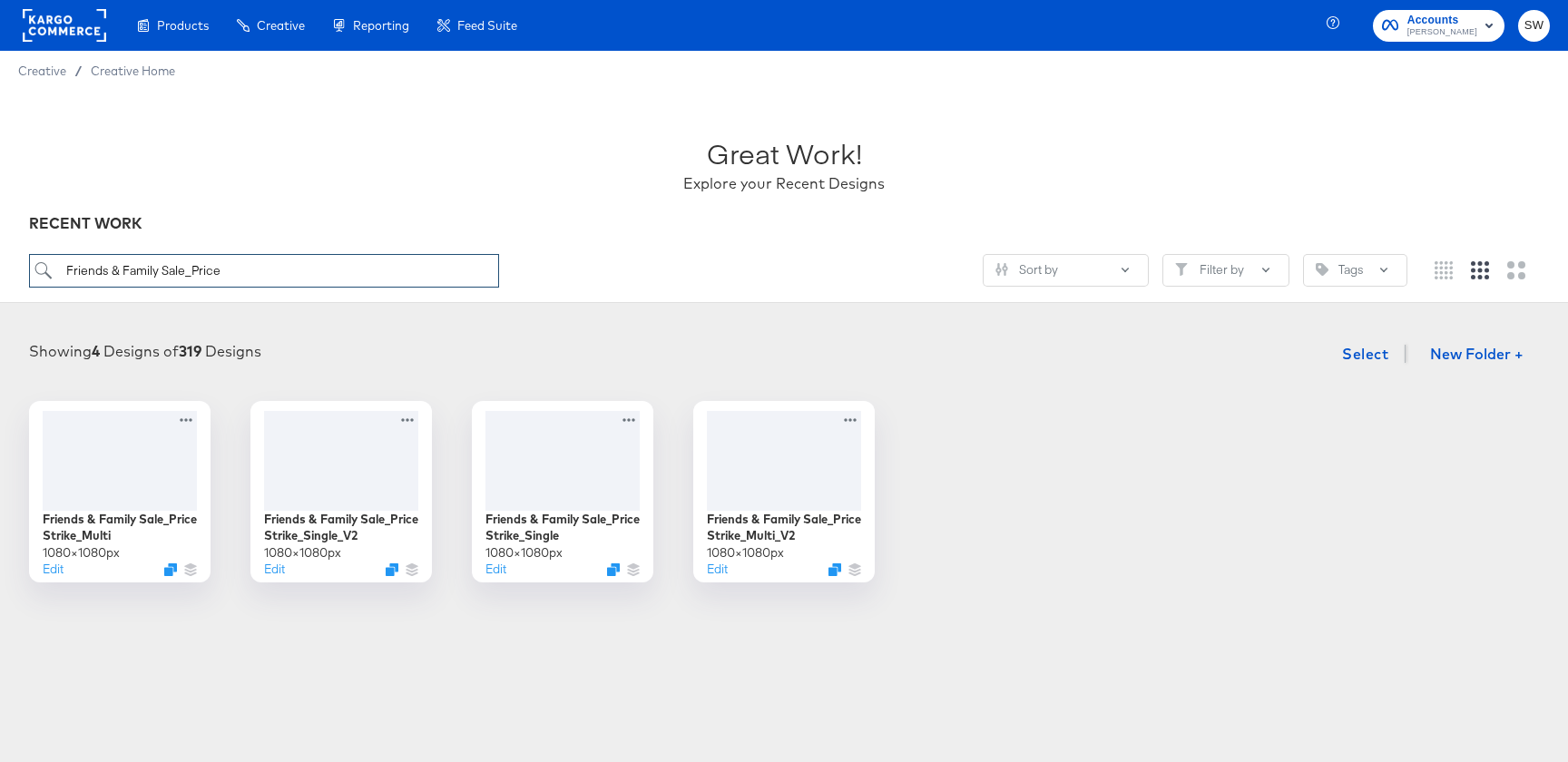
click at [230, 265] on input "Friends & Family Sale_Price" at bounding box center [263, 270] width 470 height 33
paste input ""Friends & Family "Friends & Fami Sale_Price Strike_Single_V2"],"
type input "Friends & Family Sale_Price"Friends & Family "Friends & Fami Sale_Price Strike_…"
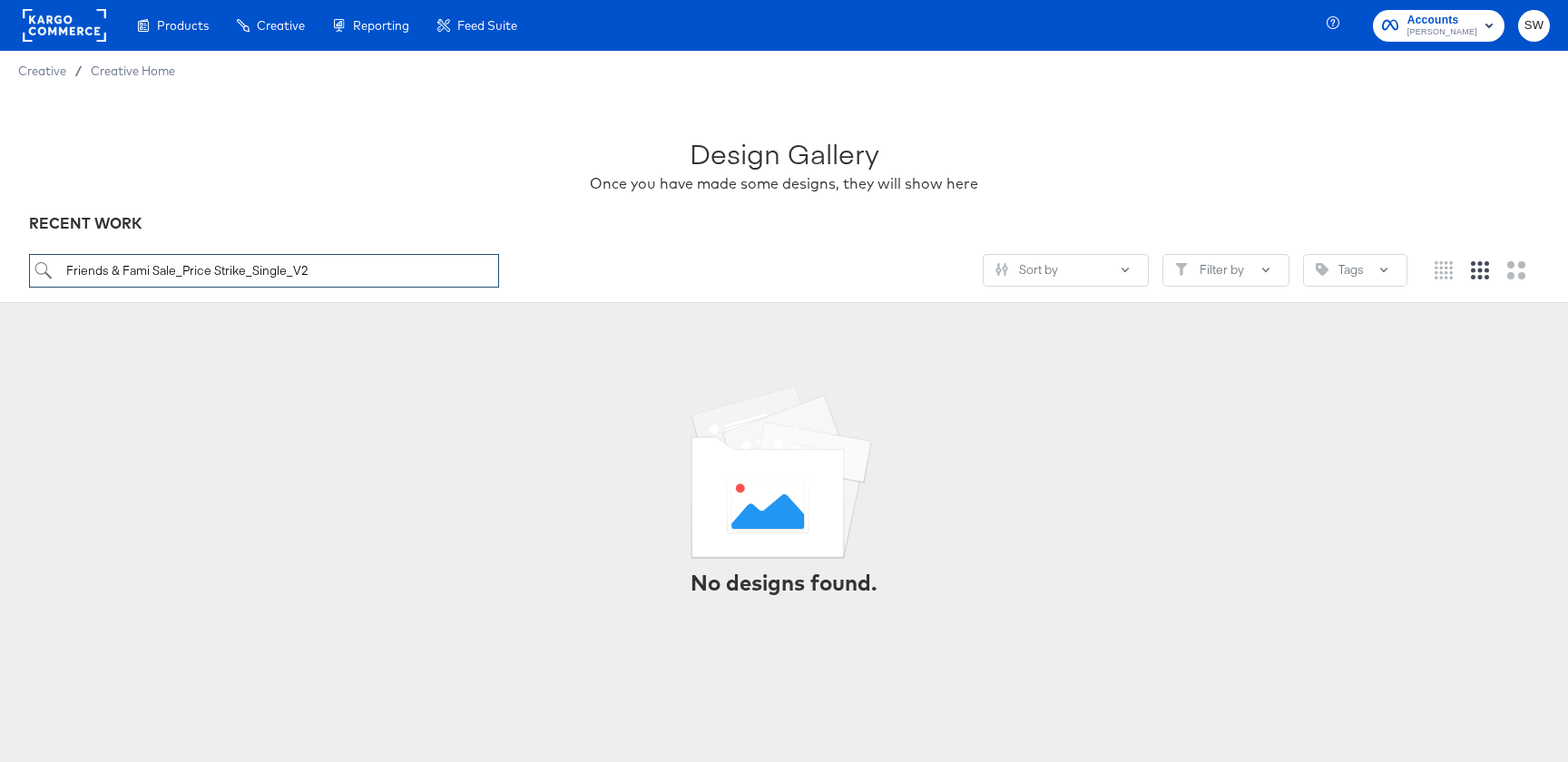
type input "Friends & Fami Sale_Price Strike_Single_V2"
click at [381, 253] on div "Design Gallery Once you have made some designs, they will show here RECENT WORK…" at bounding box center [784, 196] width 1568 height 212
click at [394, 291] on div "Friends & Fami Sale_Price Strike_Single_V2 Sort by Filter by Tags" at bounding box center [784, 278] width 1510 height 48
click at [399, 288] on div at bounding box center [784, 288] width 1510 height 1
click at [411, 275] on input "Friends & Fami Sale_Price Strike_Single_V2" at bounding box center [263, 270] width 470 height 33
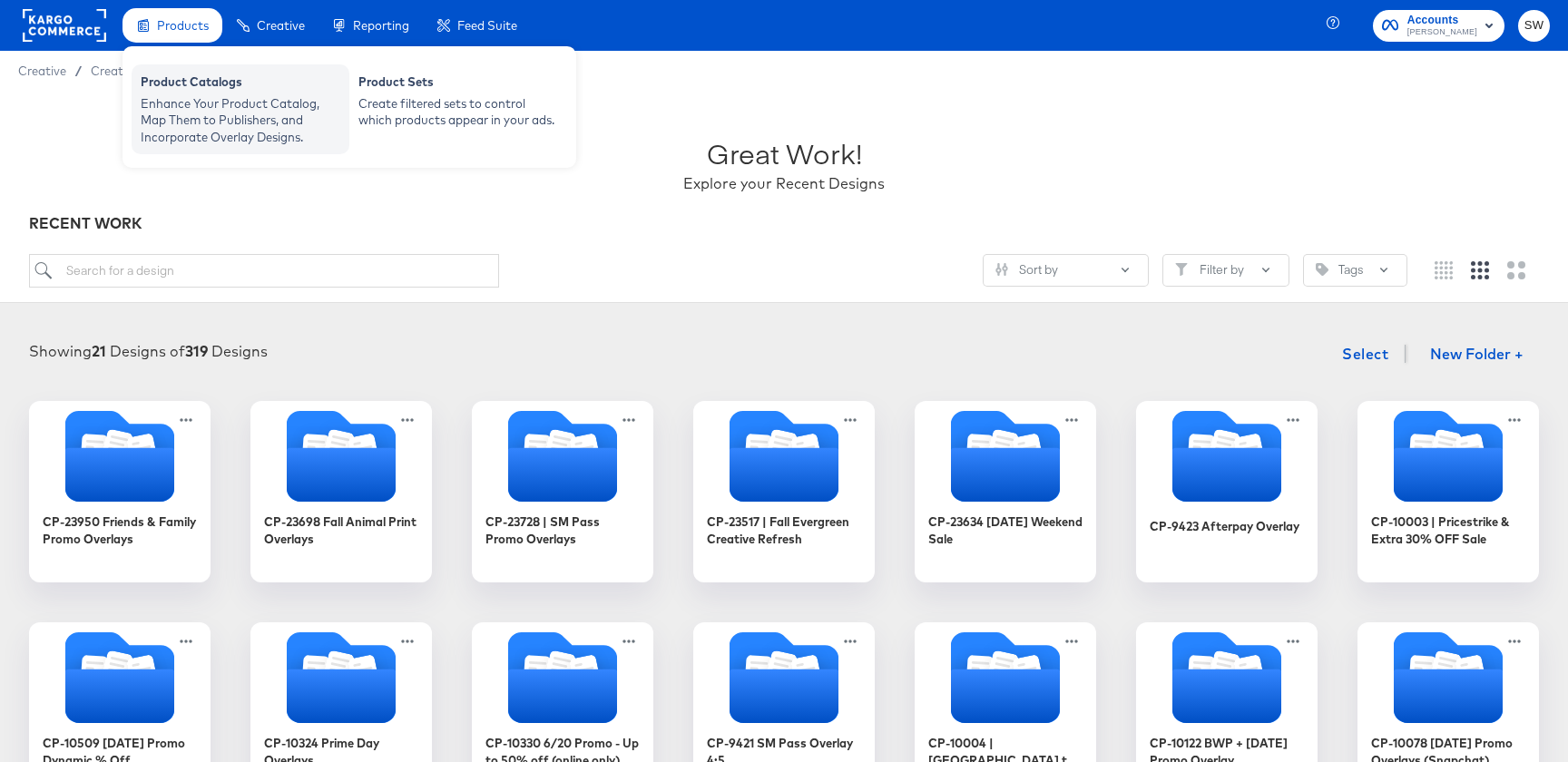
click at [207, 83] on div "Product Catalogs" at bounding box center [241, 84] width 200 height 22
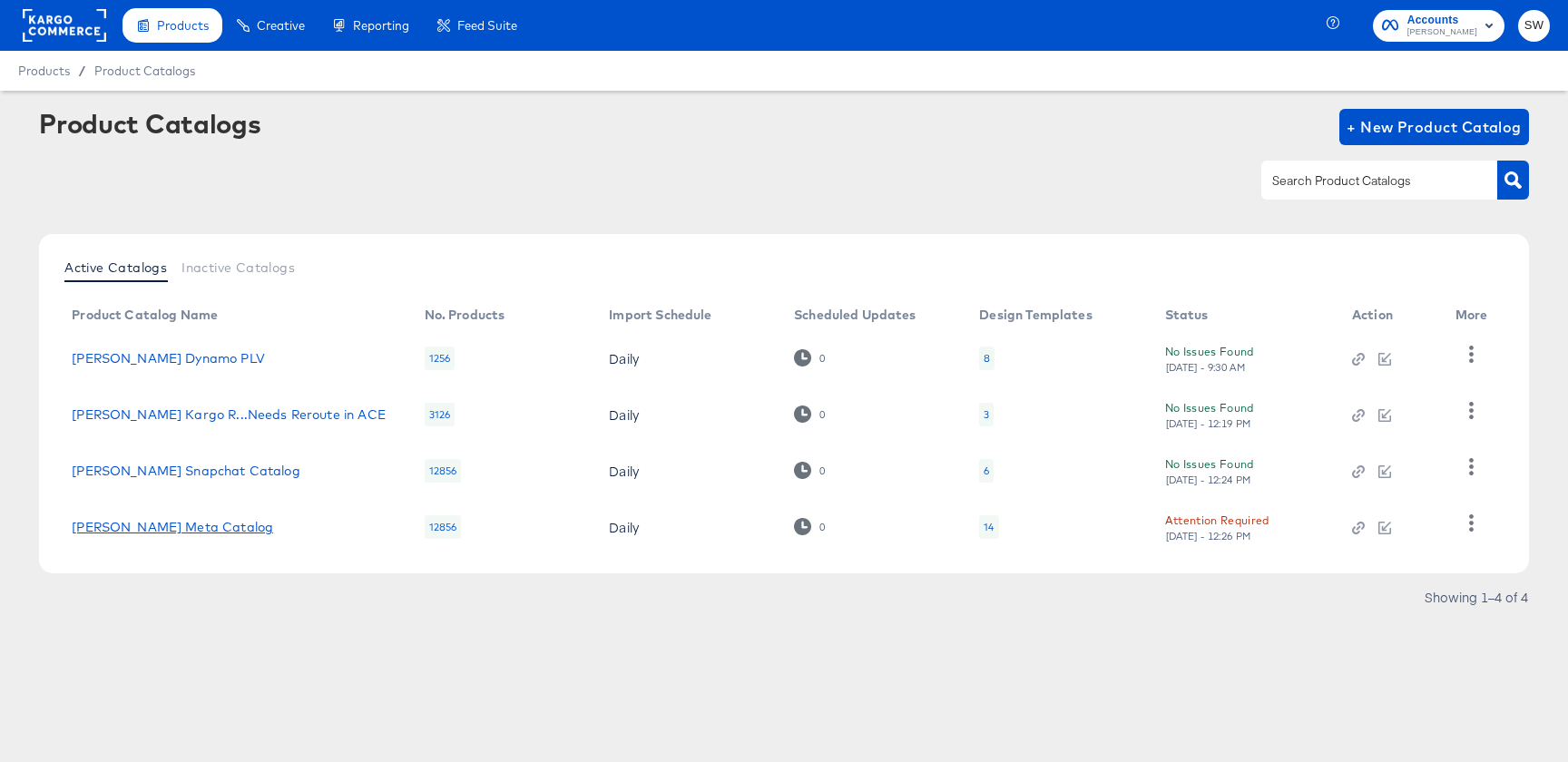
click at [128, 525] on link "[PERSON_NAME] Meta Catalog" at bounding box center [171, 527] width 201 height 15
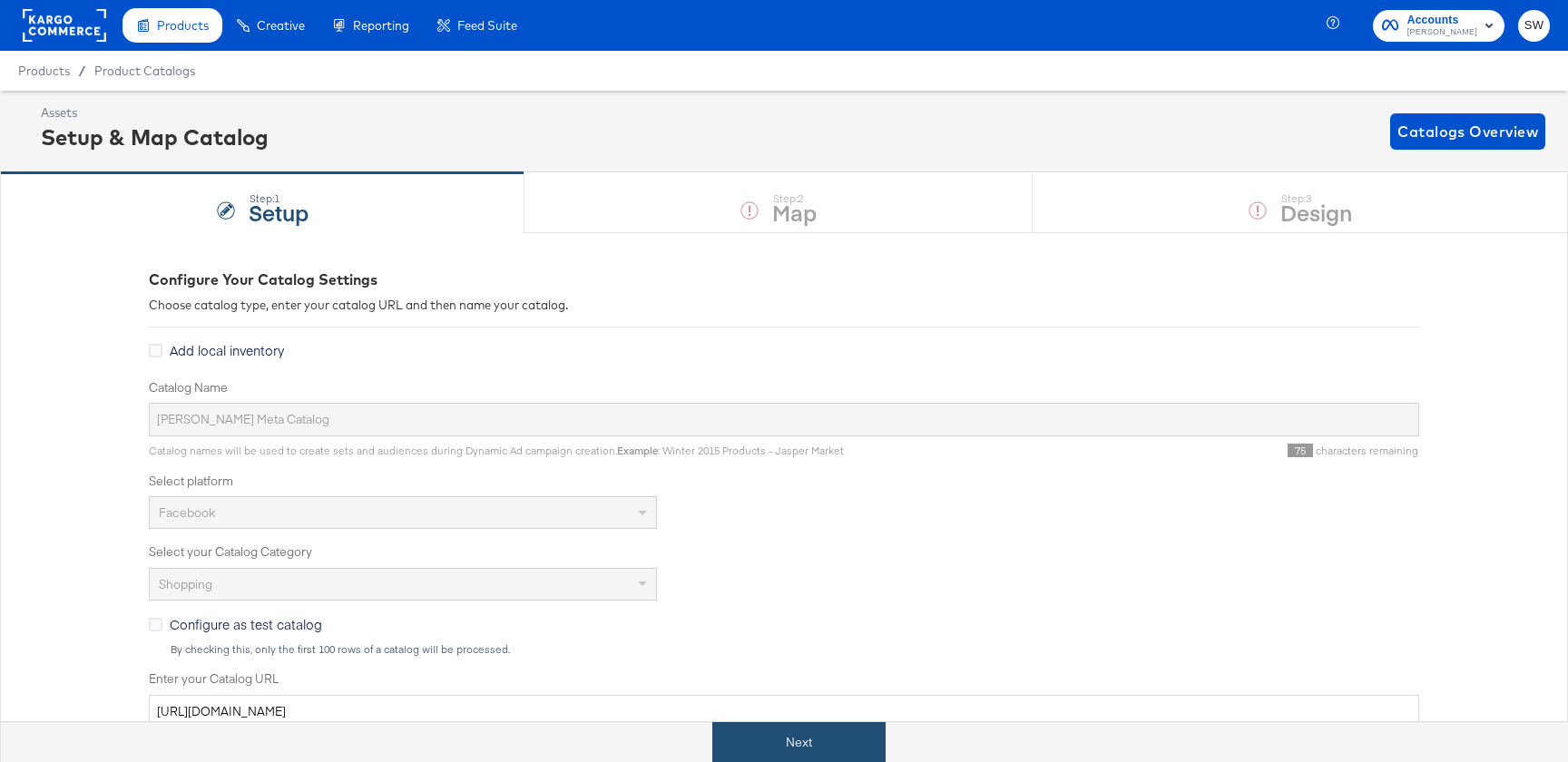
click at [750, 728] on button "Next" at bounding box center [798, 743] width 173 height 41
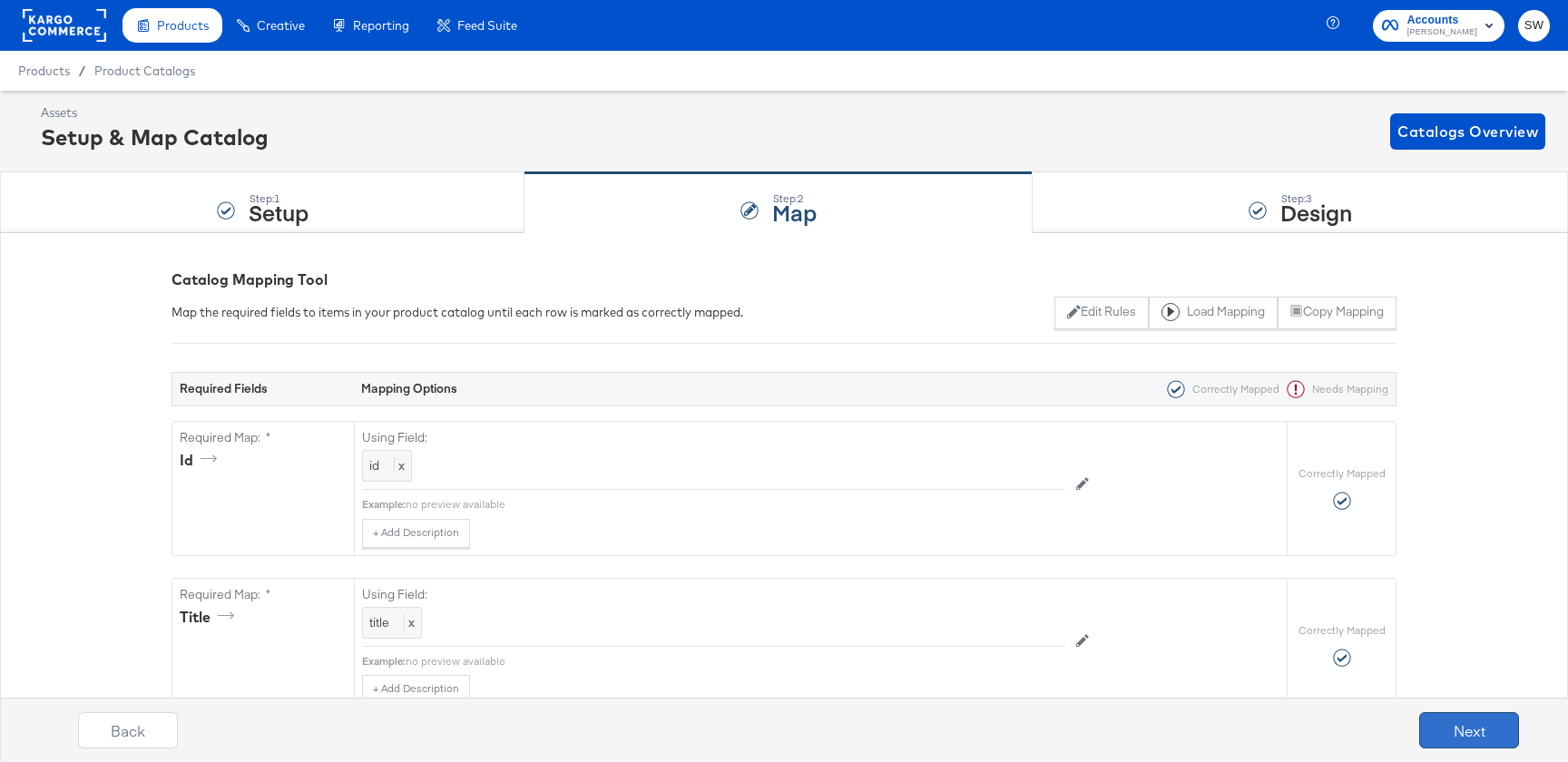
click at [1480, 738] on button "Next" at bounding box center [1469, 730] width 100 height 36
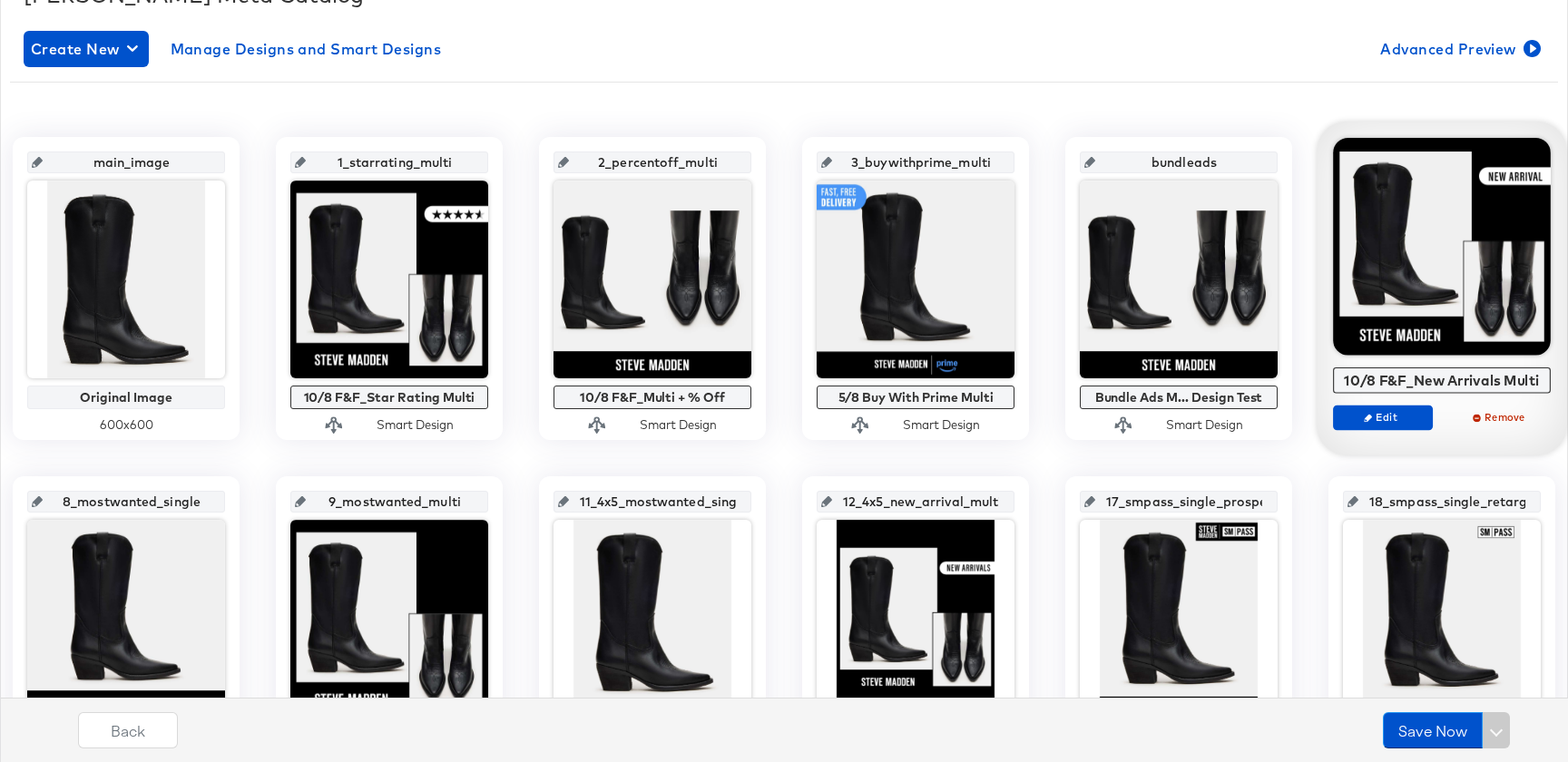
scroll to position [296, 0]
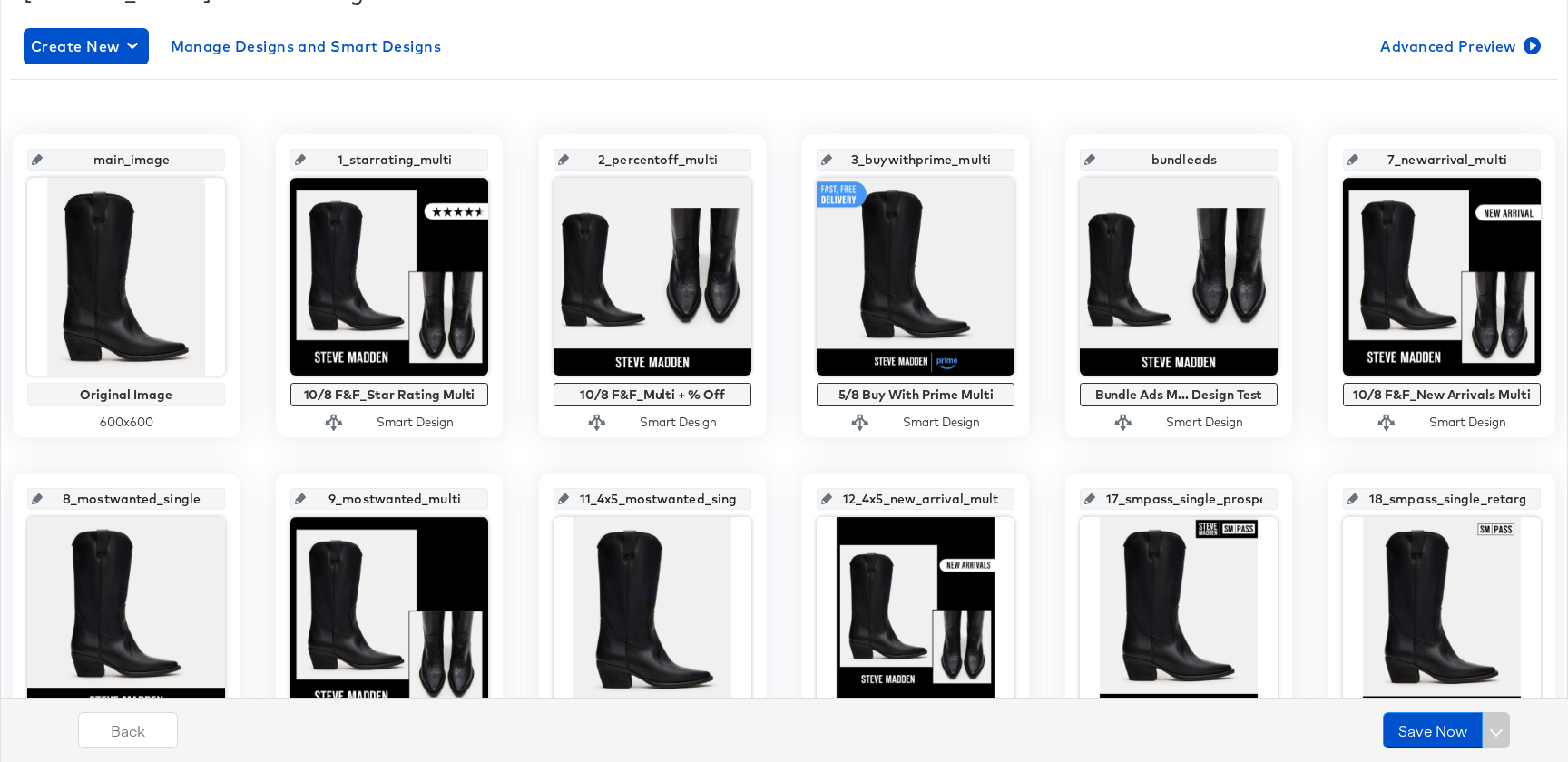
click at [1453, 68] on div "Create New Manage Designs and Smart Designs Advanced Preview main_image Origina…" at bounding box center [784, 585] width 1521 height 1143
click at [1453, 44] on span "Advanced Preview" at bounding box center [1458, 45] width 157 height 25
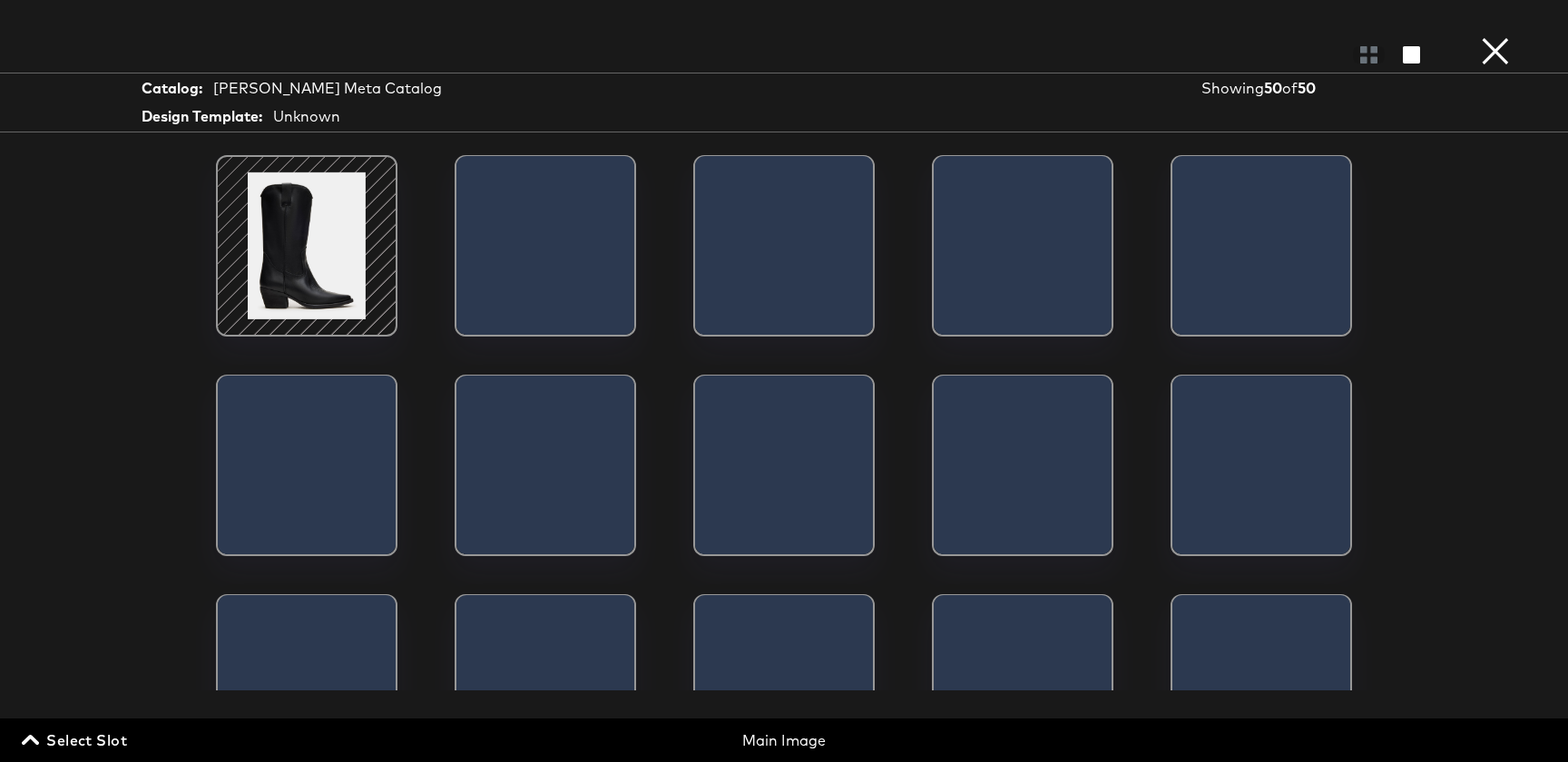
click at [47, 738] on span "Select Slot" at bounding box center [76, 740] width 102 height 25
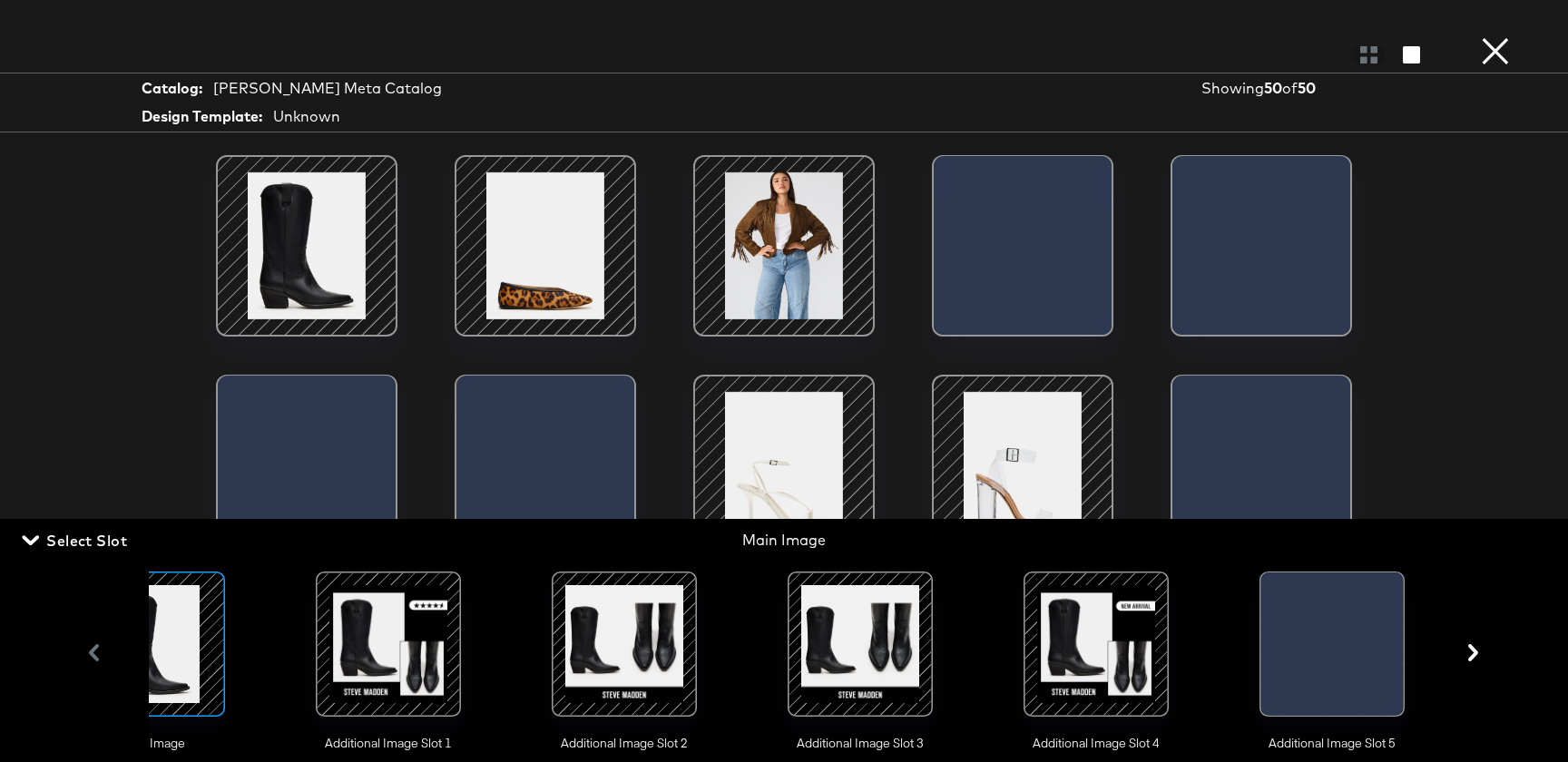
scroll to position [0, 663]
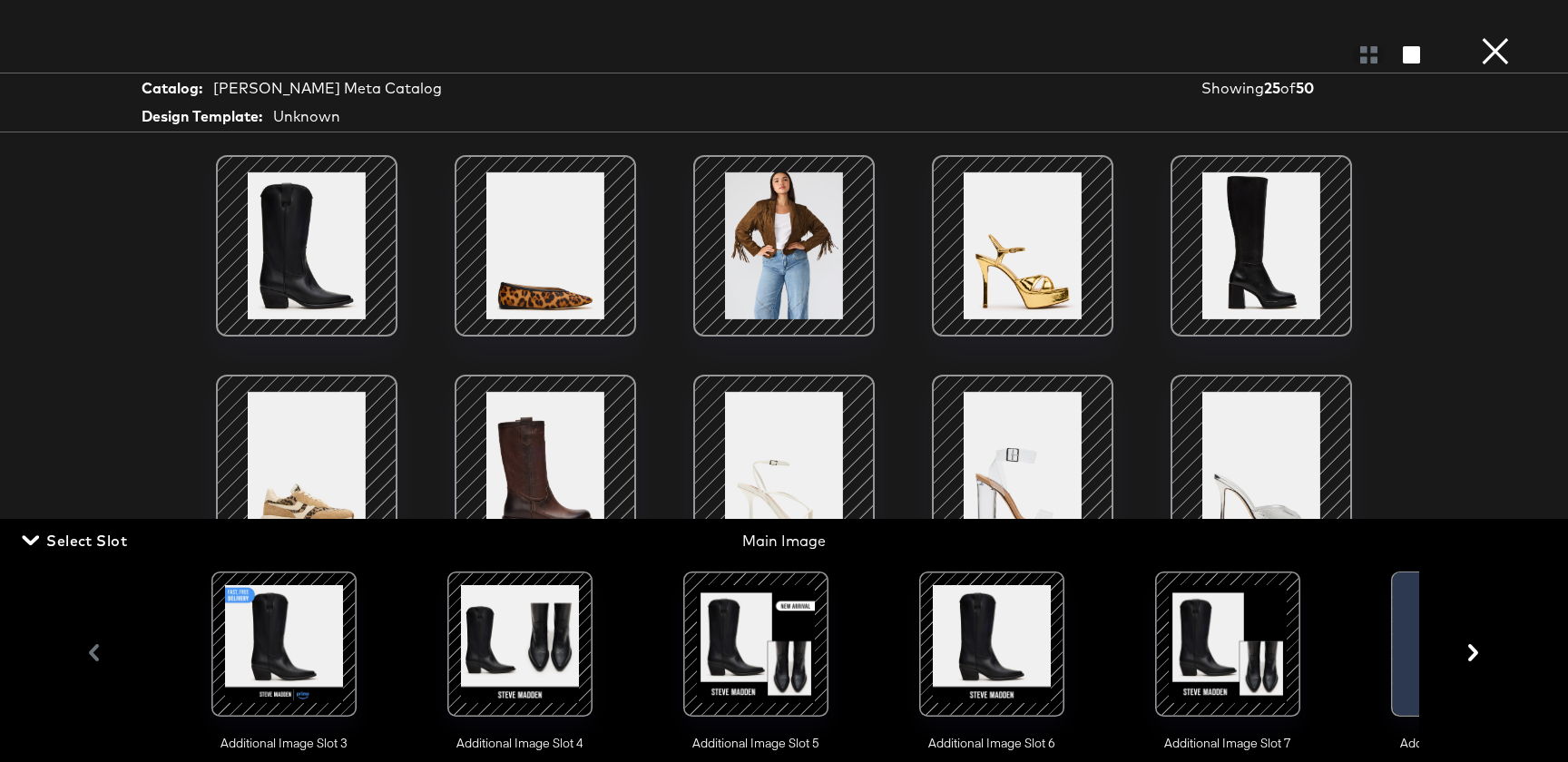
click at [788, 654] on div at bounding box center [755, 643] width 123 height 123
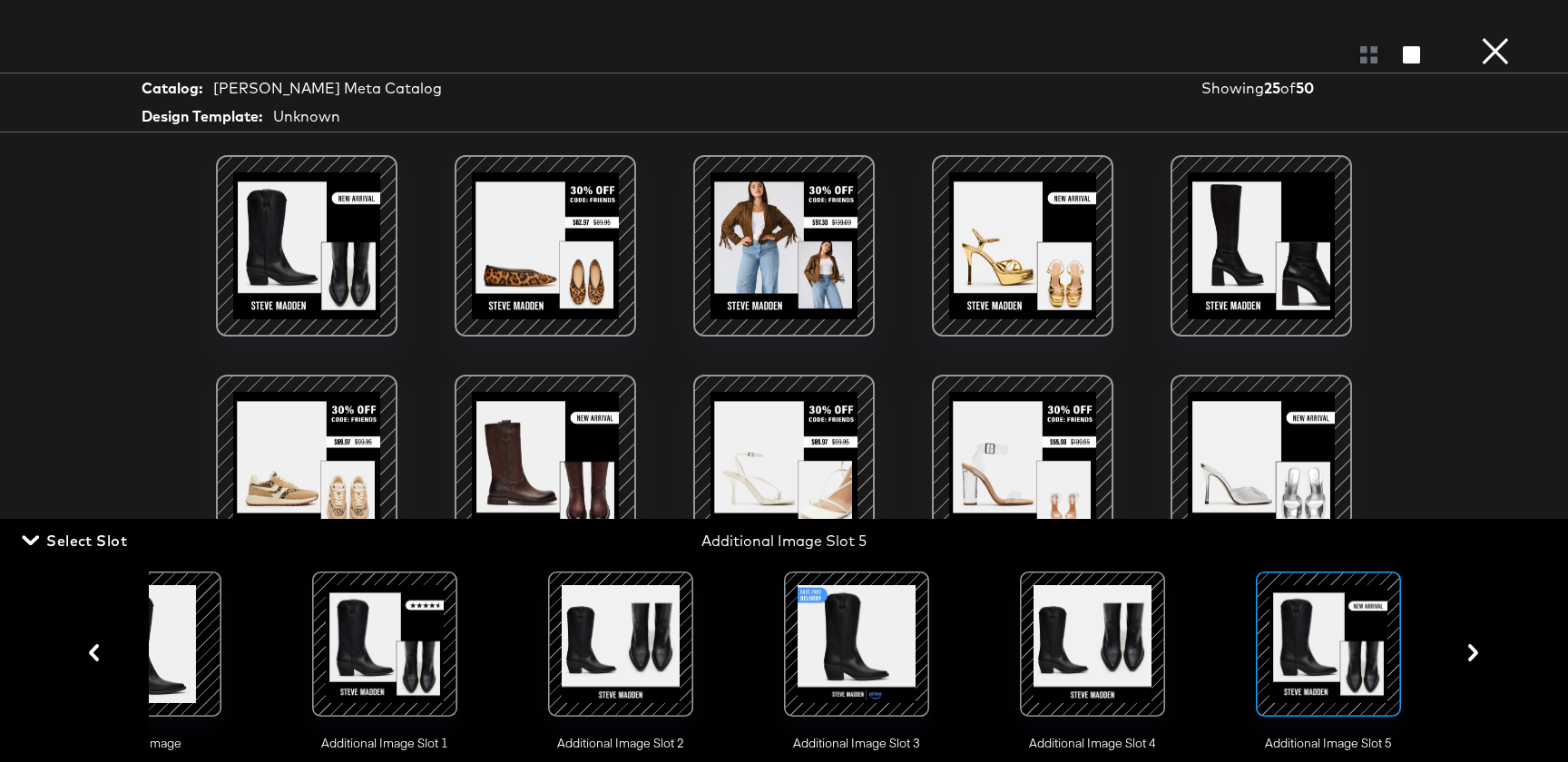
scroll to position [599, 0]
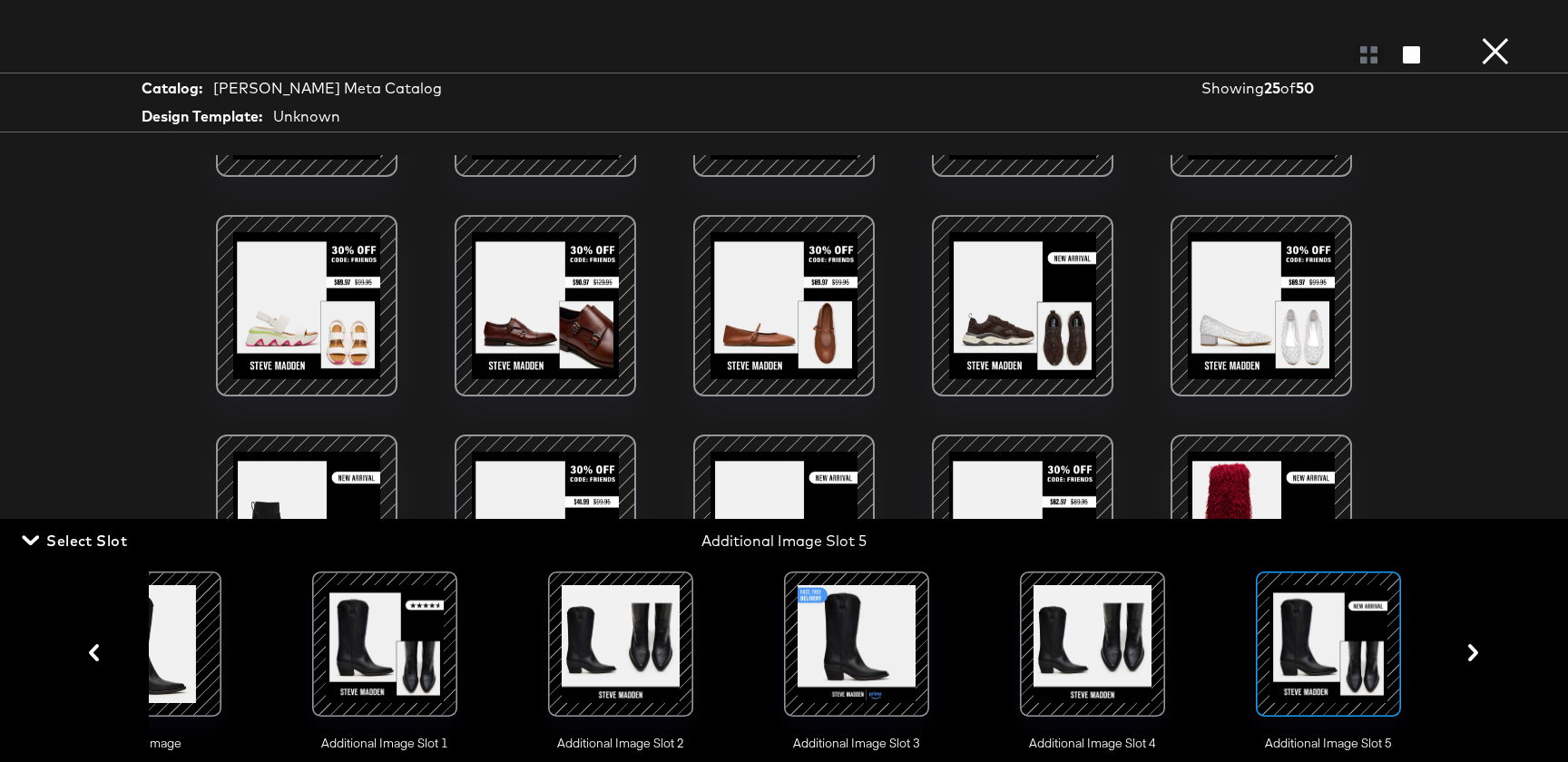
click at [1492, 36] on button "×" at bounding box center [1495, 18] width 36 height 36
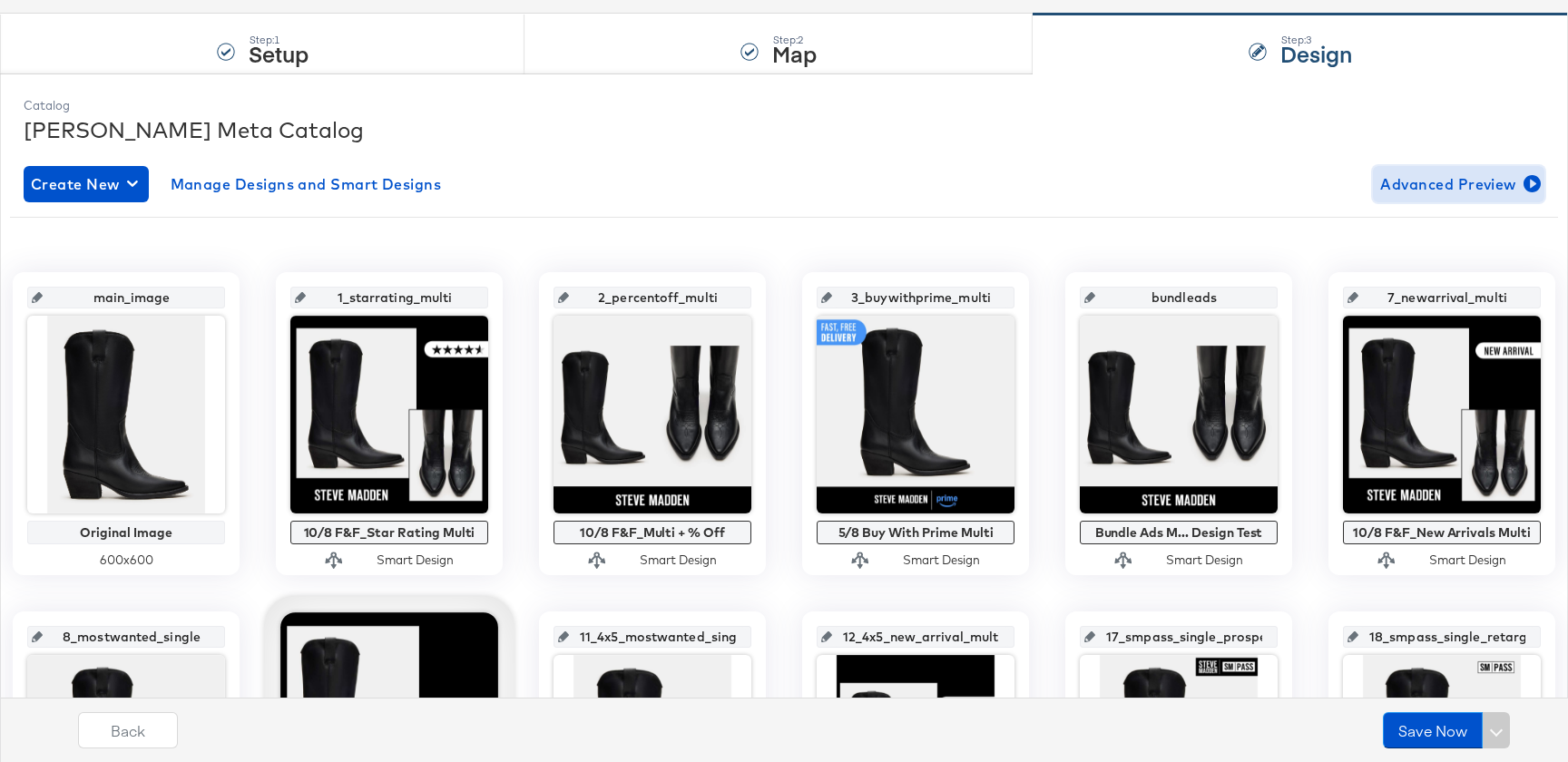
scroll to position [0, 0]
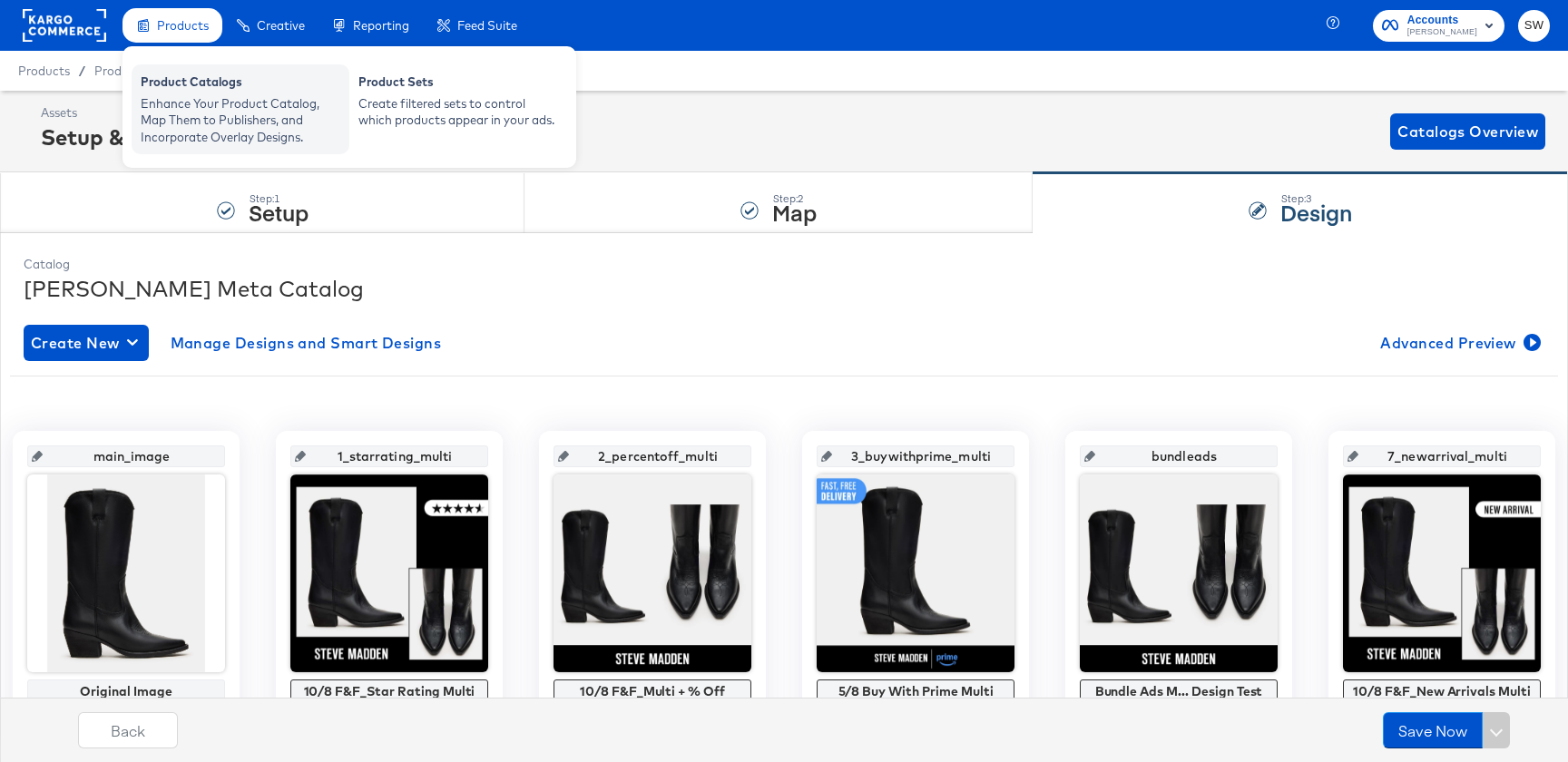
click at [215, 91] on div "Product Catalogs" at bounding box center [241, 84] width 200 height 22
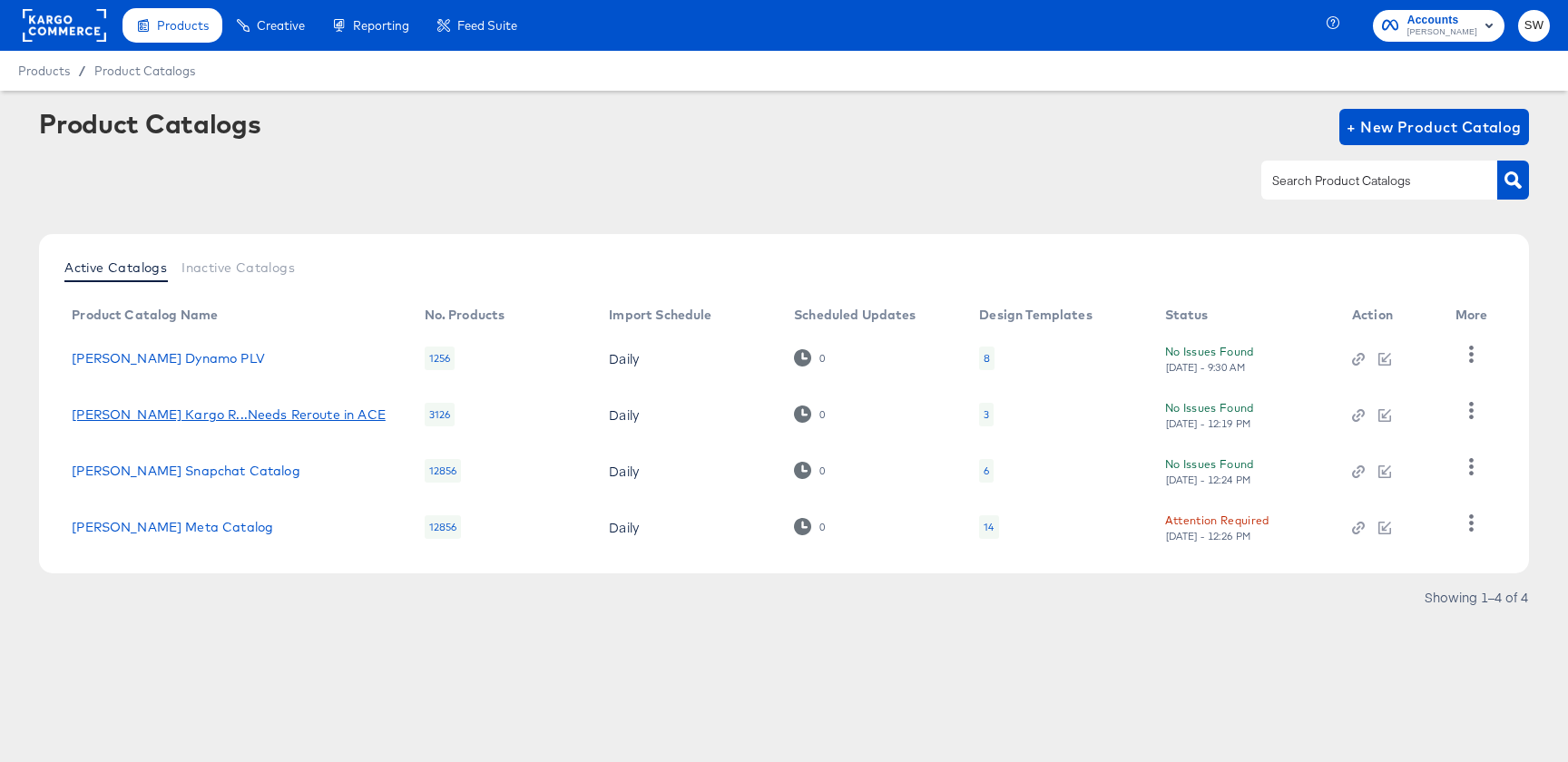
click at [180, 419] on div "[PERSON_NAME] Kargo R...Needs Reroute in ACE" at bounding box center [228, 415] width 314 height 15
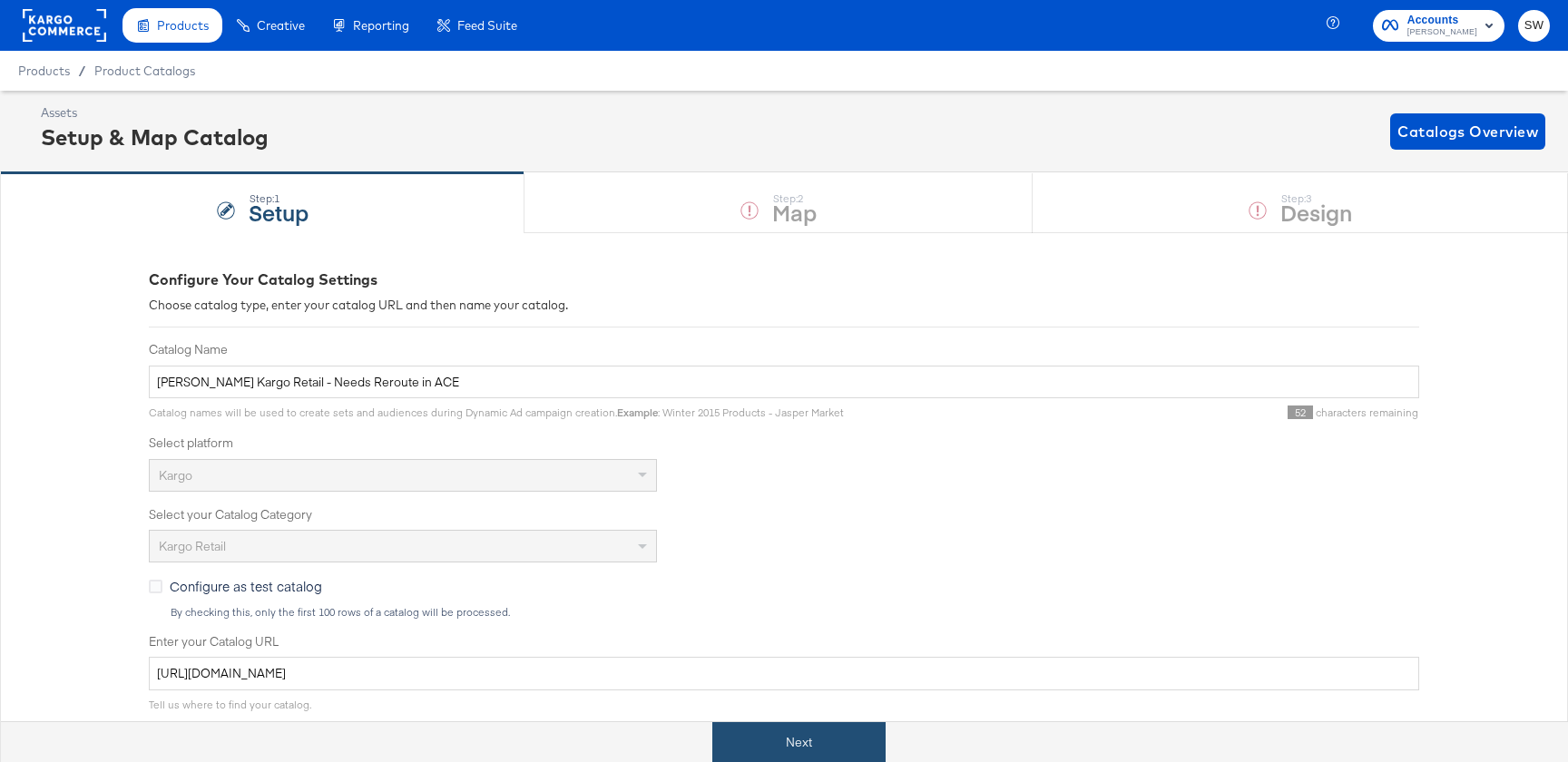
click at [821, 733] on button "Next" at bounding box center [798, 743] width 173 height 41
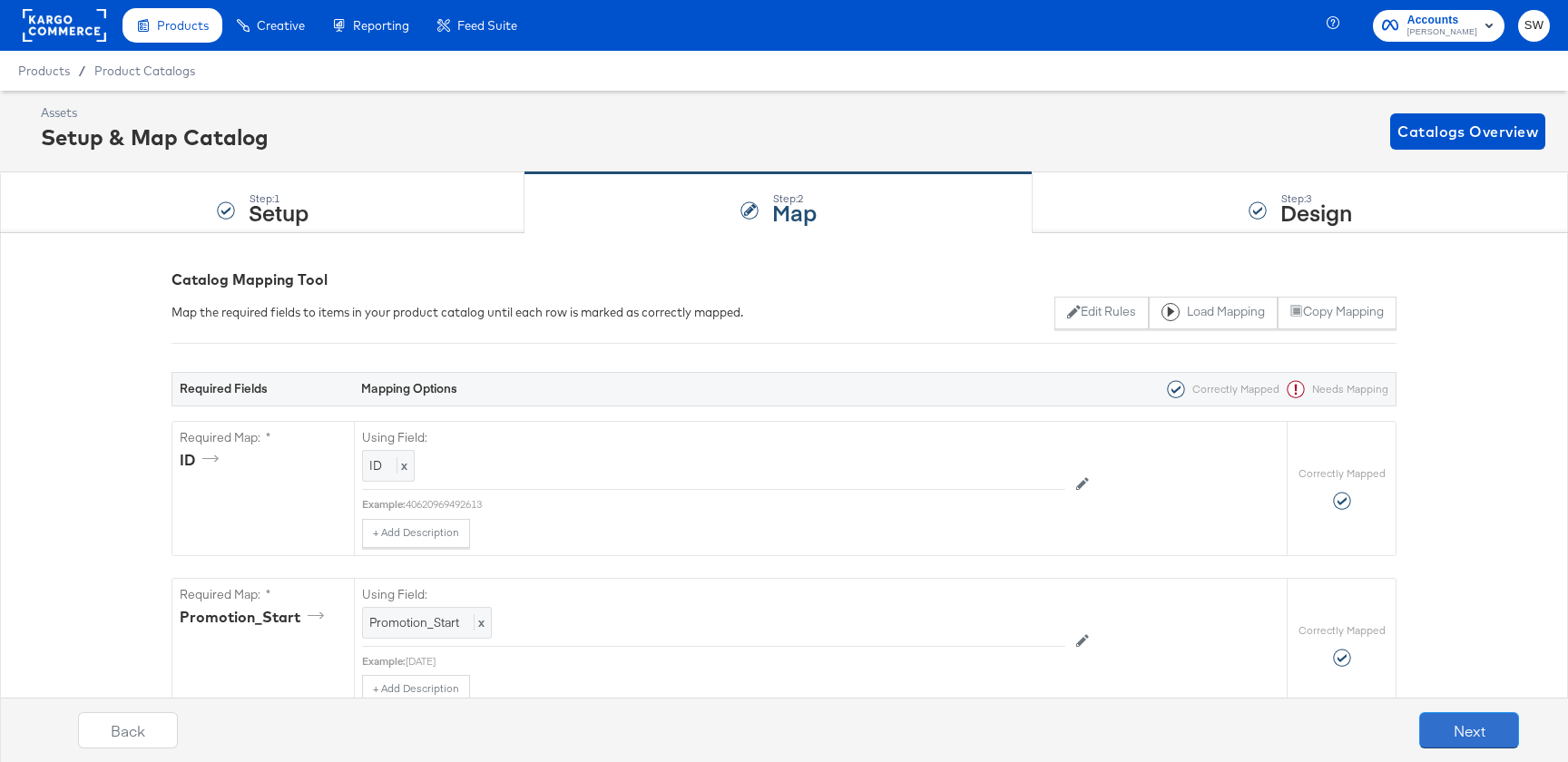
click at [1497, 727] on button "Next" at bounding box center [1469, 730] width 100 height 36
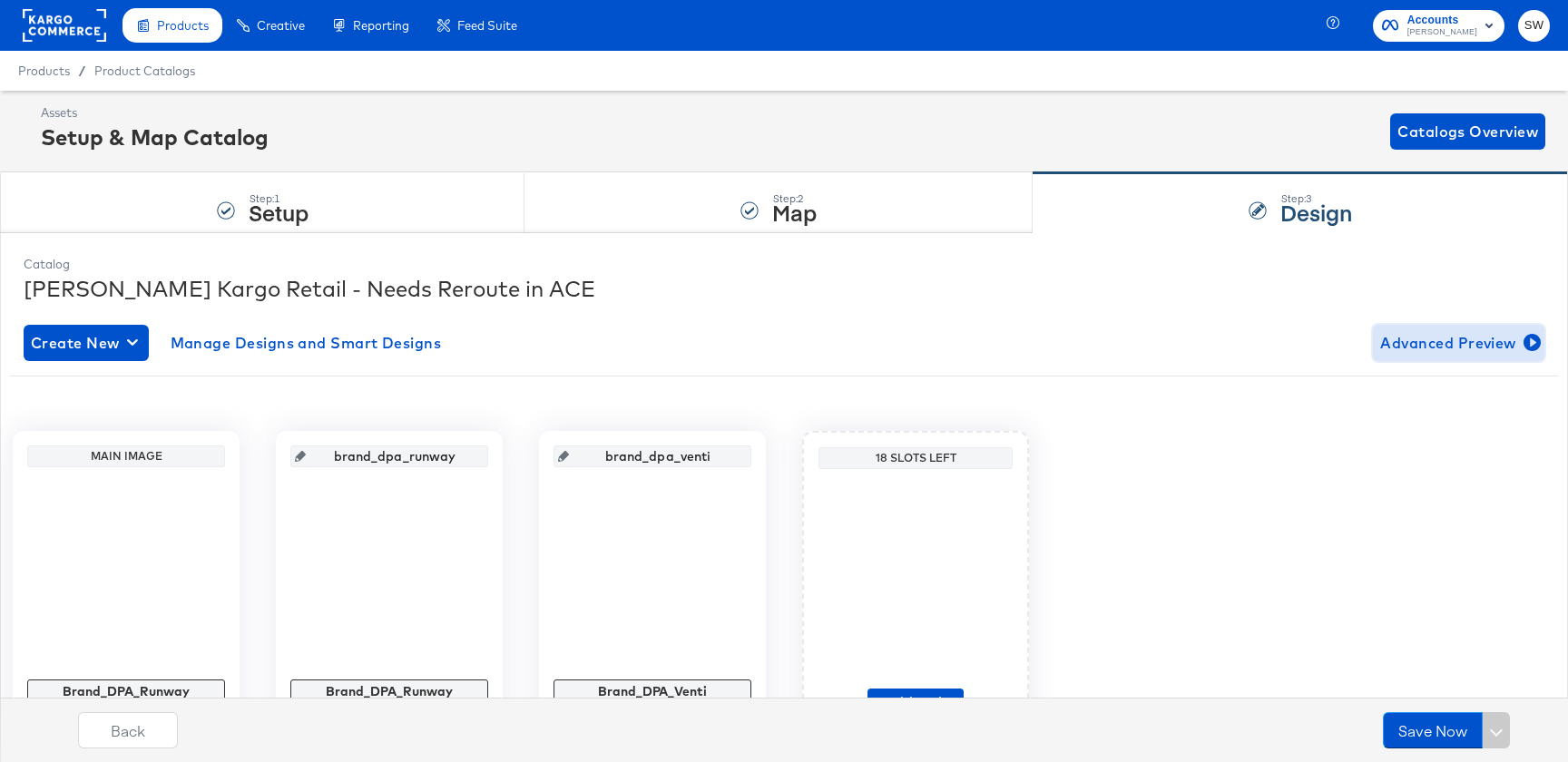
click at [1439, 348] on span "Advanced Preview" at bounding box center [1458, 343] width 157 height 25
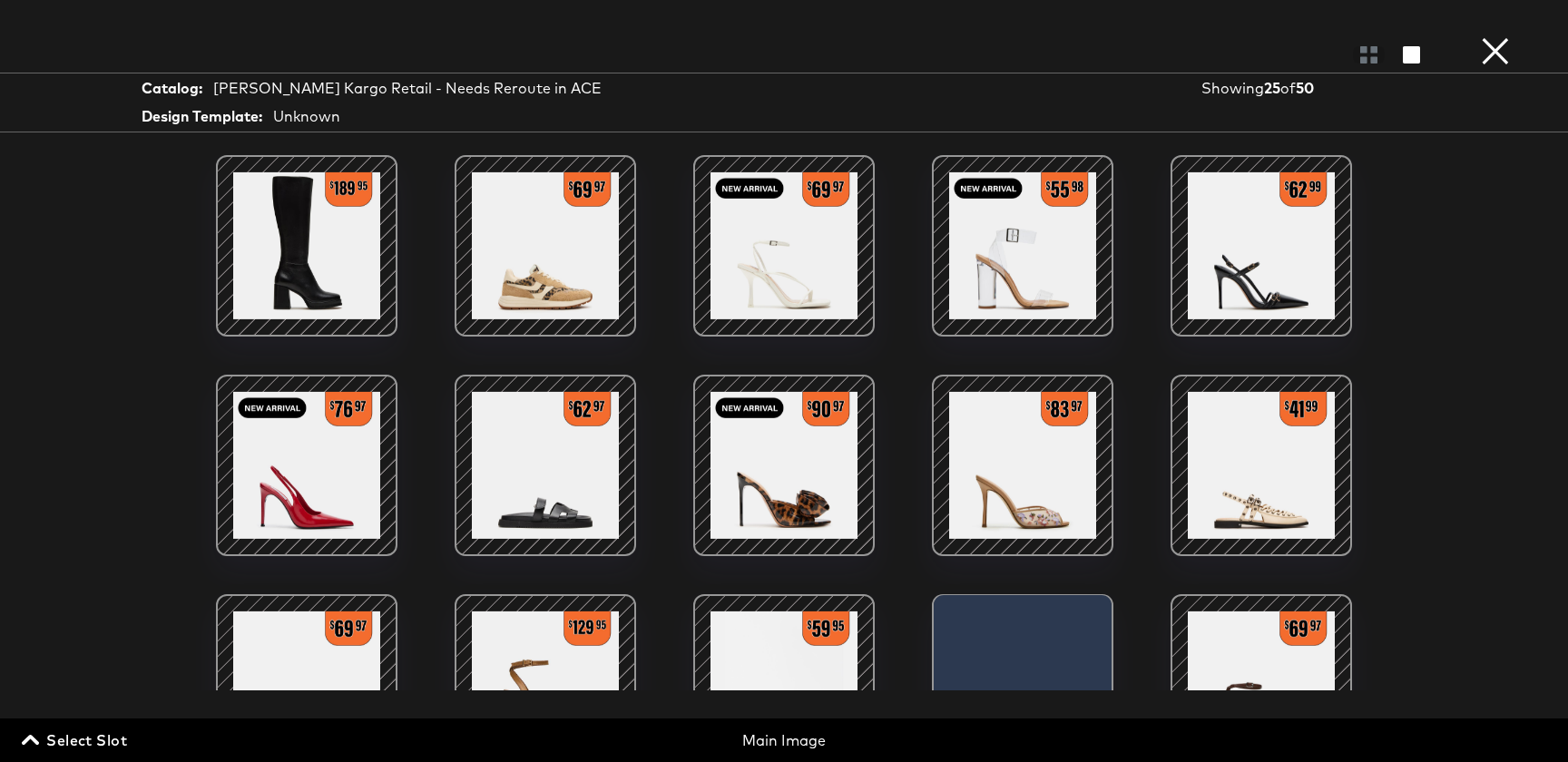
click at [109, 728] on span "Select Slot" at bounding box center [76, 740] width 102 height 25
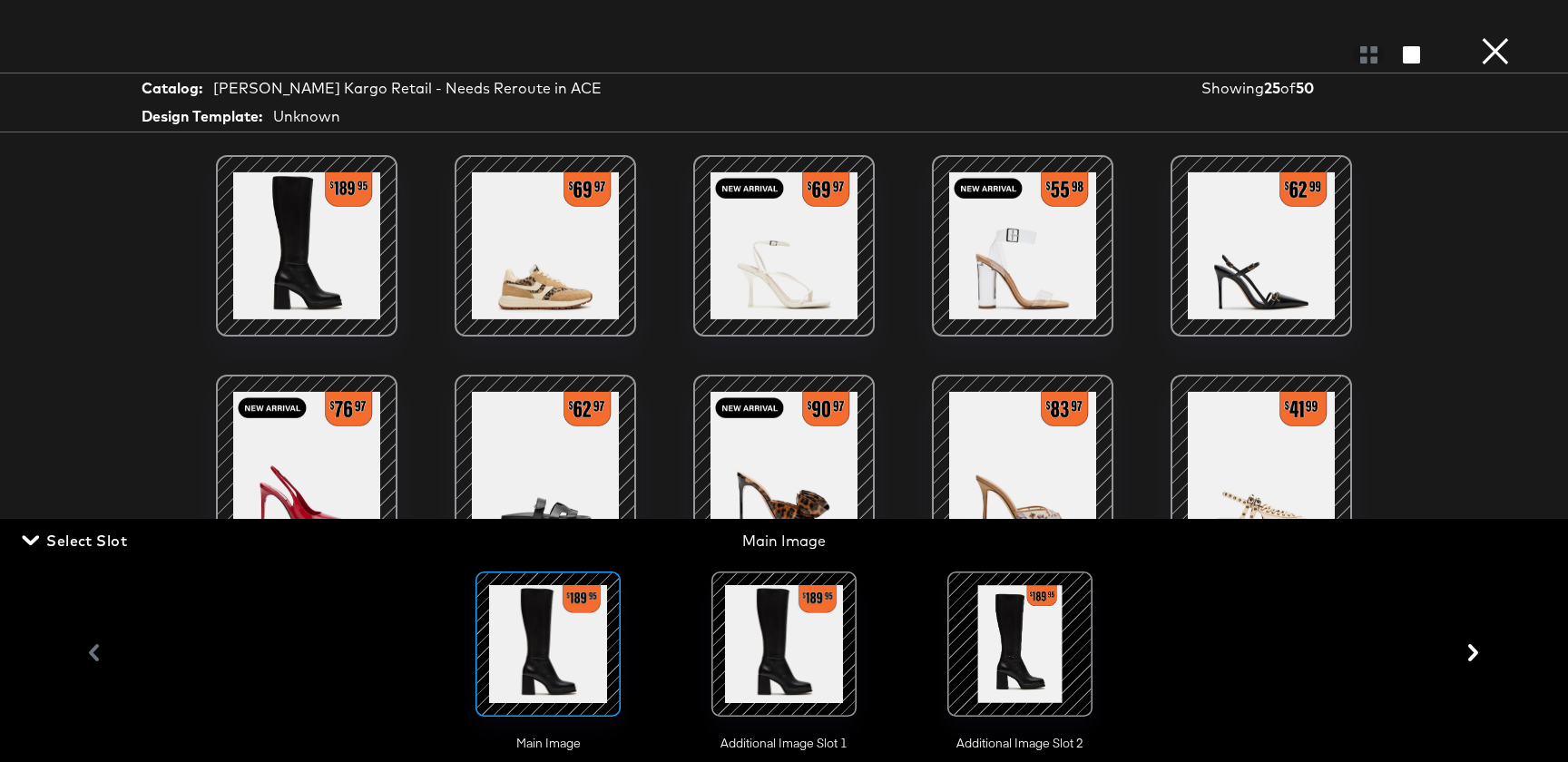
click at [829, 666] on div at bounding box center [784, 643] width 123 height 123
click at [1022, 652] on div at bounding box center [1020, 643] width 123 height 123
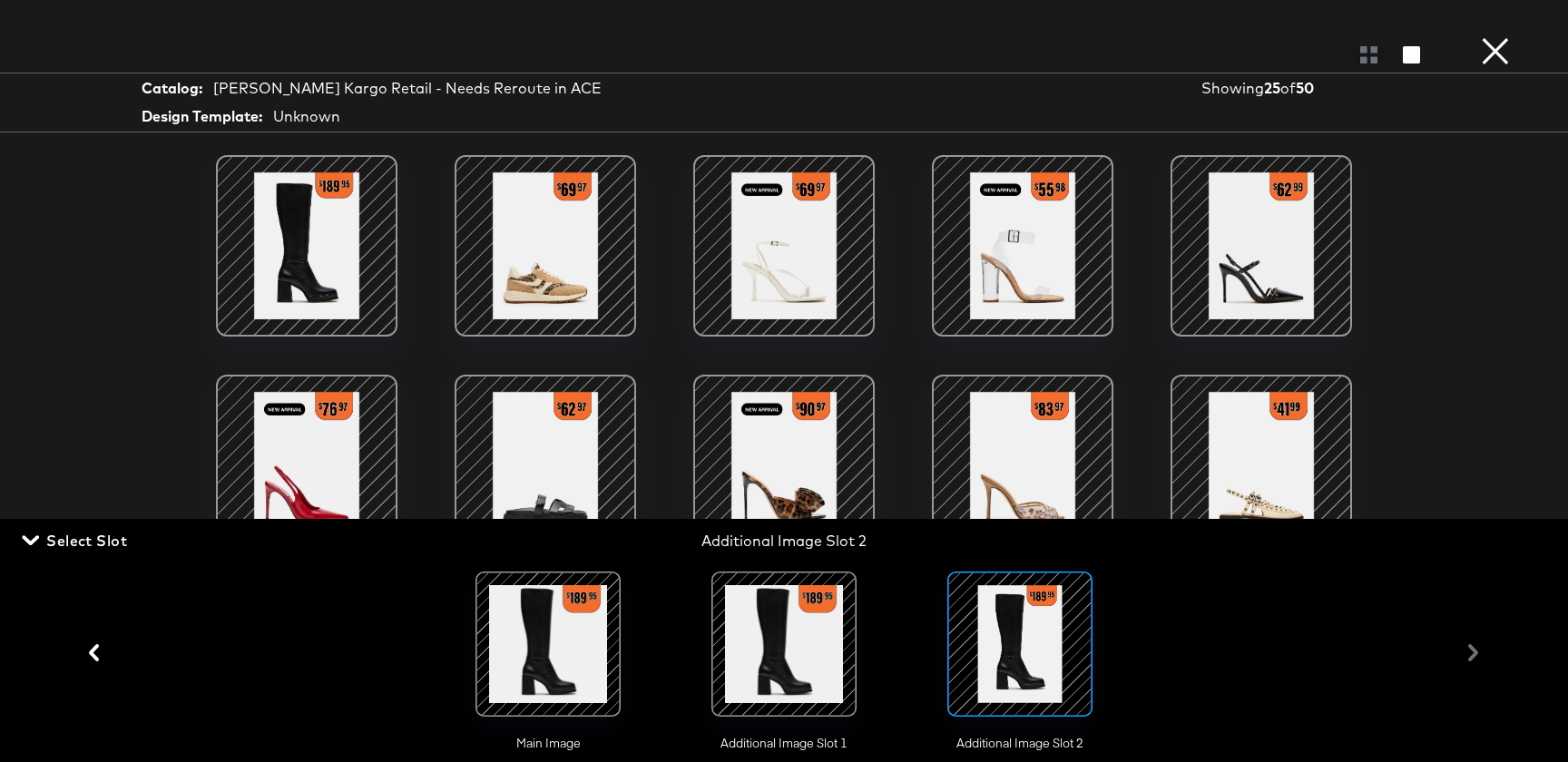
click at [1490, 36] on button "×" at bounding box center [1495, 18] width 36 height 36
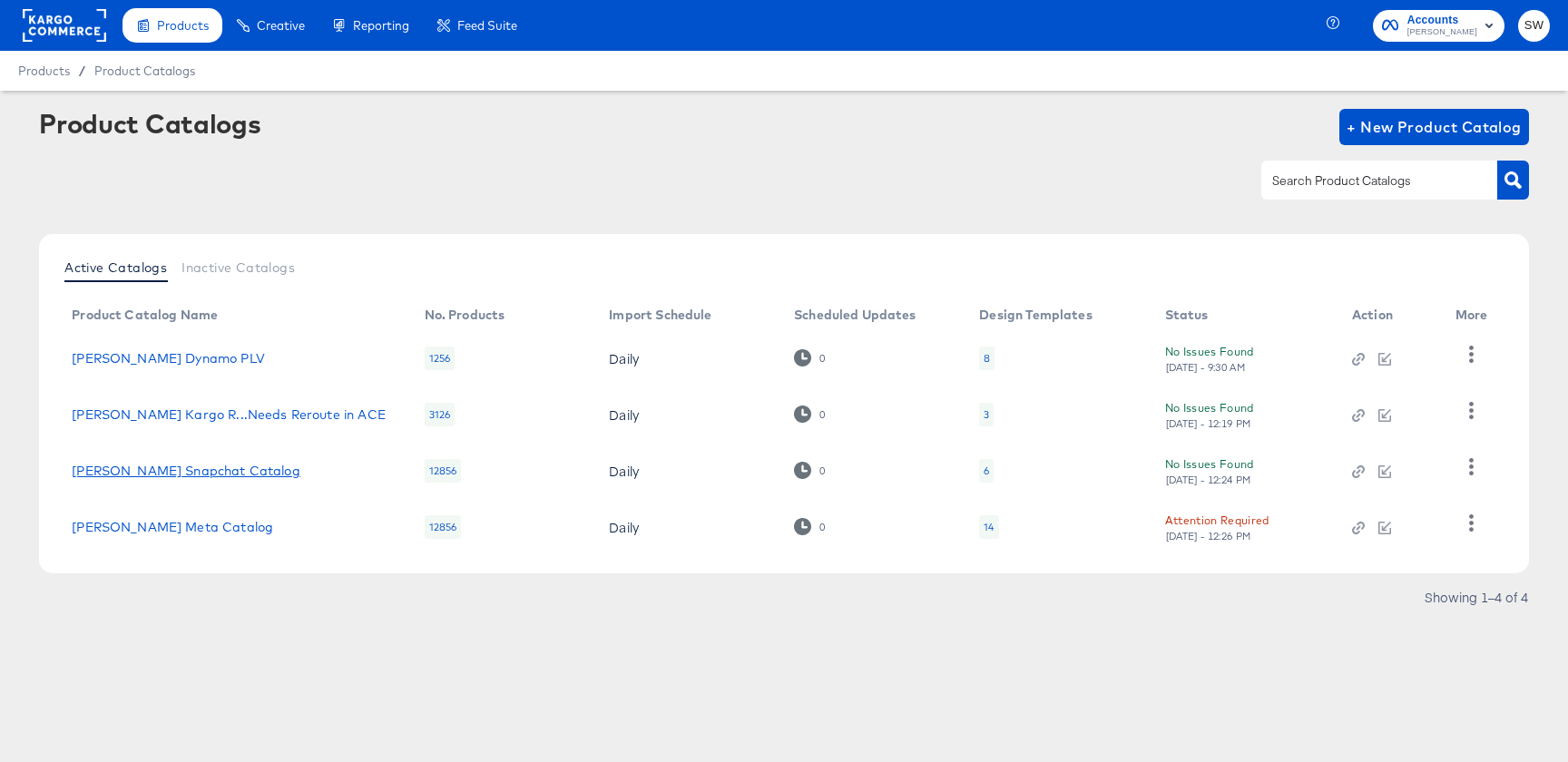
click at [163, 464] on link "[PERSON_NAME] Snapchat Catalog" at bounding box center [185, 471] width 229 height 15
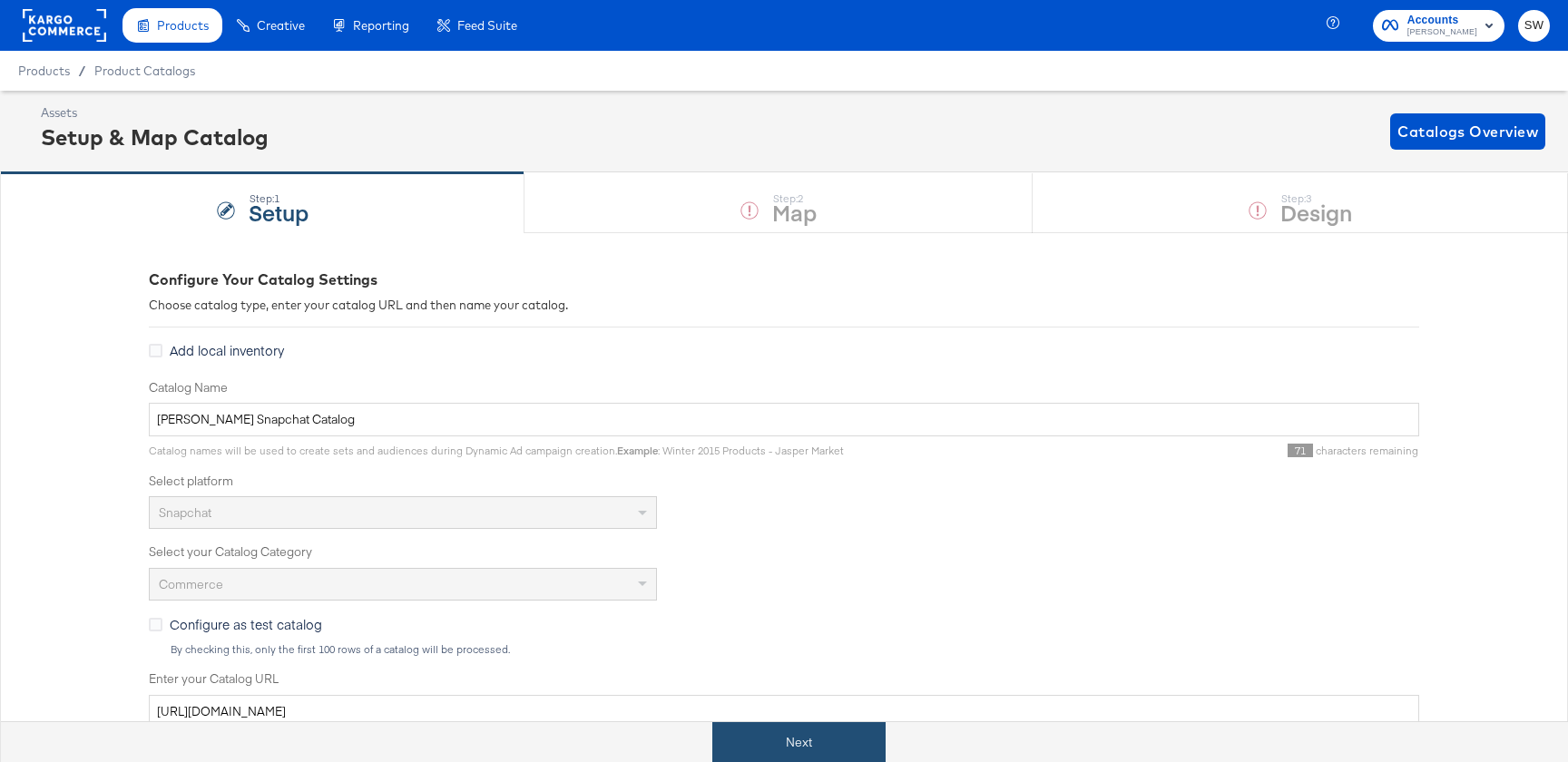
click at [803, 732] on button "Next" at bounding box center [798, 743] width 173 height 41
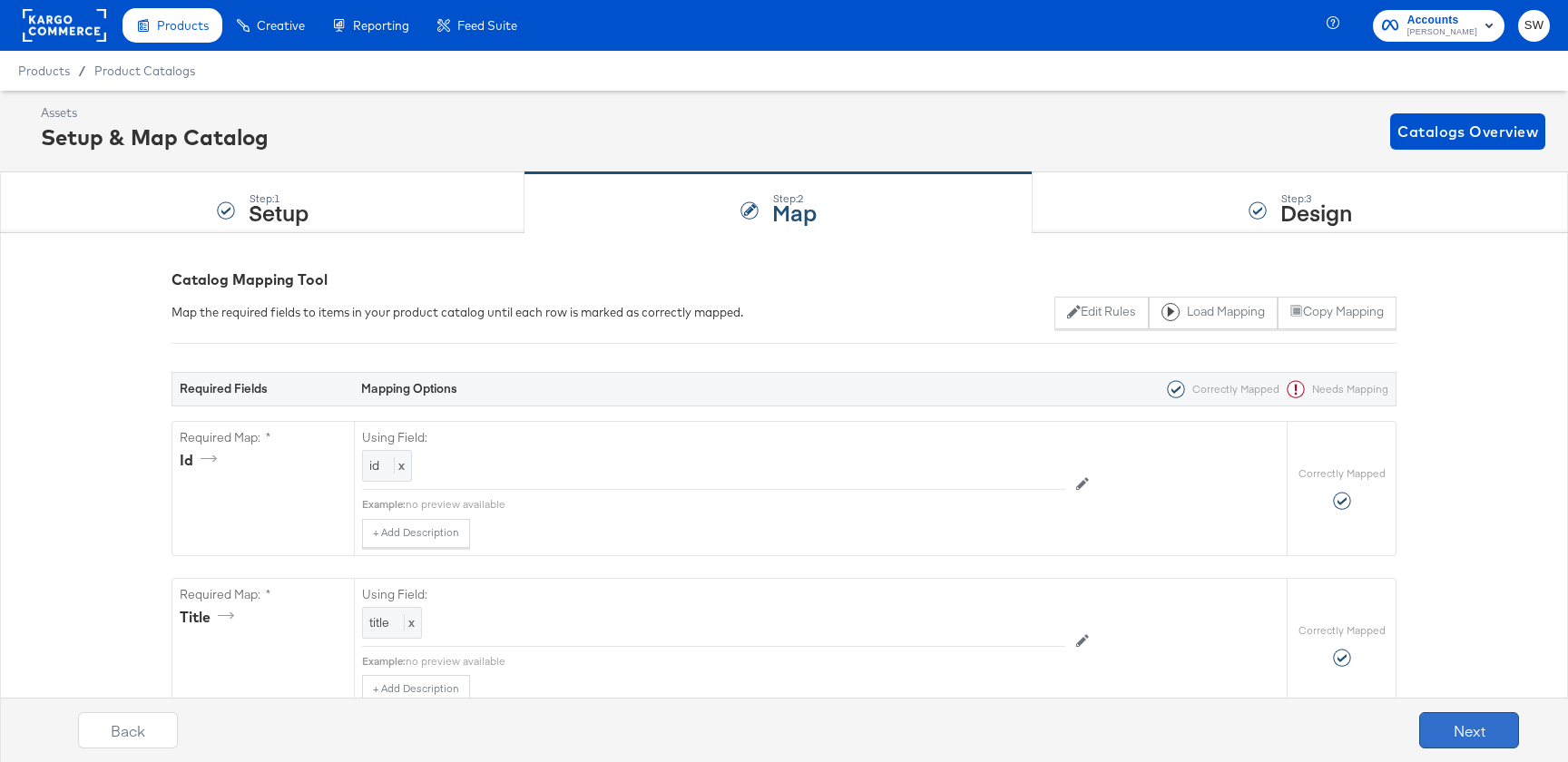
click at [1490, 716] on button "Next" at bounding box center [1469, 730] width 100 height 36
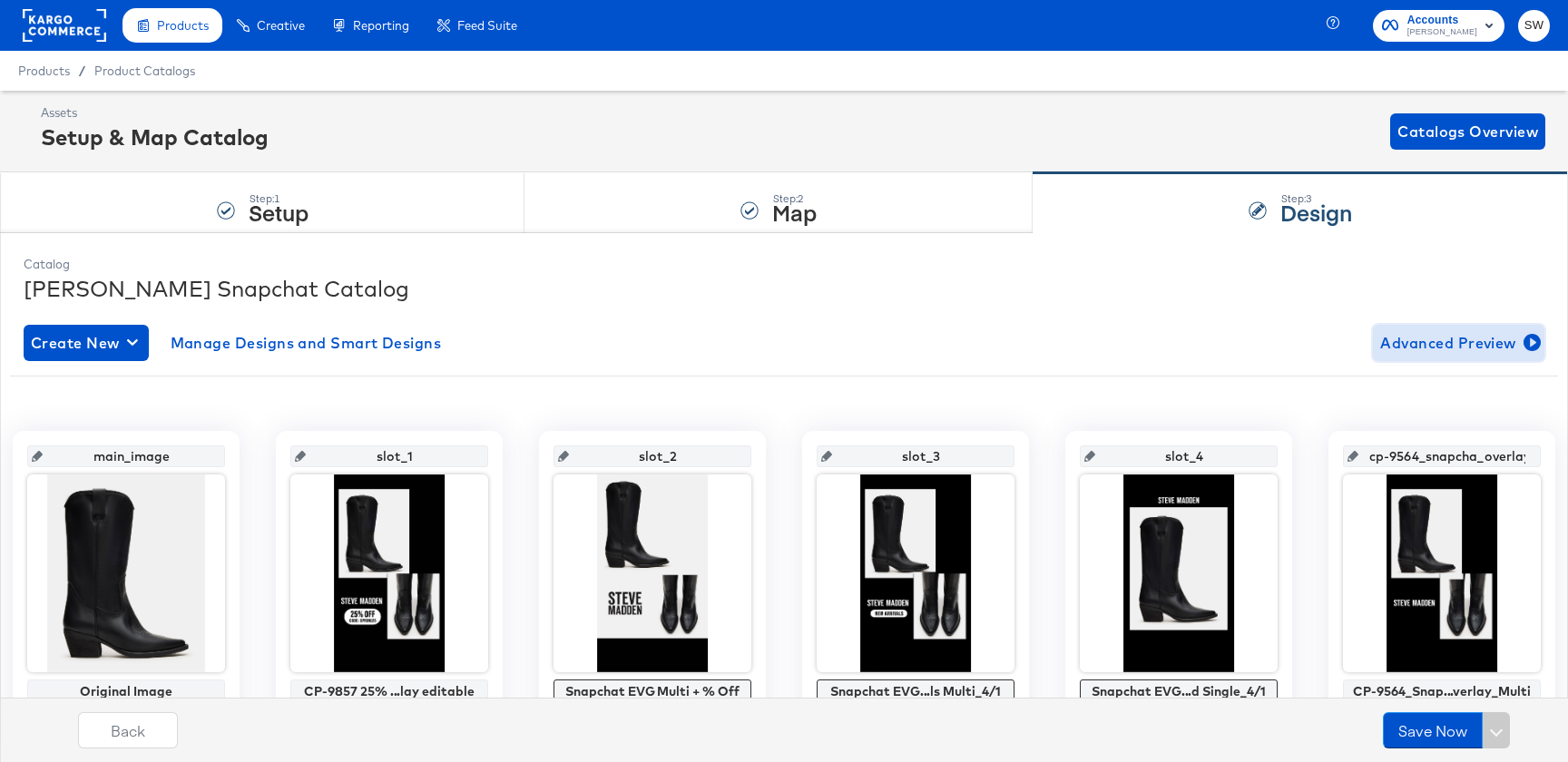
click at [1431, 329] on button "Advanced Preview" at bounding box center [1458, 343] width 171 height 36
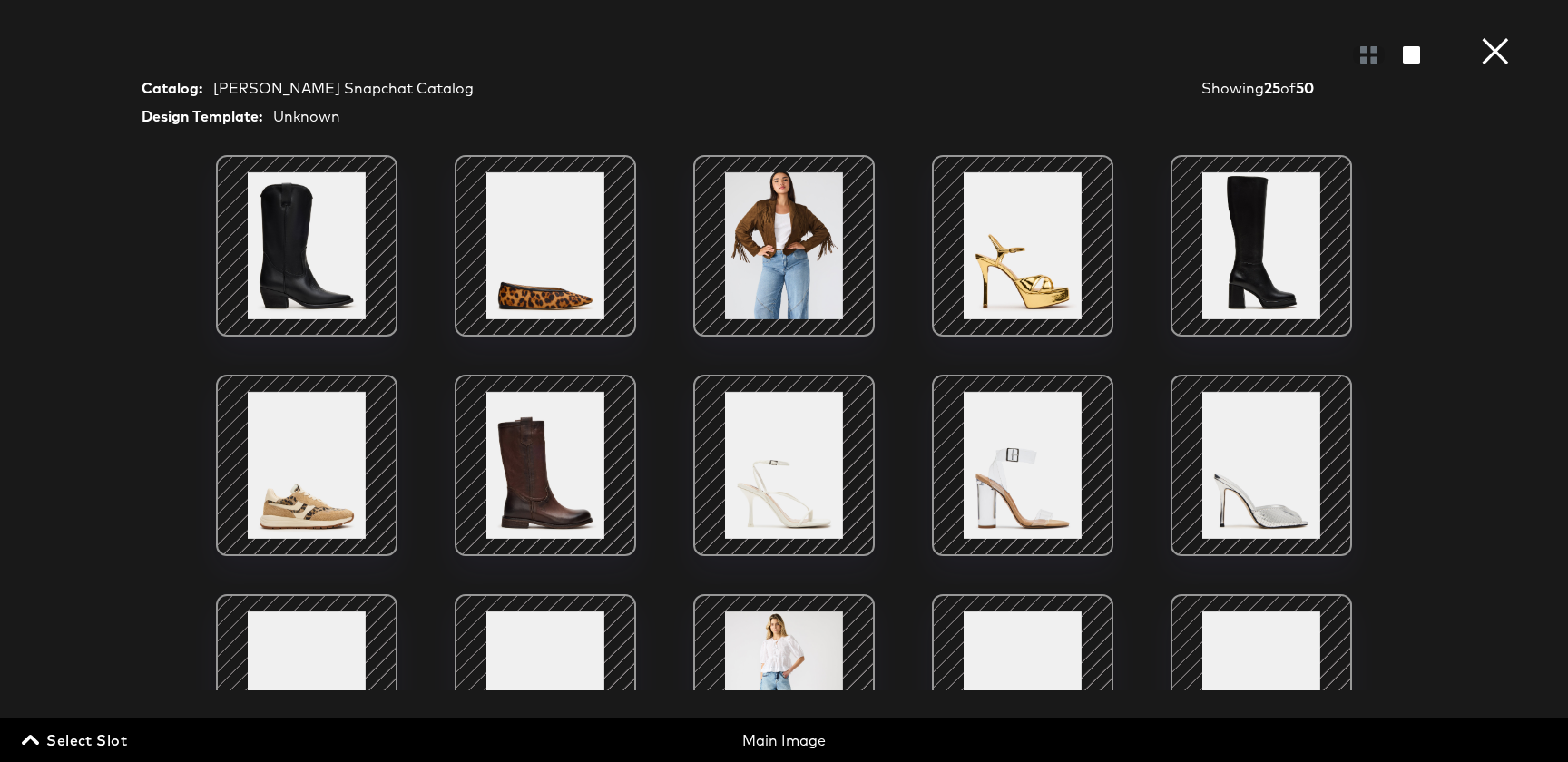
click at [79, 729] on span "Select Slot" at bounding box center [76, 740] width 102 height 25
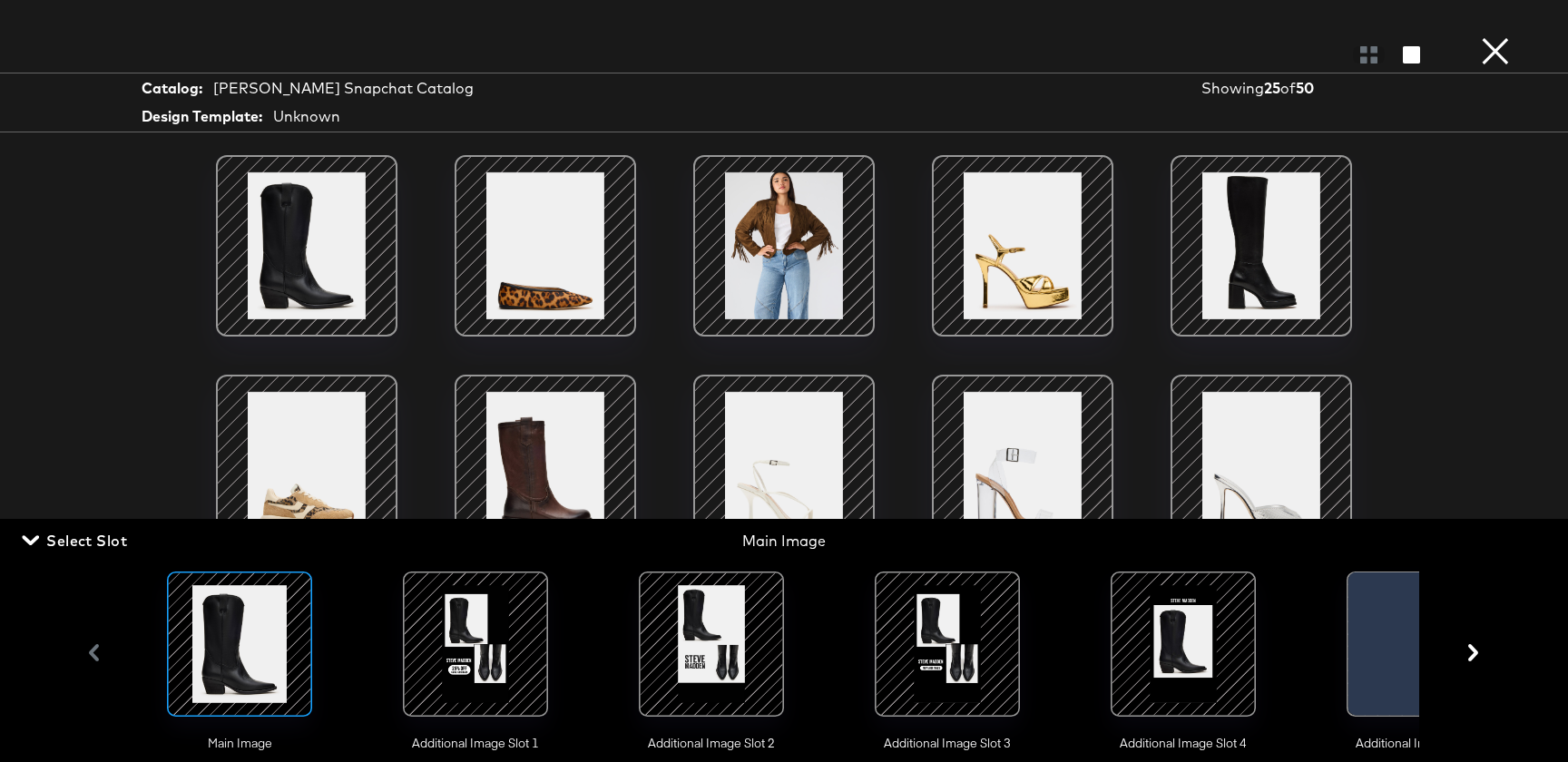
click at [739, 643] on div at bounding box center [710, 643] width 123 height 123
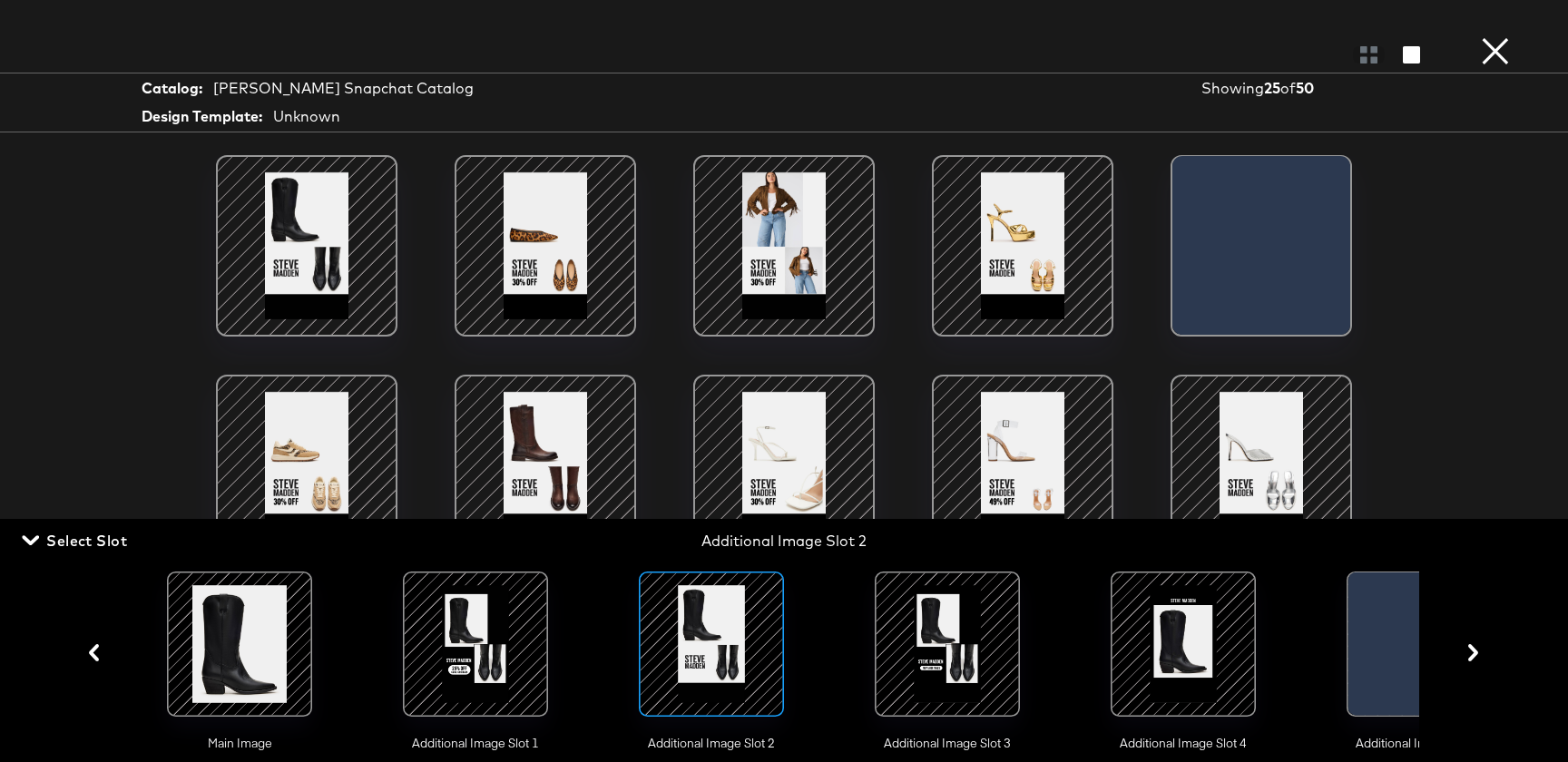
scroll to position [599, 0]
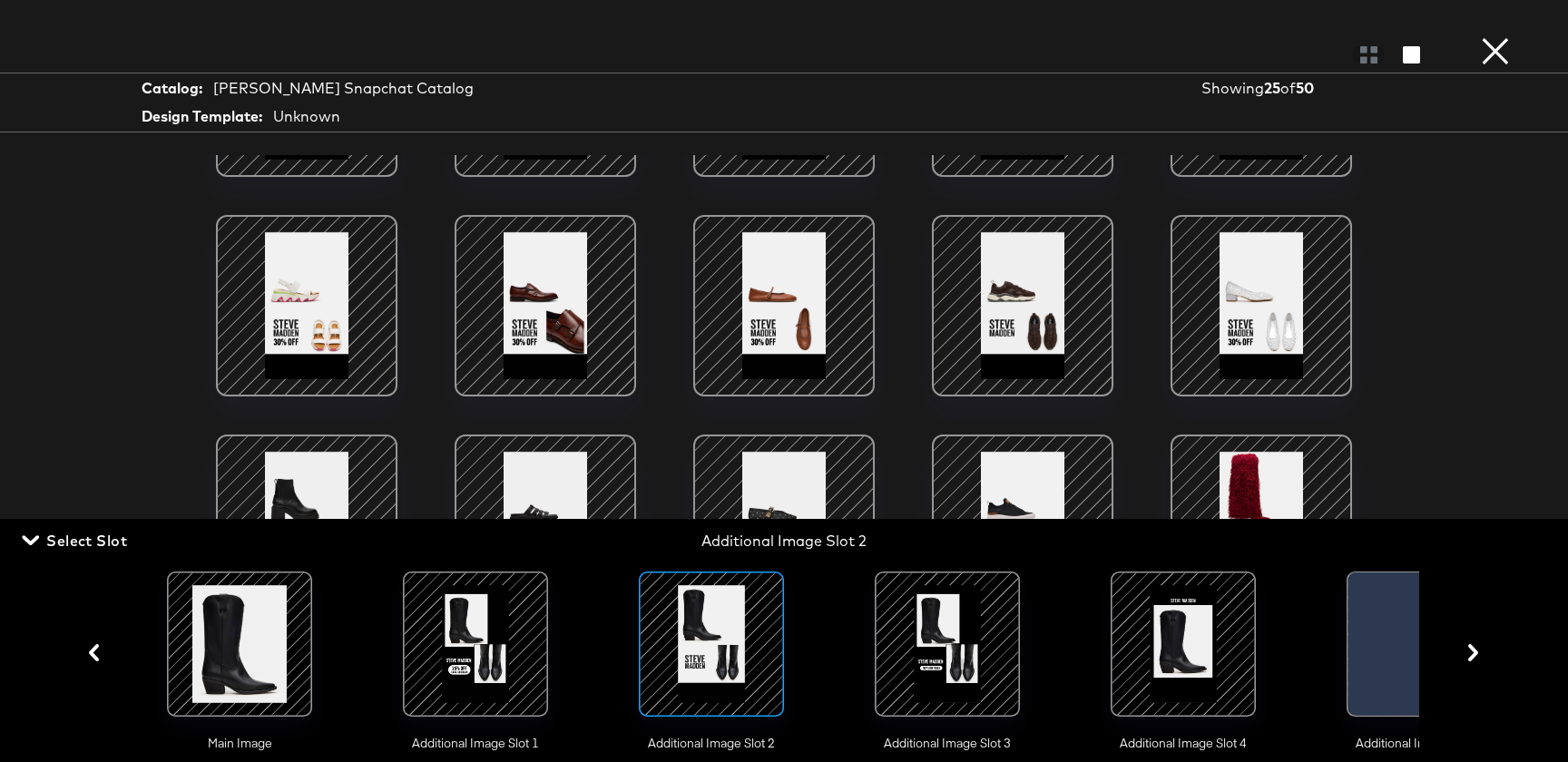
click at [493, 635] on div at bounding box center [475, 643] width 123 height 123
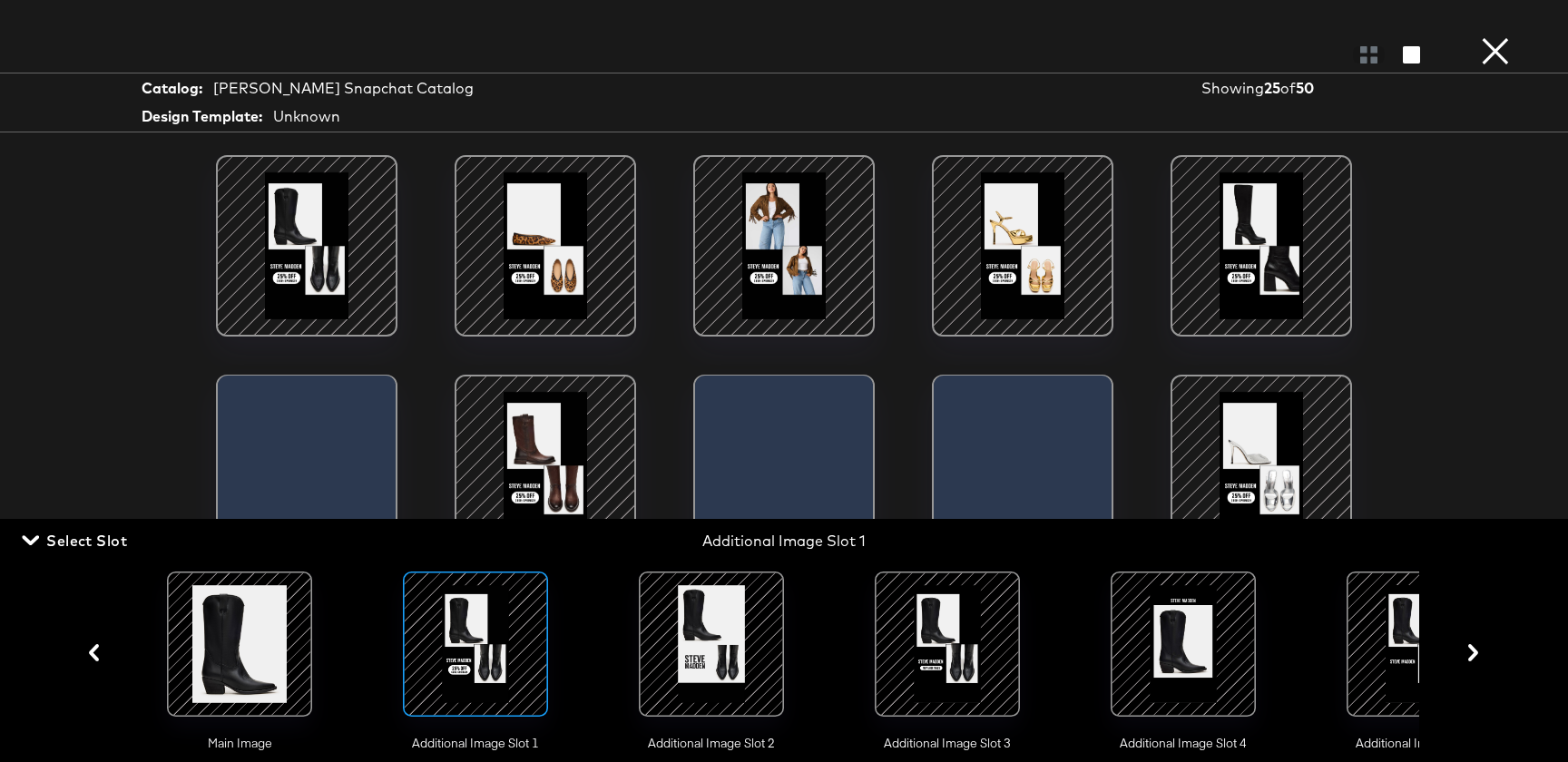
scroll to position [0, 91]
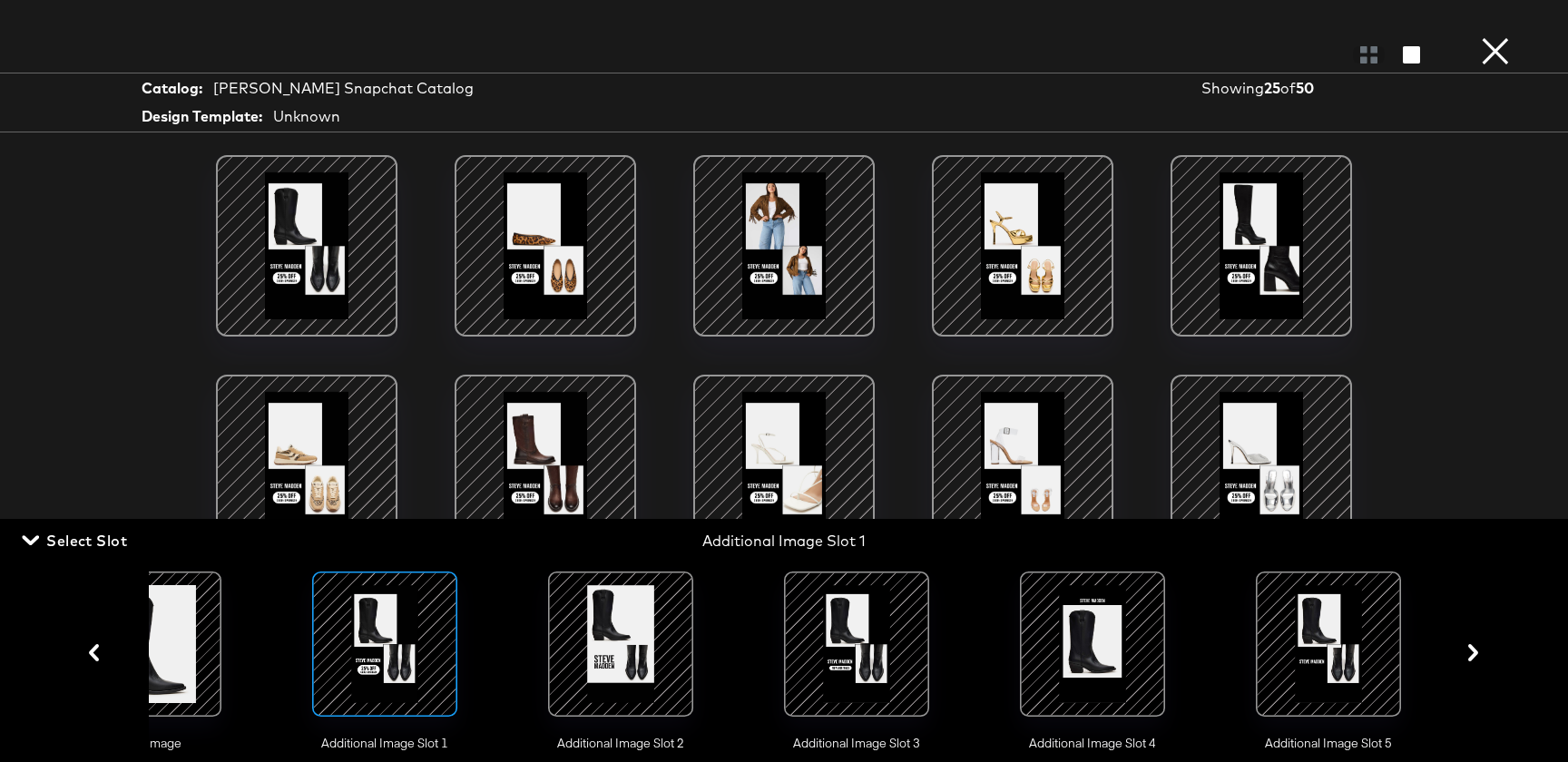
click at [656, 669] on div at bounding box center [621, 643] width 123 height 123
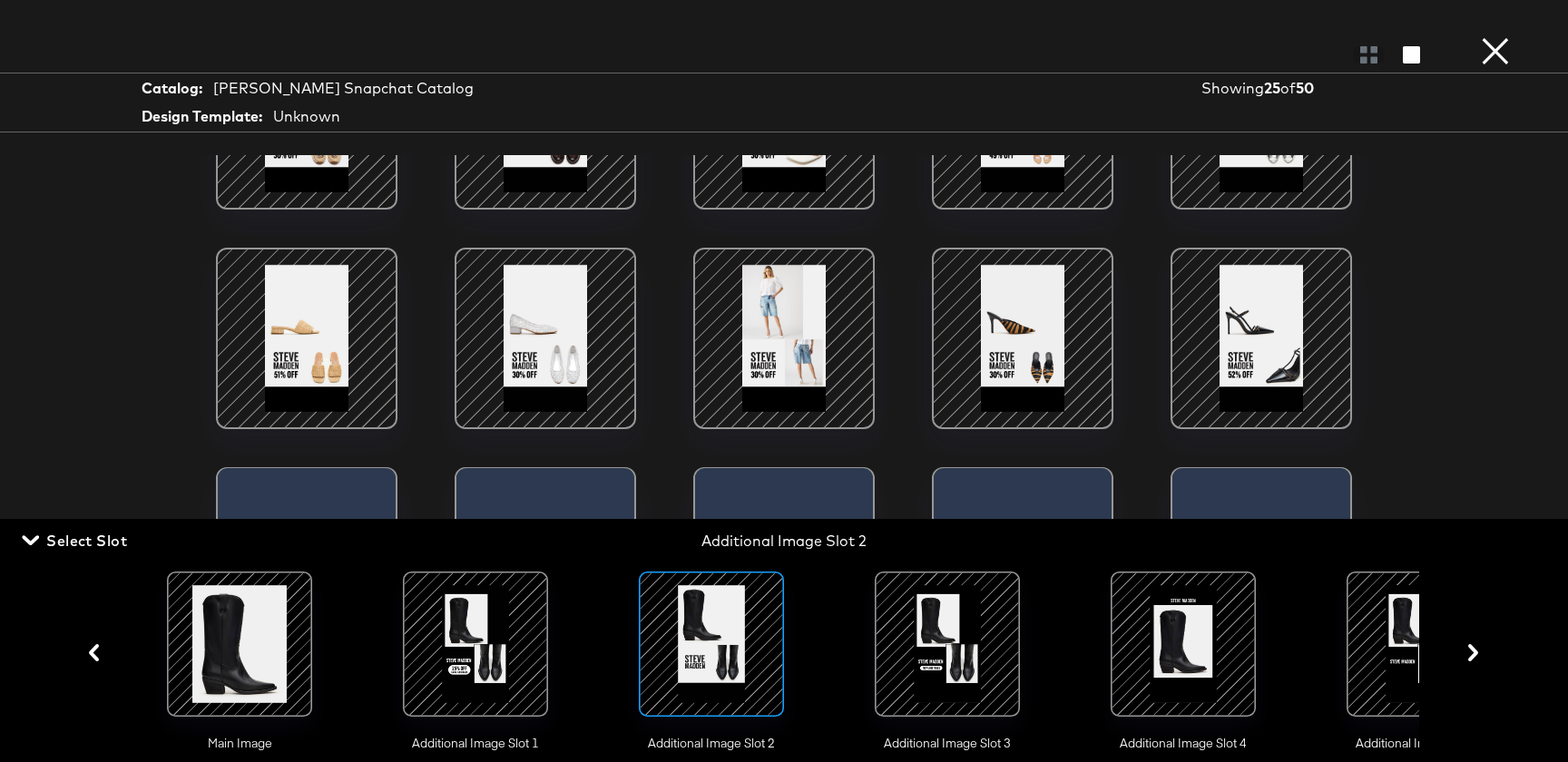
scroll to position [599, 0]
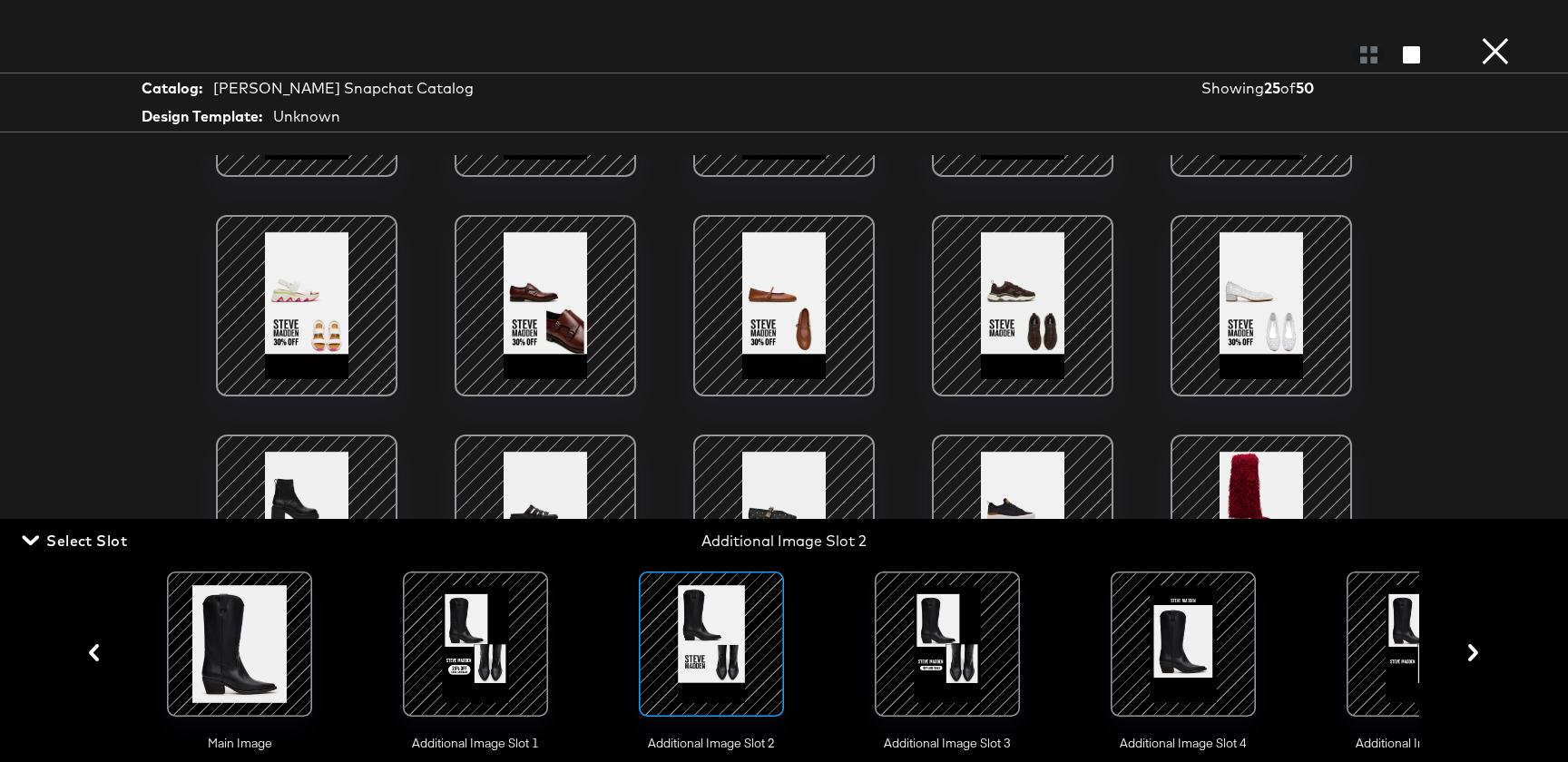
click at [957, 663] on div at bounding box center [947, 643] width 123 height 123
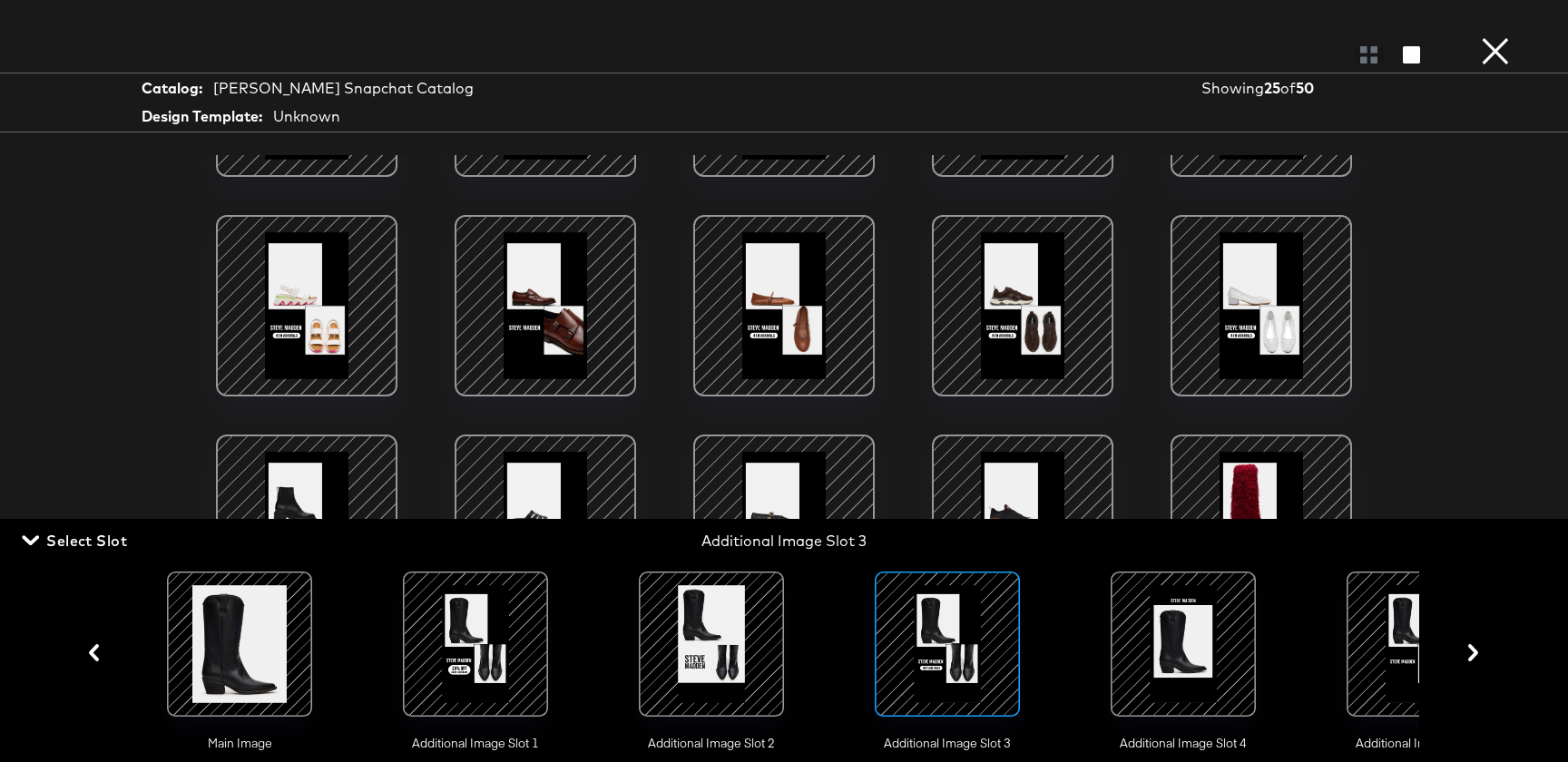
scroll to position [0, 0]
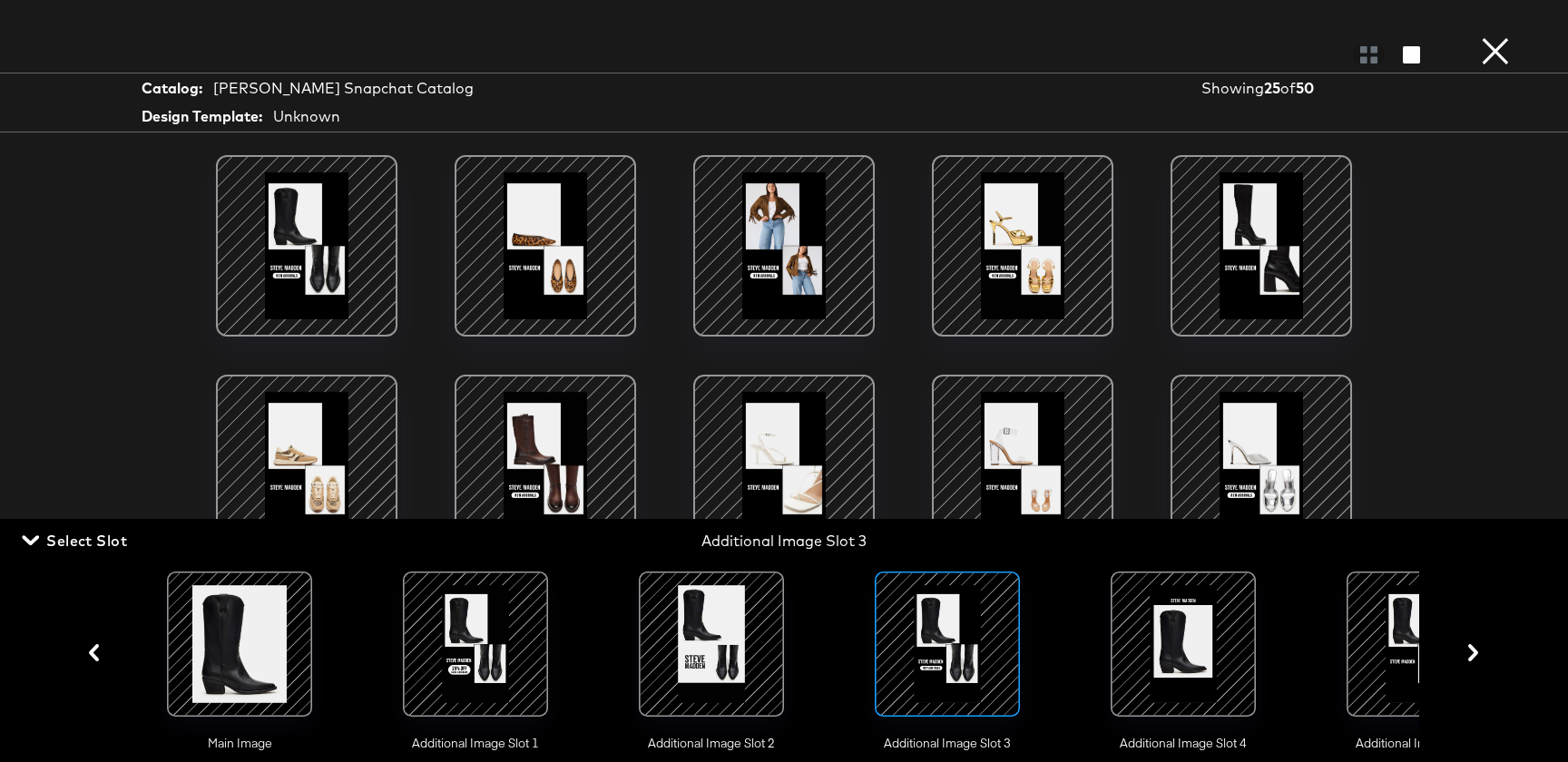
click at [1173, 668] on div at bounding box center [1183, 643] width 123 height 123
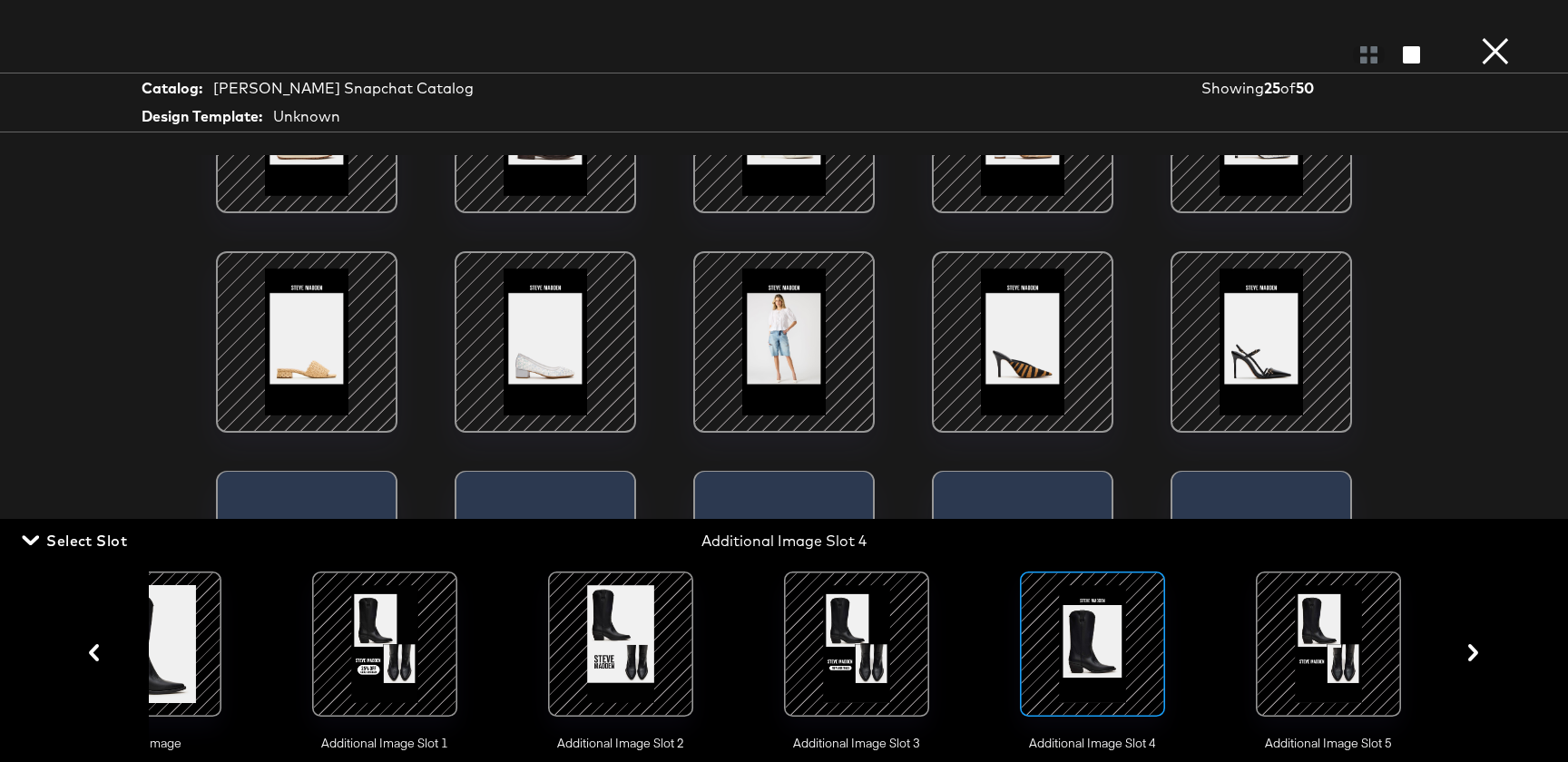
scroll to position [599, 0]
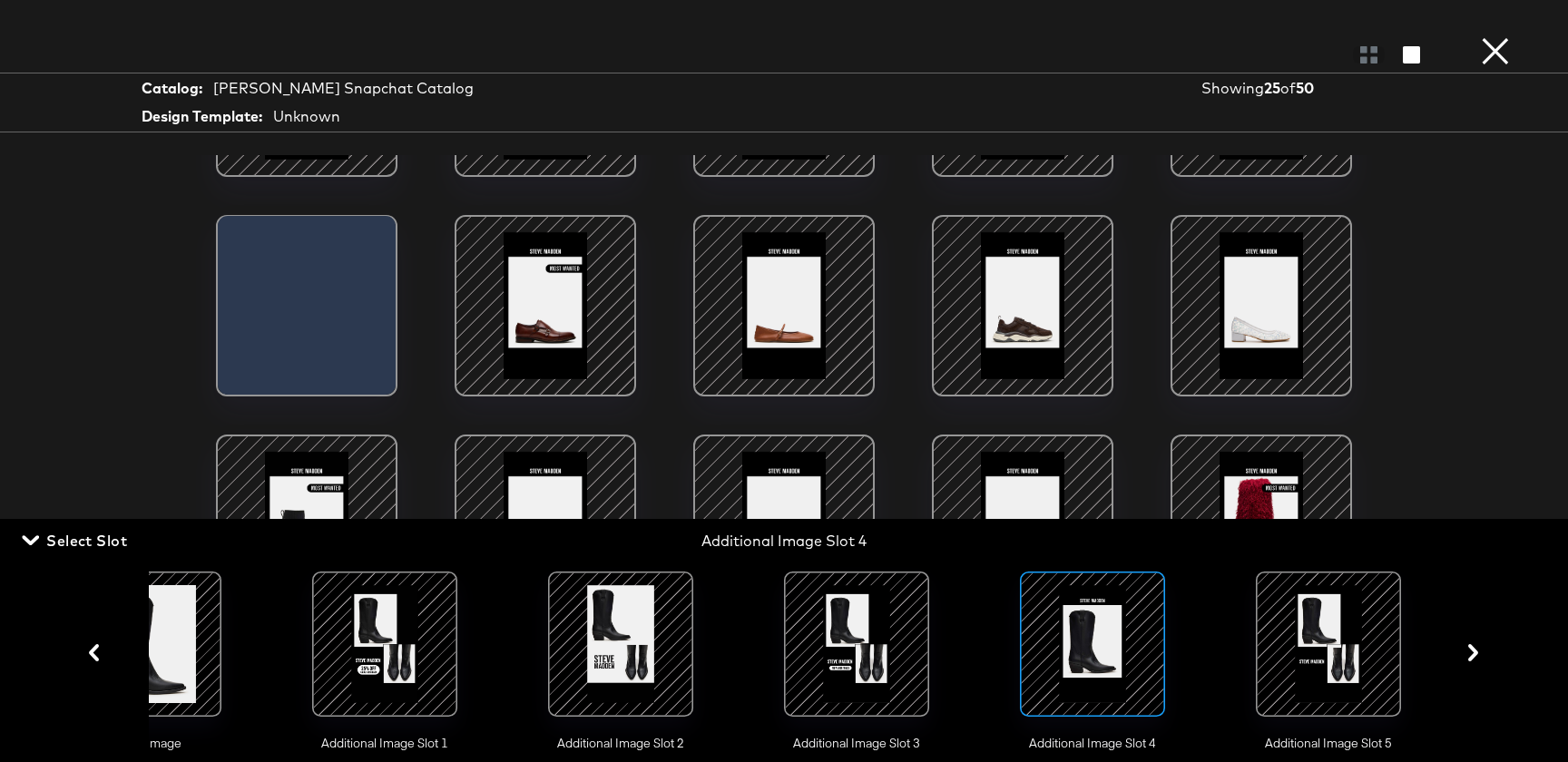
click at [1292, 650] on div at bounding box center [1328, 643] width 123 height 123
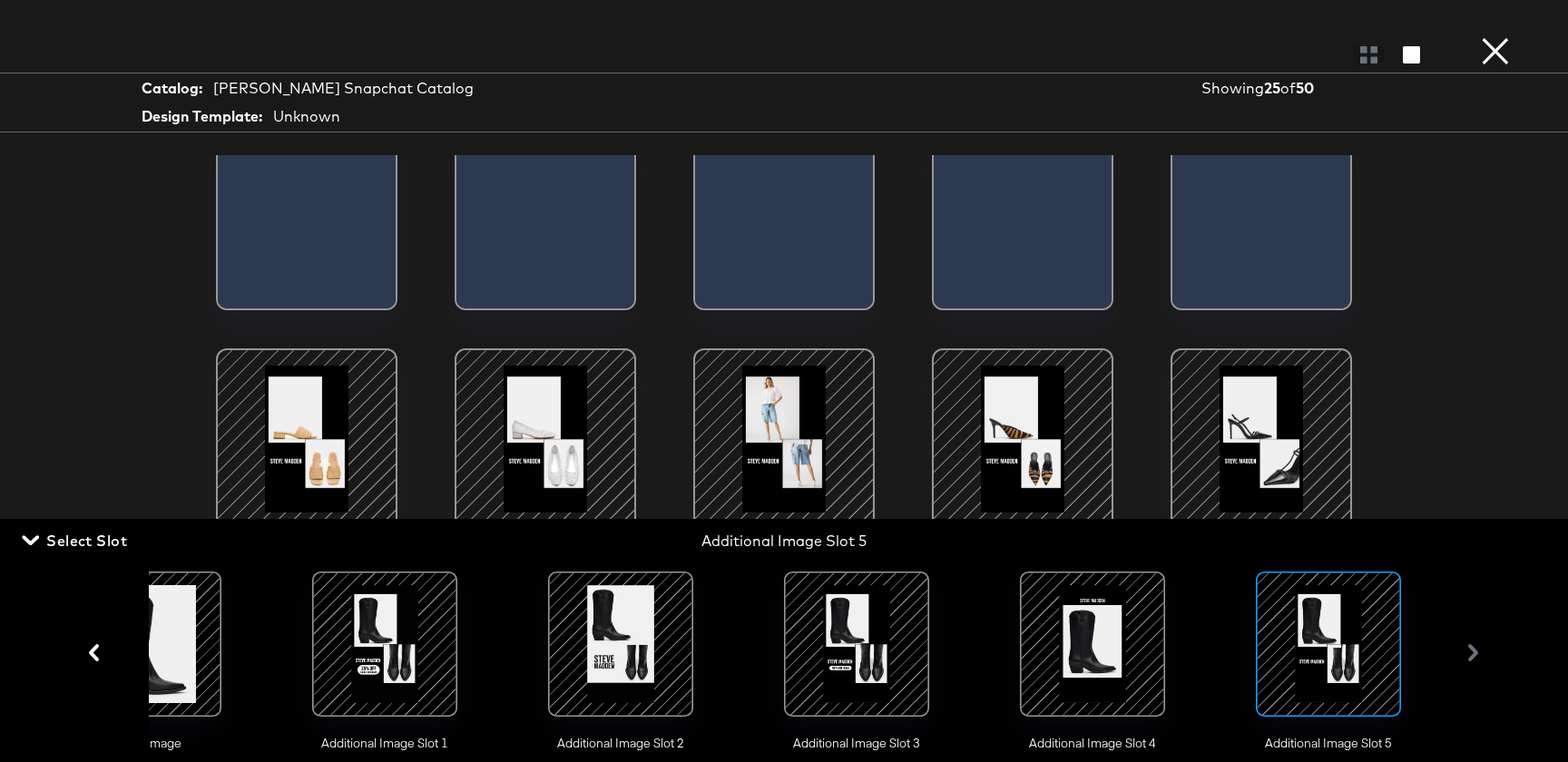
scroll to position [0, 0]
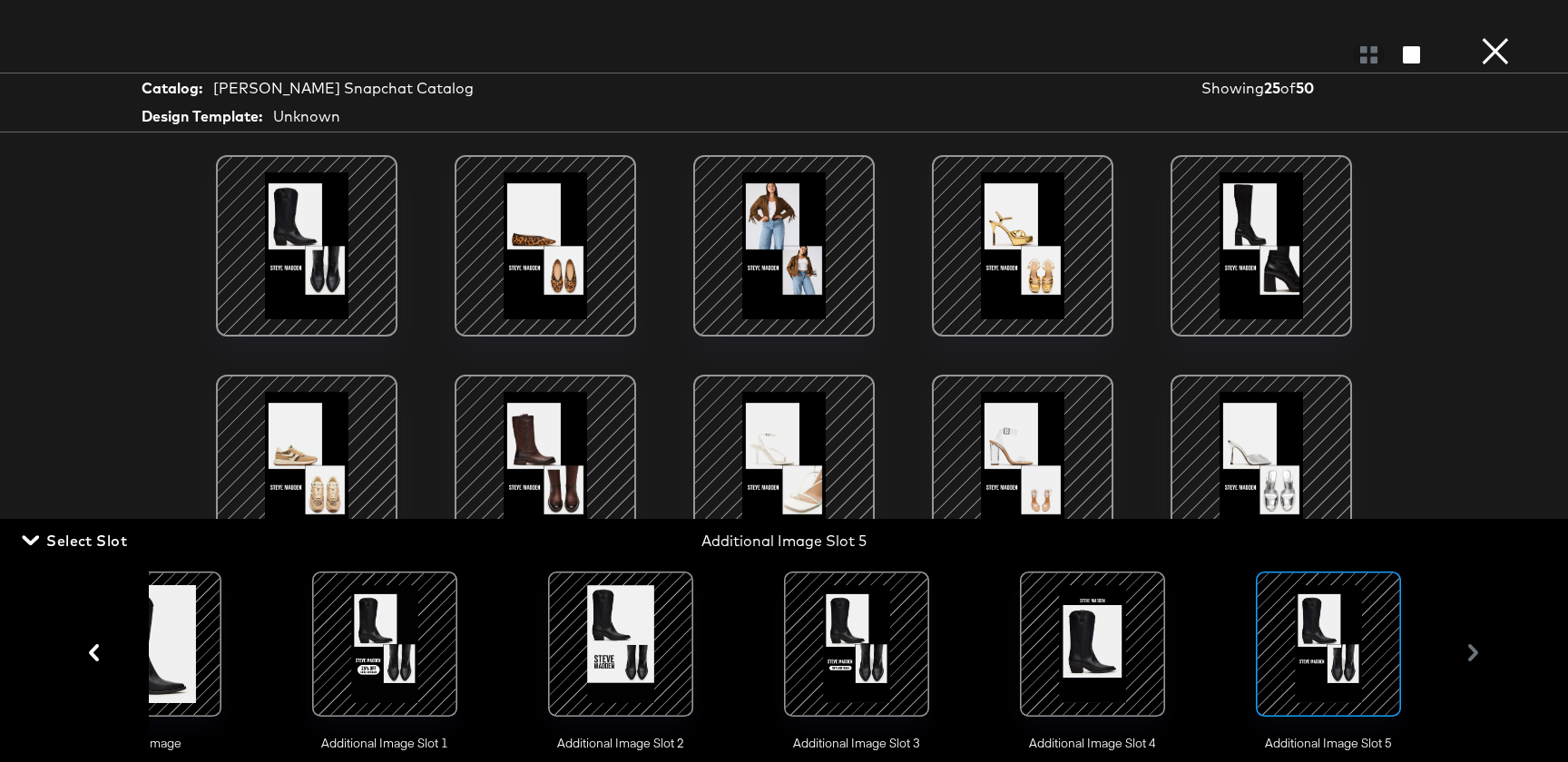
click at [1521, 49] on div at bounding box center [784, 54] width 1568 height 36
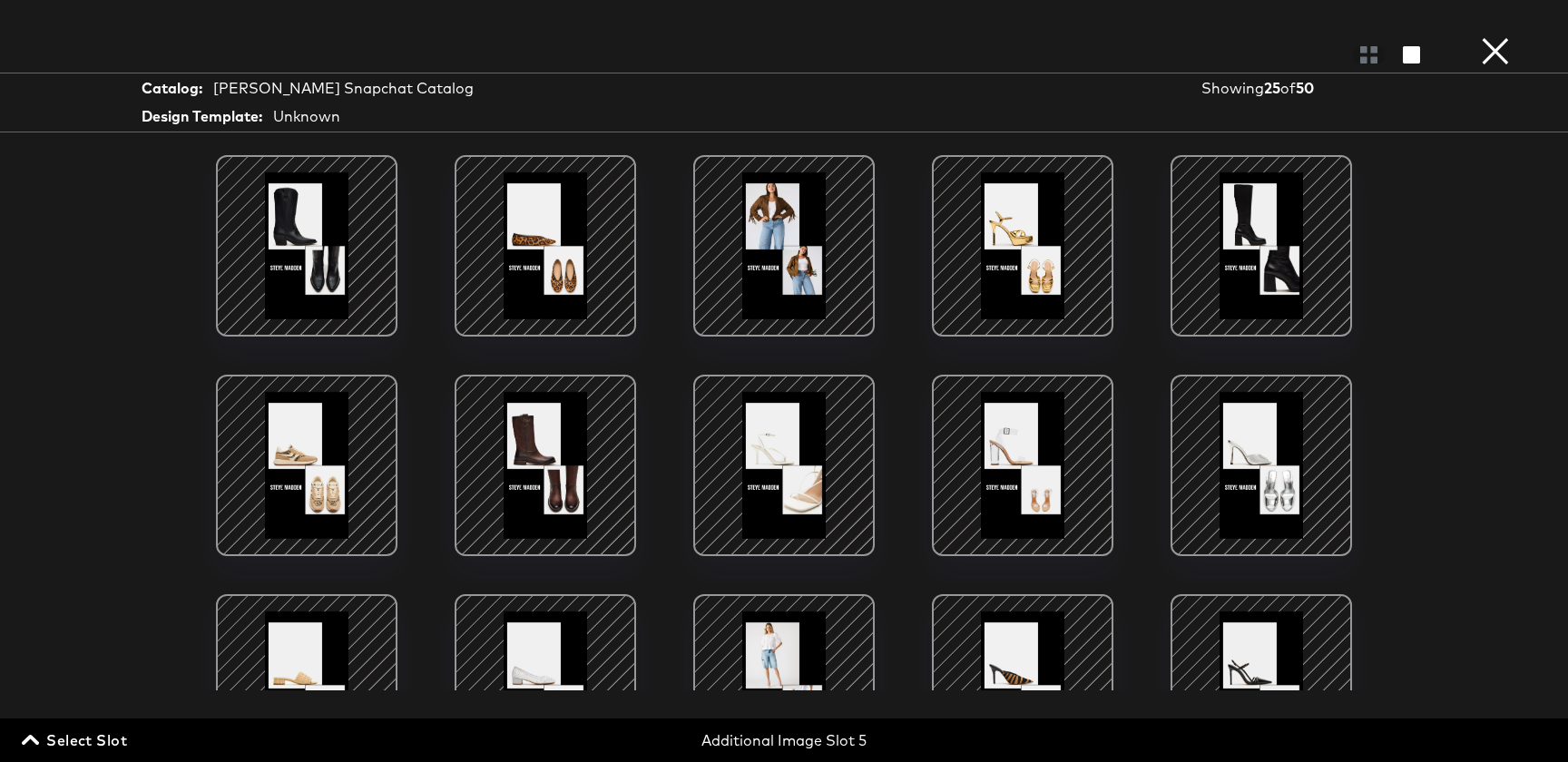
click at [1505, 36] on button "×" at bounding box center [1495, 18] width 36 height 36
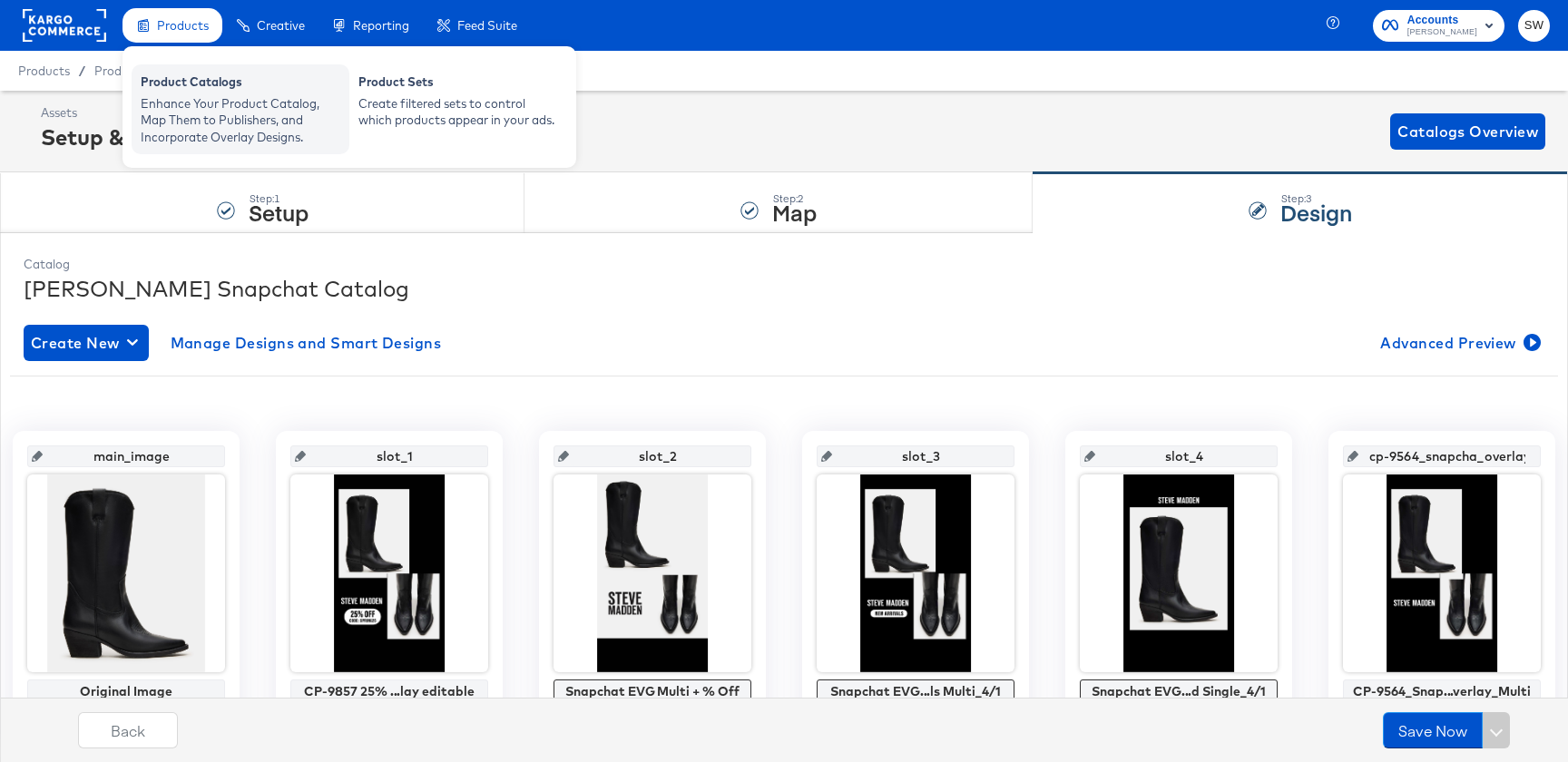
click at [188, 95] on div "Enhance Your Product Catalog, Map Them to Publishers, and Incorporate Overlay D…" at bounding box center [241, 120] width 200 height 51
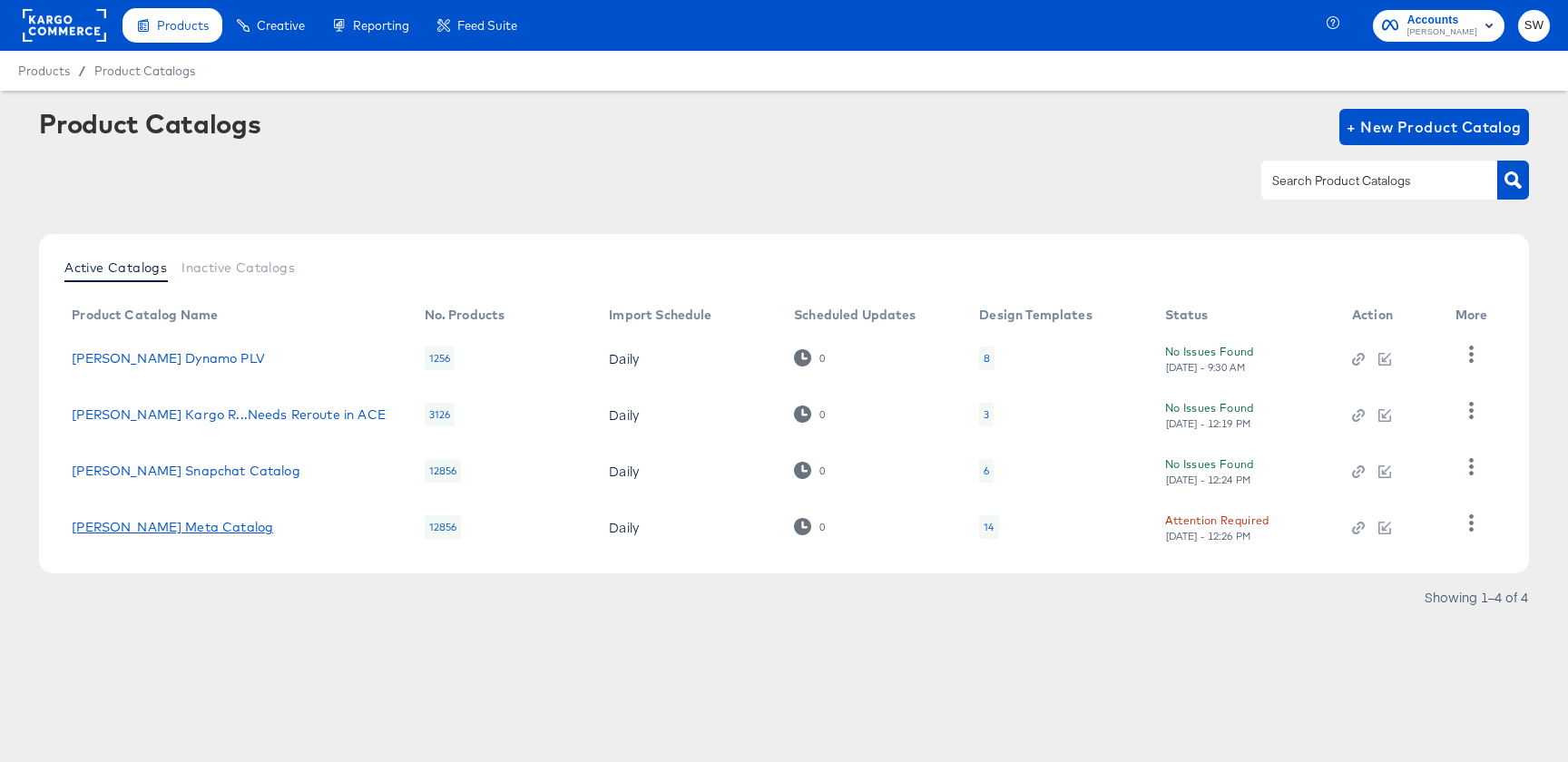
click at [198, 522] on link "[PERSON_NAME] Meta Catalog" at bounding box center [171, 527] width 201 height 15
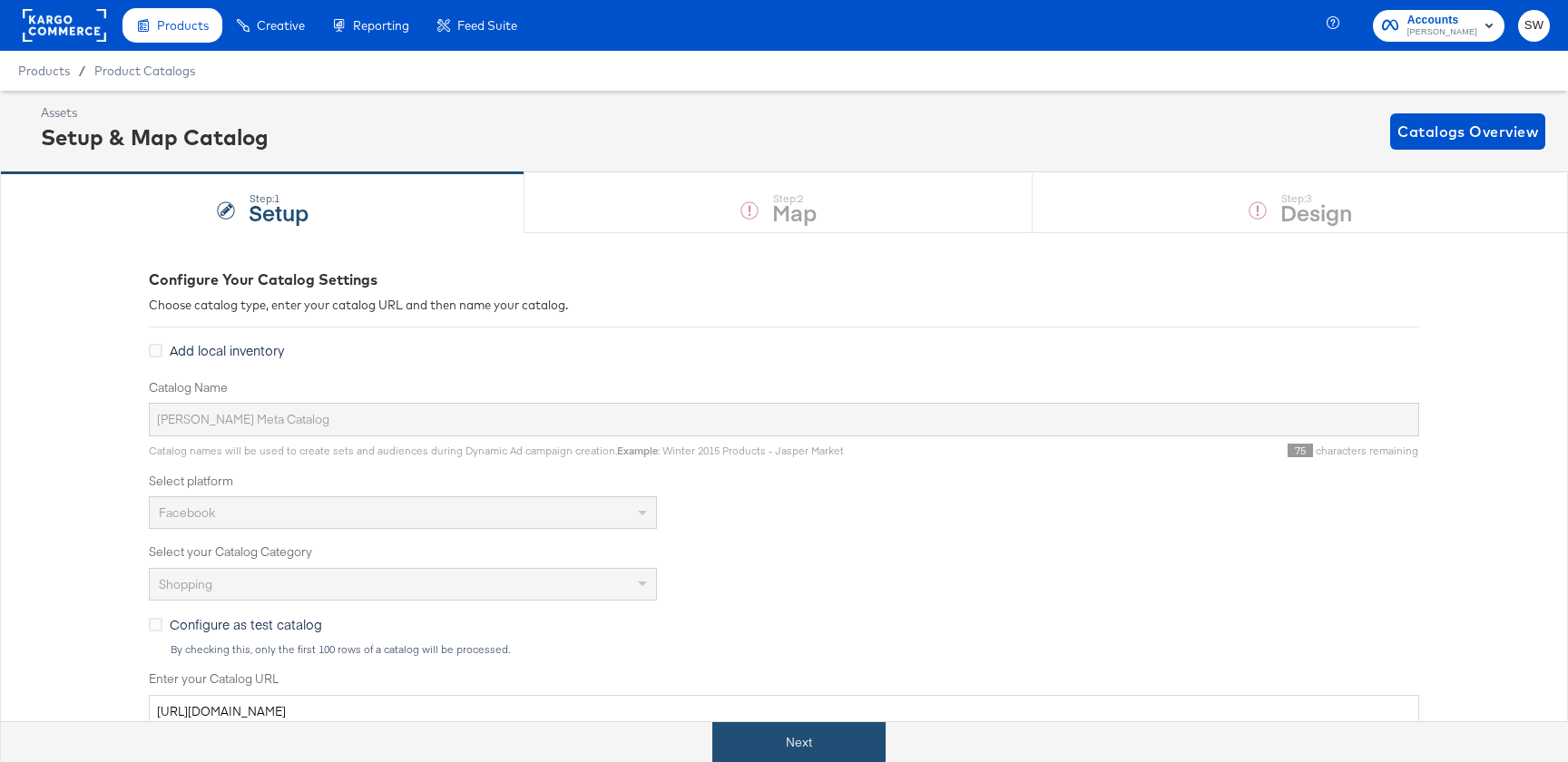
click at [791, 736] on button "Next" at bounding box center [798, 743] width 173 height 41
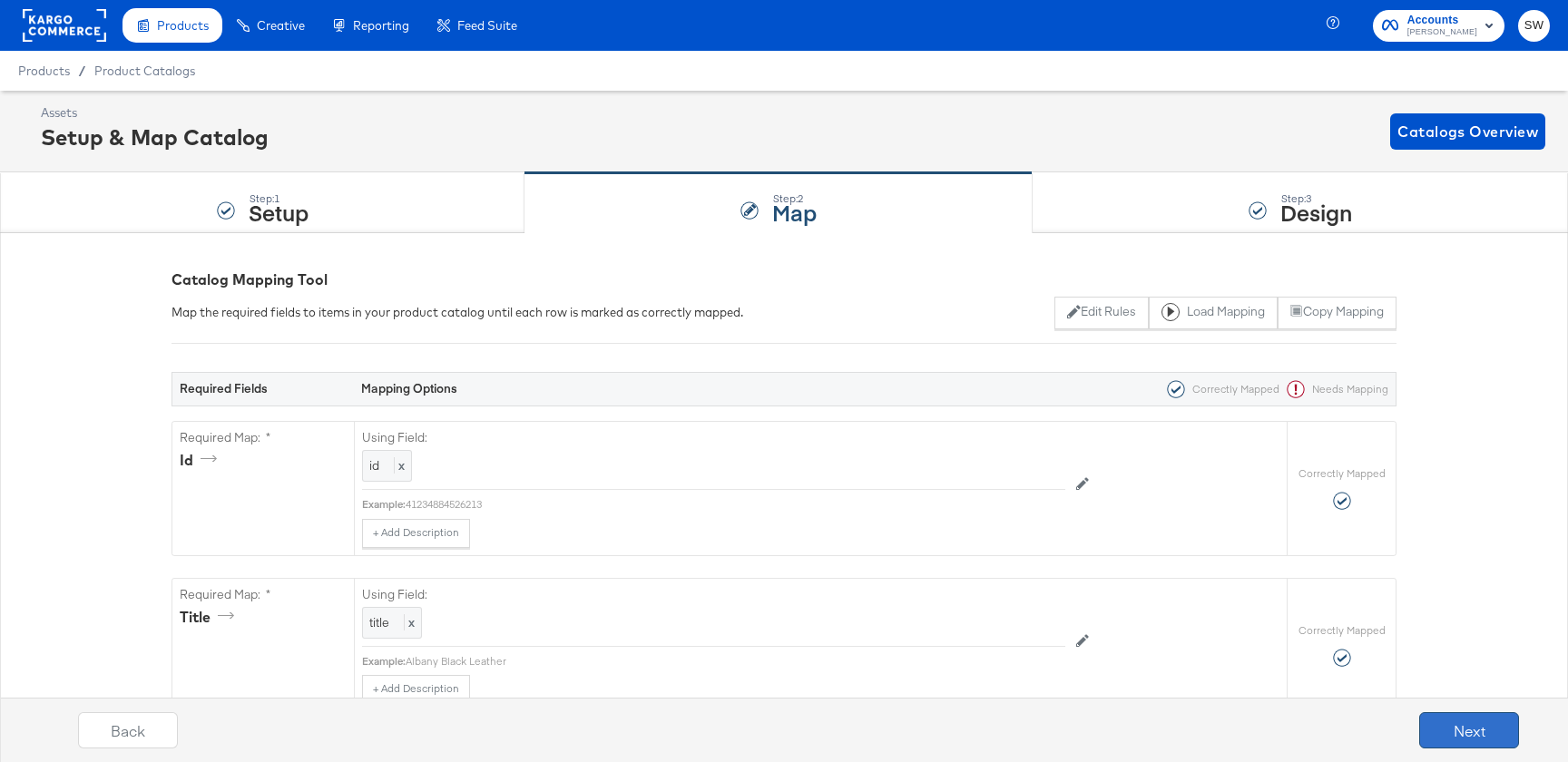
click at [1481, 724] on button "Next" at bounding box center [1469, 730] width 100 height 36
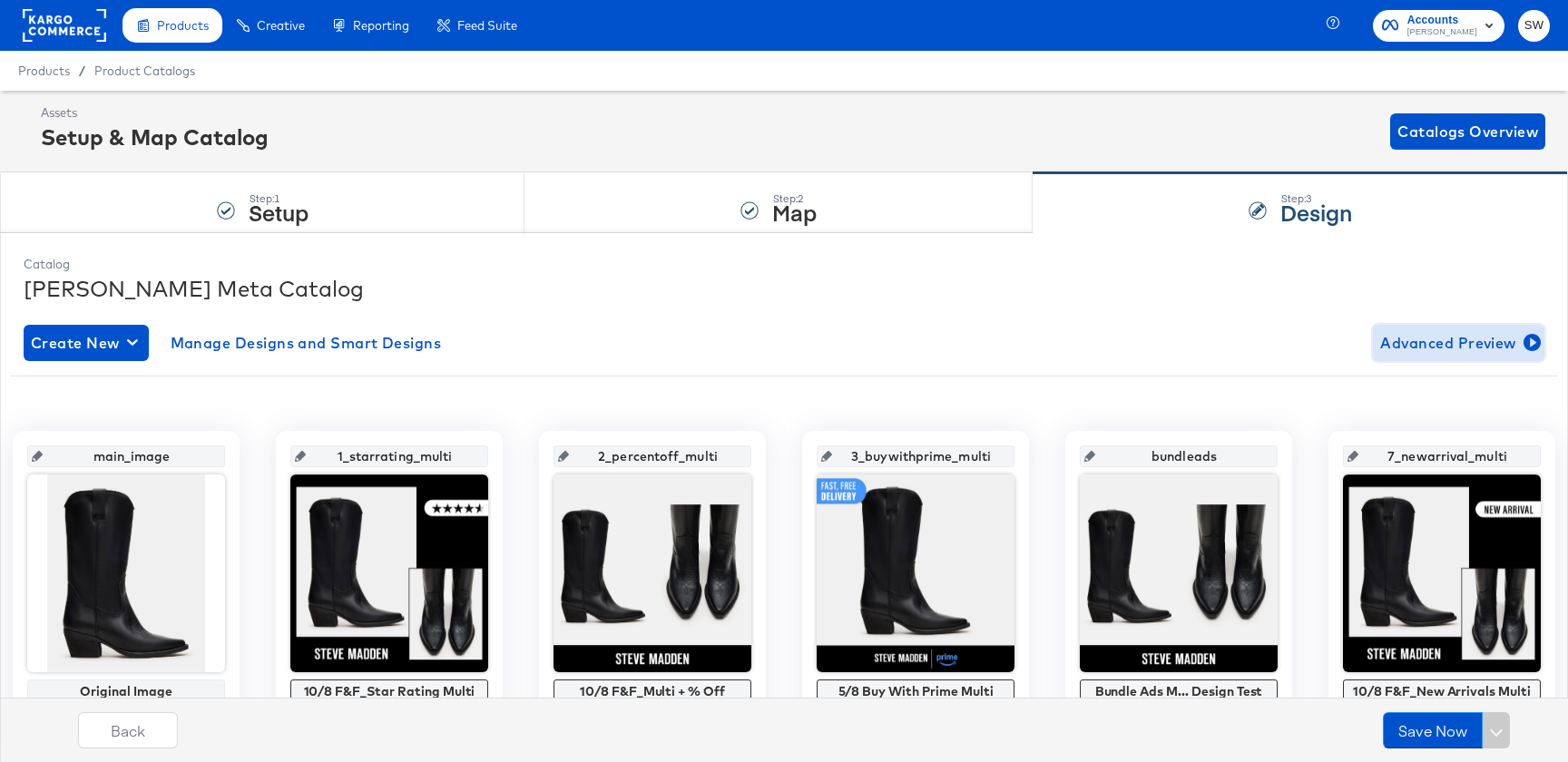
click at [1457, 344] on span "Advanced Preview" at bounding box center [1458, 343] width 157 height 25
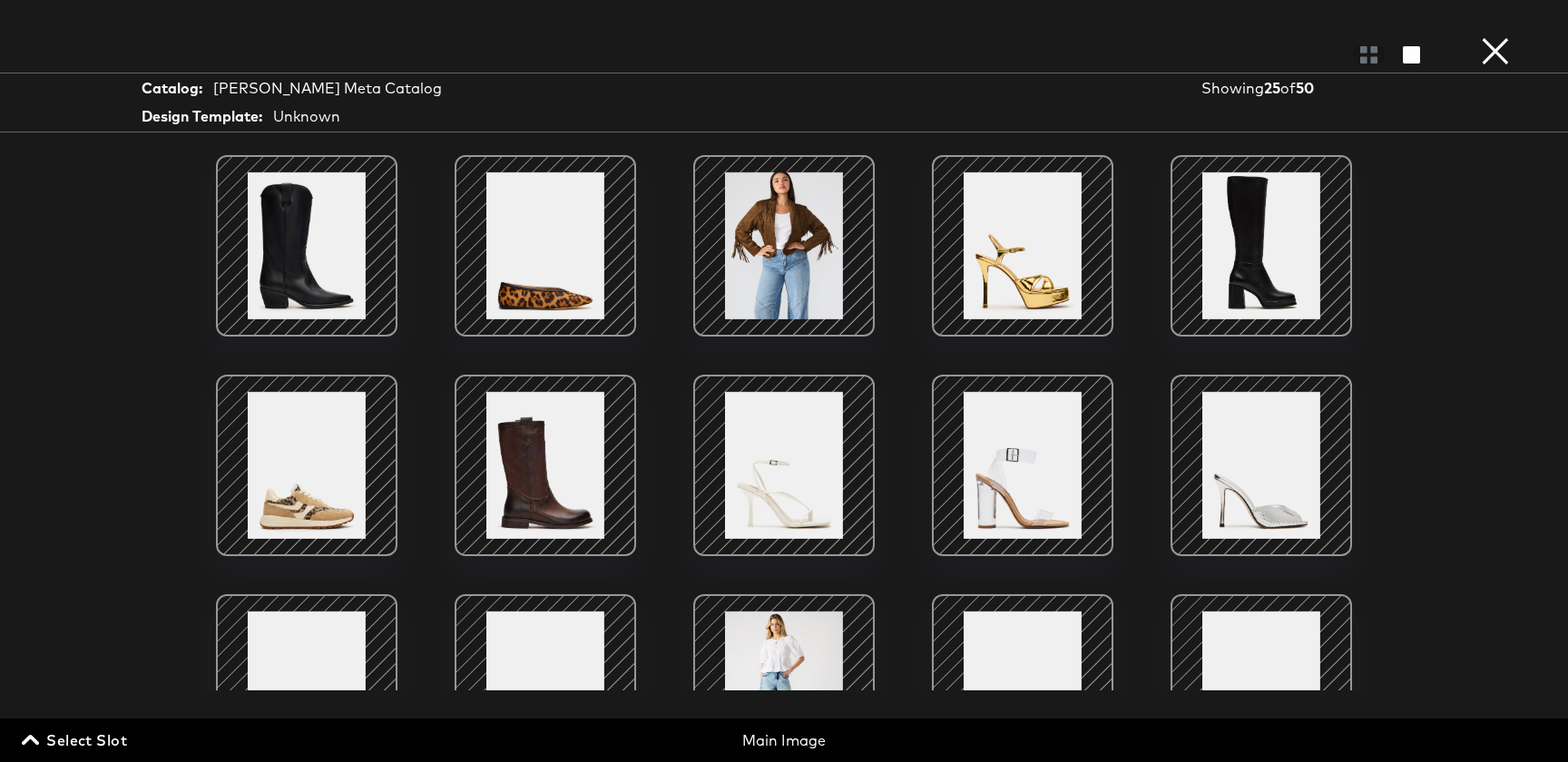
click at [58, 738] on span "Select Slot" at bounding box center [76, 740] width 102 height 25
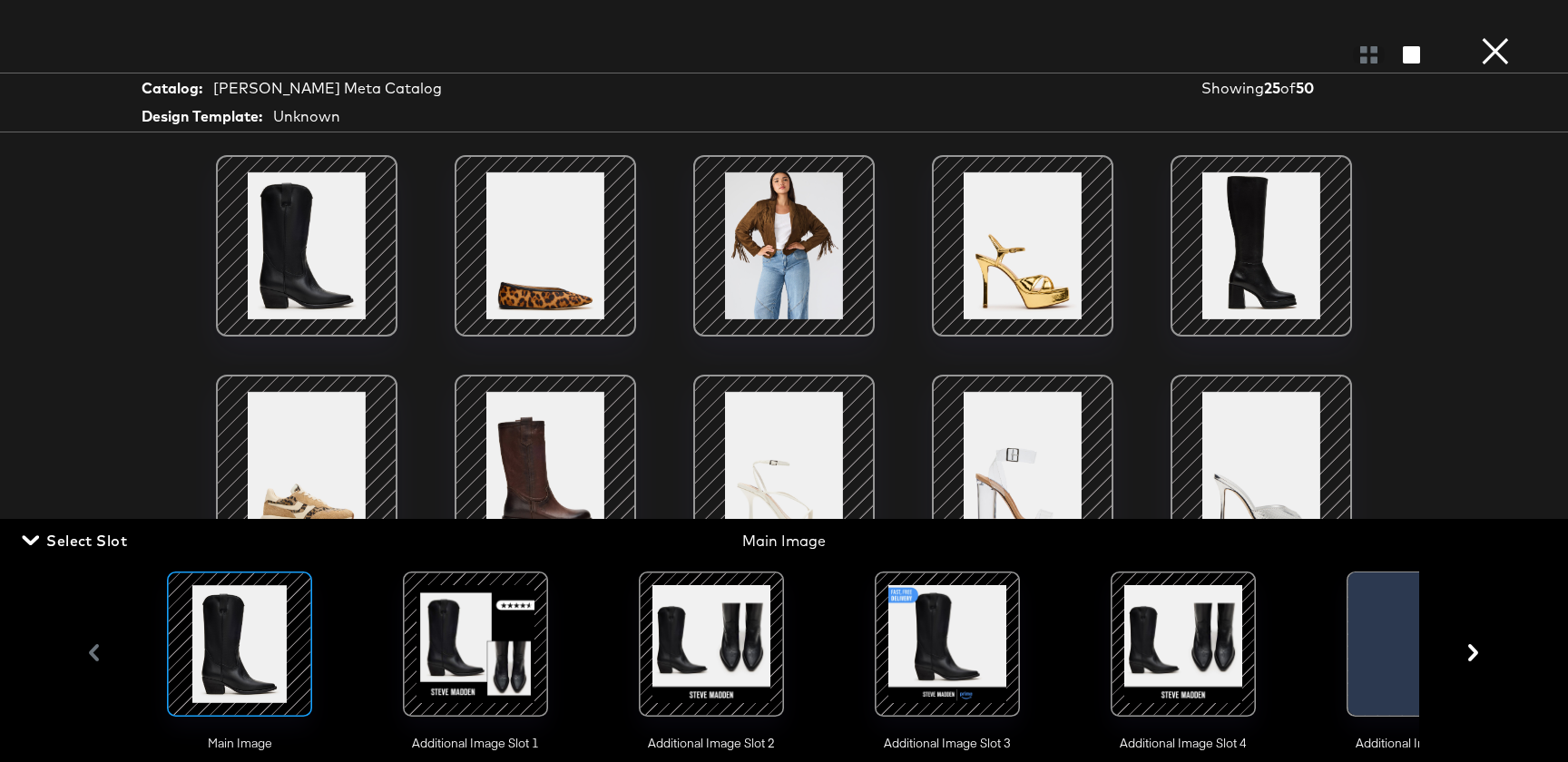
click at [950, 665] on div at bounding box center [947, 643] width 123 height 123
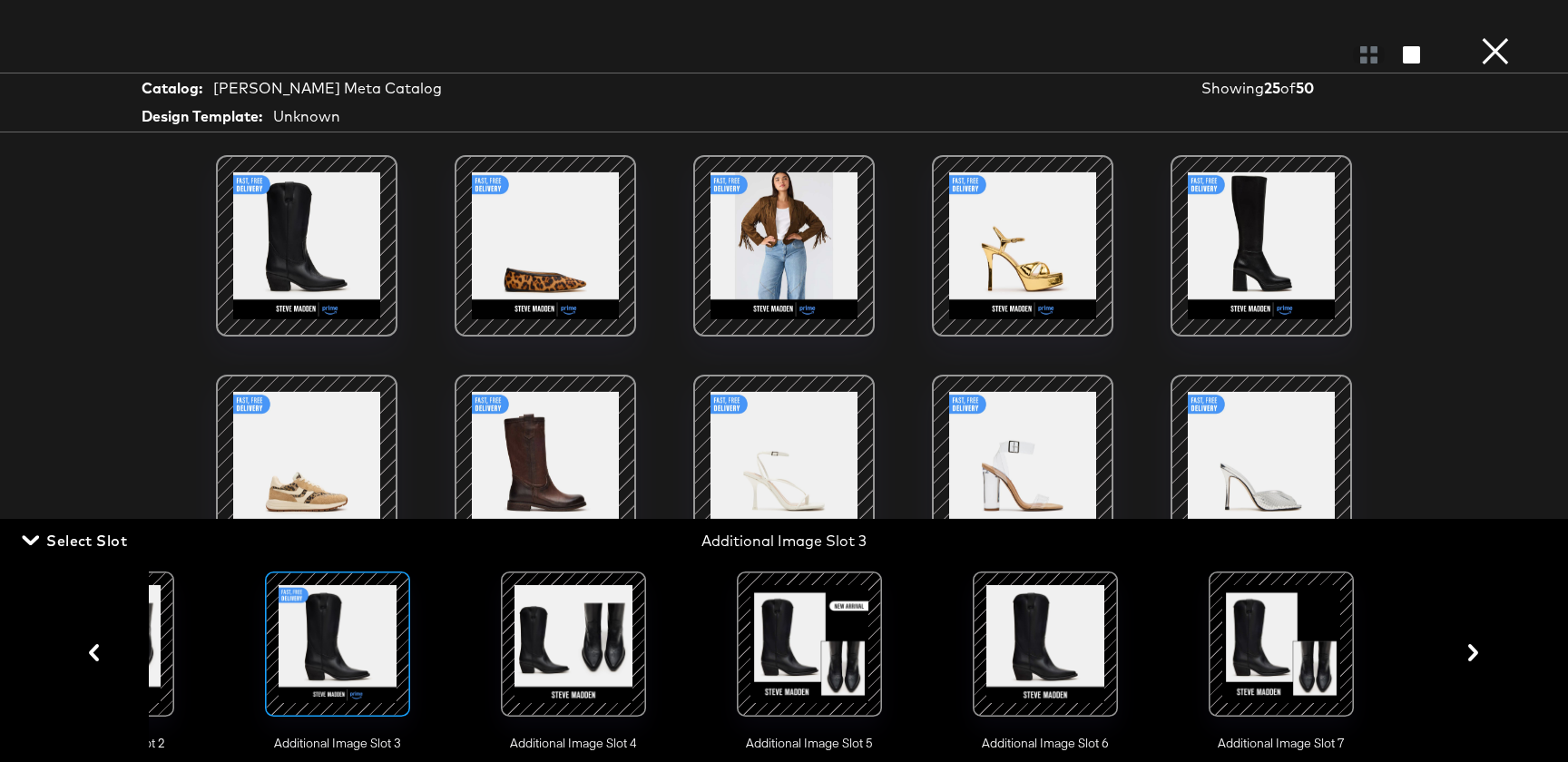
click at [836, 684] on div at bounding box center [809, 643] width 123 height 123
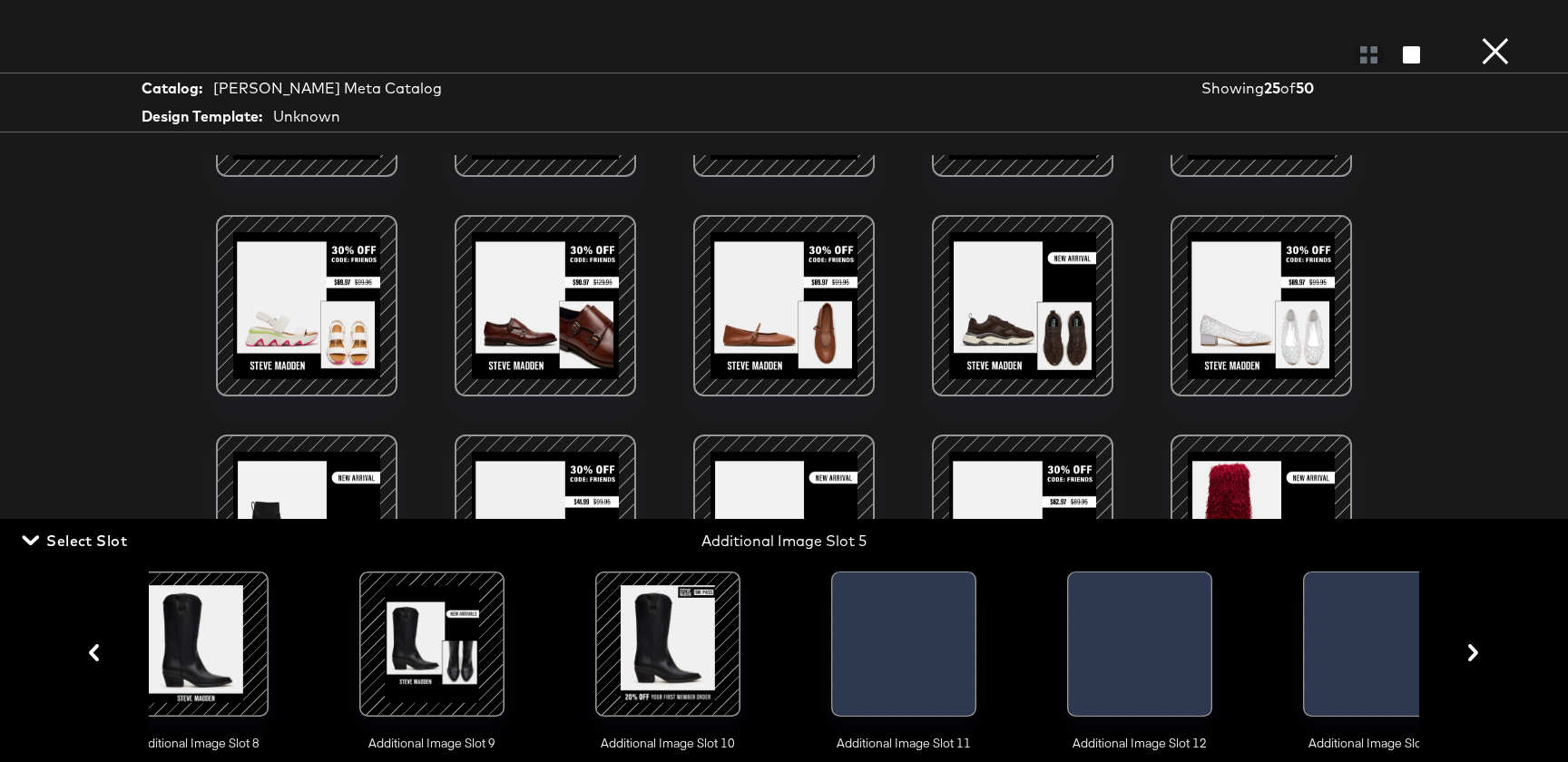
scroll to position [0, 2214]
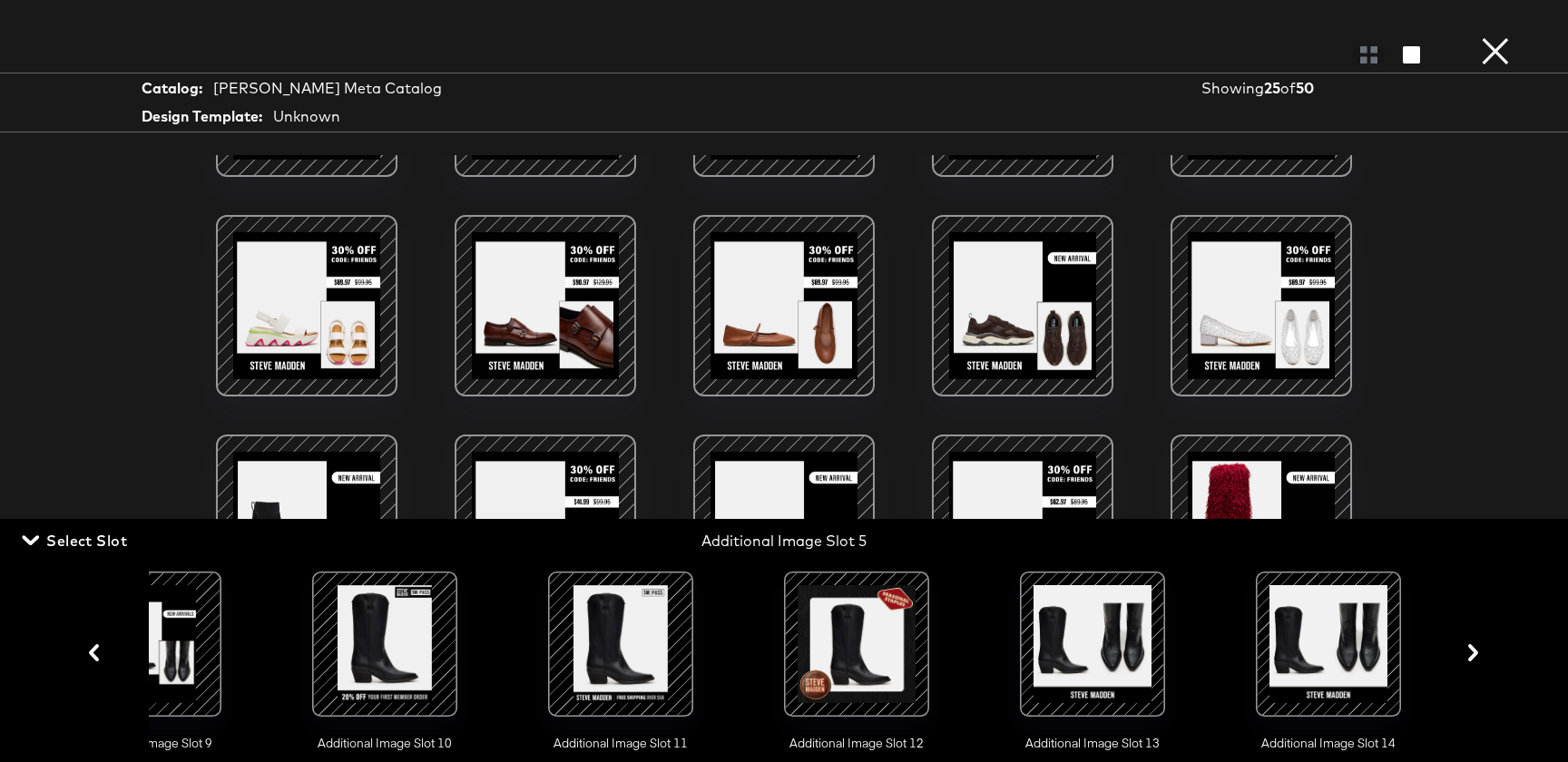
click at [1287, 623] on div at bounding box center [1328, 643] width 123 height 123
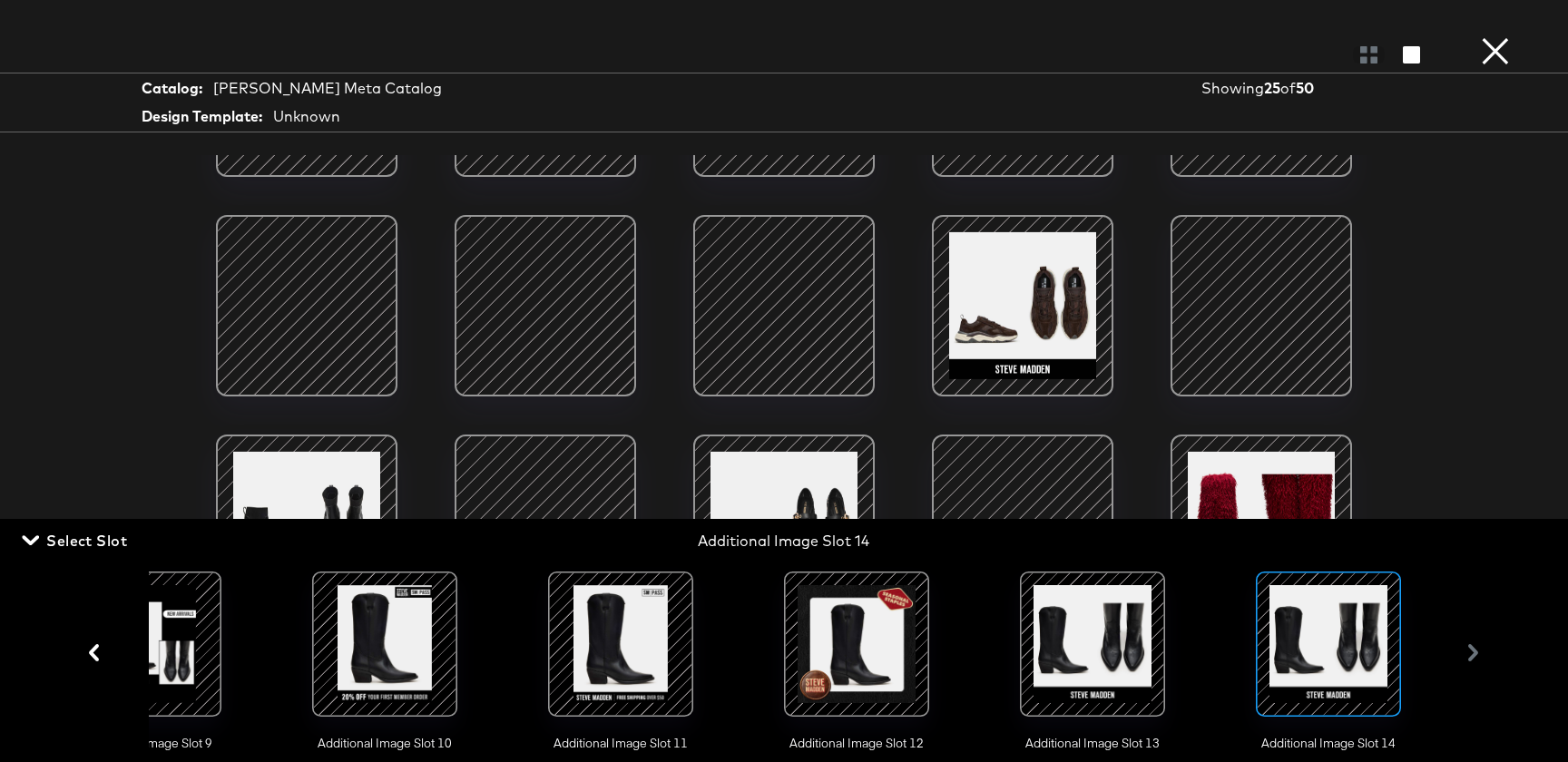
click at [1092, 675] on div at bounding box center [1092, 643] width 123 height 123
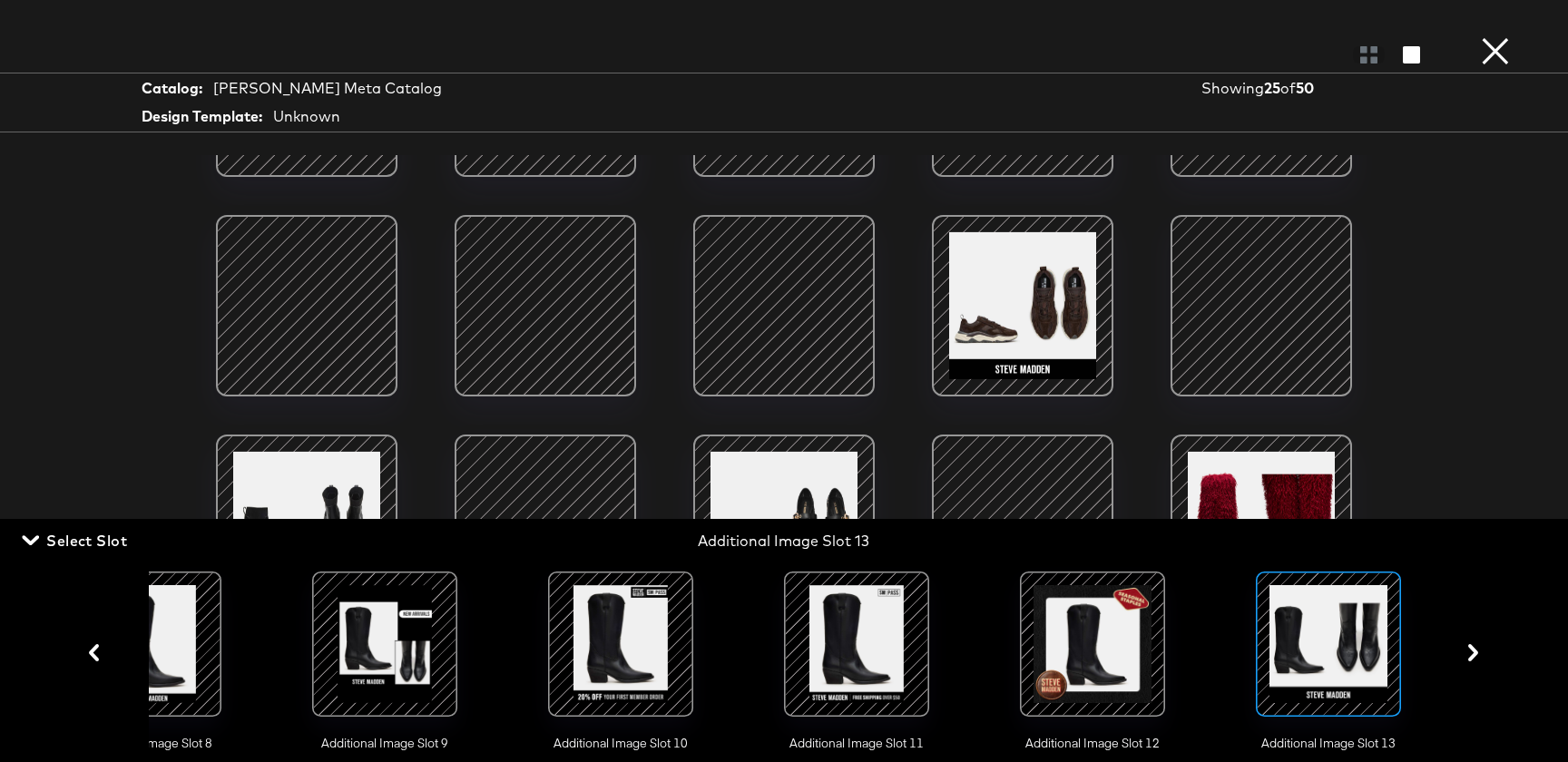
click at [1092, 675] on div at bounding box center [1092, 643] width 123 height 123
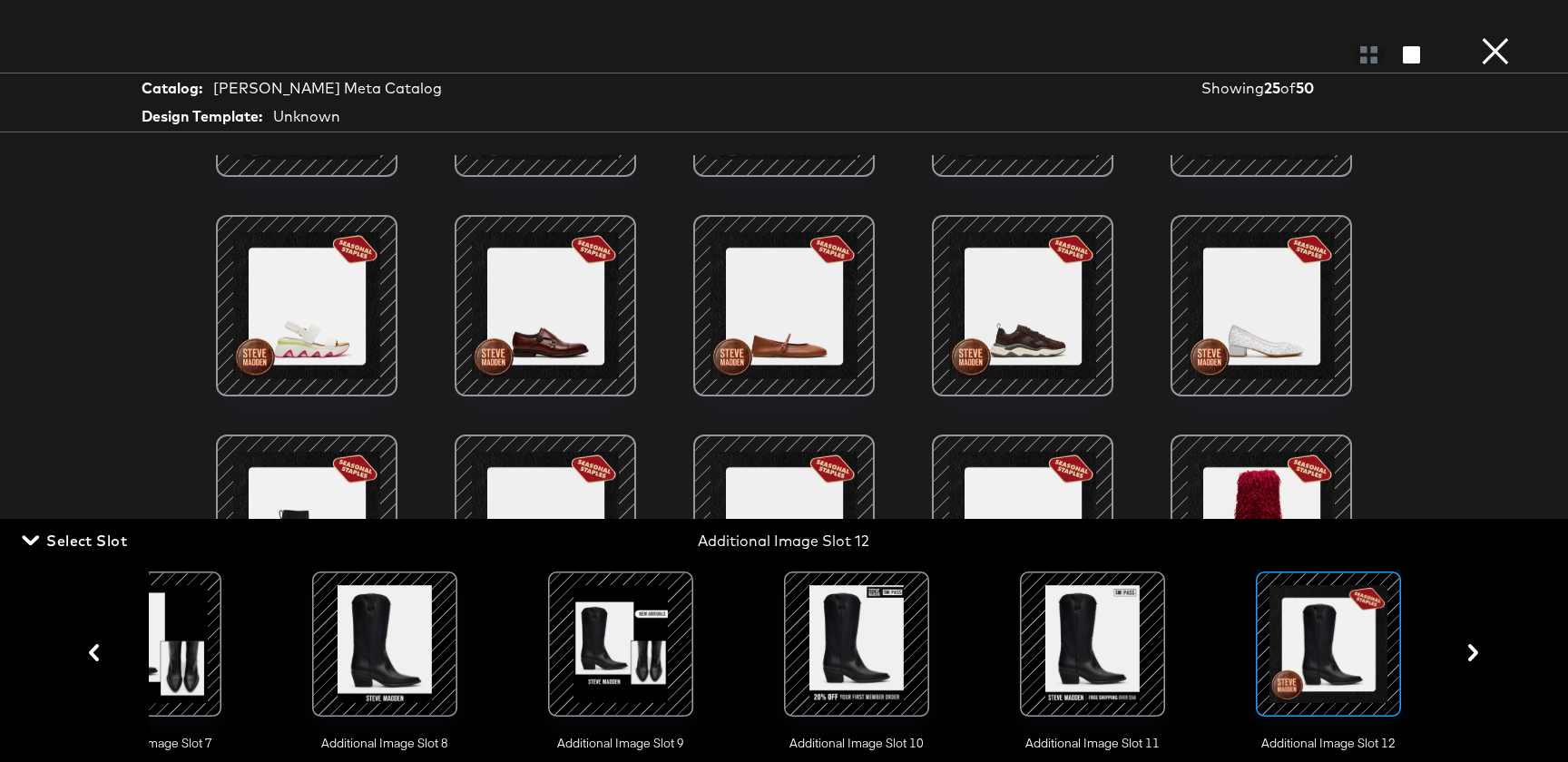
click at [1092, 675] on div at bounding box center [1092, 643] width 123 height 123
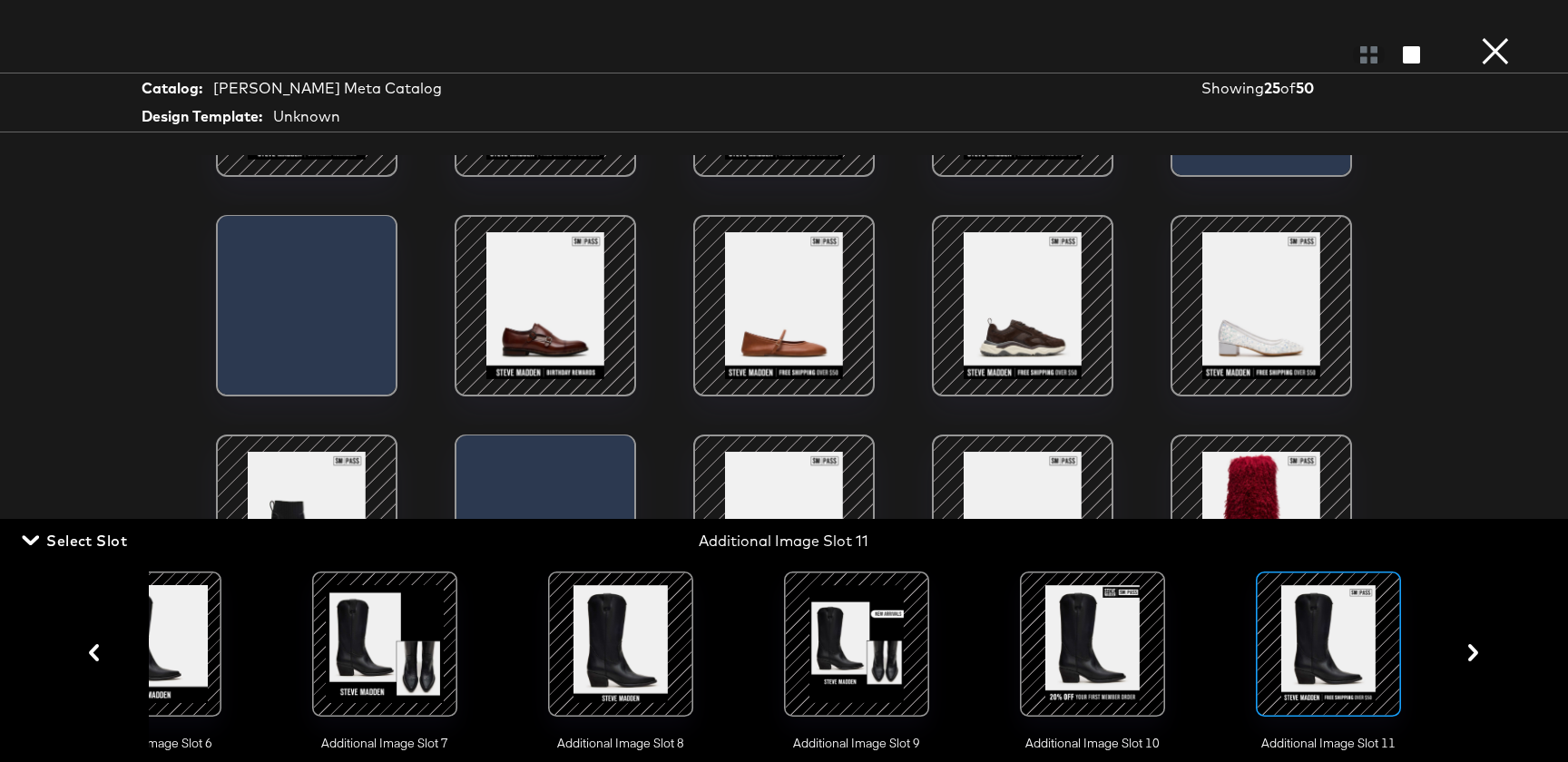
click at [1092, 675] on div at bounding box center [1092, 643] width 123 height 123
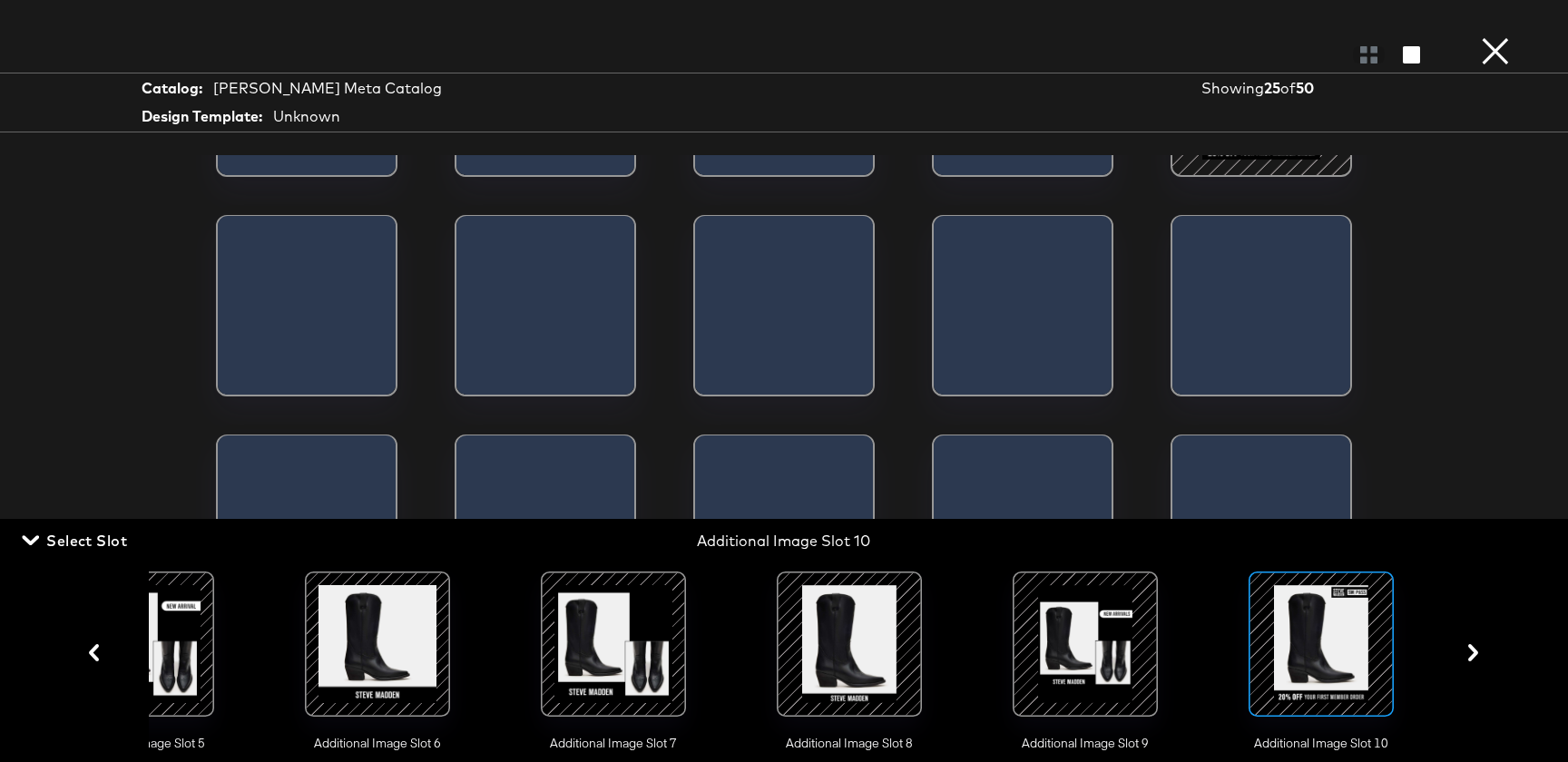
scroll to position [0, 1271]
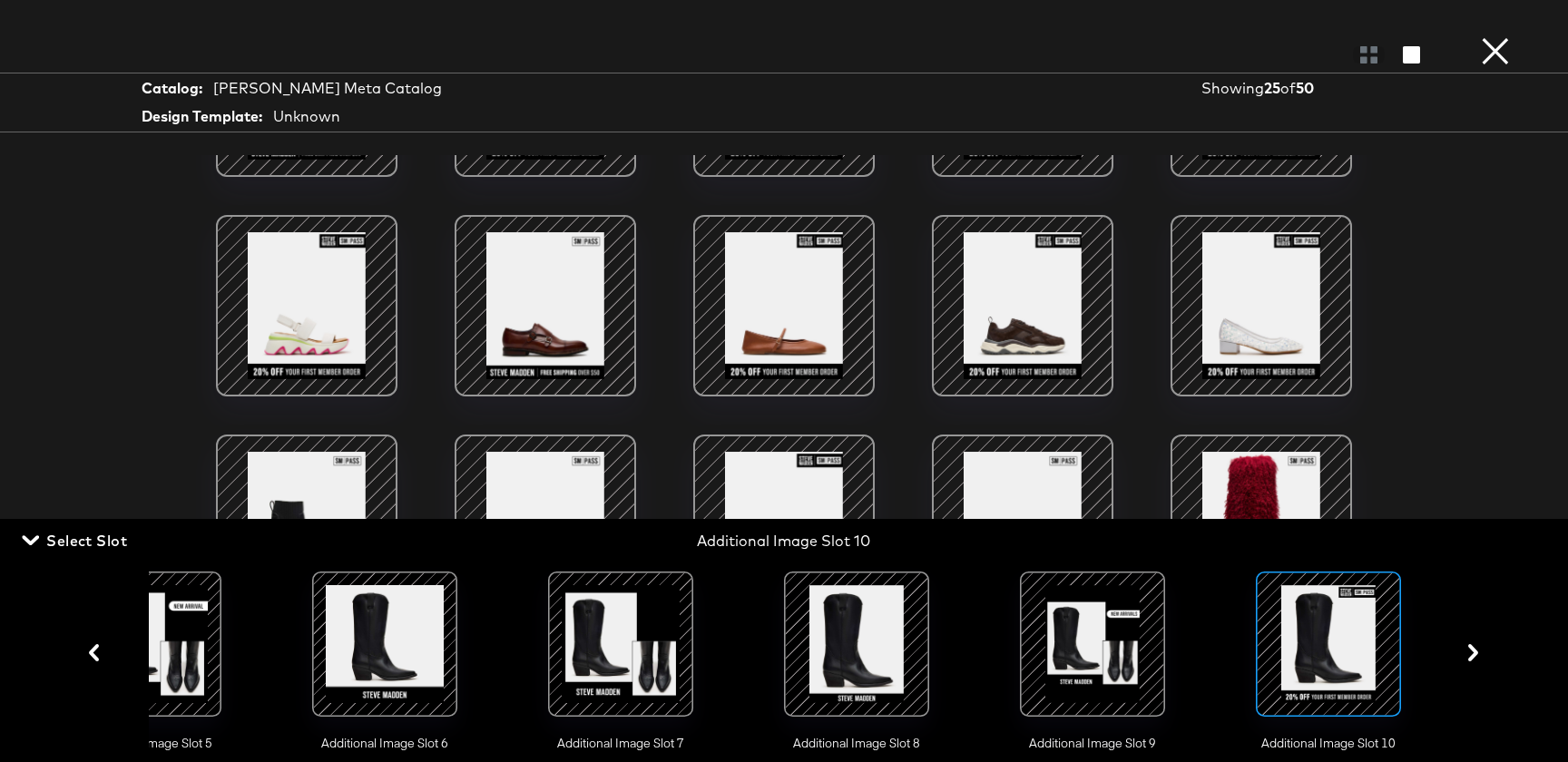
click at [1489, 36] on button "×" at bounding box center [1495, 18] width 36 height 36
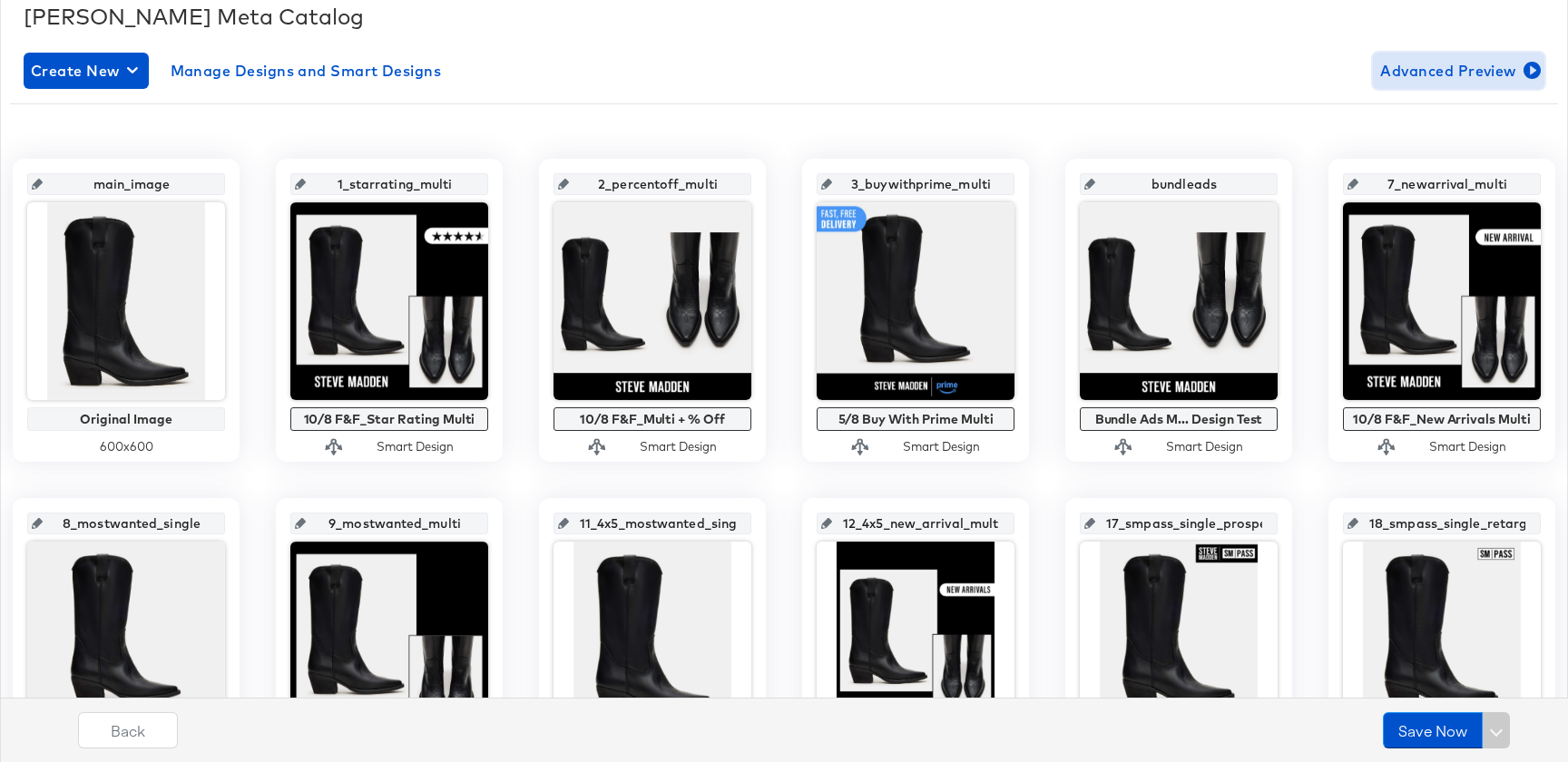
scroll to position [0, 0]
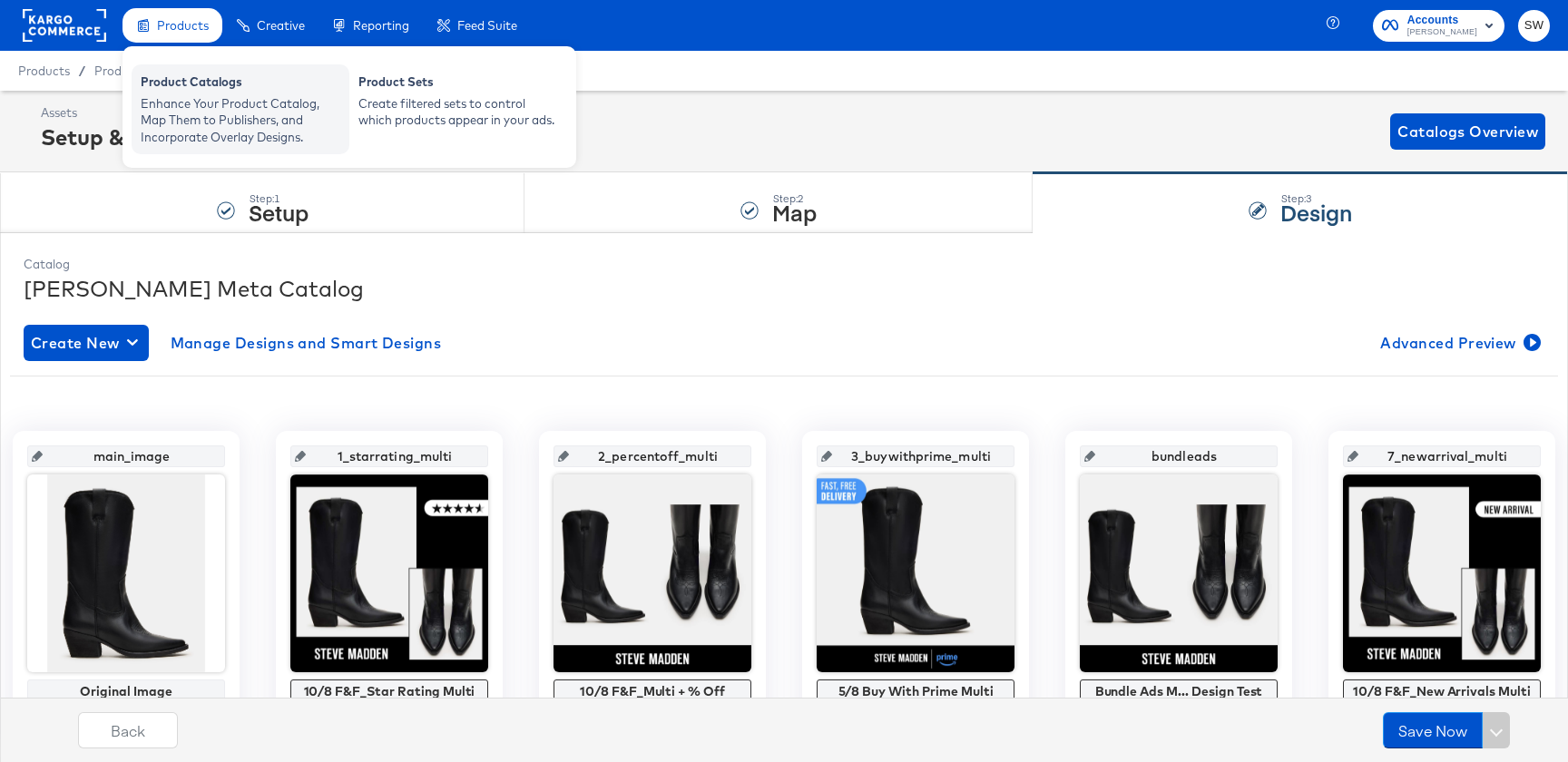
click at [191, 81] on div "Product Catalogs" at bounding box center [241, 84] width 200 height 22
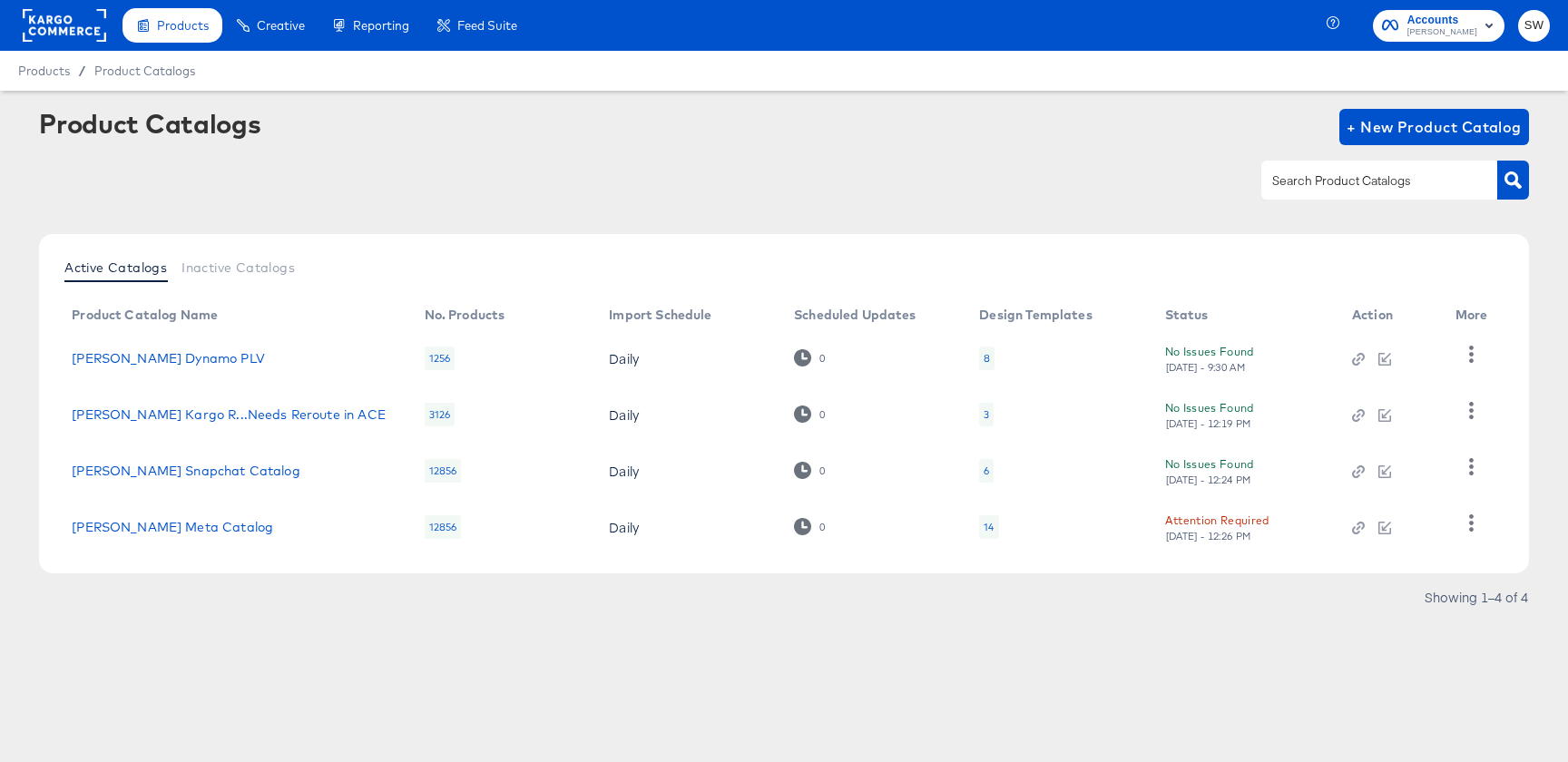
click at [227, 248] on div "Active Catalogs Inactive Catalogs Product Catalog Name No. Products Import Sche…" at bounding box center [784, 404] width 1490 height 339
click at [231, 260] on span "Inactive Catalogs" at bounding box center [238, 268] width 113 height 15
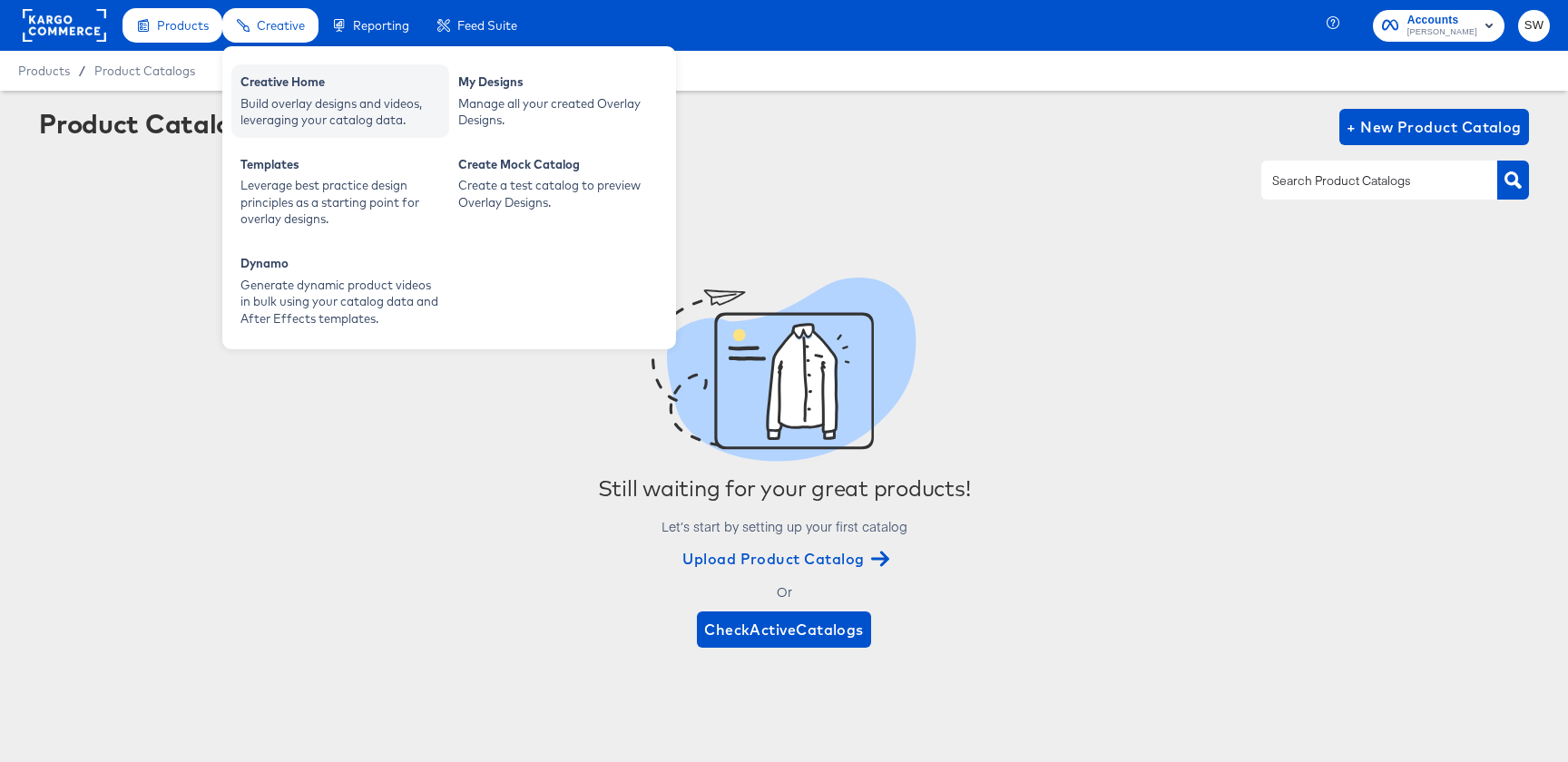
click at [277, 89] on div "Creative Home" at bounding box center [341, 84] width 200 height 22
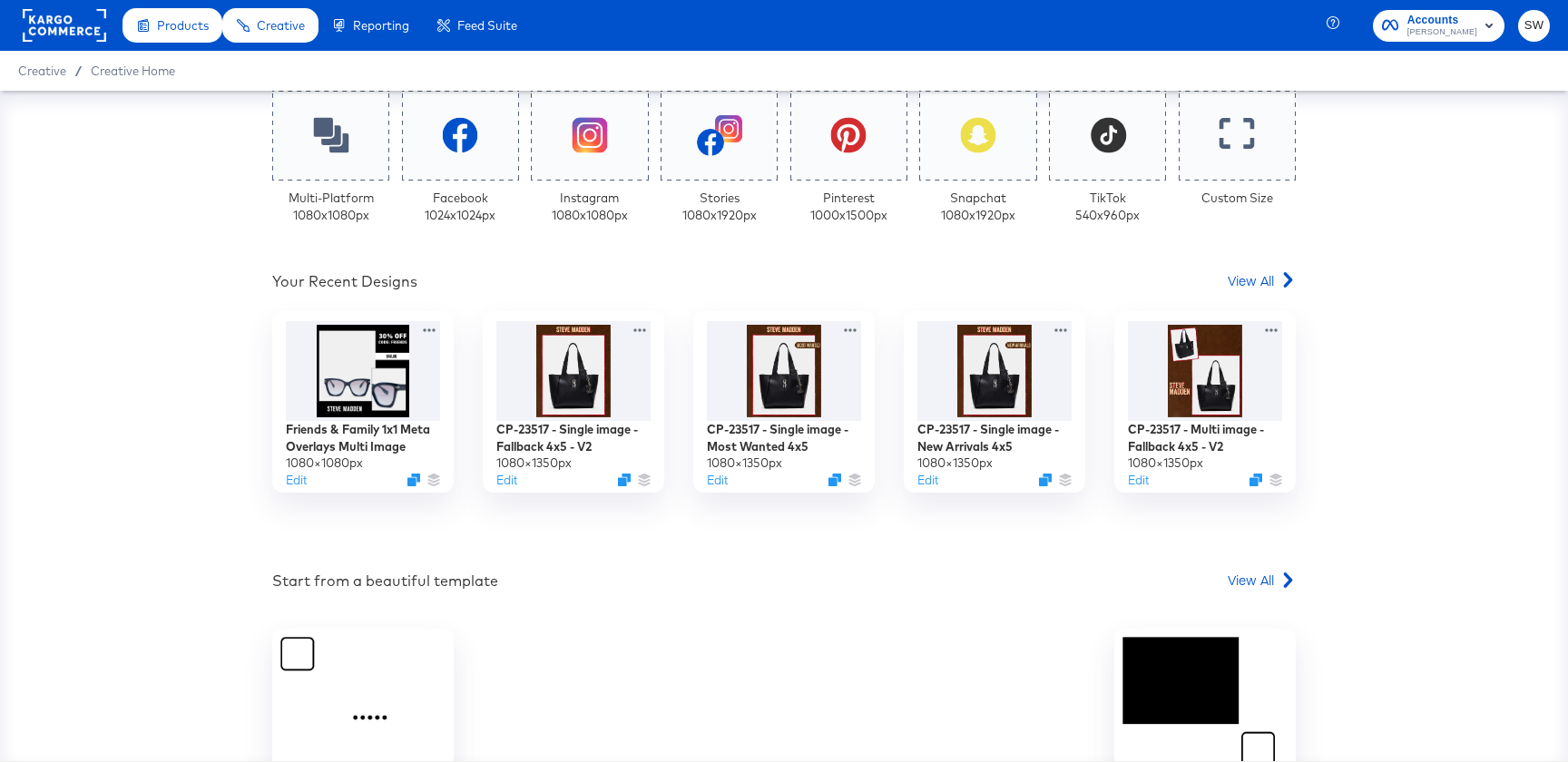
scroll to position [593, 0]
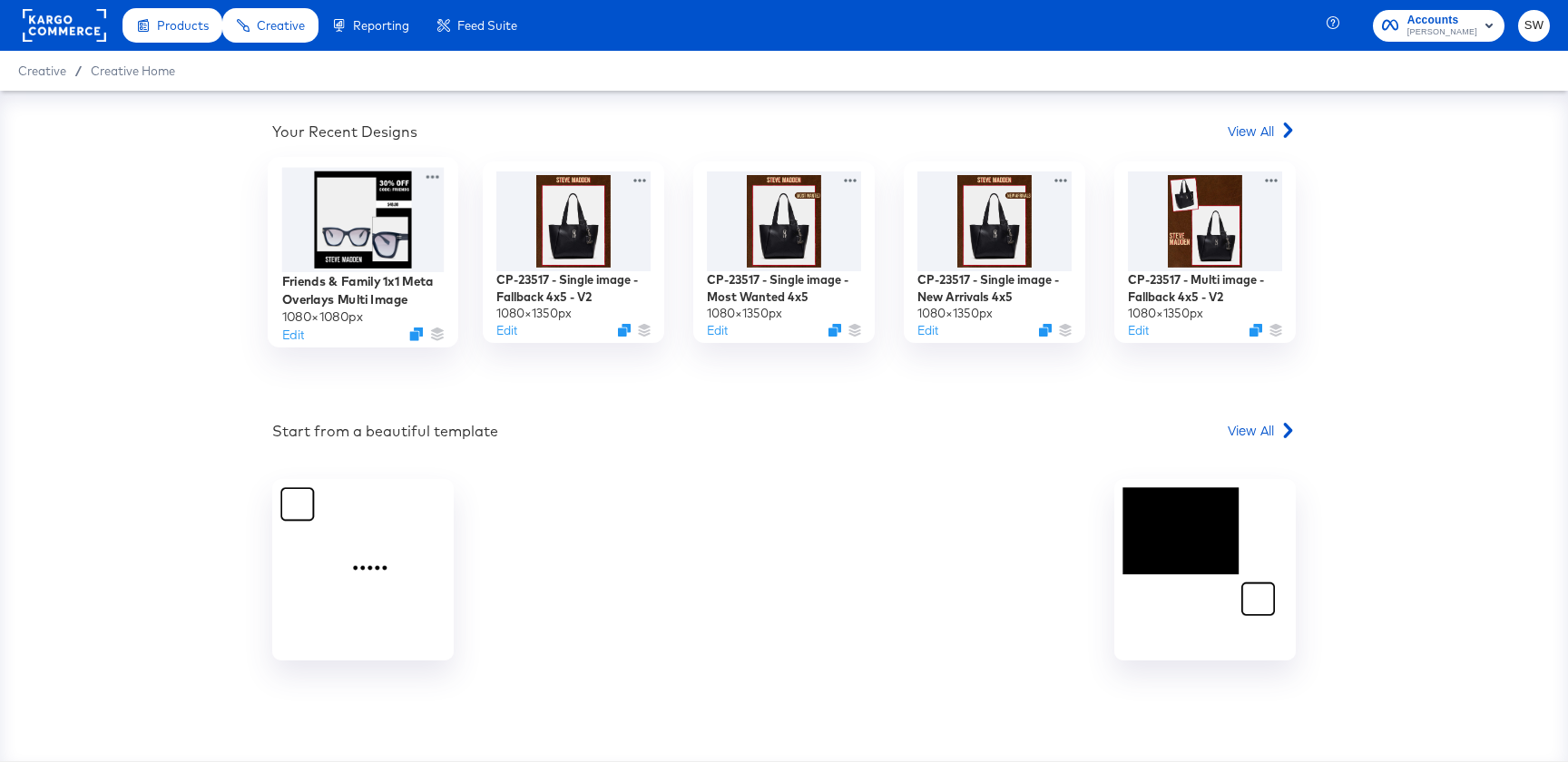
click at [357, 236] on div at bounding box center [363, 219] width 162 height 105
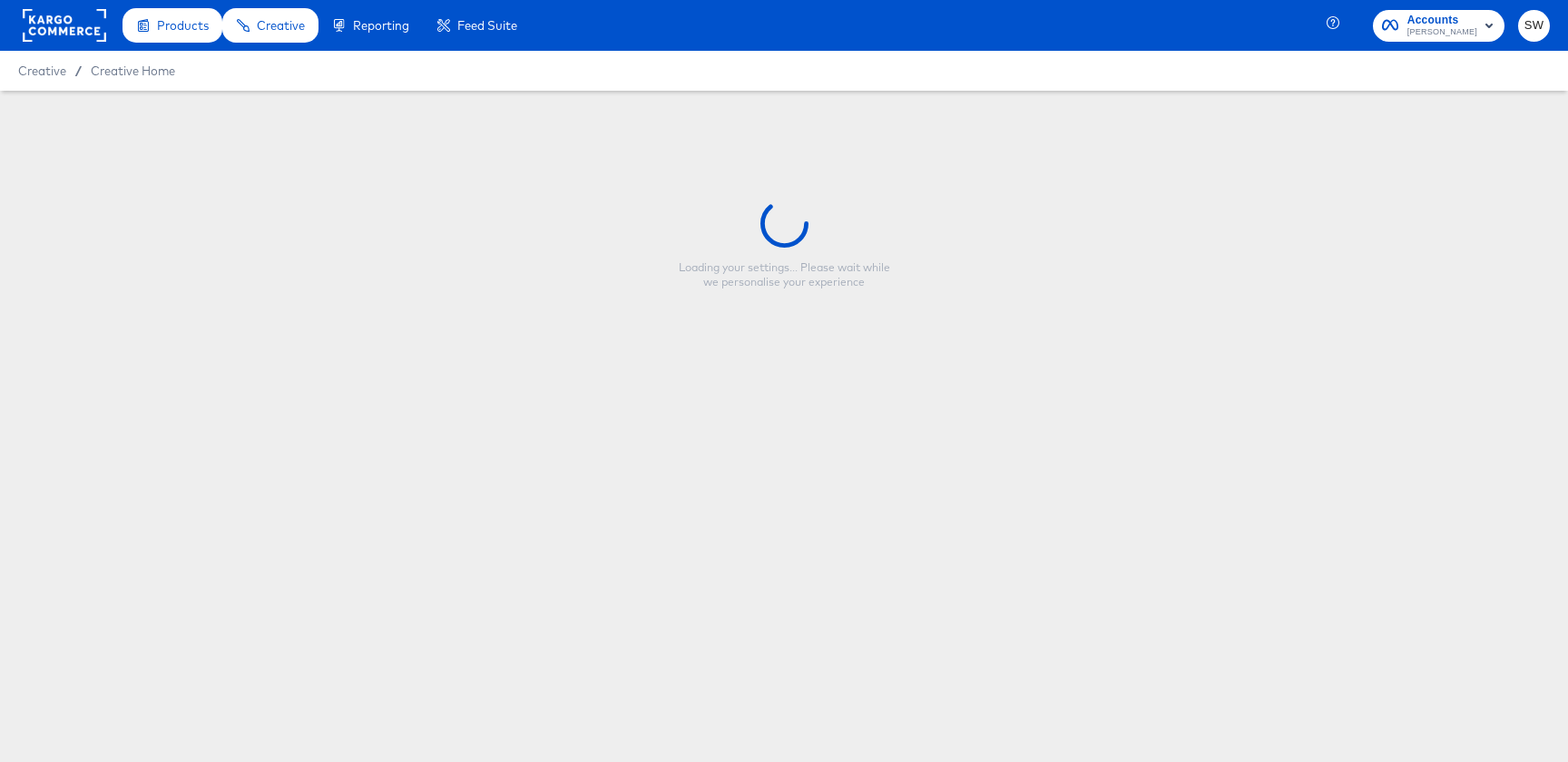
type input "Friends & Family 1x1 Meta Overlays Multi Image"
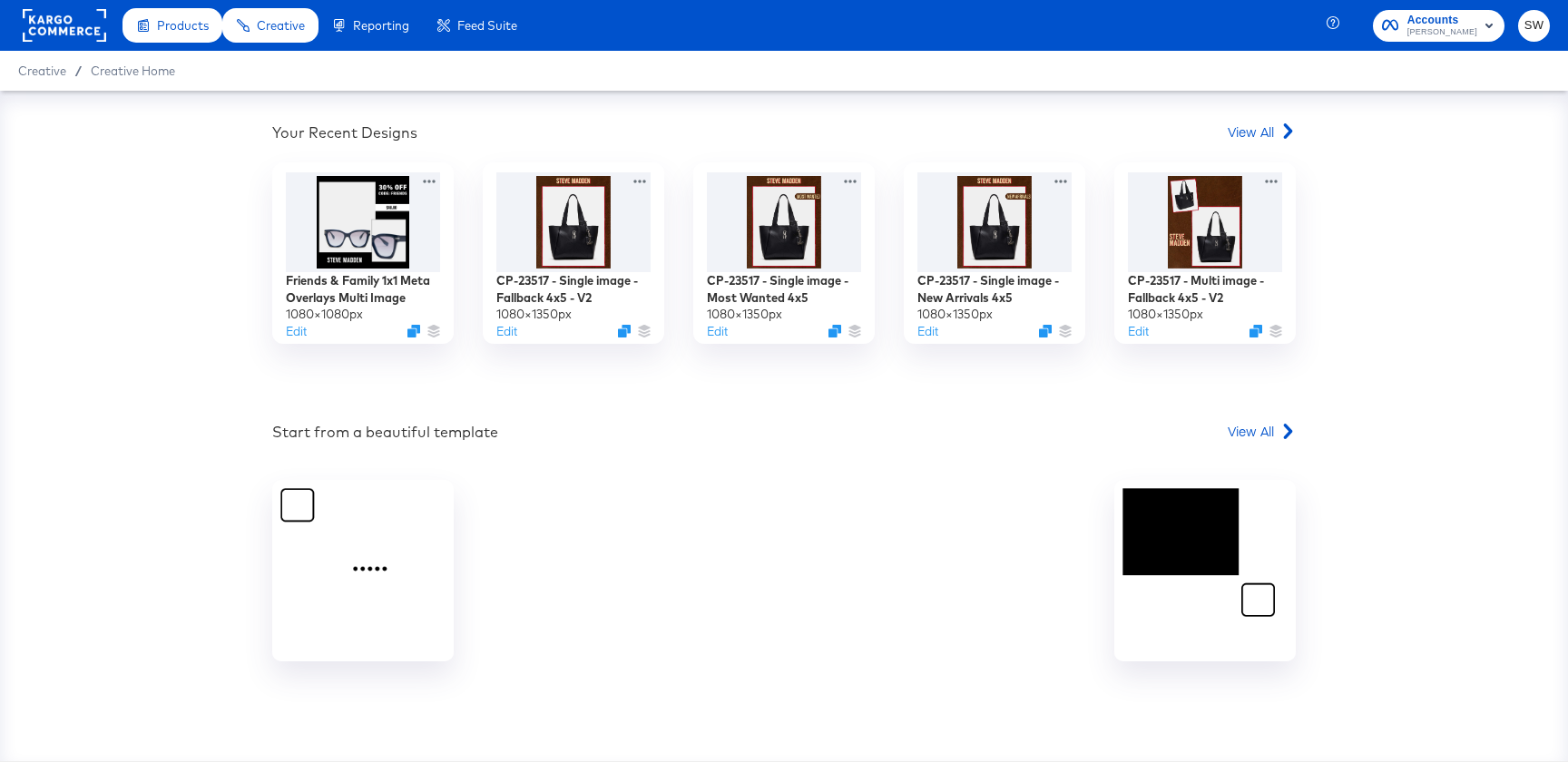
scroll to position [593, 0]
click at [1283, 132] on icon at bounding box center [1287, 130] width 16 height 16
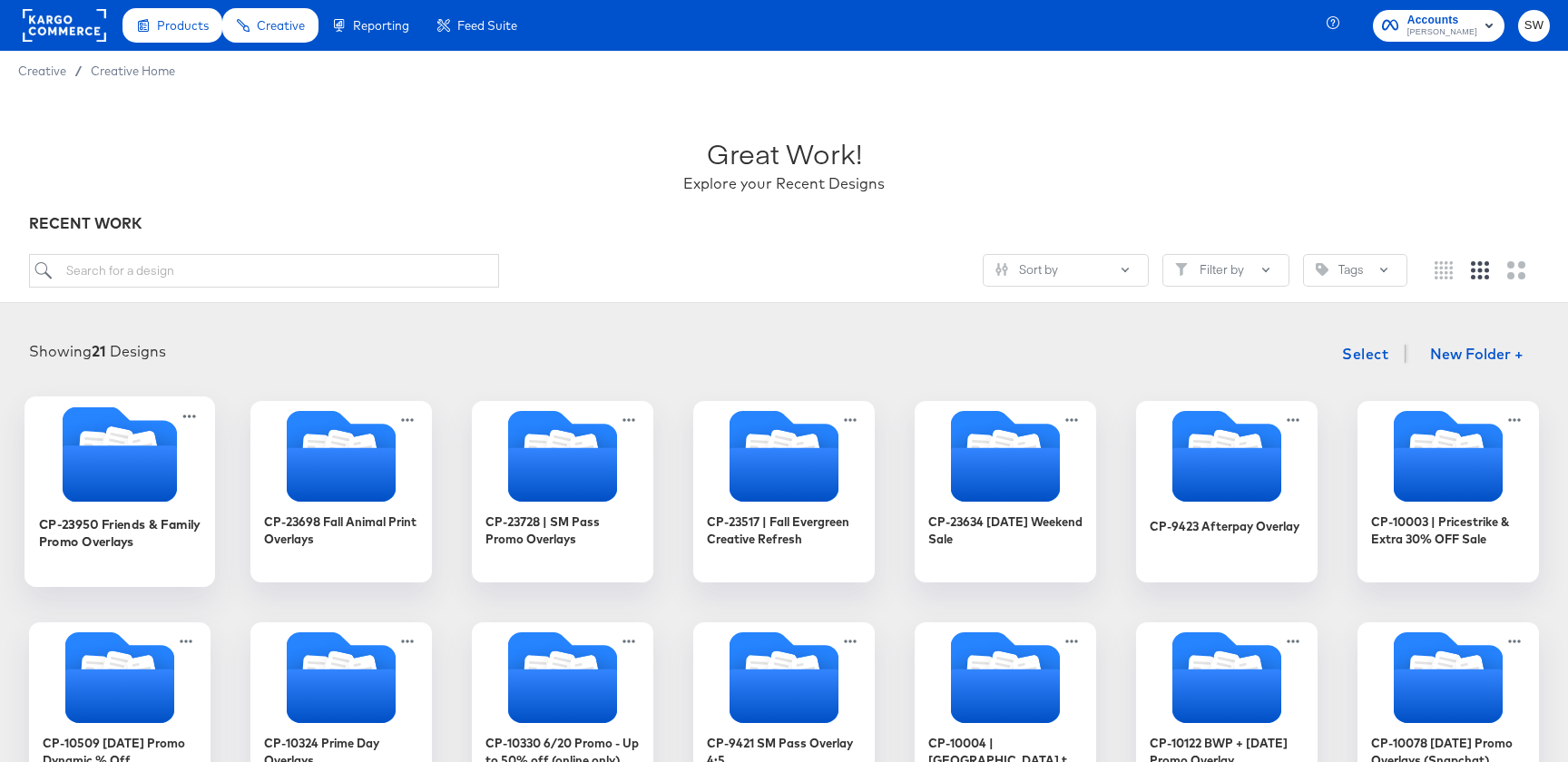
click at [141, 447] on icon "Folder" at bounding box center [119, 473] width 114 height 56
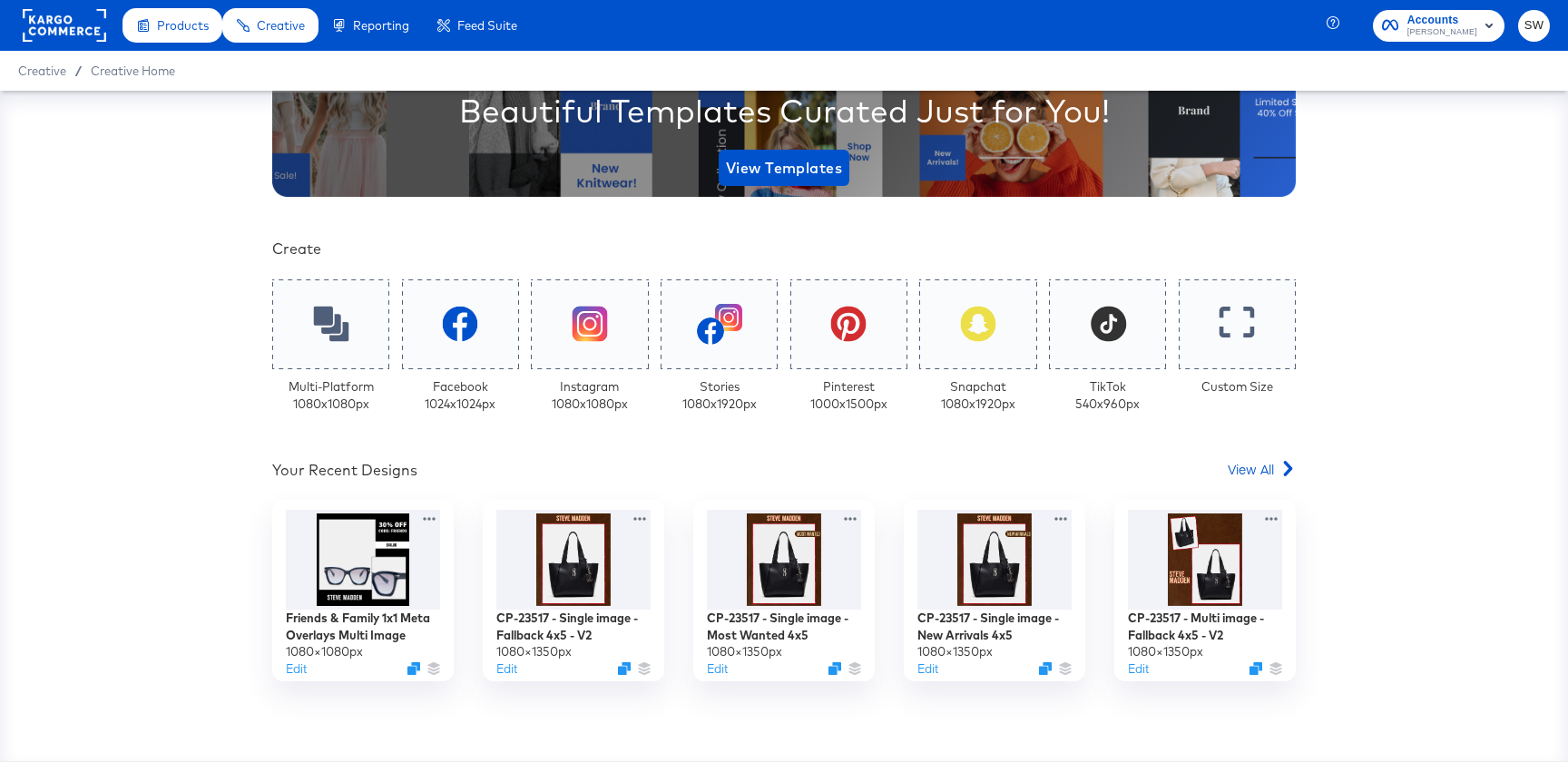
scroll to position [291, 0]
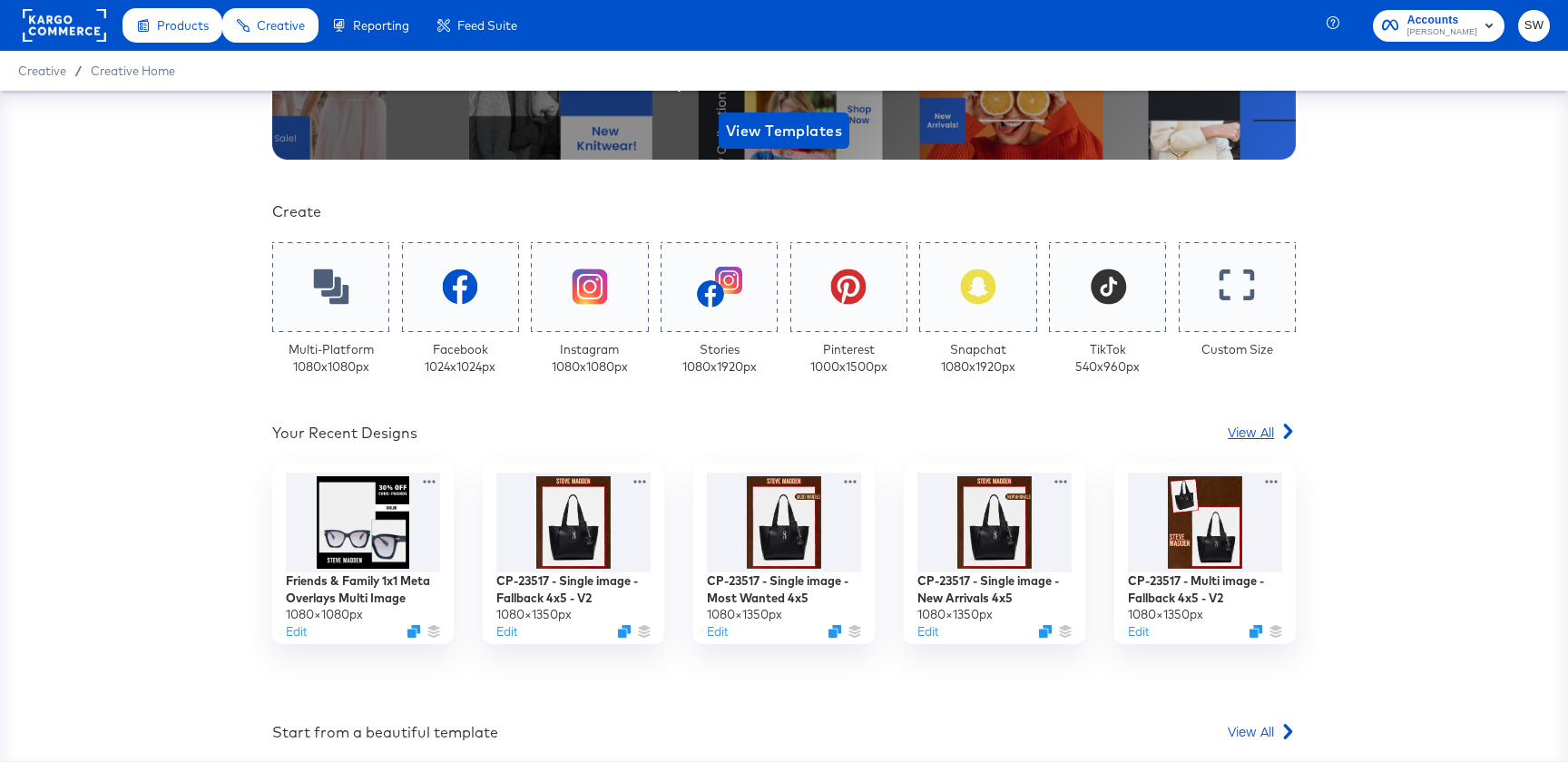
click at [1238, 448] on link "View All" at bounding box center [1261, 436] width 68 height 26
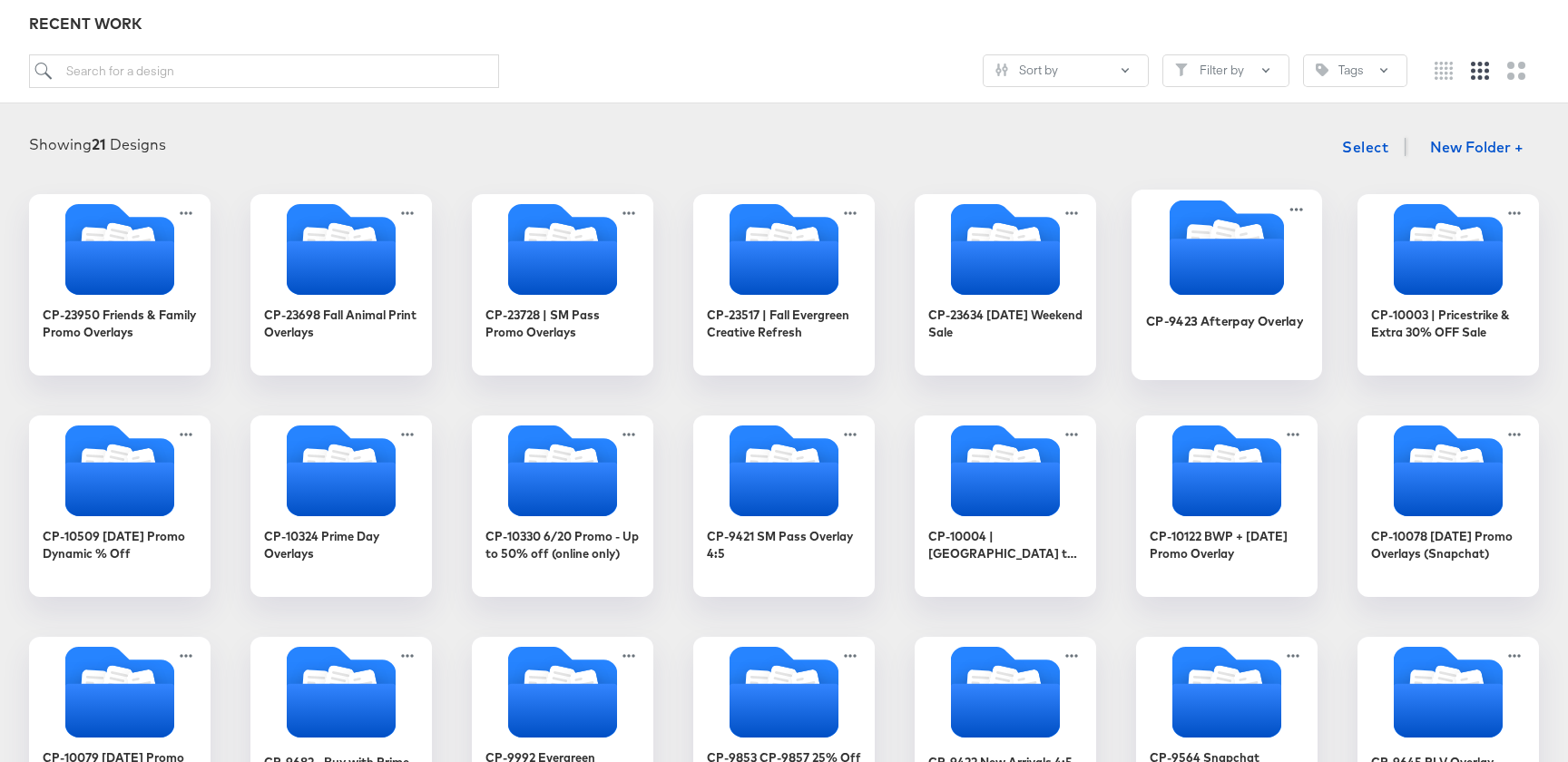
scroll to position [203, 0]
